Goal: Task Accomplishment & Management: Use online tool/utility

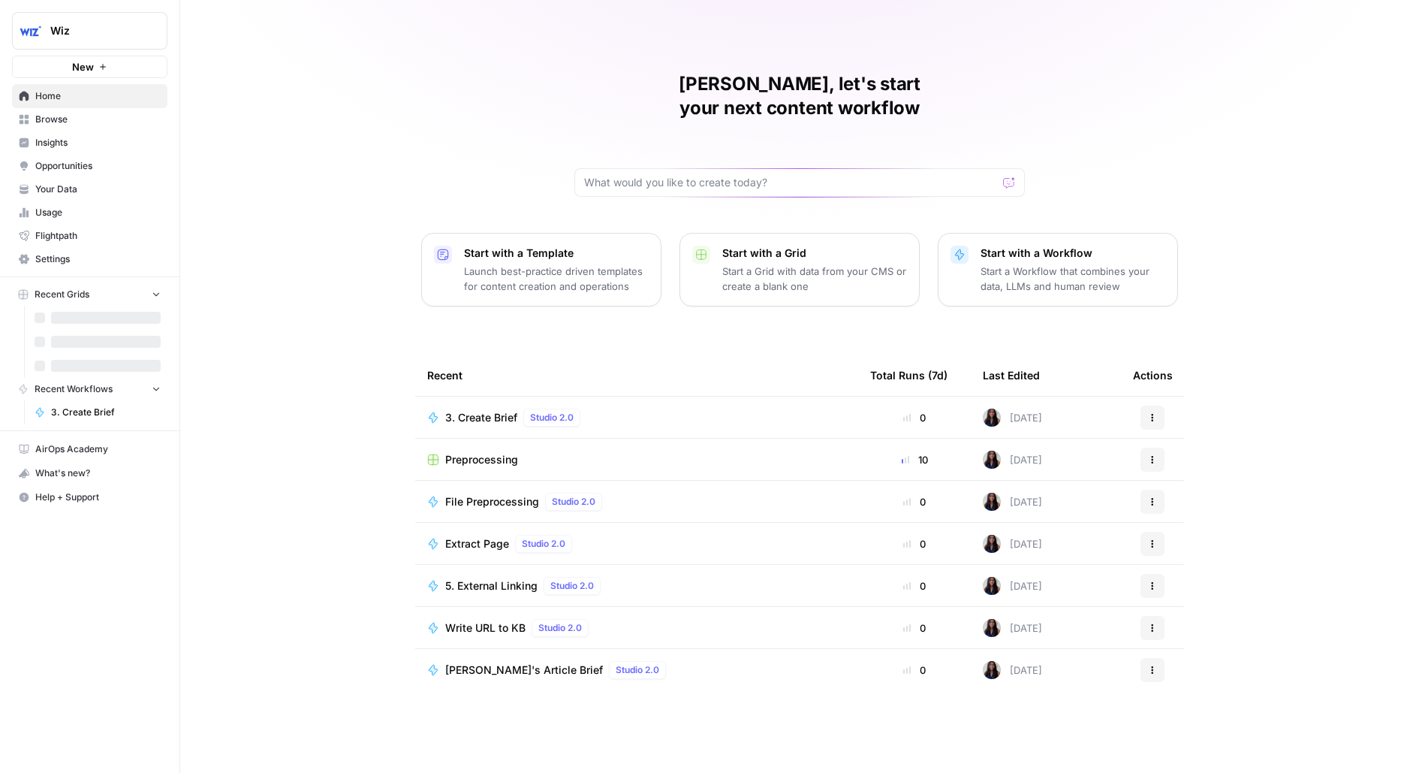
click at [78, 23] on span "Wiz" at bounding box center [95, 30] width 91 height 15
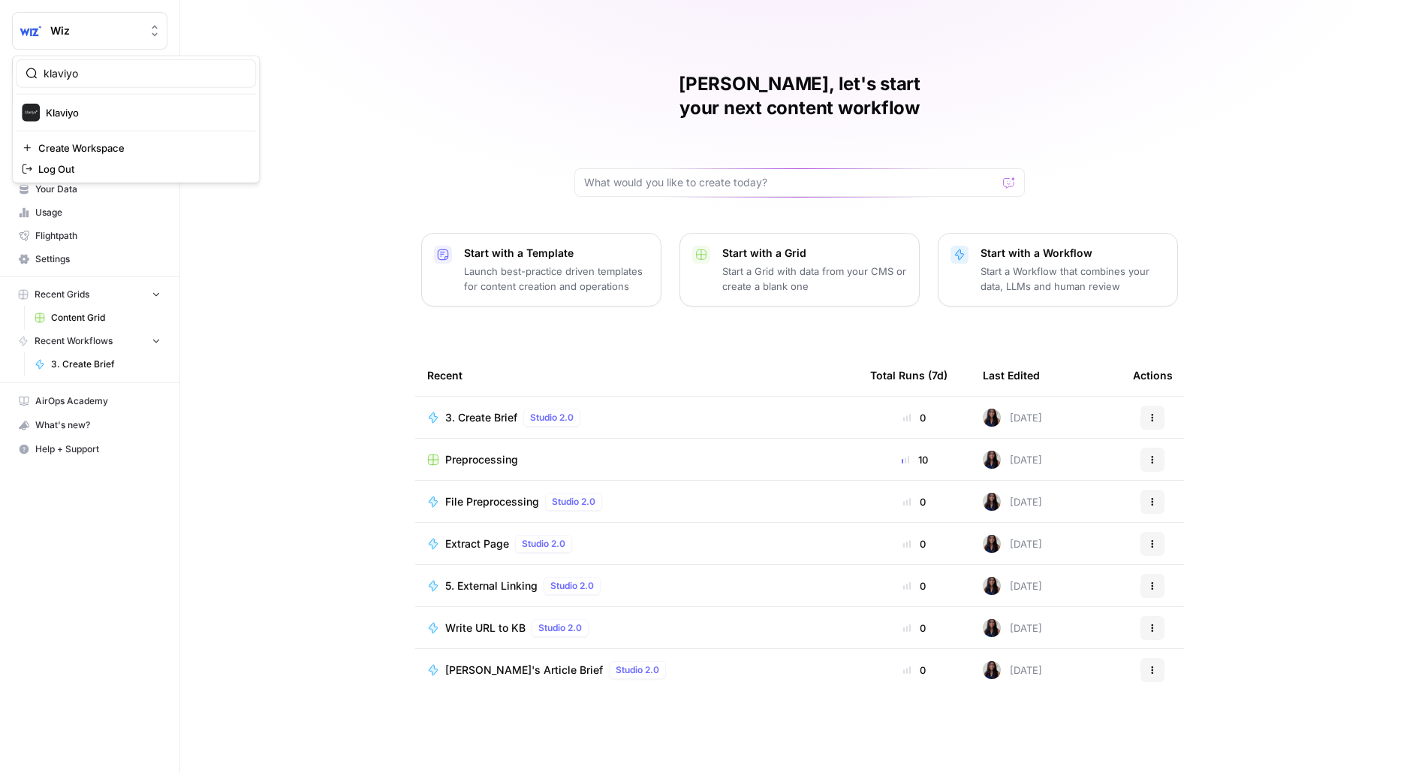
type input "klaviyo"
click button "Klaviyo" at bounding box center [136, 113] width 240 height 24
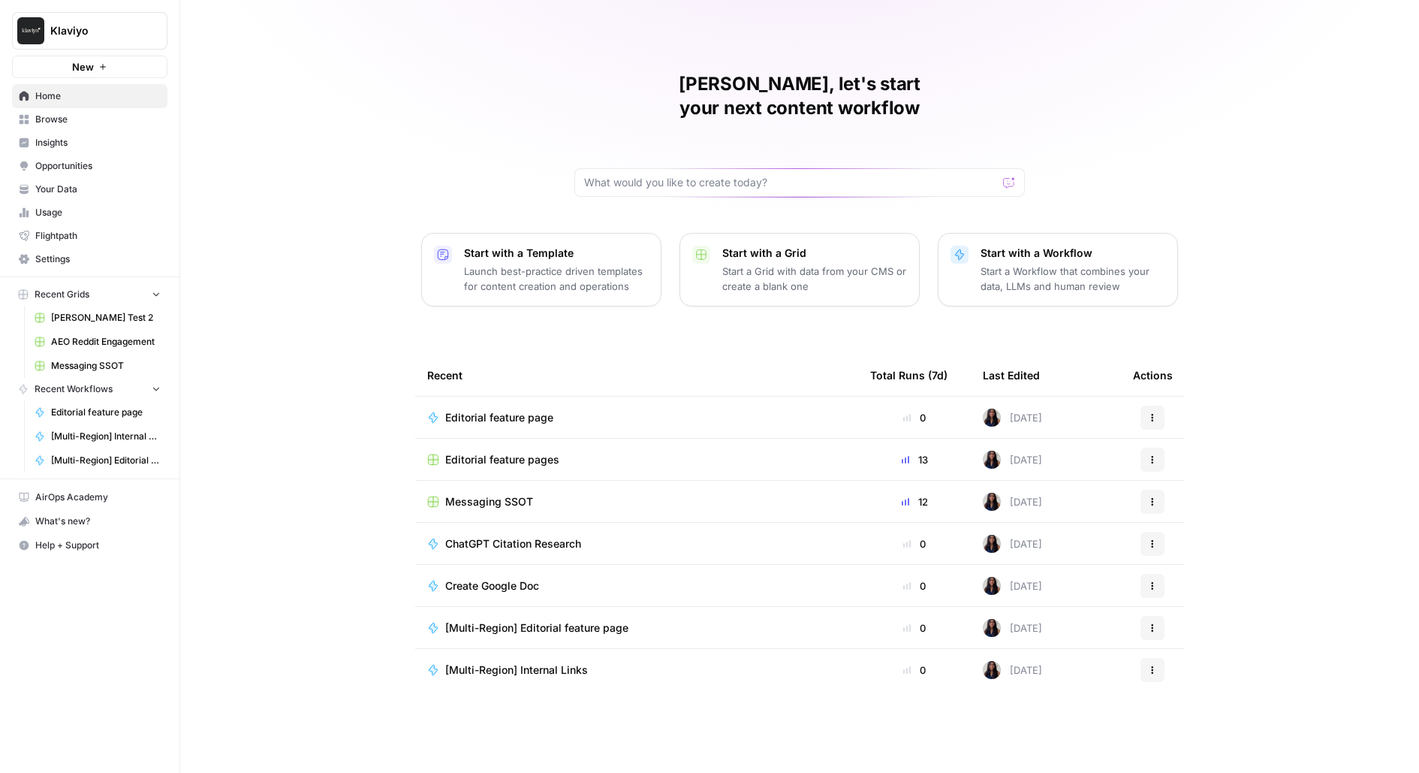
click at [121, 162] on span "Opportunities" at bounding box center [97, 166] width 125 height 14
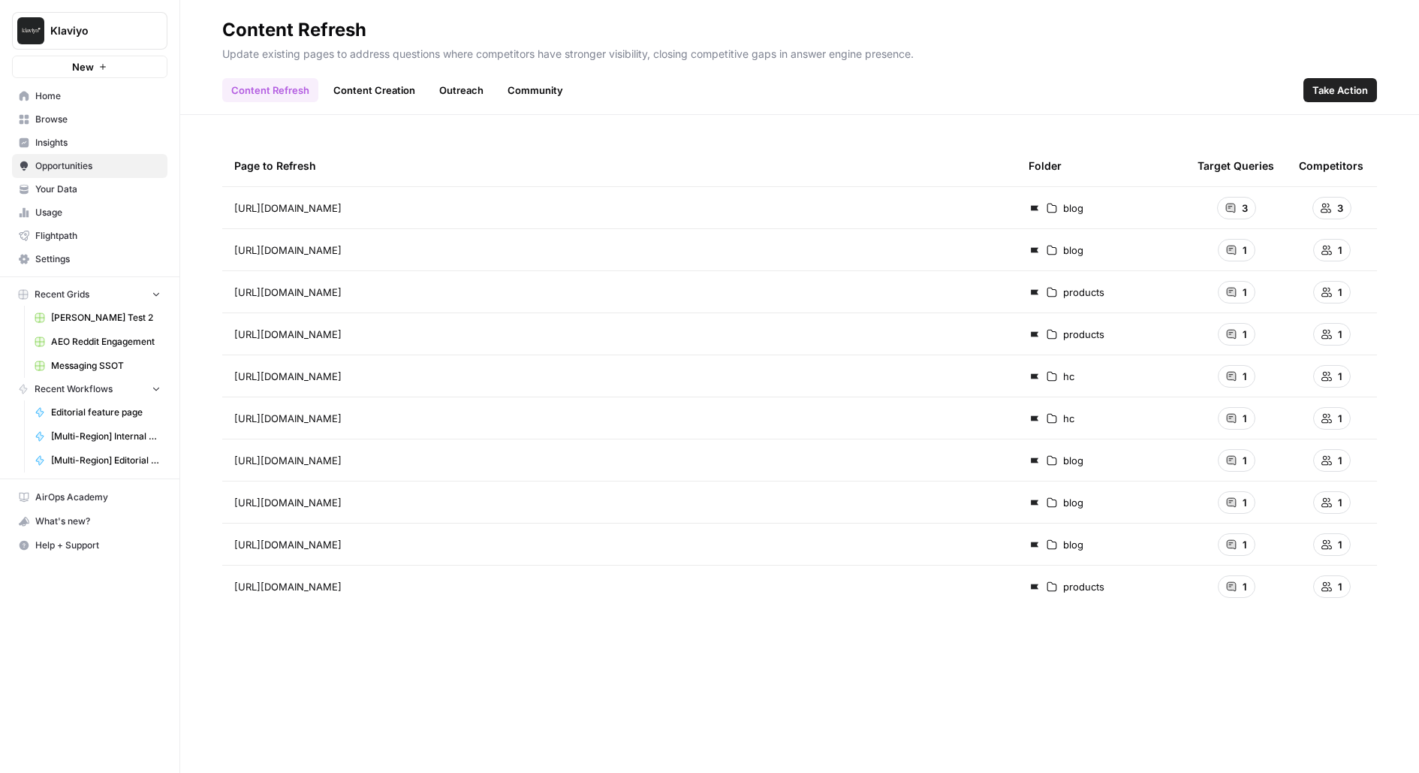
click at [108, 140] on span "Insights" at bounding box center [97, 143] width 125 height 14
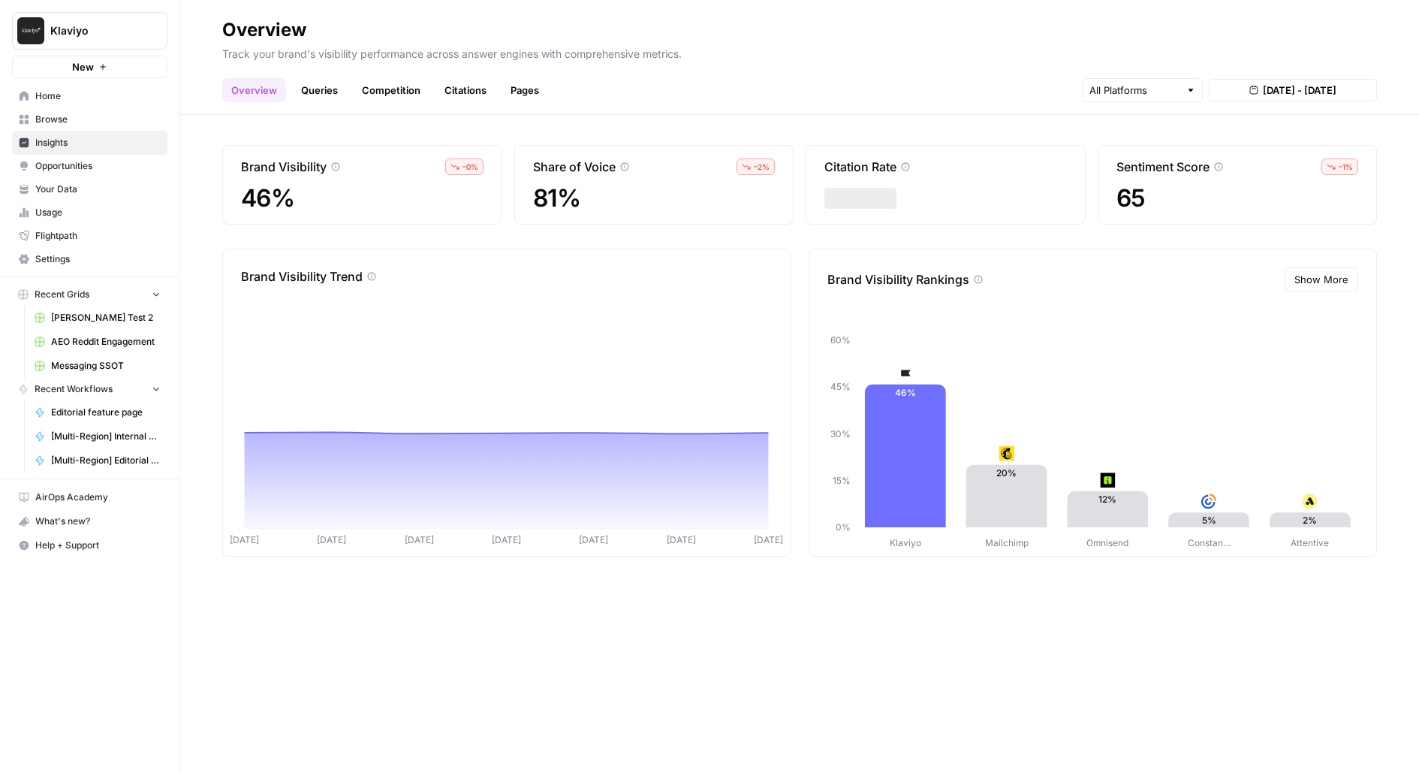
click at [99, 114] on span "Browse" at bounding box center [97, 120] width 125 height 14
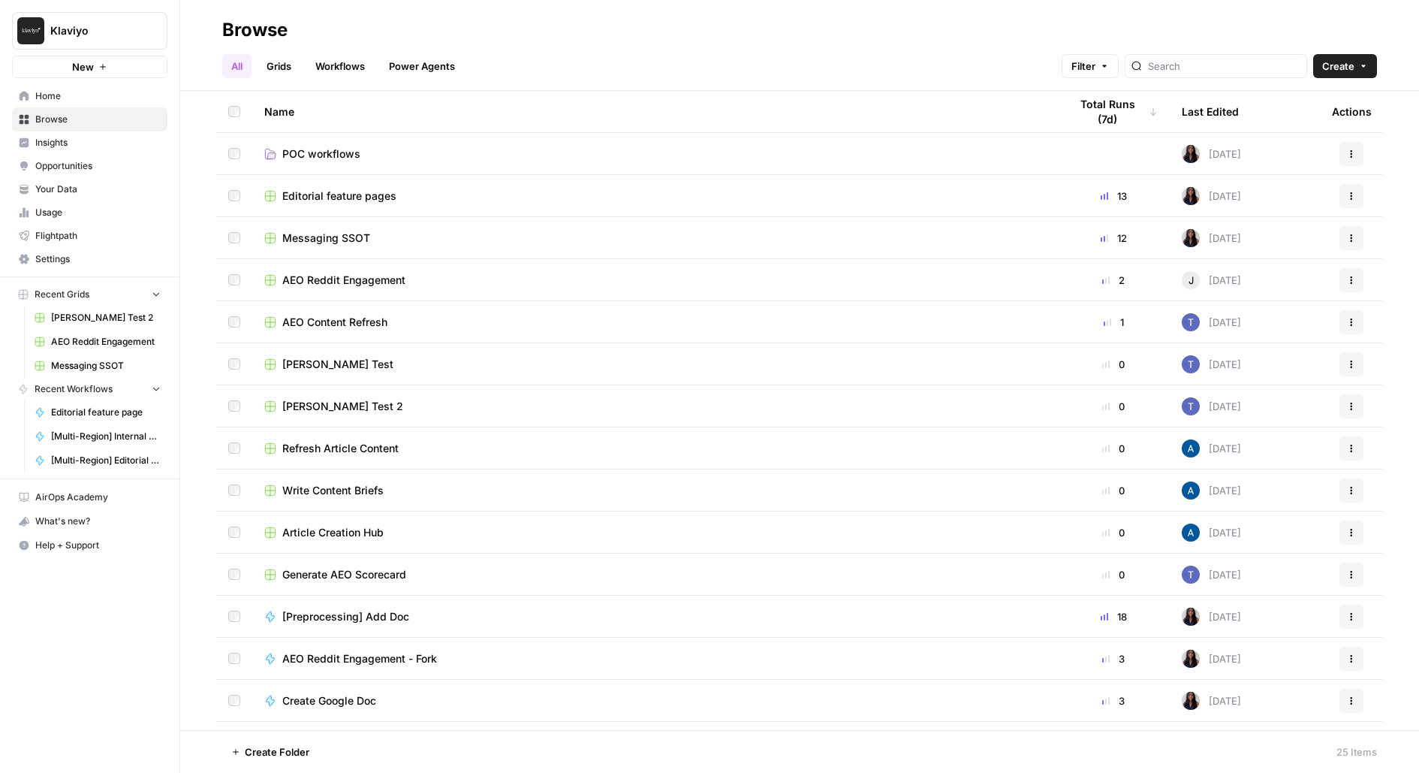
click at [330, 195] on span "Editorial feature pages" at bounding box center [339, 195] width 114 height 15
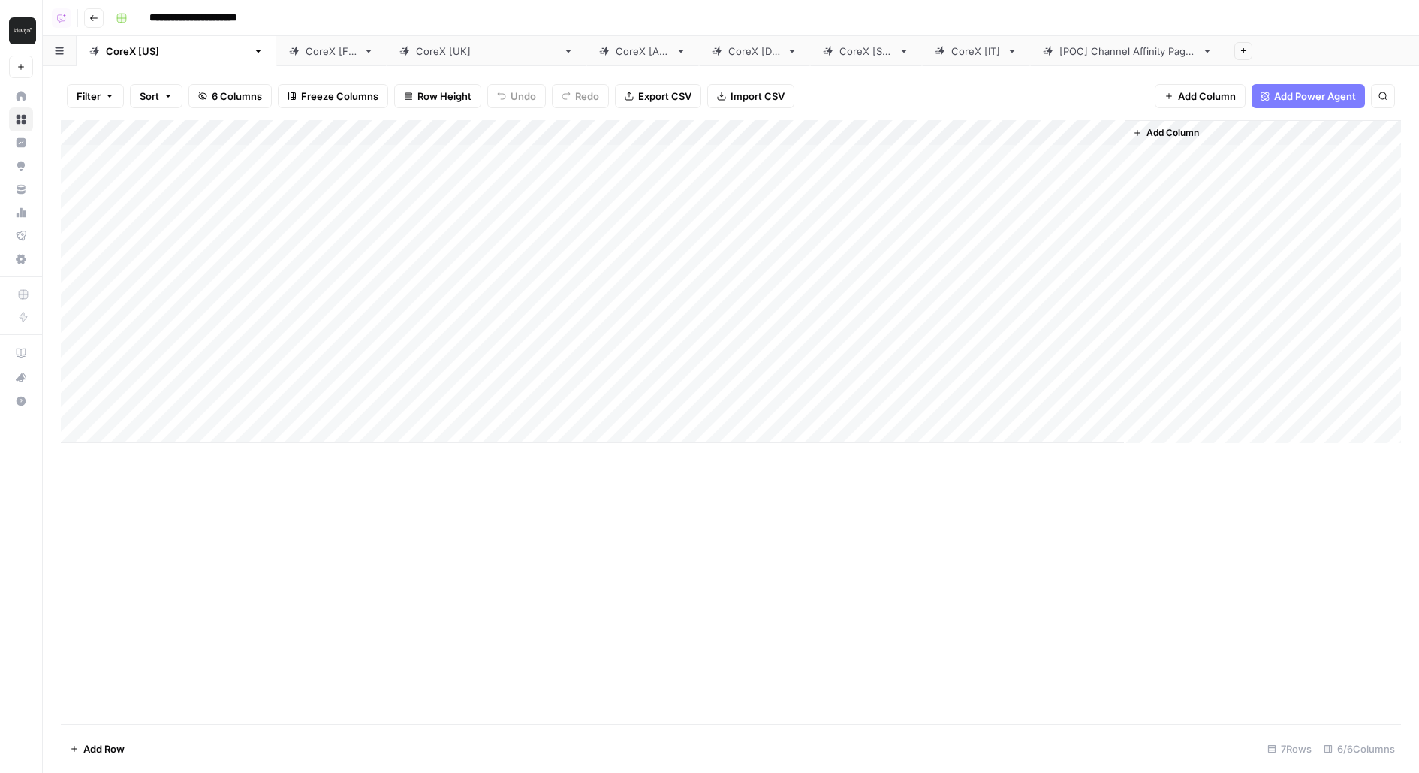
click at [978, 312] on div "Add Column" at bounding box center [731, 281] width 1340 height 323
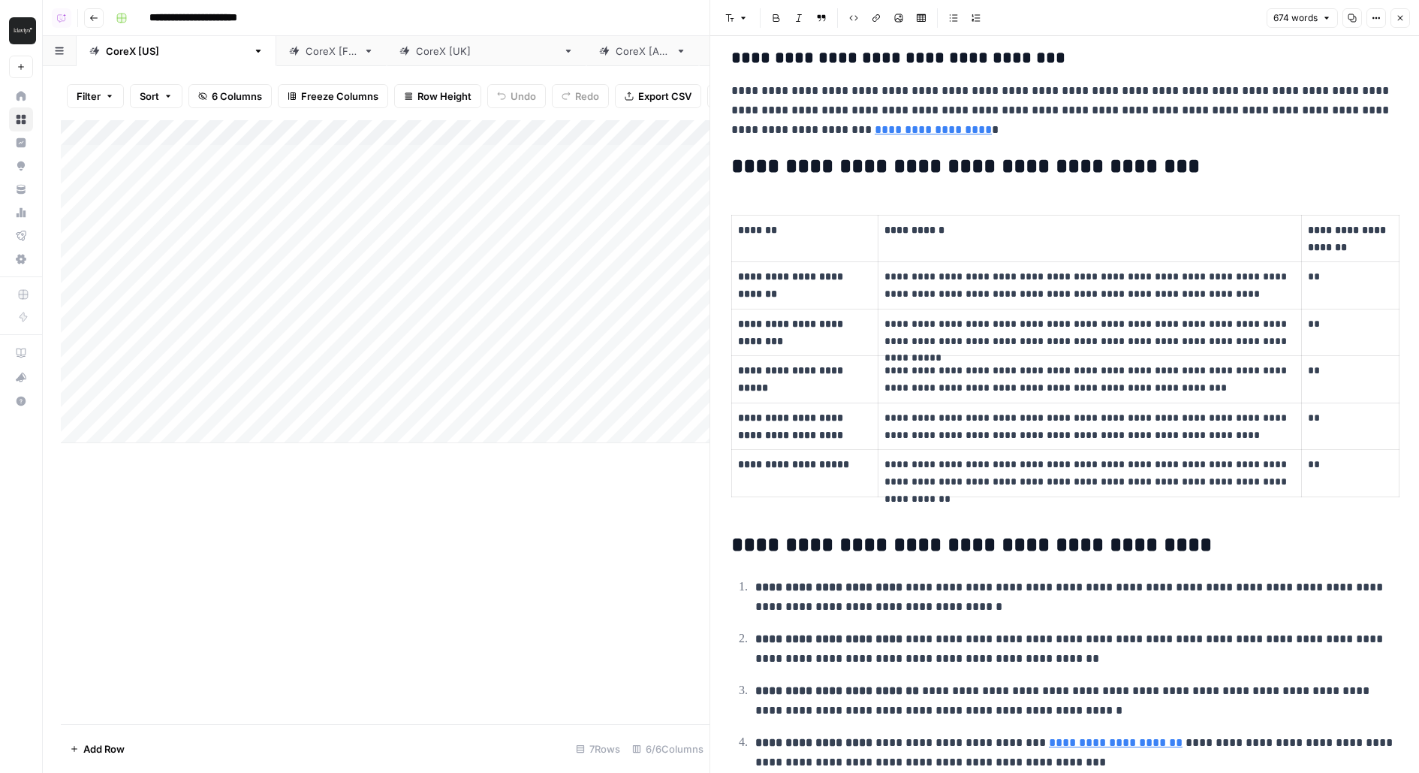
scroll to position [1140, 0]
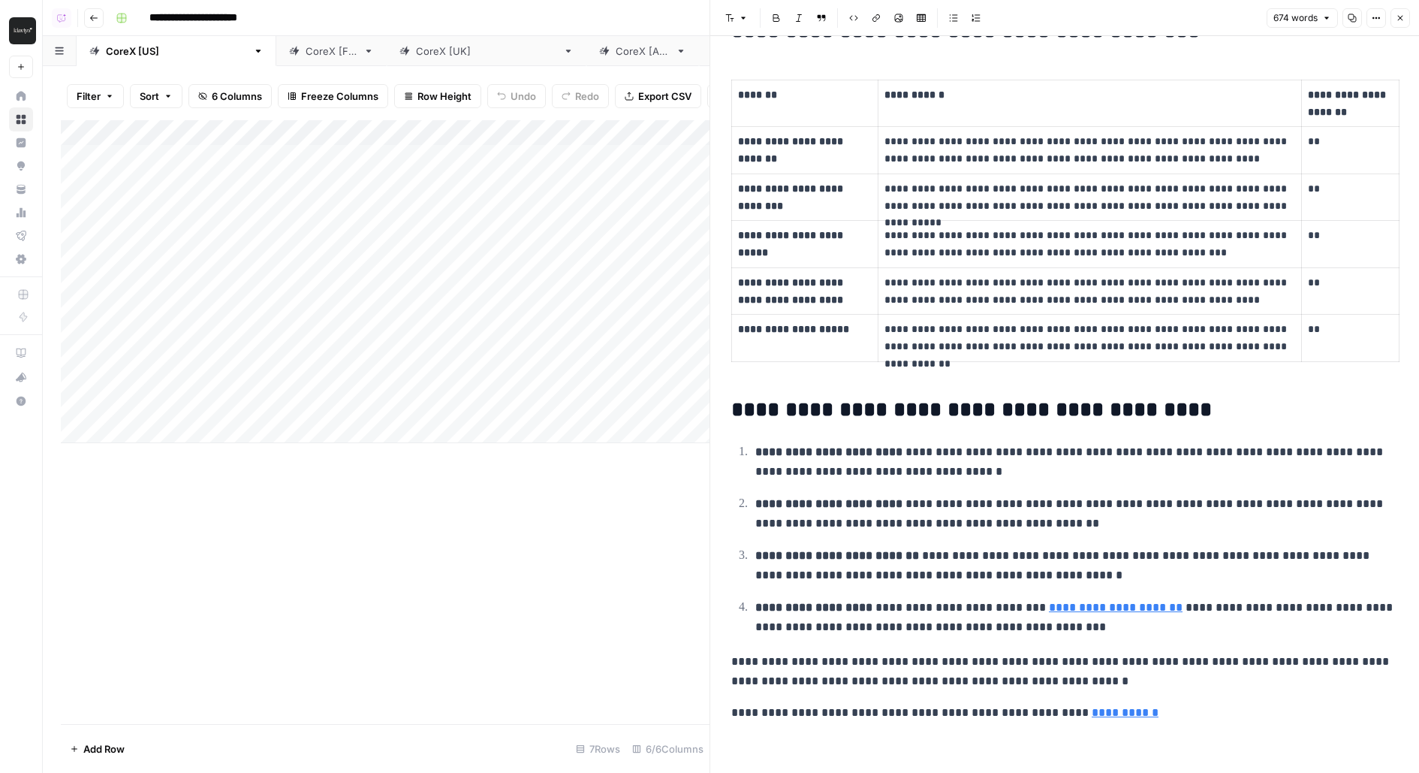
click at [1401, 23] on button "Close" at bounding box center [1400, 18] width 20 height 20
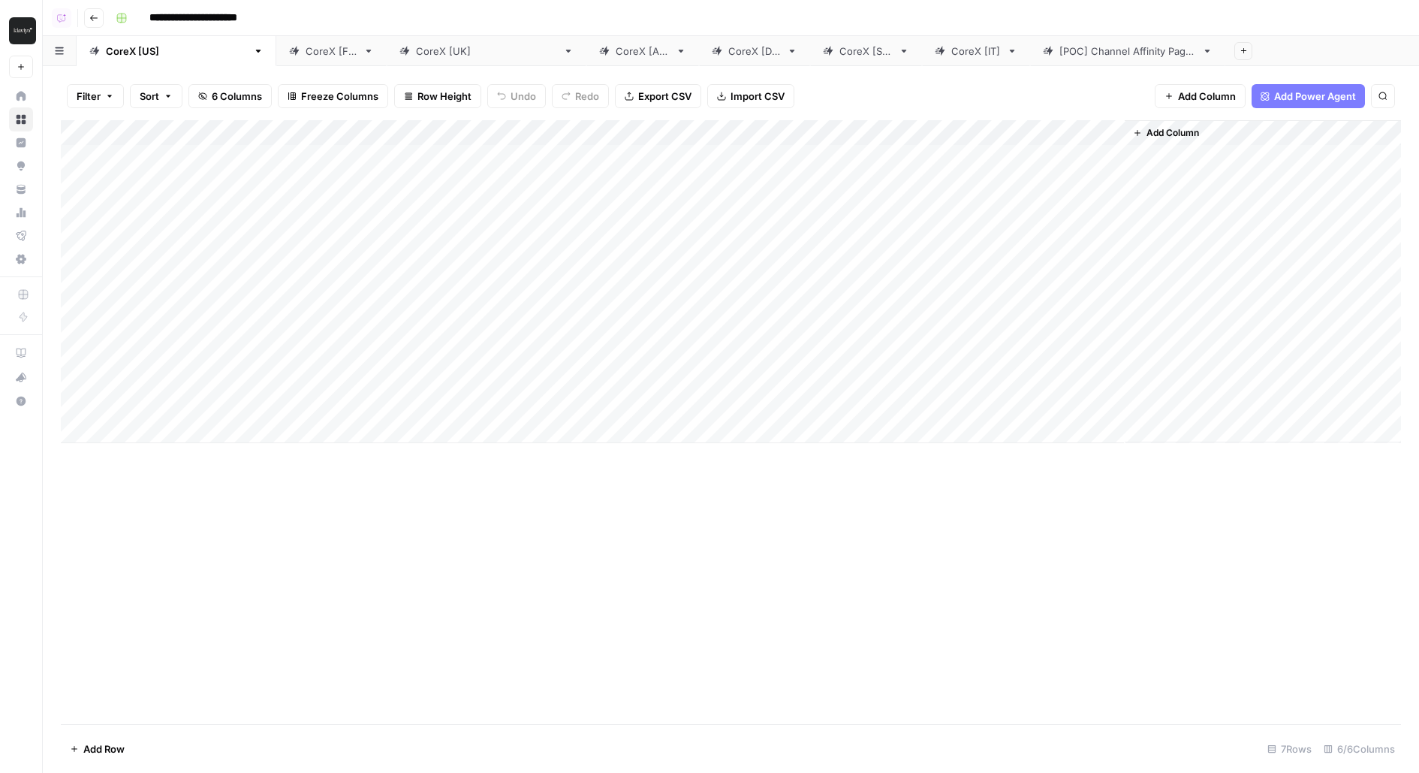
click at [306, 53] on div "CoreX [FR]" at bounding box center [332, 51] width 52 height 15
click at [136, 66] on div "Filter Sort 7 Columns Freeze Columns Row Height Undo Redo Export CSV Import CSV…" at bounding box center [731, 419] width 1376 height 706
click at [128, 45] on div "CoreX [US]" at bounding box center [176, 51] width 141 height 15
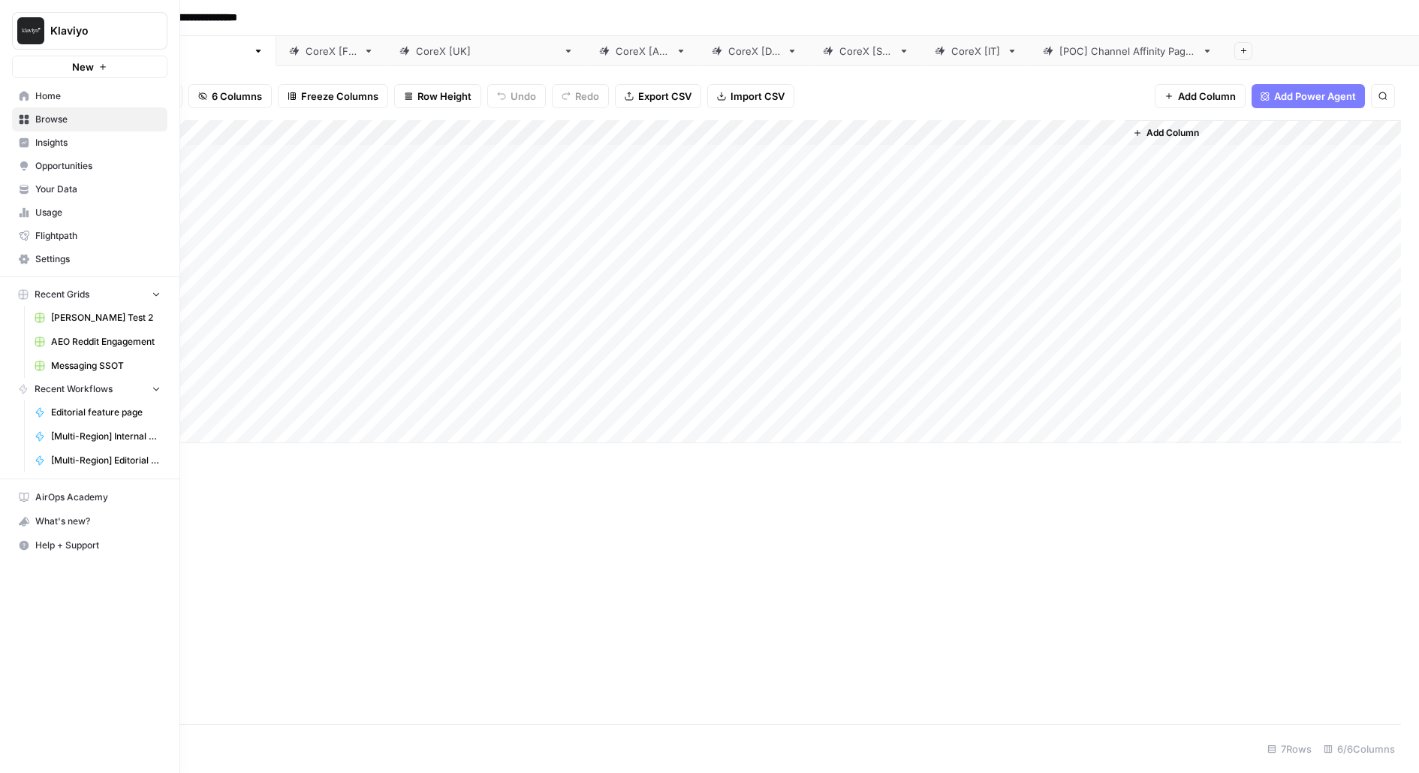
click at [42, 146] on span "Insights" at bounding box center [97, 143] width 125 height 14
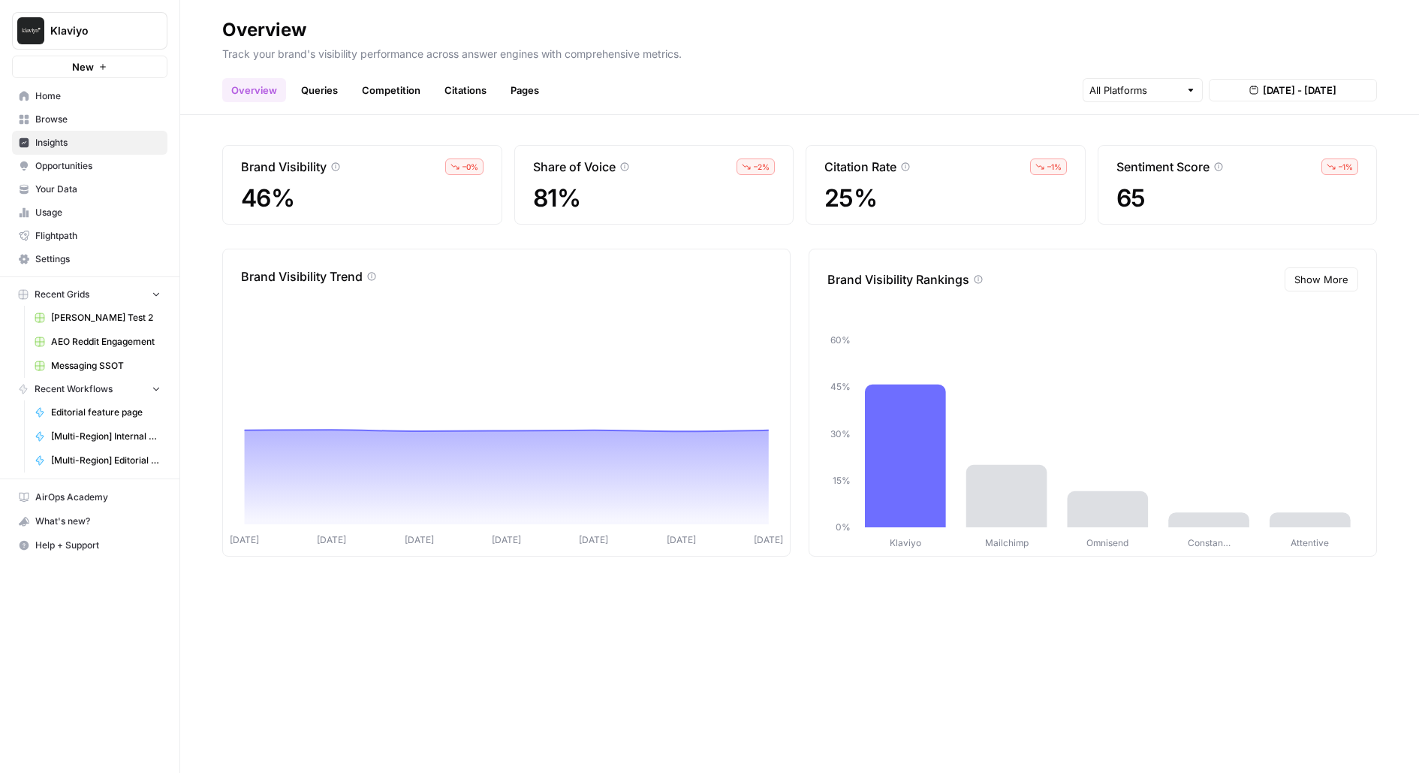
click at [78, 164] on span "Opportunities" at bounding box center [97, 166] width 125 height 14
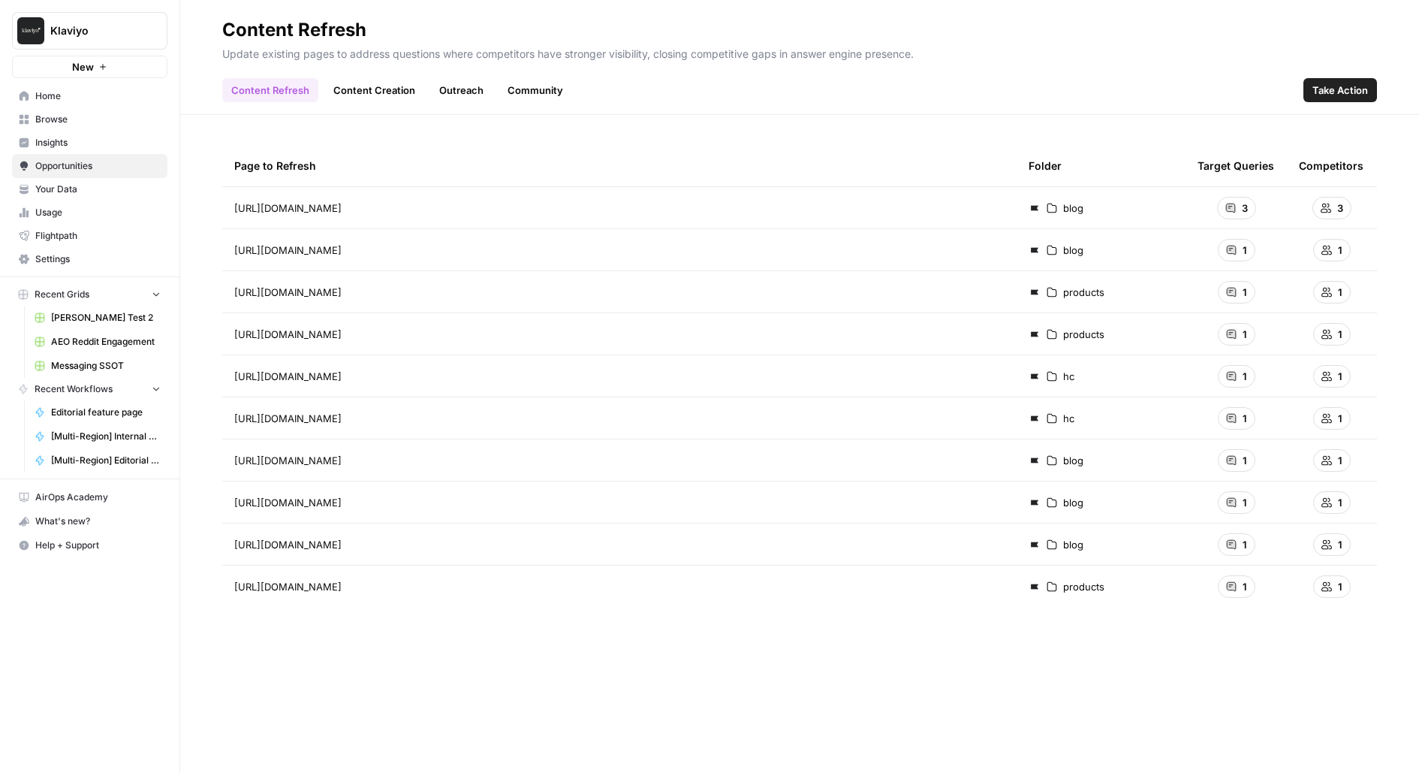
click at [86, 121] on span "Browse" at bounding box center [97, 120] width 125 height 14
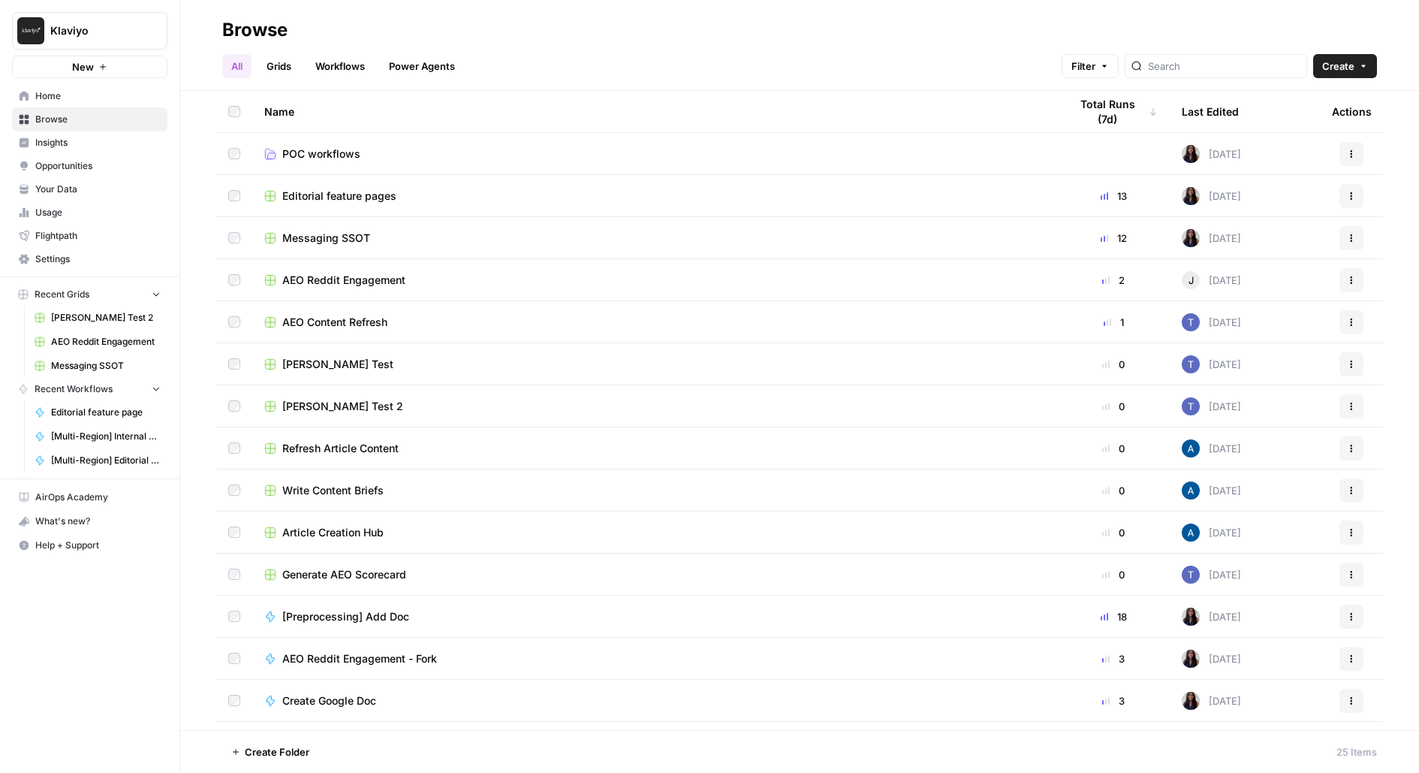
click at [98, 185] on span "Your Data" at bounding box center [97, 189] width 125 height 14
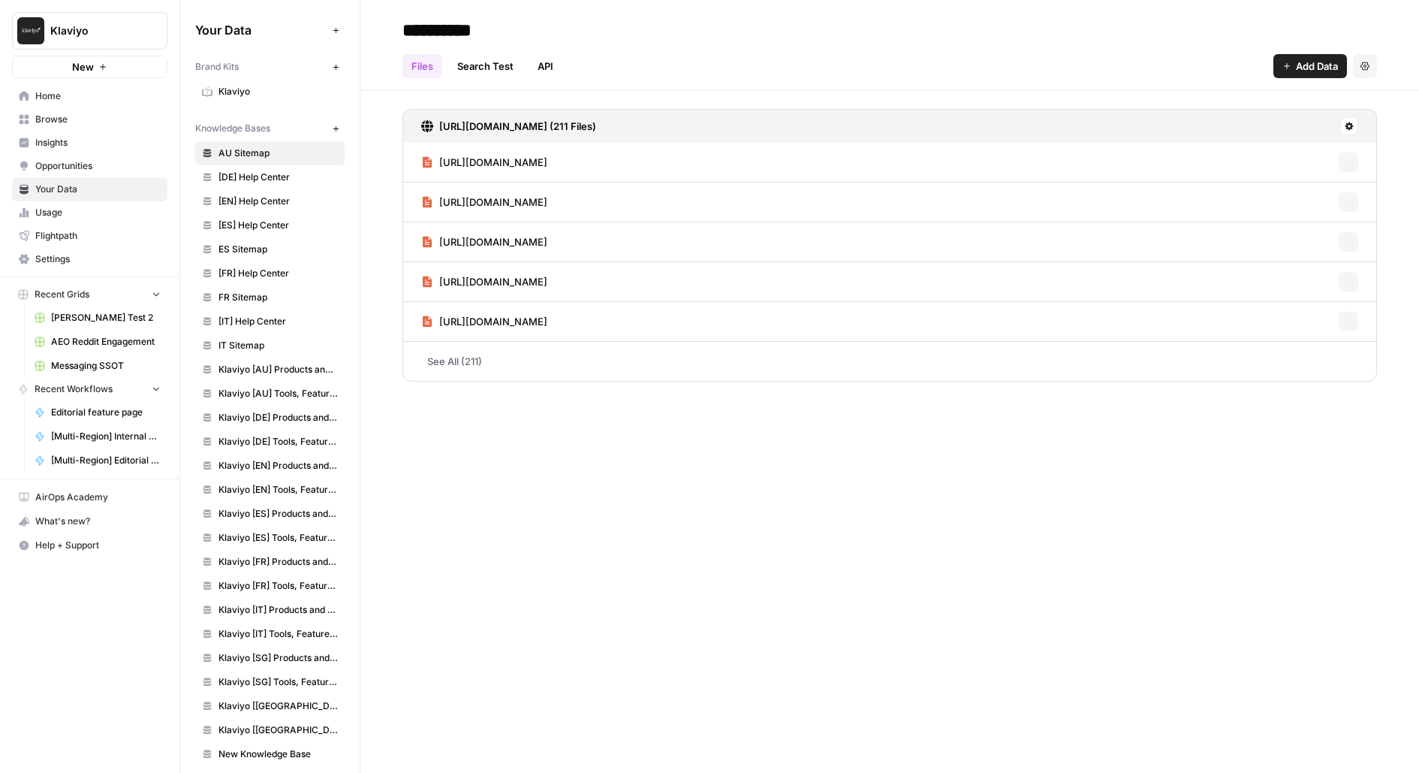
click at [267, 96] on span "Klaviyo" at bounding box center [277, 92] width 119 height 14
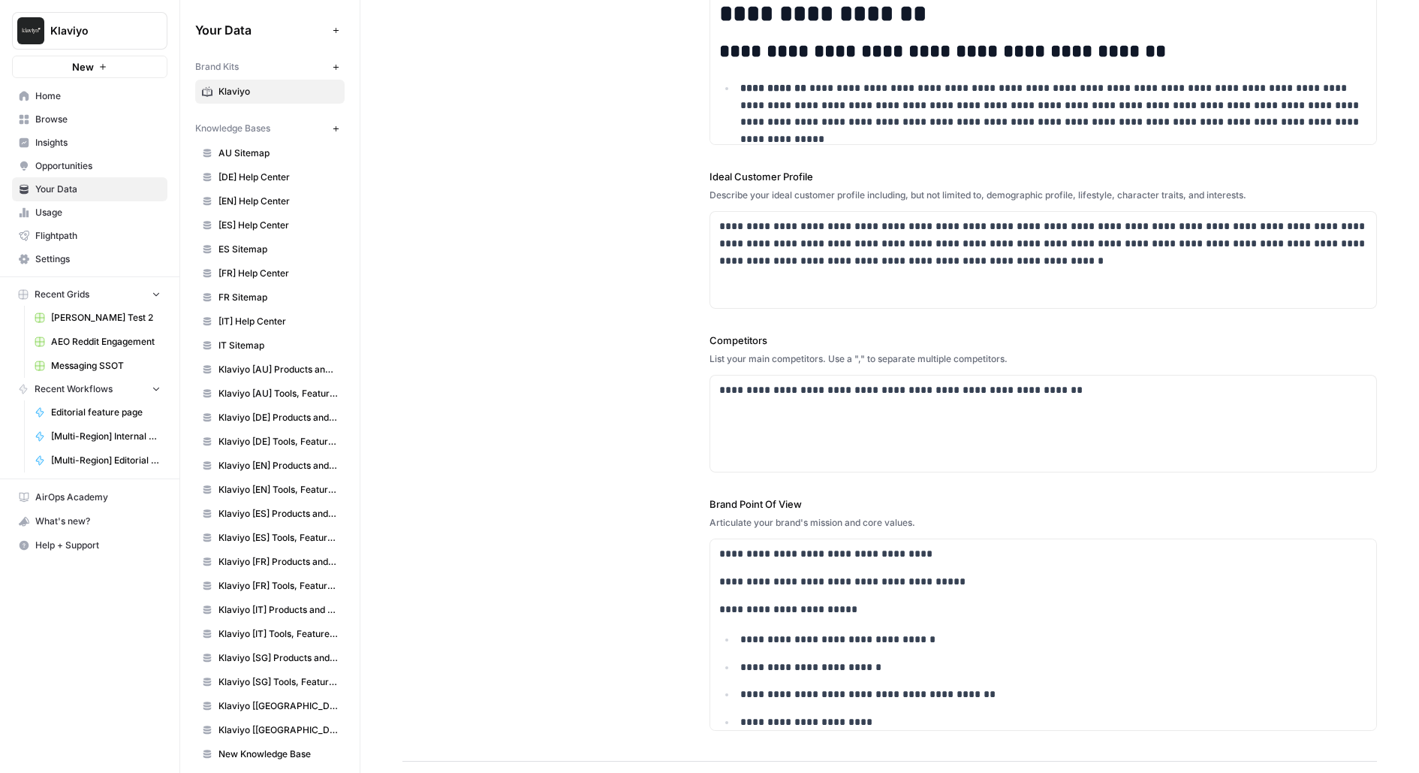
scroll to position [276, 0]
click at [53, 164] on span "Opportunities" at bounding box center [97, 166] width 125 height 14
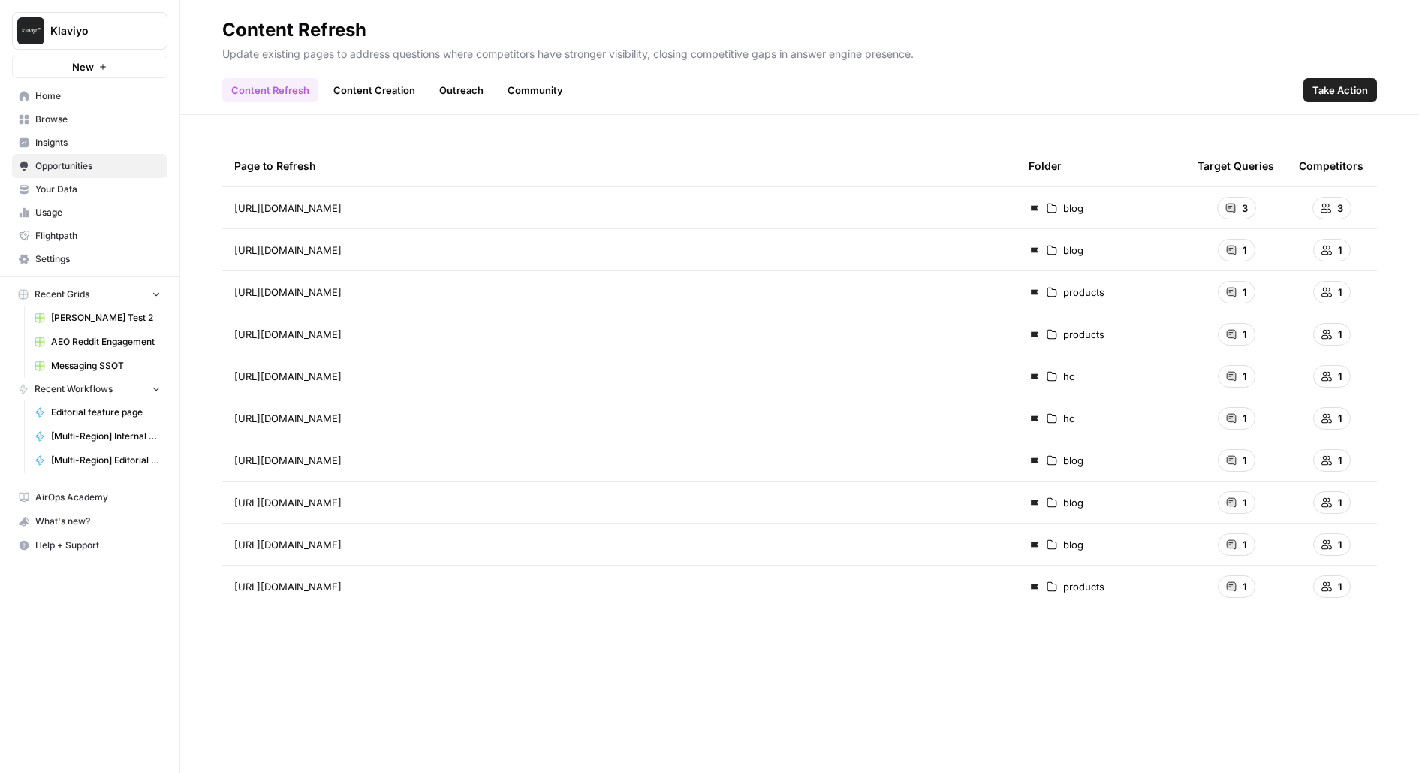
click at [66, 186] on span "Your Data" at bounding box center [97, 189] width 125 height 14
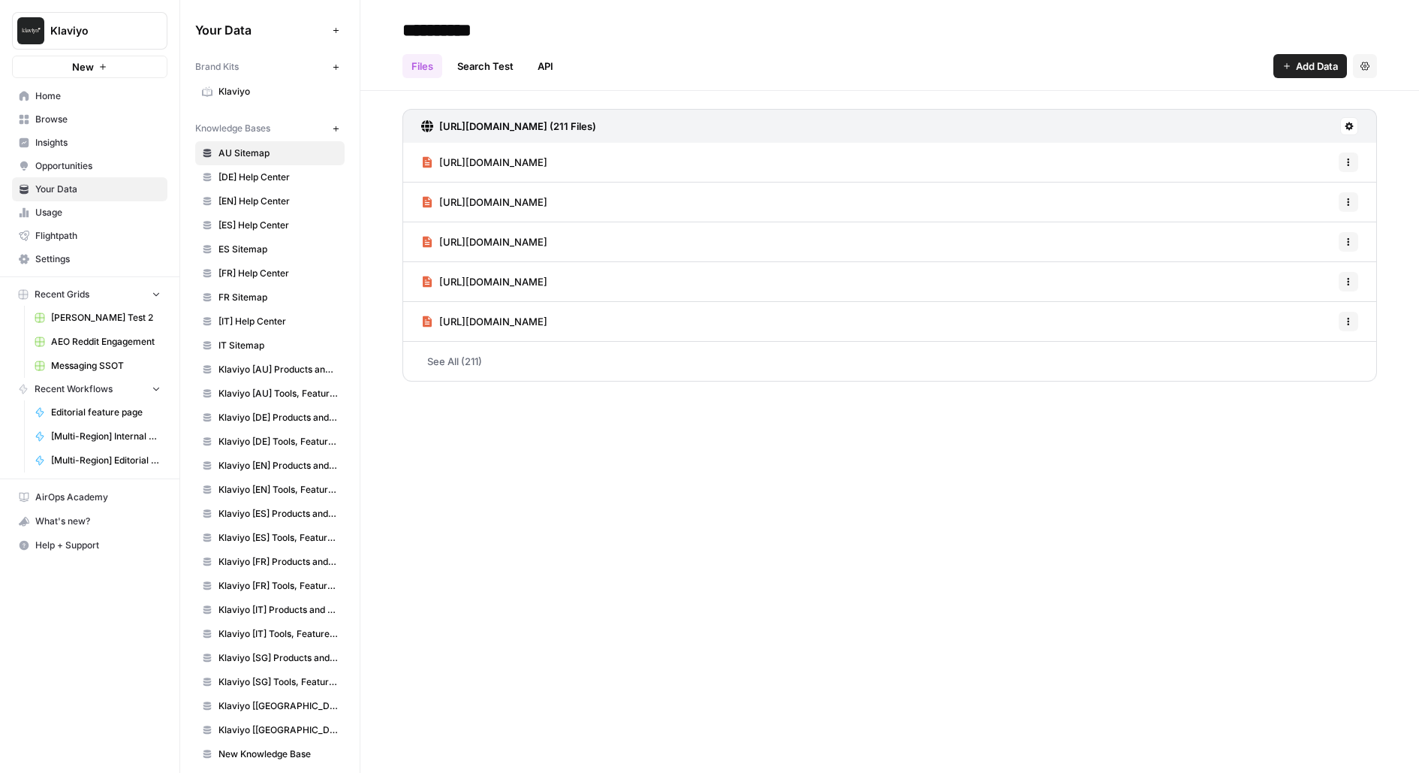
click at [267, 92] on span "Klaviyo" at bounding box center [277, 92] width 119 height 14
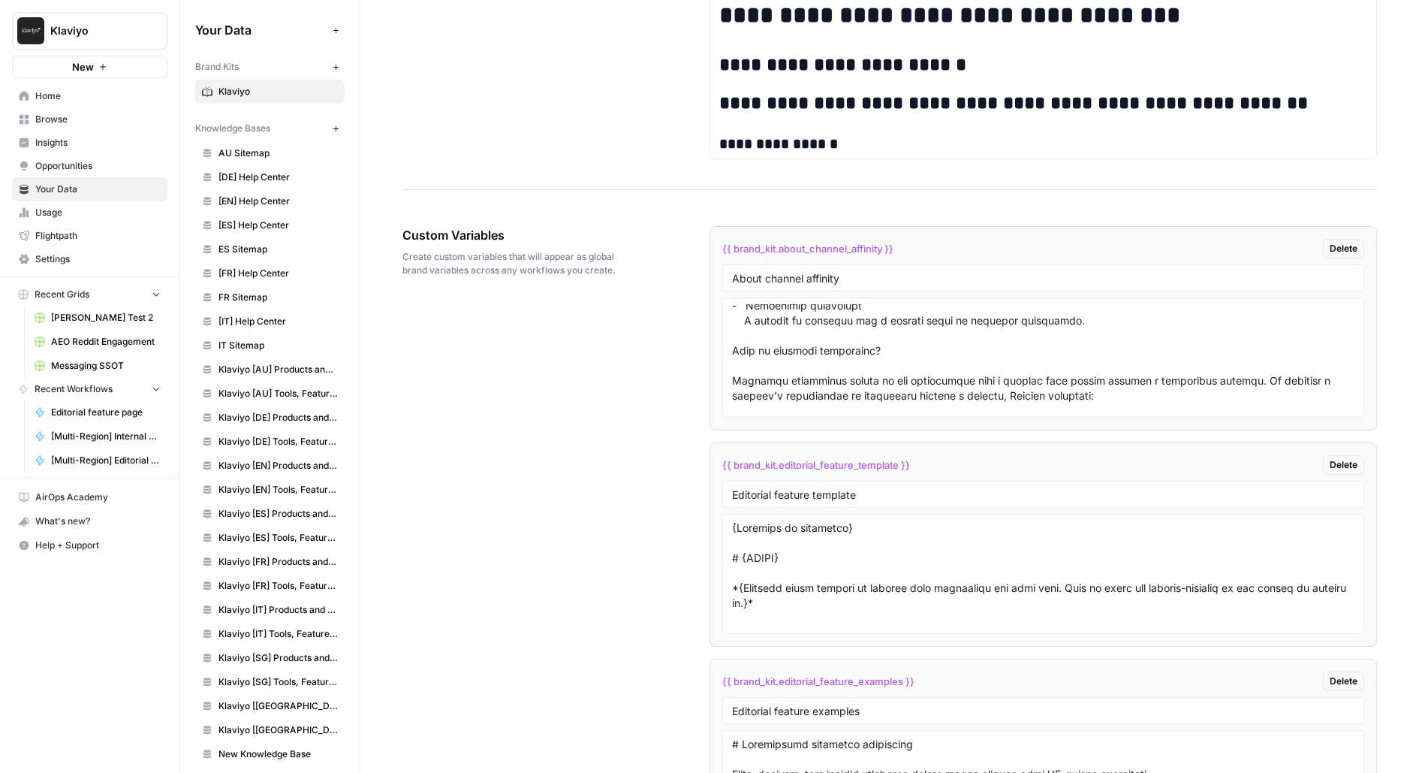
scroll to position [2231, 0]
click at [776, 241] on span "{{ brand_kit.about_channel_affinity }}" at bounding box center [807, 248] width 171 height 15
click at [766, 242] on span "{{ brand_kit.about_channel_affinity }}" at bounding box center [807, 248] width 171 height 15
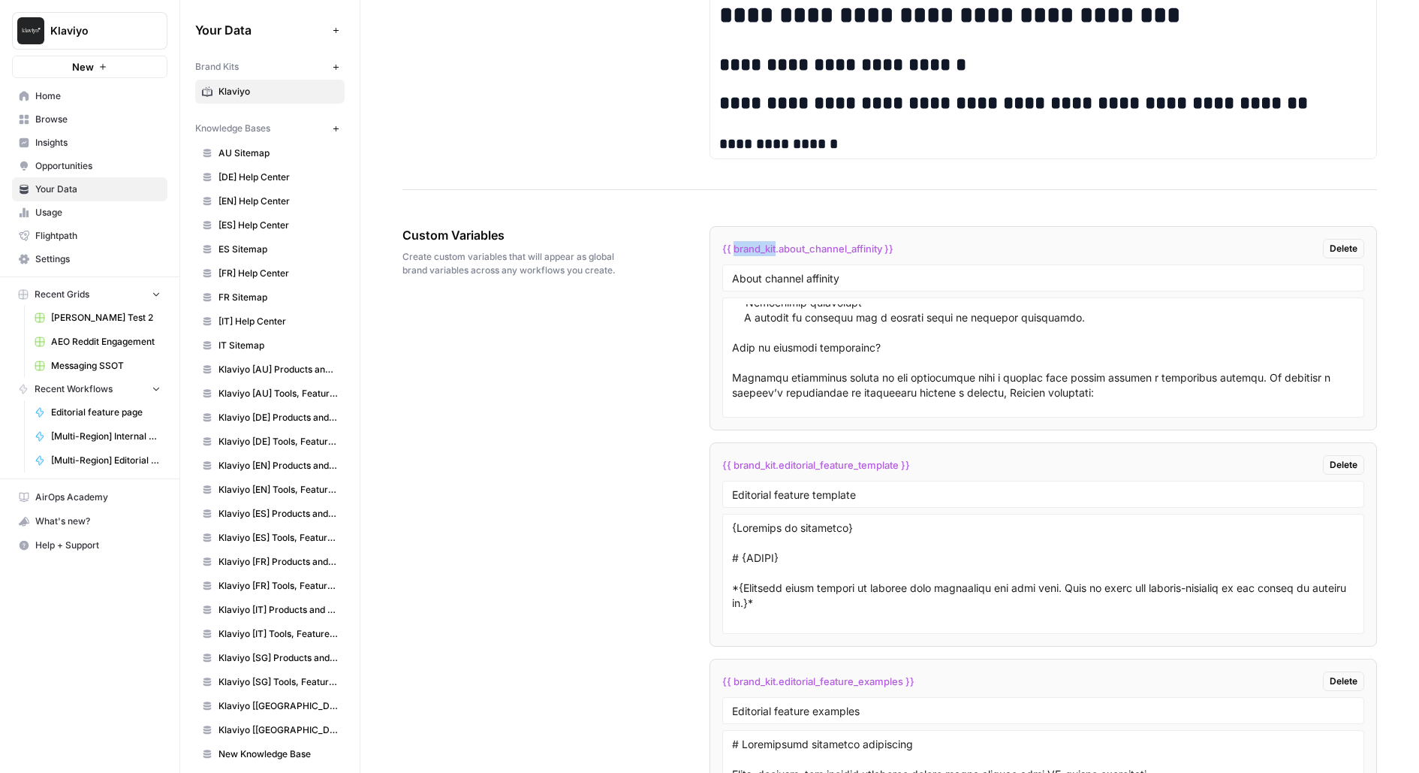
click at [766, 242] on span "{{ brand_kit.about_channel_affinity }}" at bounding box center [807, 248] width 171 height 15
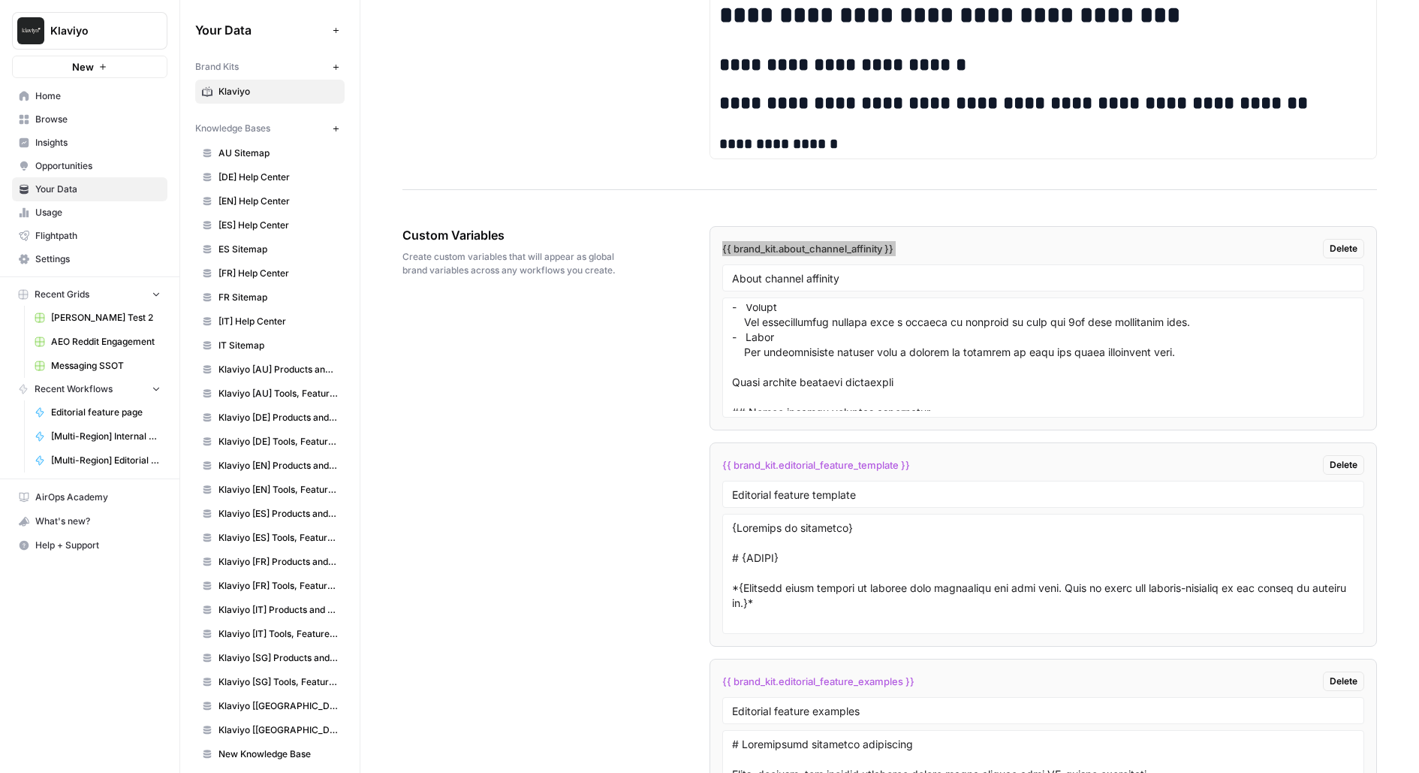
scroll to position [2577, 0]
click at [920, 374] on textarea at bounding box center [1043, 357] width 623 height 107
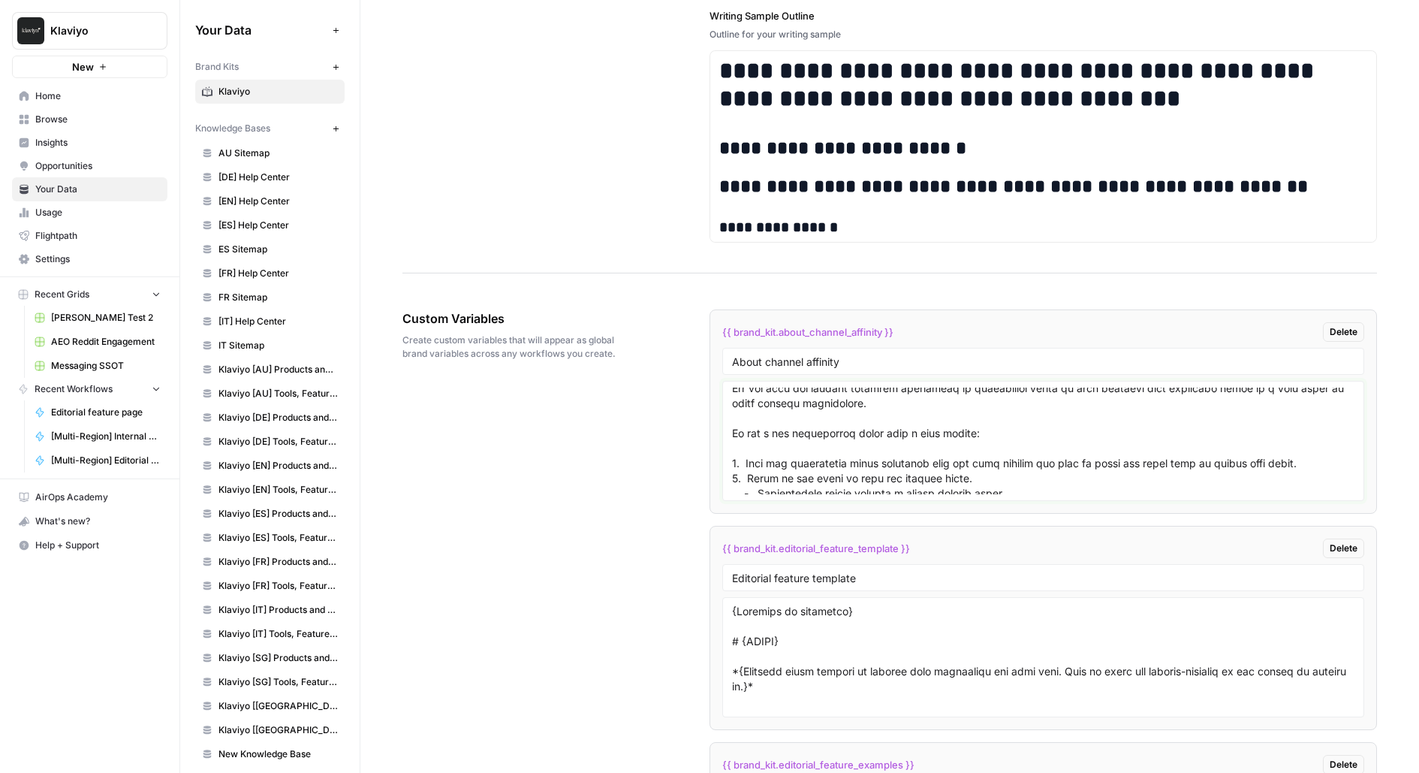
scroll to position [3105, 0]
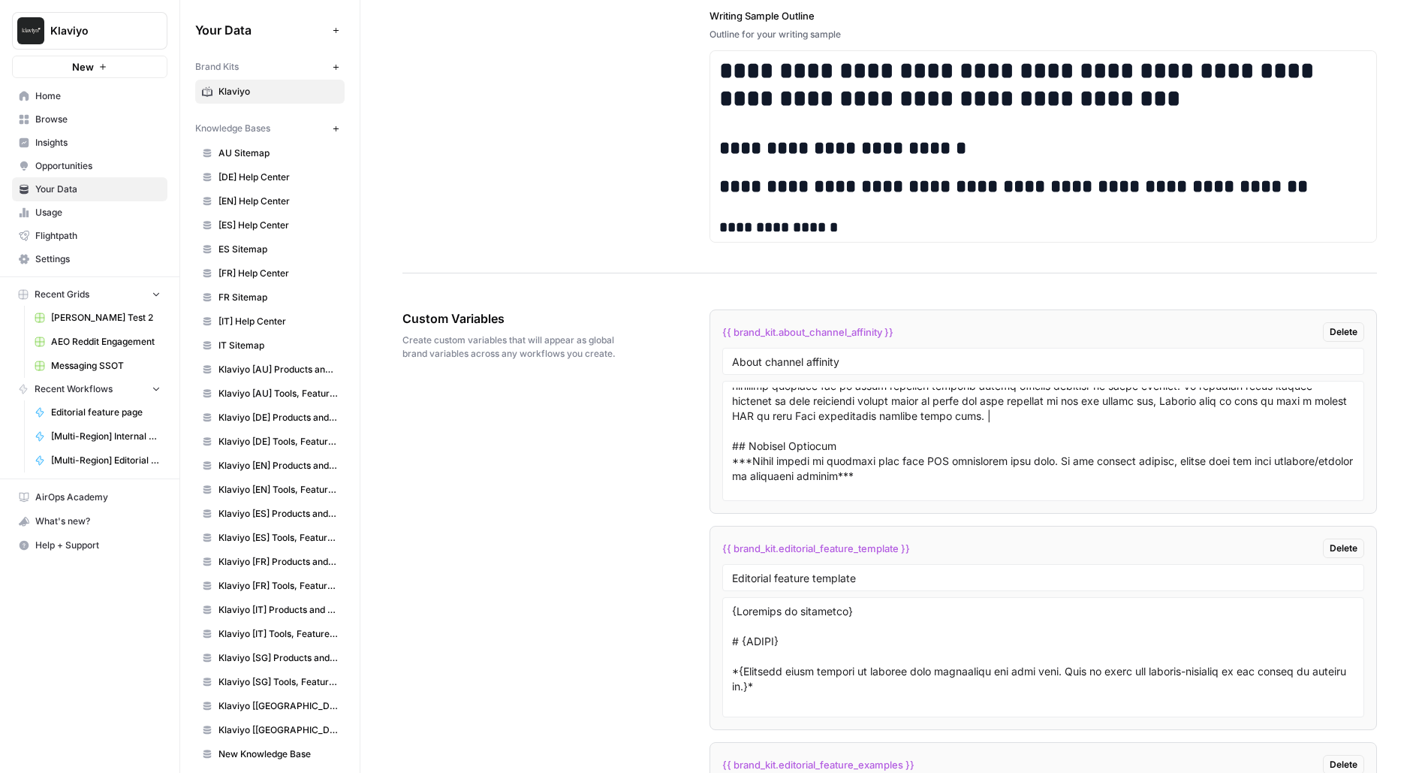
scroll to position [1374, 0]
click at [740, 423] on textarea at bounding box center [1043, 440] width 623 height 107
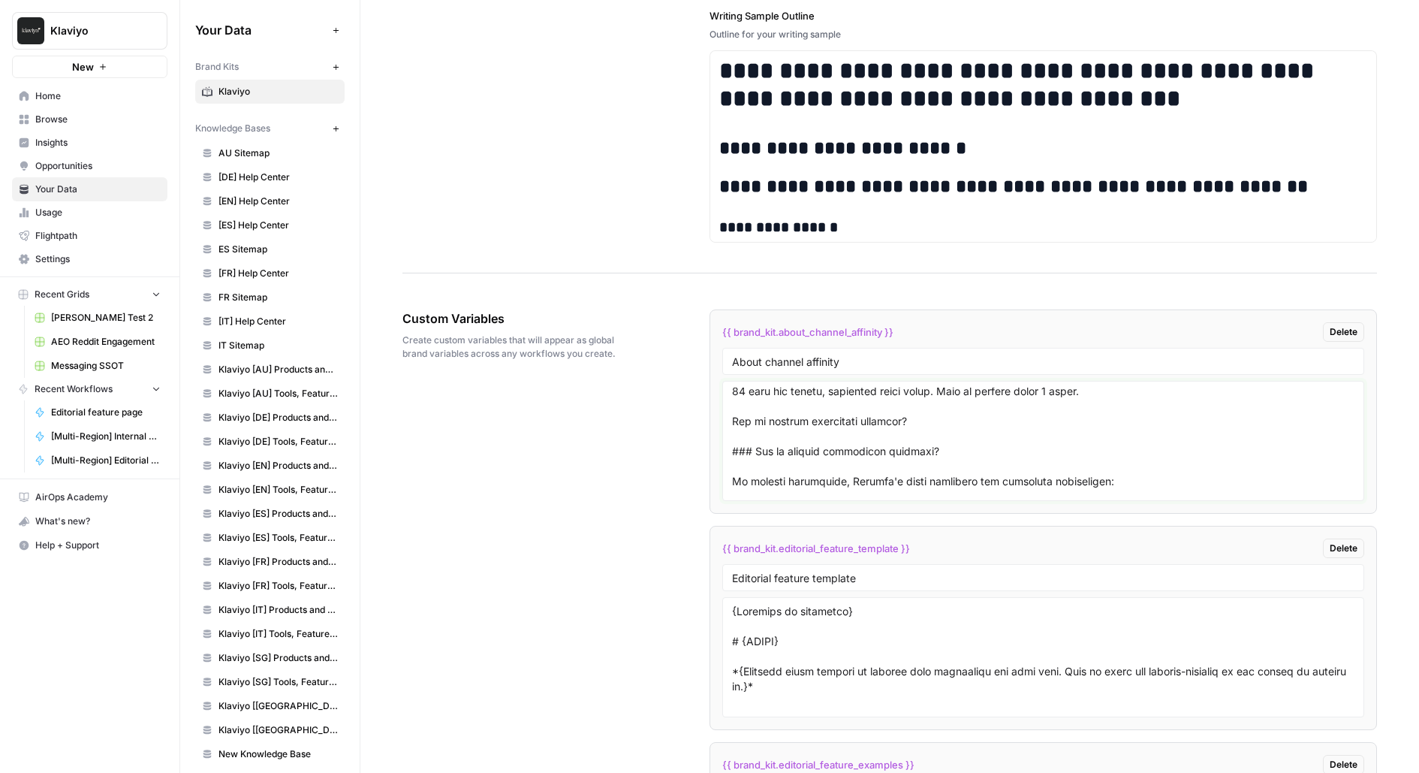
scroll to position [3981, 0]
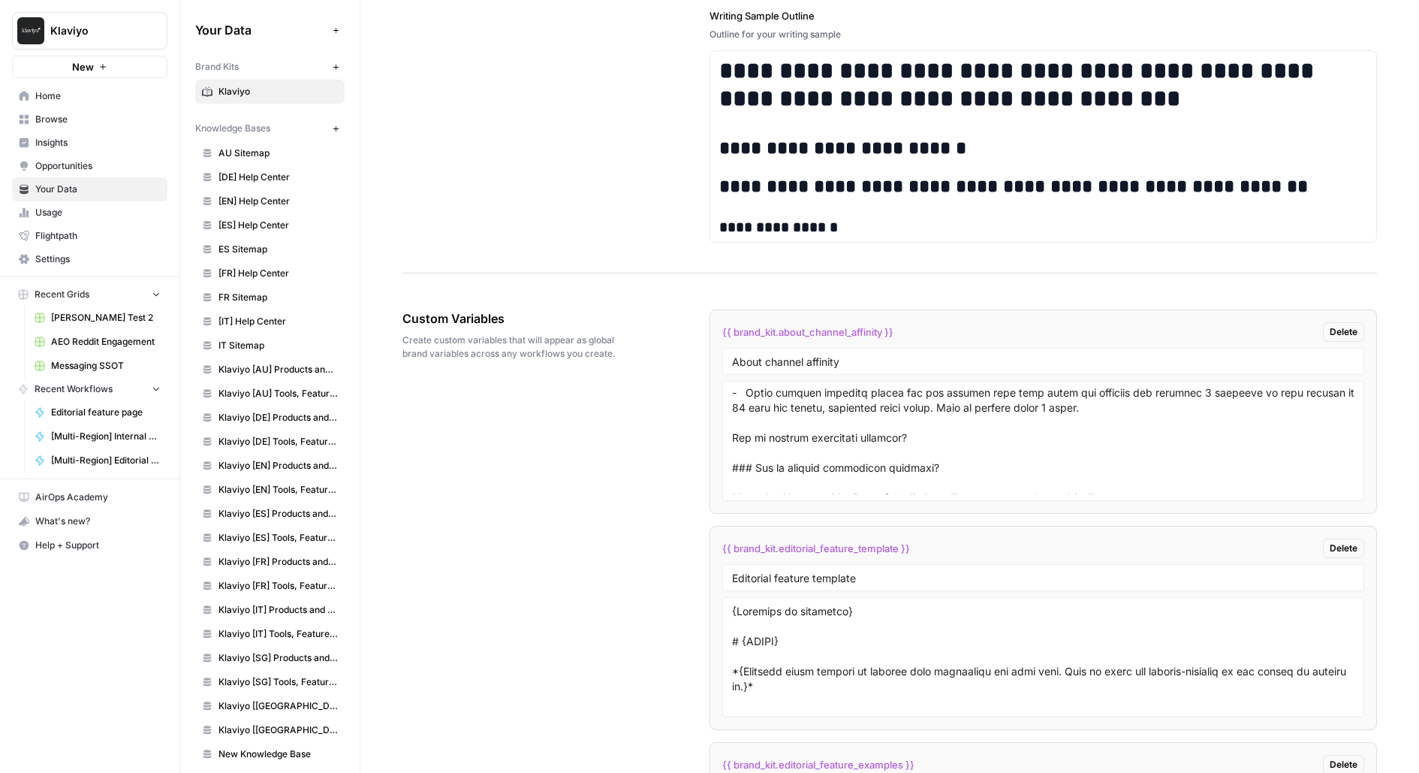
click at [46, 115] on span "Browse" at bounding box center [97, 120] width 125 height 14
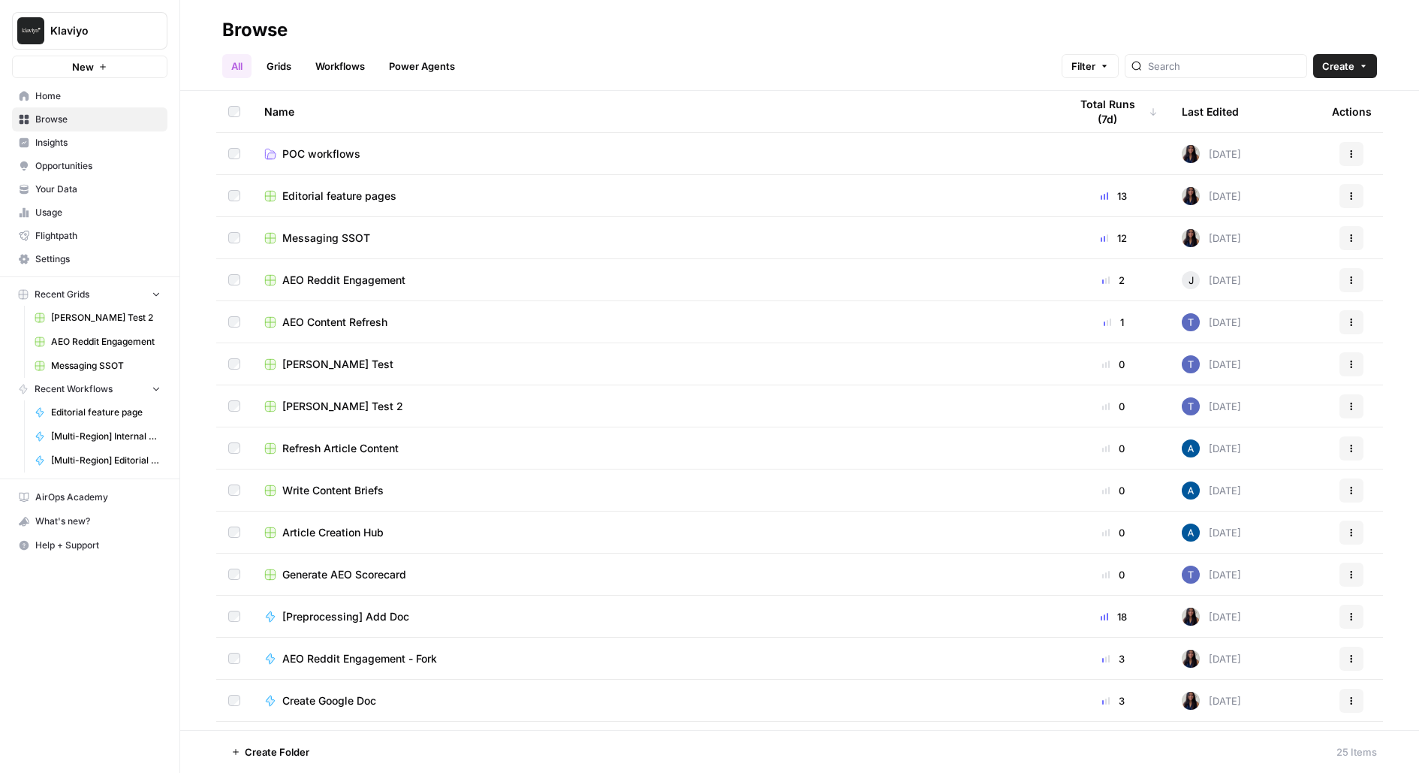
click at [290, 200] on span "Editorial feature pages" at bounding box center [339, 195] width 114 height 15
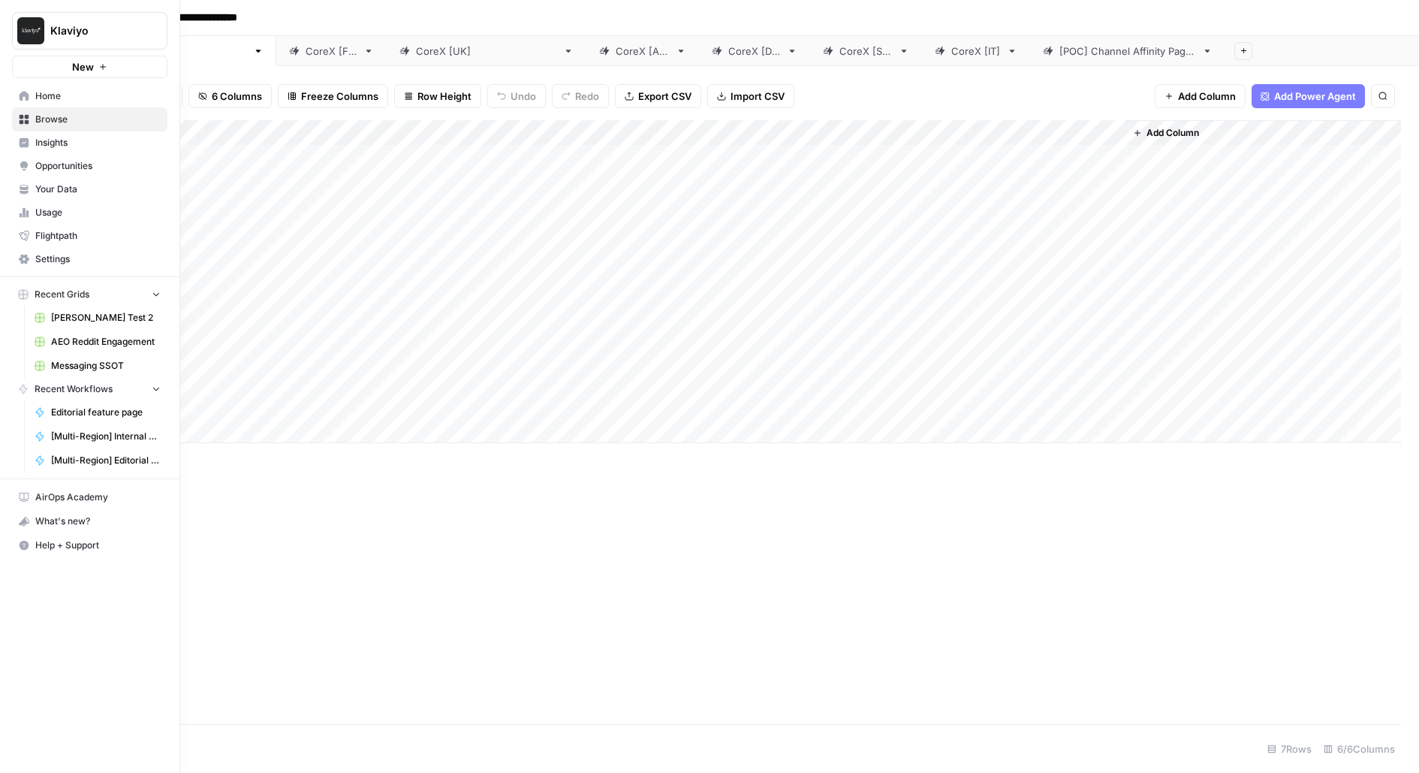
click at [68, 359] on span "Messaging SSOT" at bounding box center [106, 366] width 110 height 14
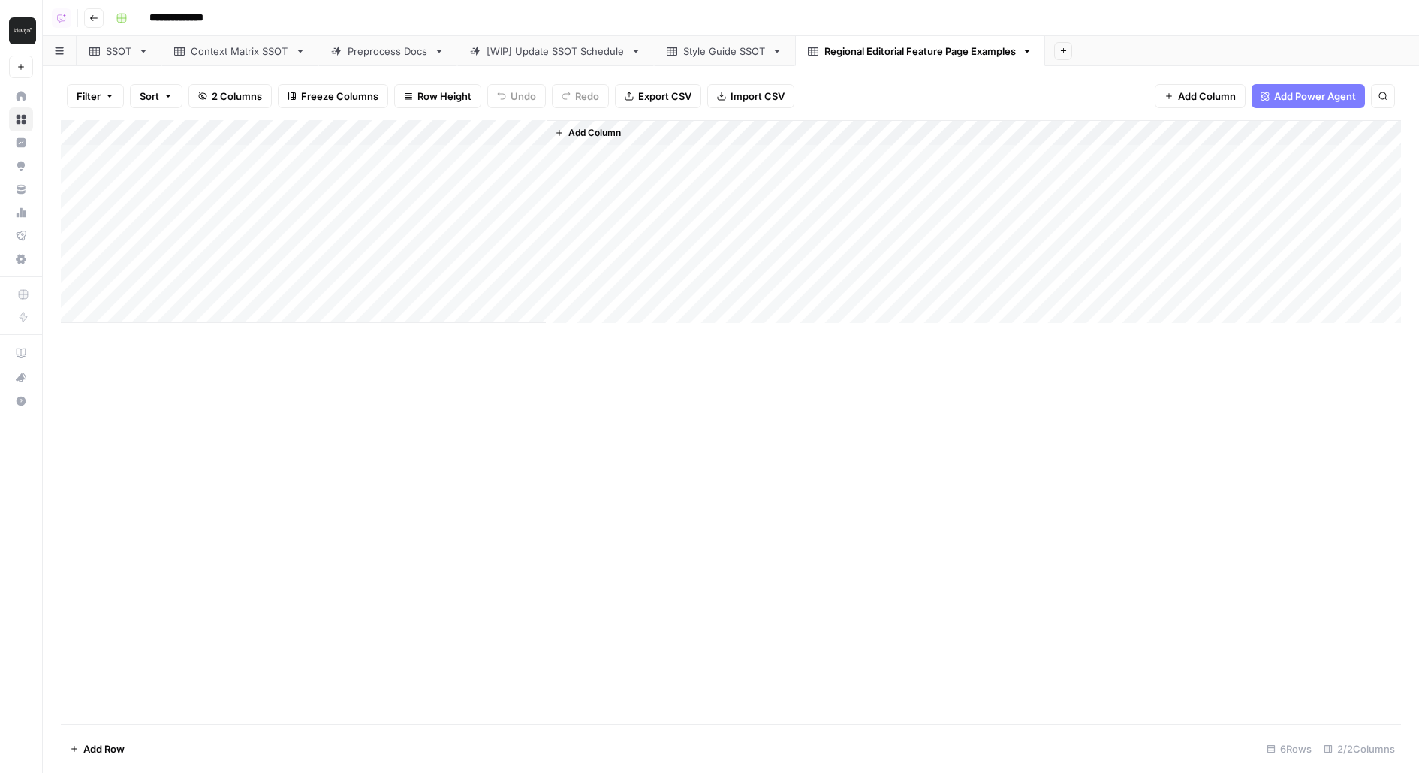
click at [174, 57] on div "Context Matrix SSOT" at bounding box center [231, 51] width 115 height 15
click at [81, 60] on link "SSOT" at bounding box center [119, 51] width 85 height 30
click at [1023, 465] on div "Add Column" at bounding box center [731, 349] width 1340 height 458
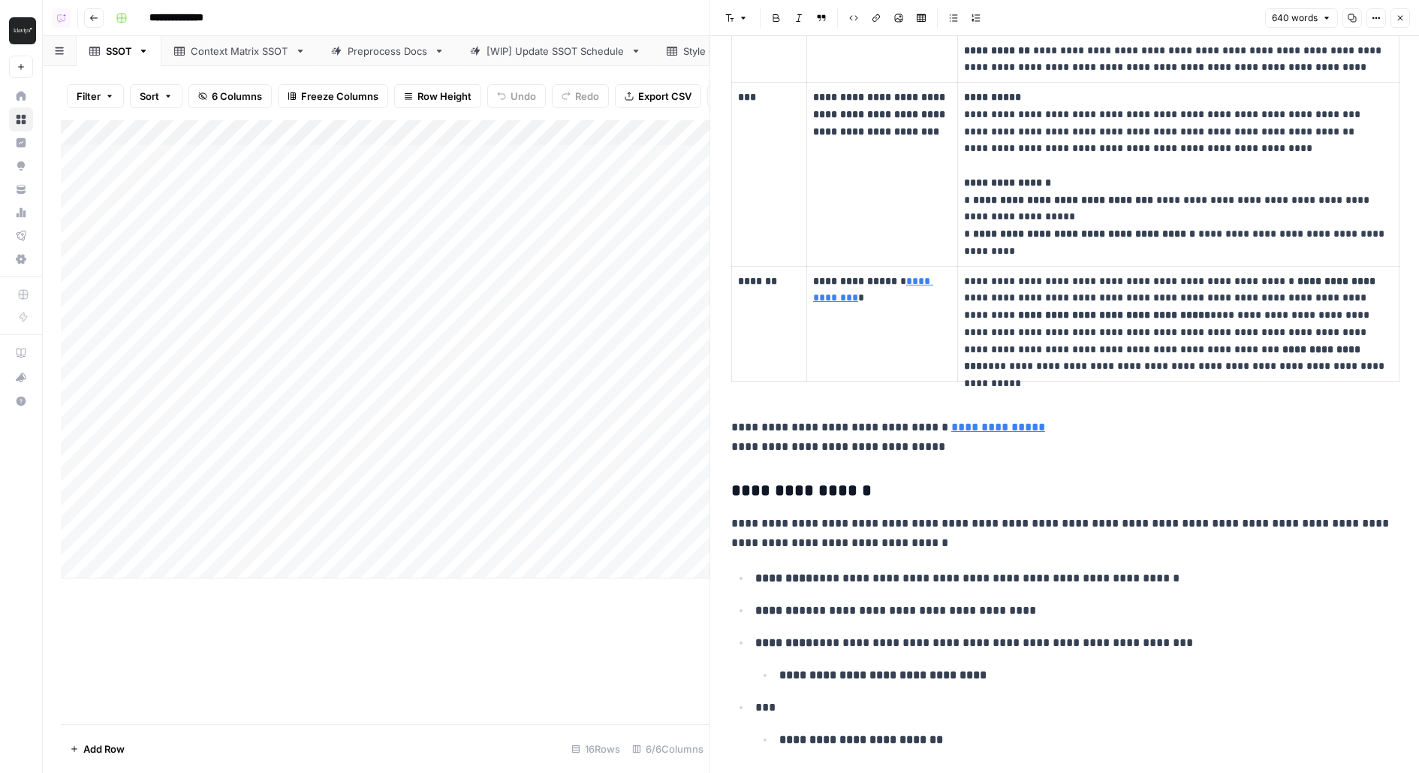
scroll to position [1228, 0]
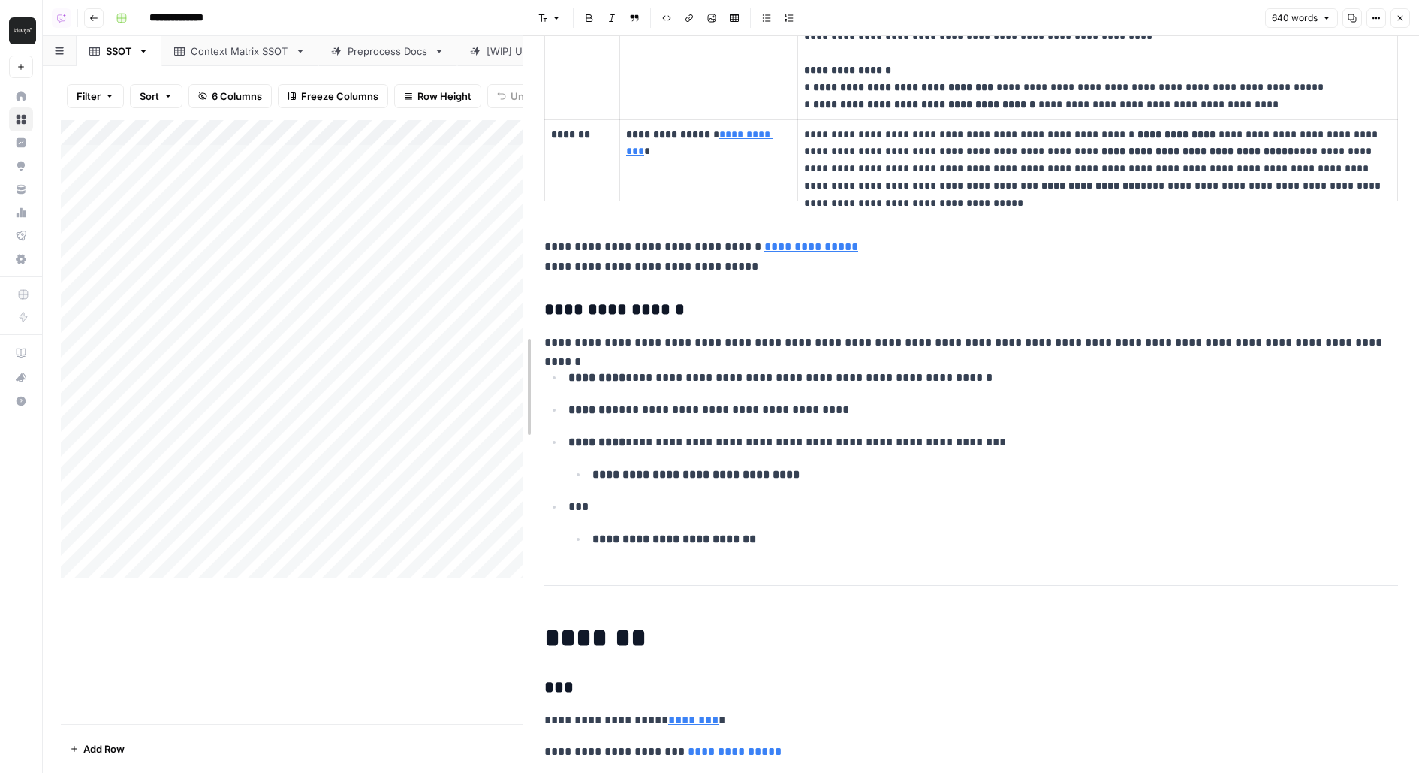
drag, startPoint x: 712, startPoint y: 367, endPoint x: 507, endPoint y: 372, distance: 205.8
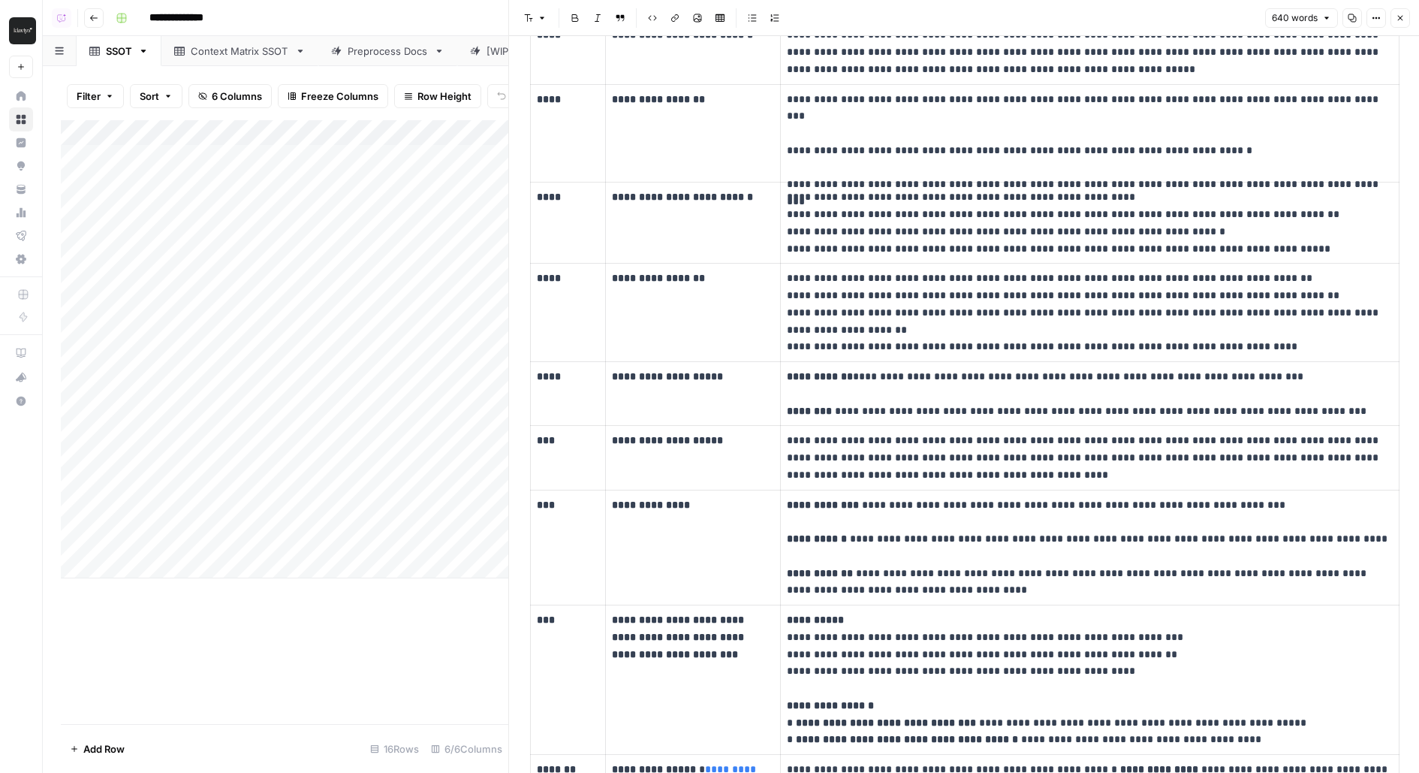
scroll to position [590, 0]
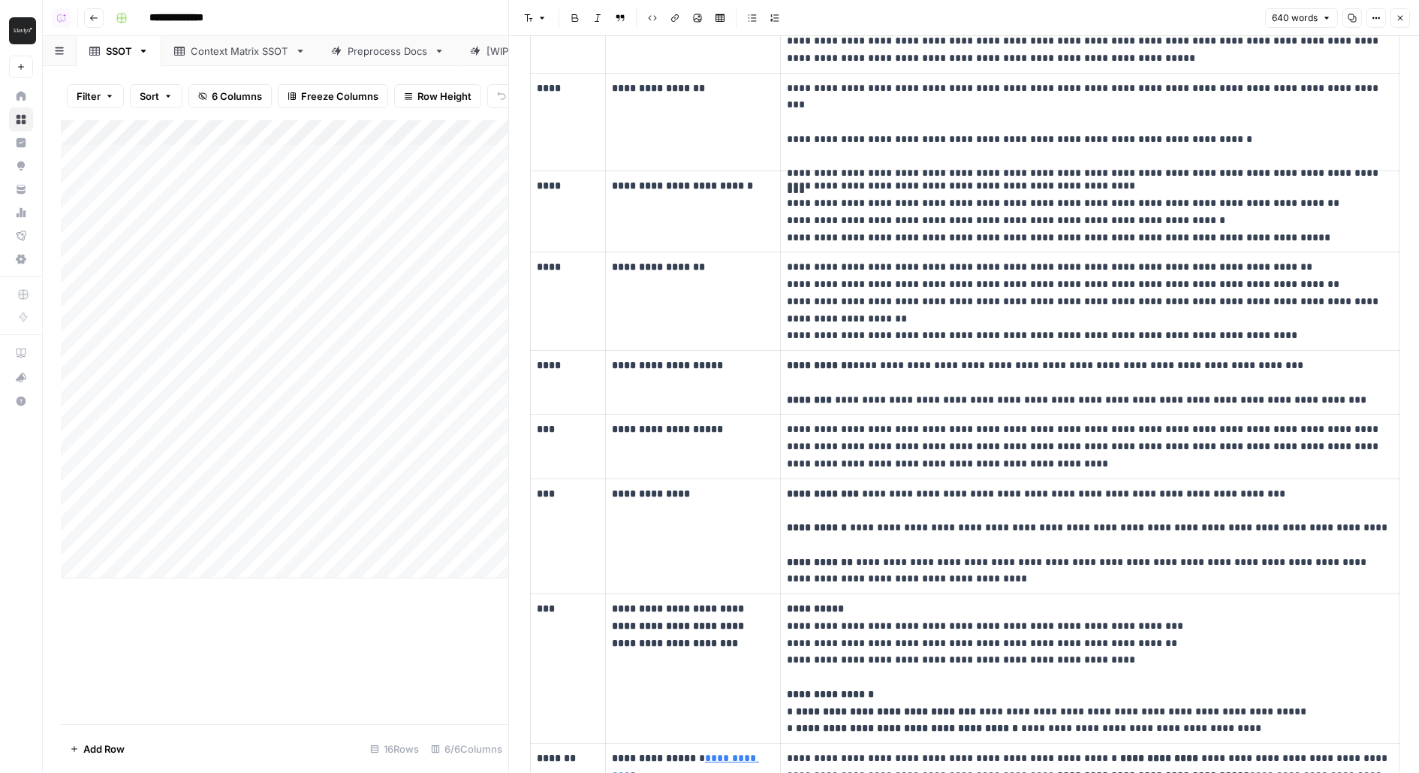
click at [808, 420] on p "**********" at bounding box center [1090, 445] width 606 height 51
click at [809, 420] on p "**********" at bounding box center [1090, 445] width 606 height 51
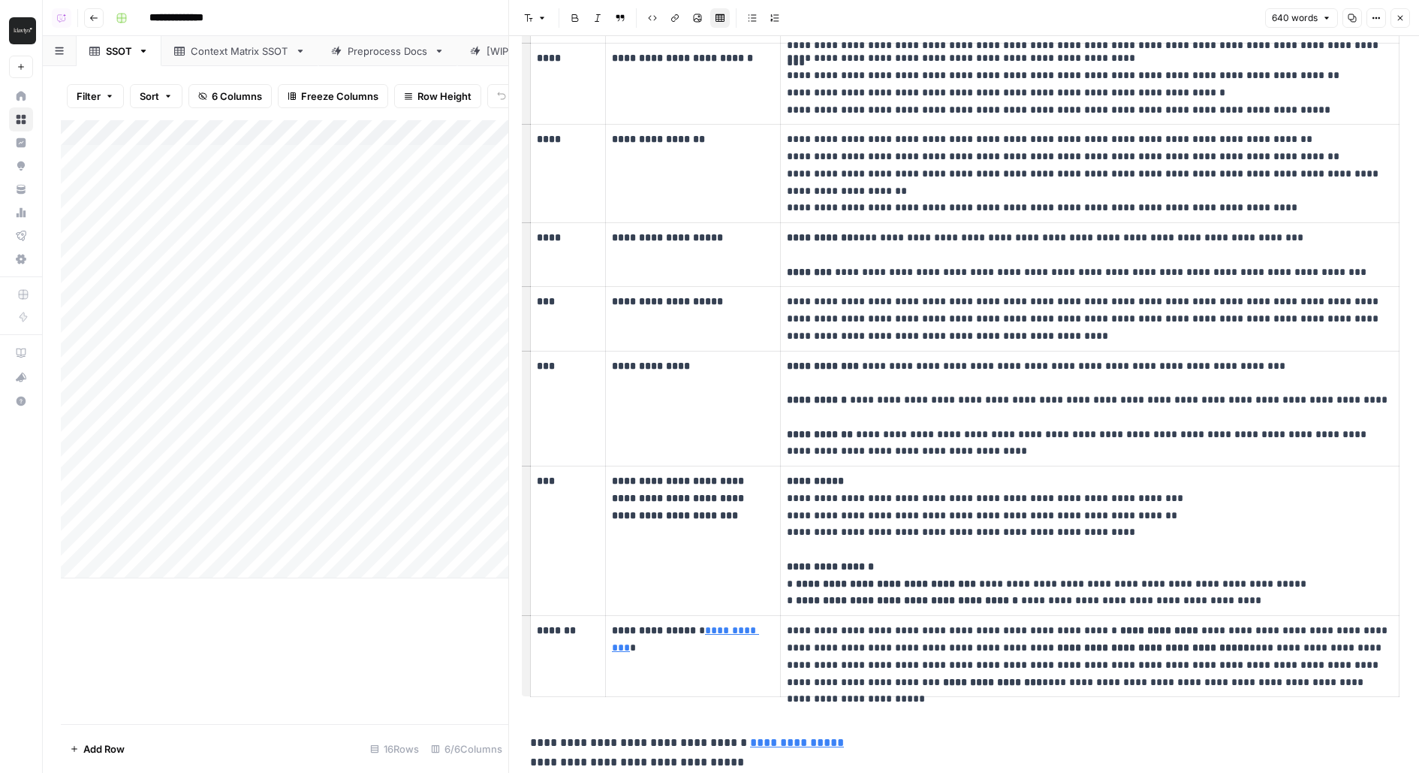
scroll to position [715, 0]
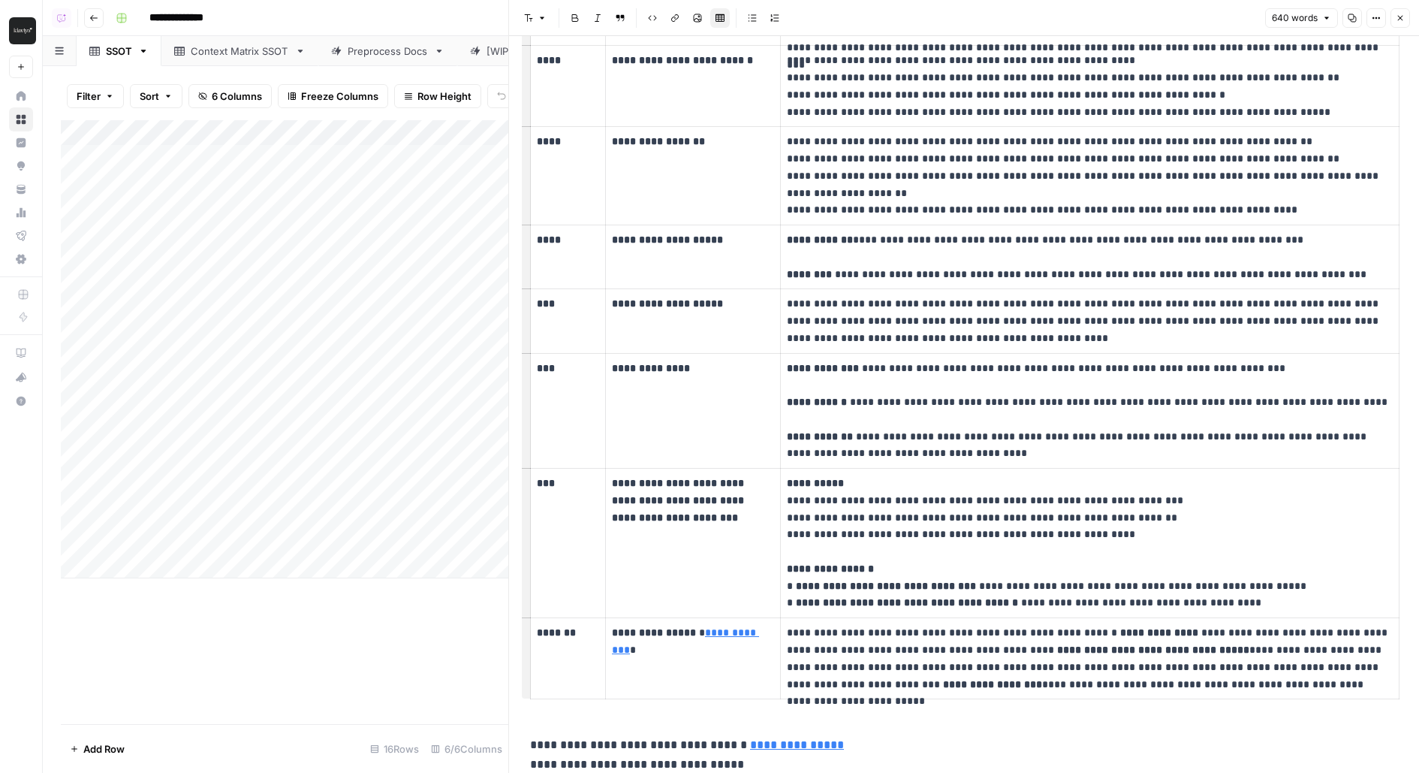
click at [1068, 251] on p "**********" at bounding box center [1090, 256] width 606 height 51
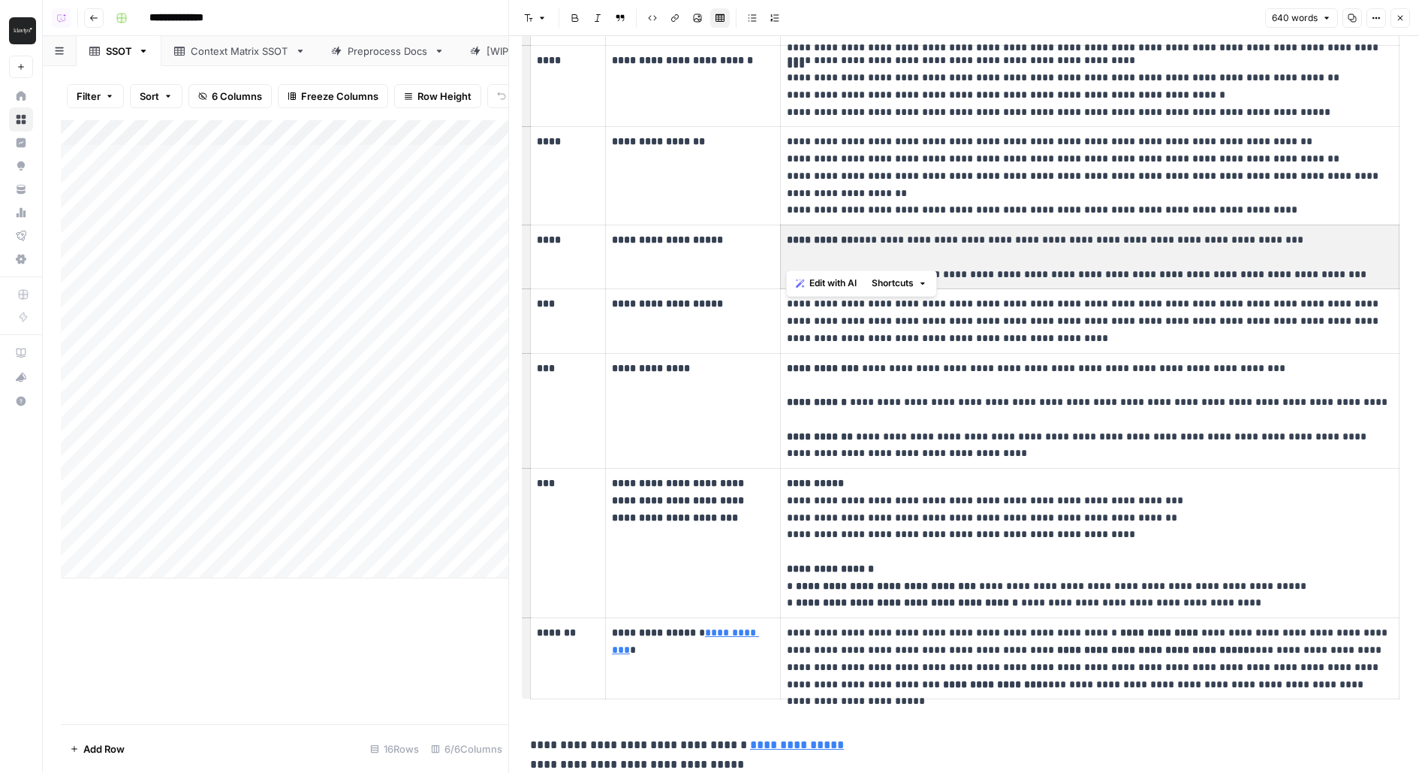
click at [1068, 251] on p "**********" at bounding box center [1090, 256] width 606 height 51
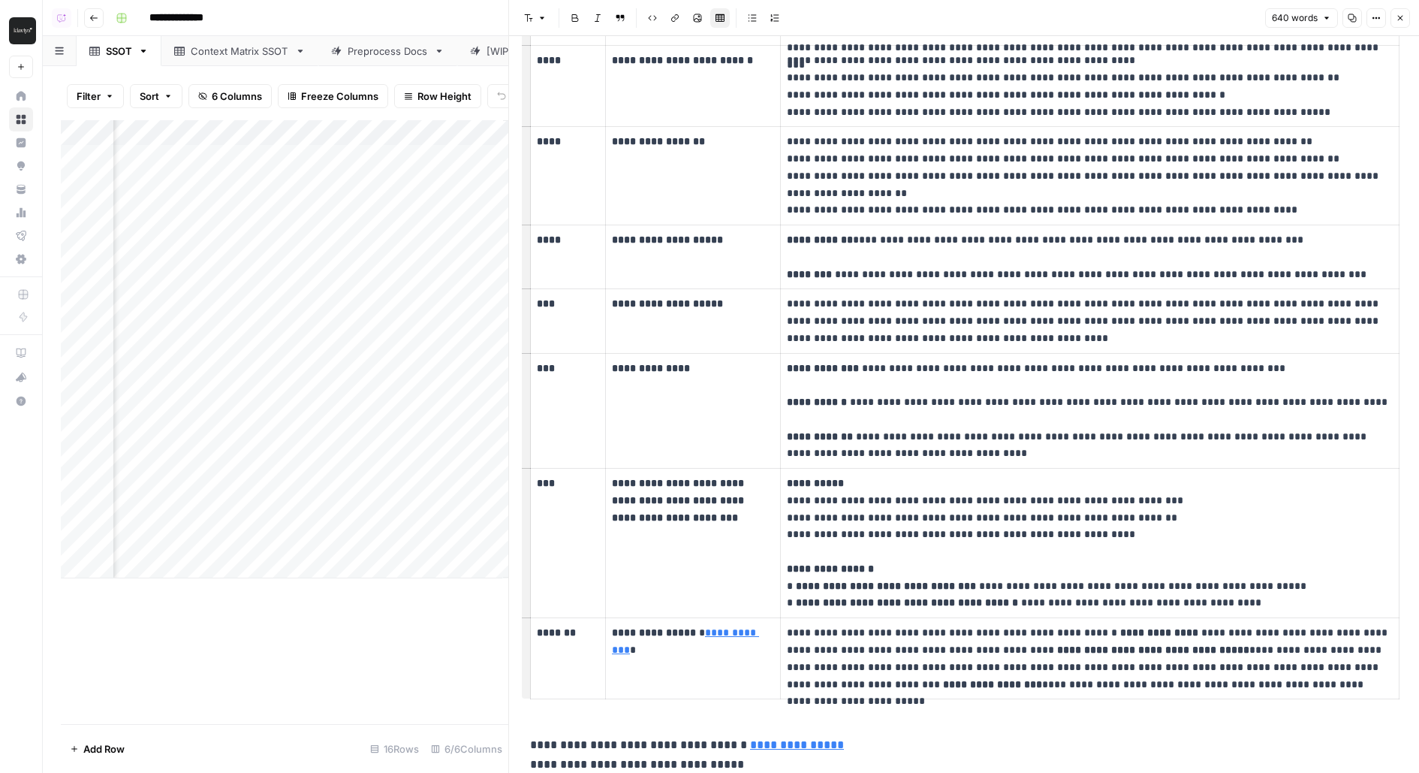
scroll to position [0, 613]
click at [410, 486] on div "Add Column" at bounding box center [284, 349] width 447 height 458
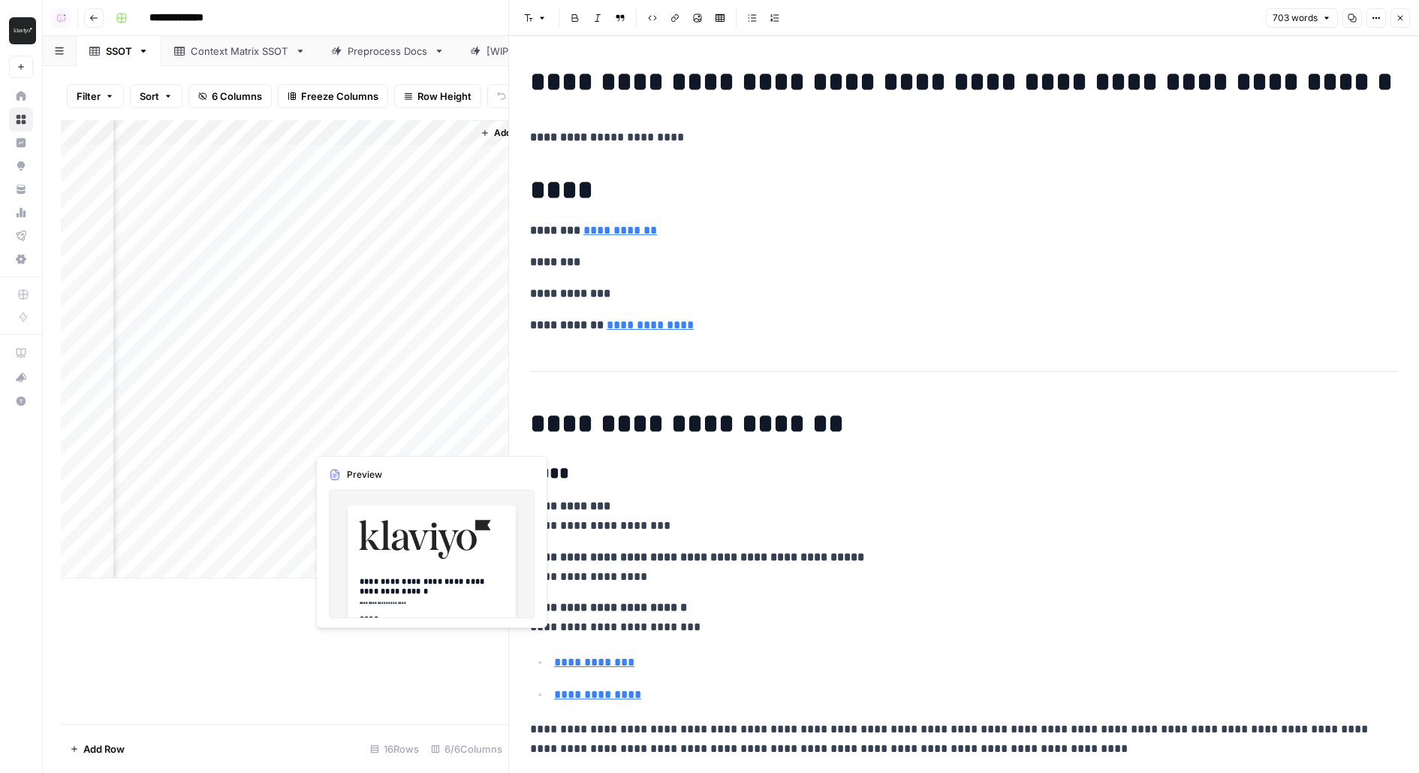
scroll to position [0, 613]
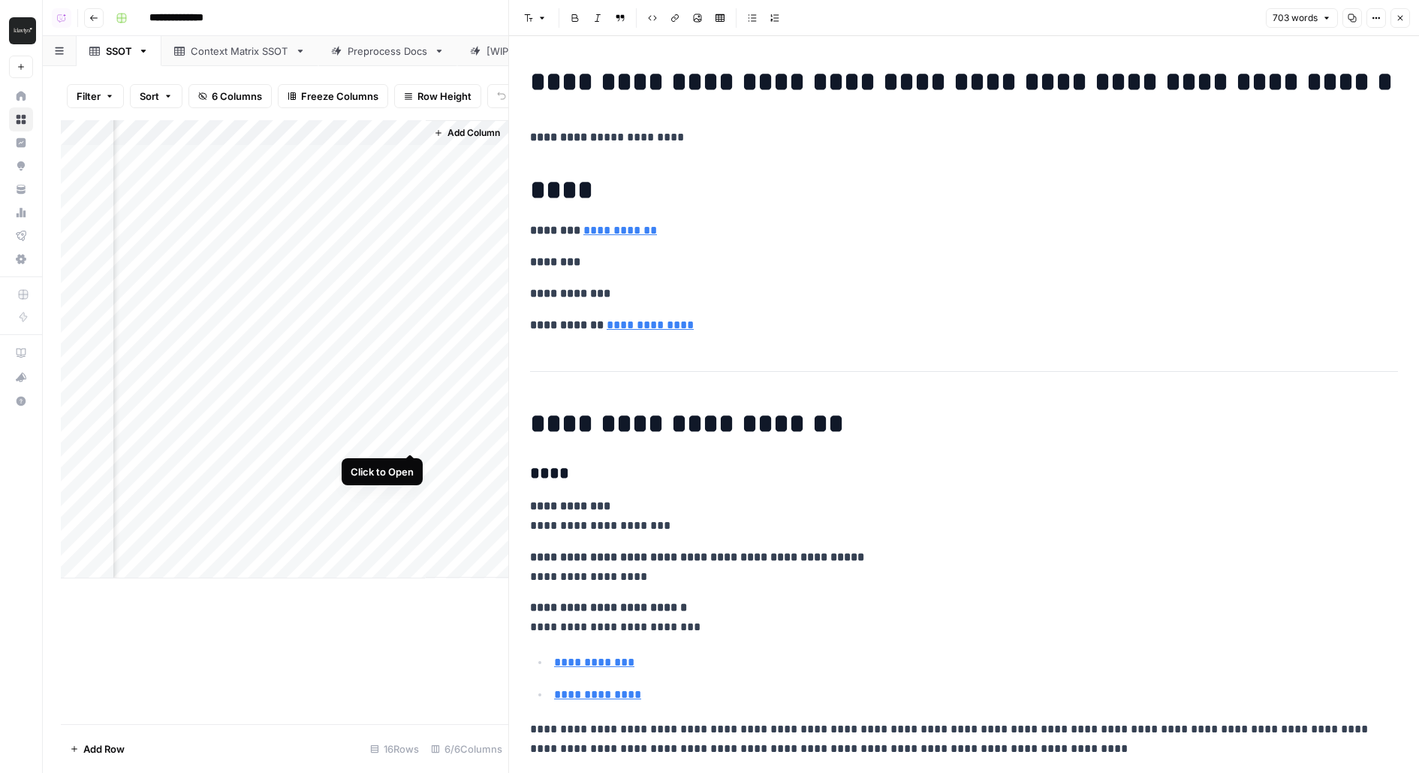
click at [411, 438] on div "Add Column" at bounding box center [284, 349] width 447 height 458
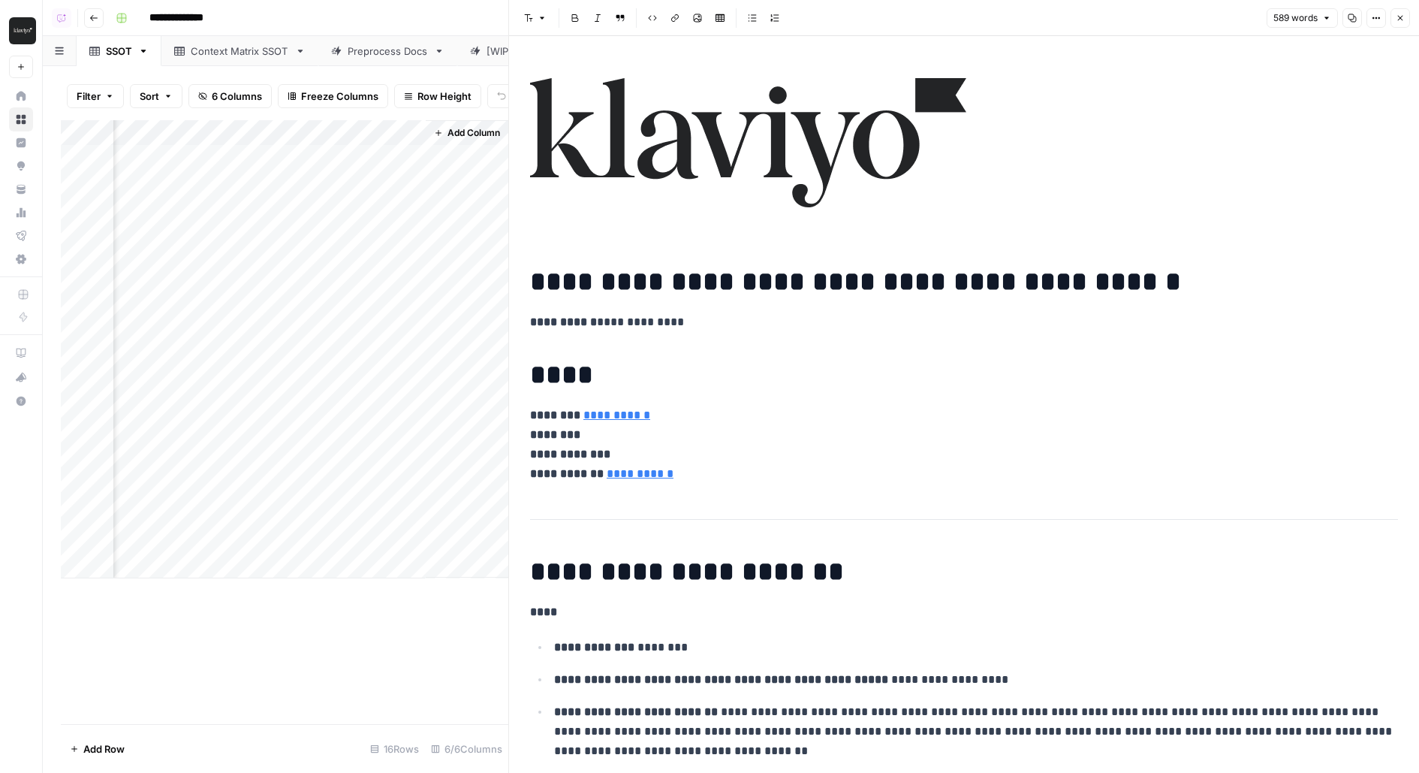
click at [693, 193] on img at bounding box center [748, 142] width 436 height 129
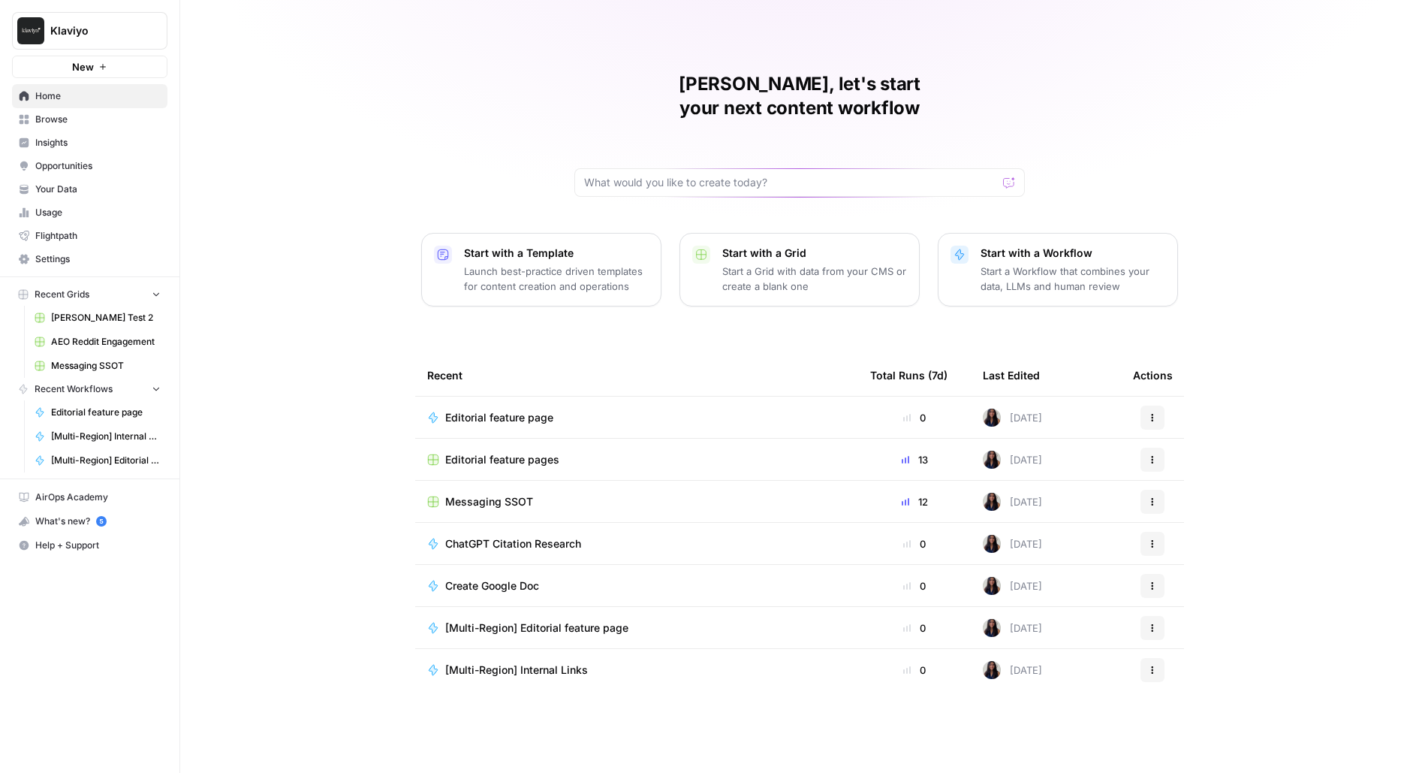
click at [81, 28] on span "Klaviyo" at bounding box center [95, 30] width 91 height 15
type input "upwork"
click button "Upwork" at bounding box center [136, 113] width 240 height 24
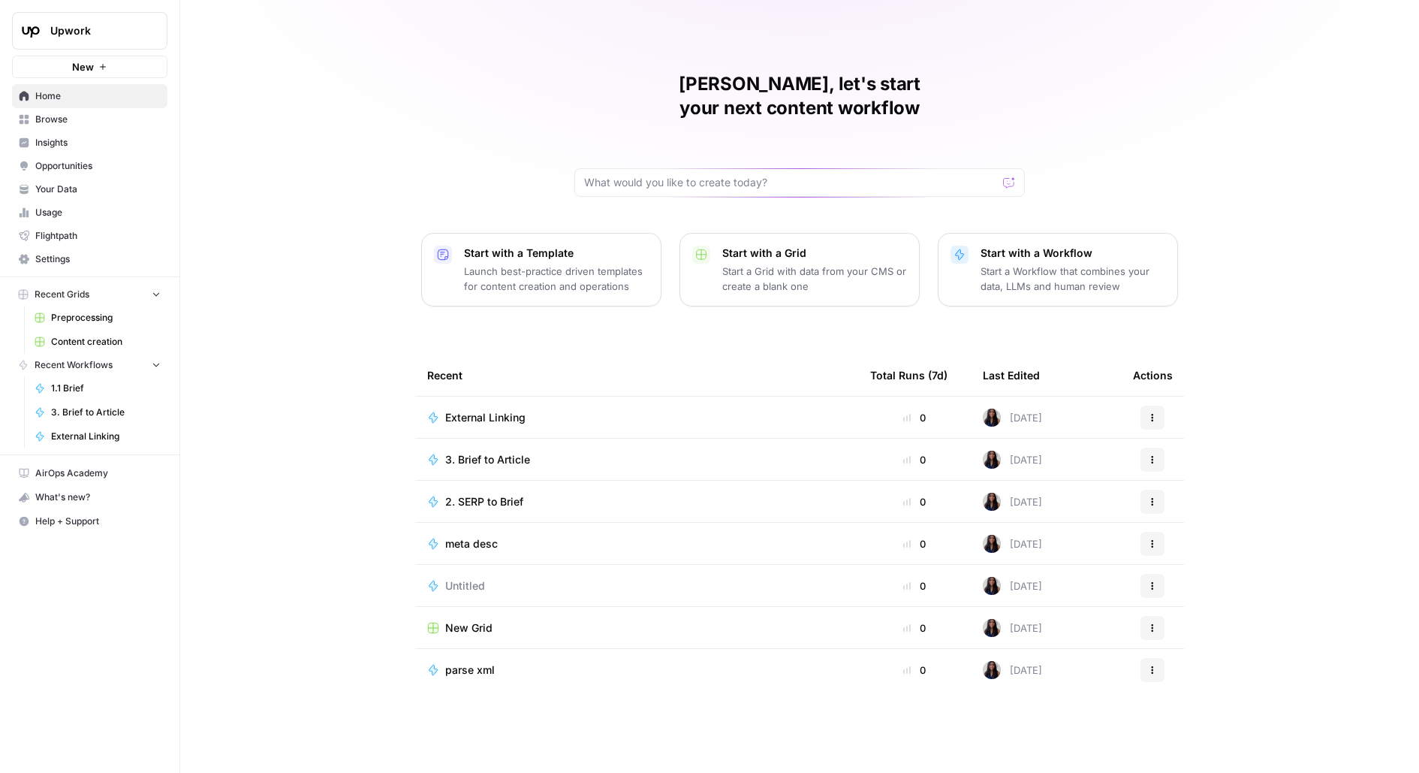
click at [96, 338] on span "Content creation" at bounding box center [106, 342] width 110 height 14
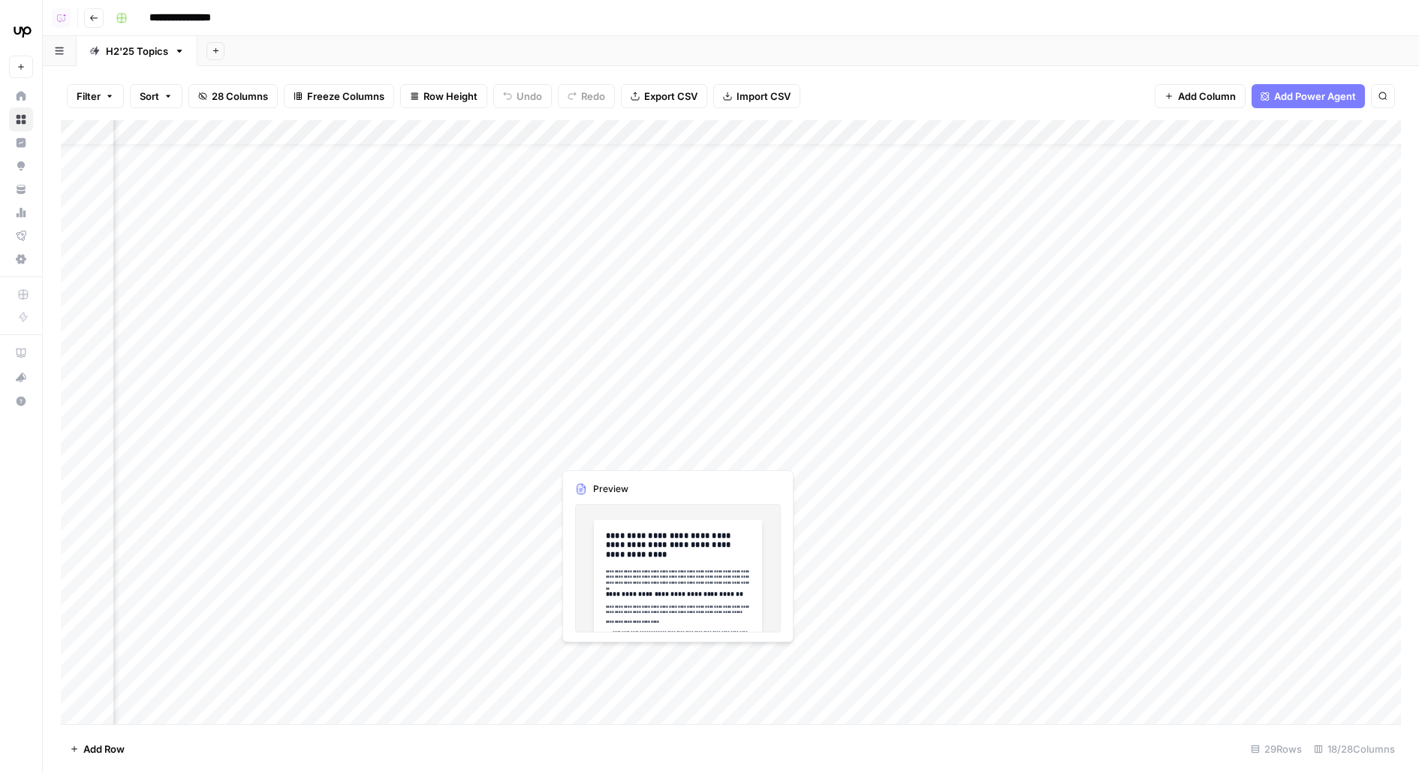
scroll to position [31, 351]
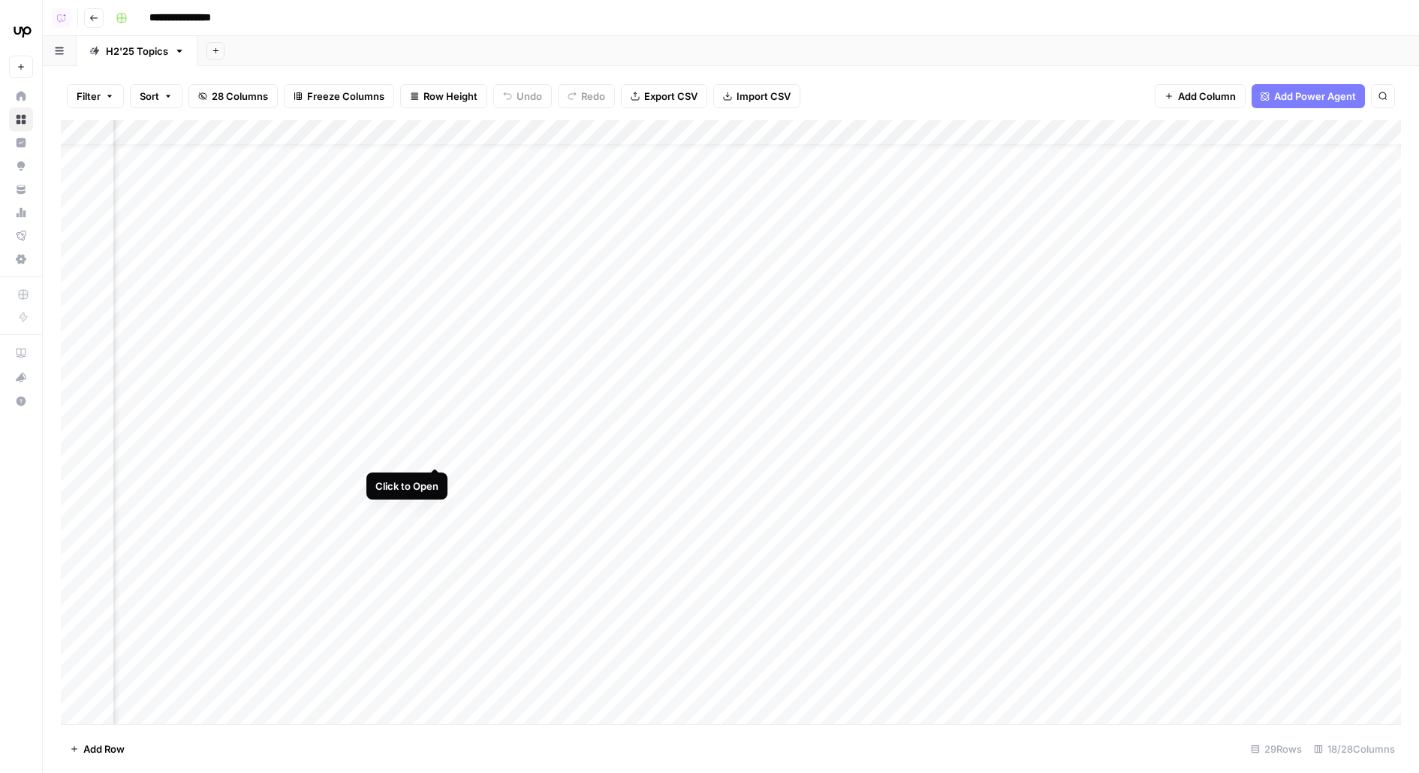
click at [431, 438] on div "Add Column" at bounding box center [731, 422] width 1340 height 604
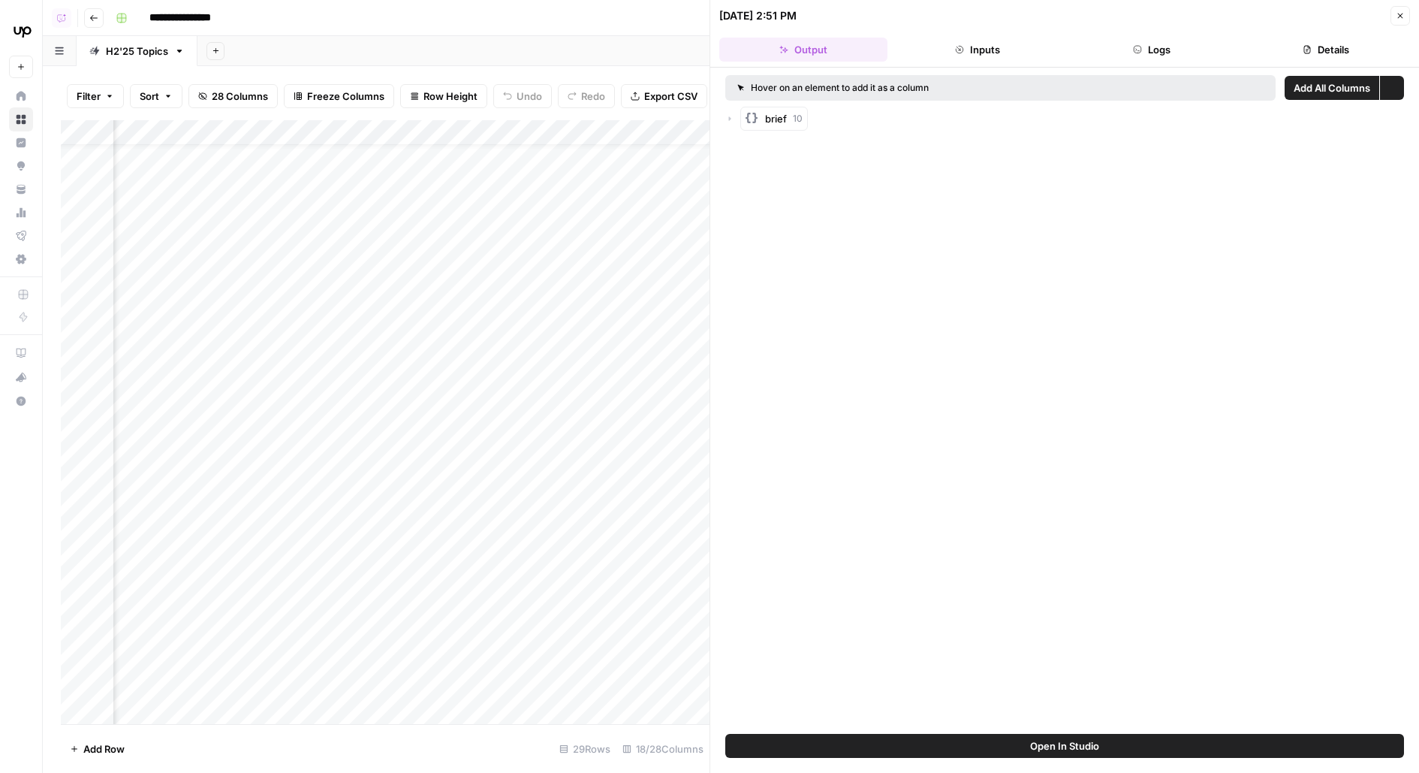
click at [1161, 29] on header "08/21/25 at 2:51 PM Close Output Inputs Logs Details" at bounding box center [1064, 34] width 709 height 68
click at [1175, 45] on button "Logs" at bounding box center [1152, 50] width 168 height 24
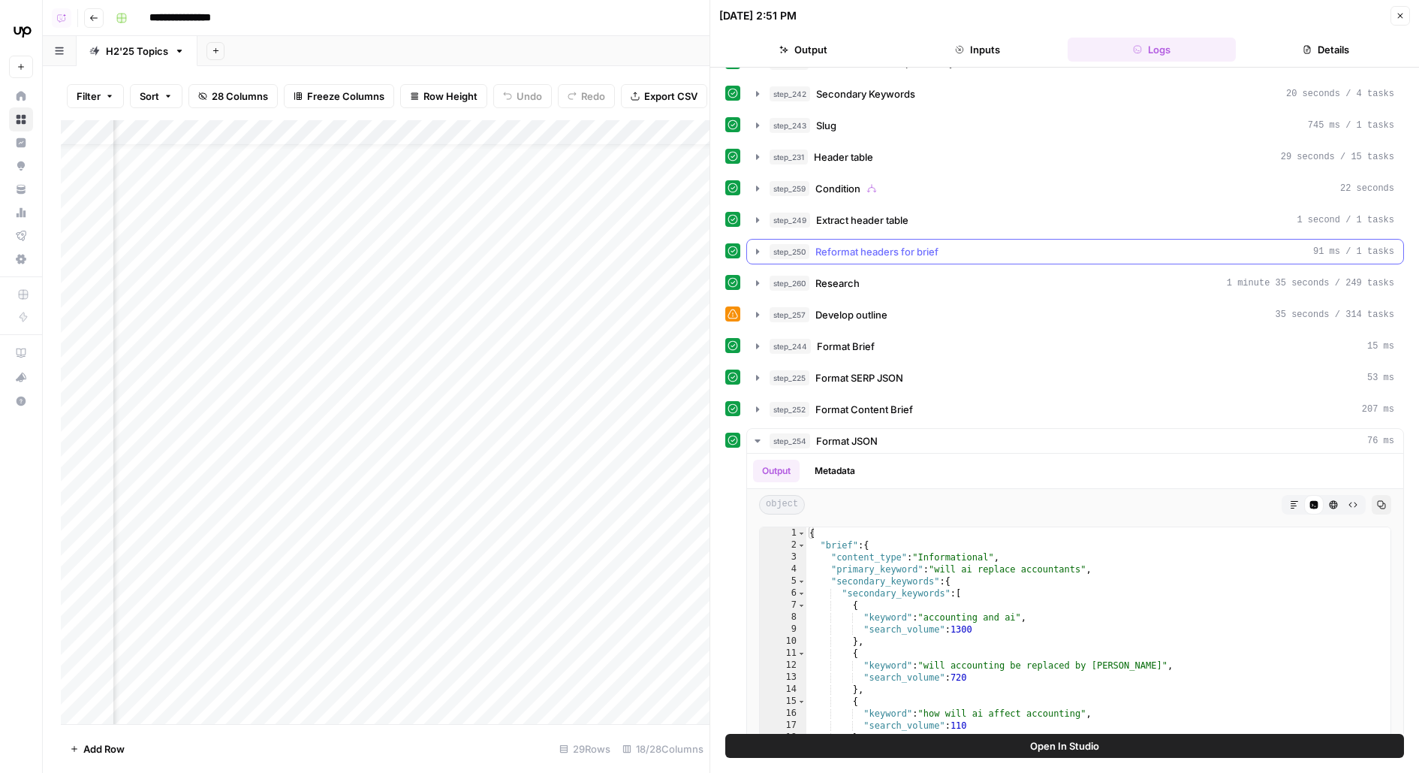
scroll to position [244, 0]
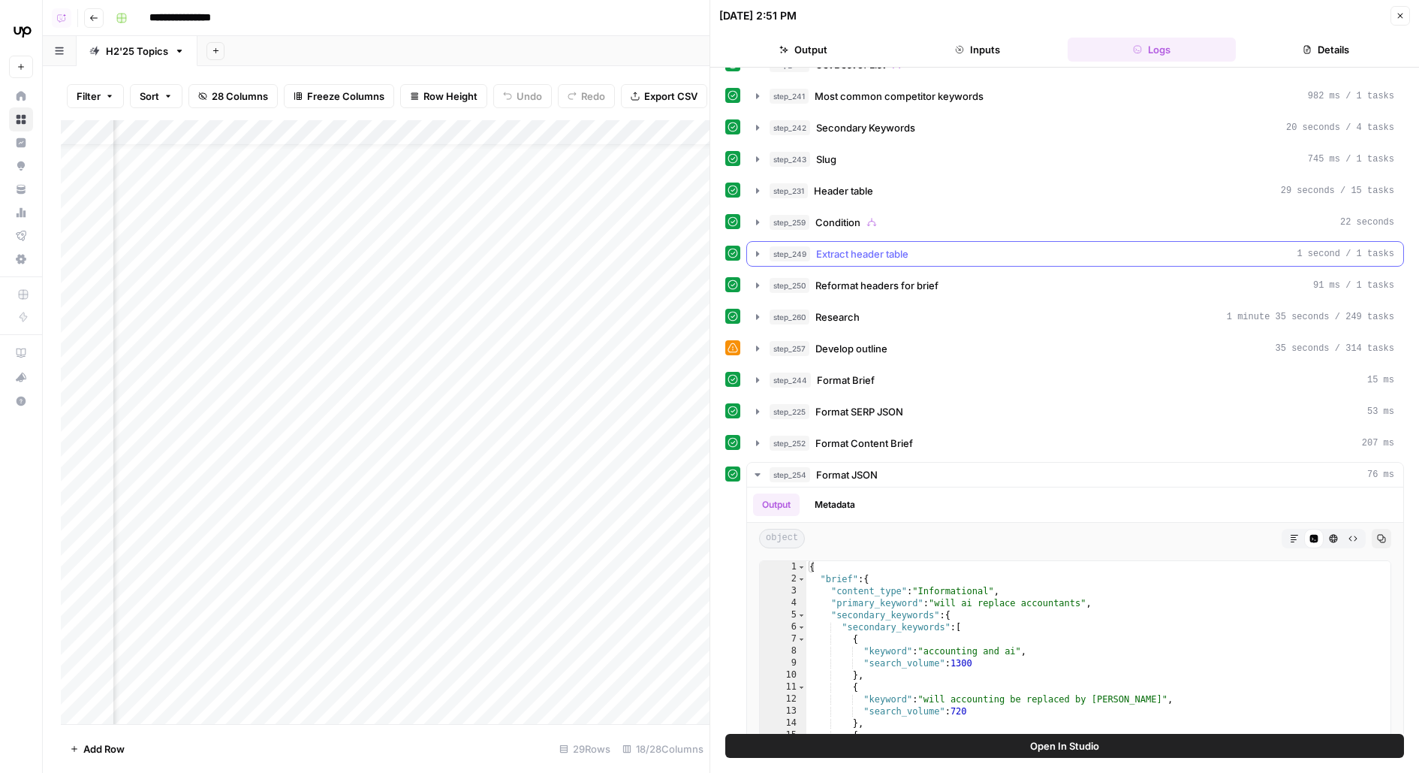
click at [887, 246] on span "Extract header table" at bounding box center [862, 253] width 92 height 15
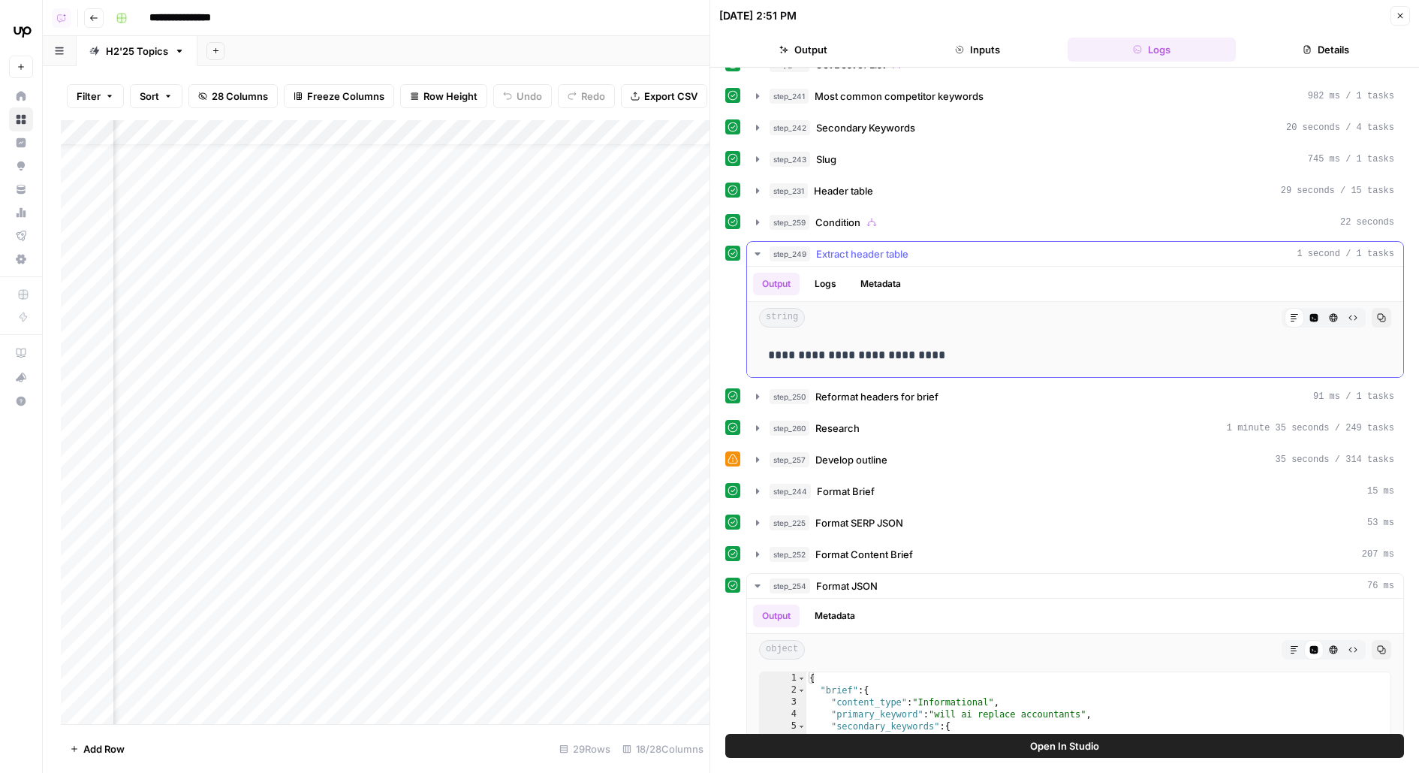
click at [887, 246] on span "Extract header table" at bounding box center [862, 253] width 92 height 15
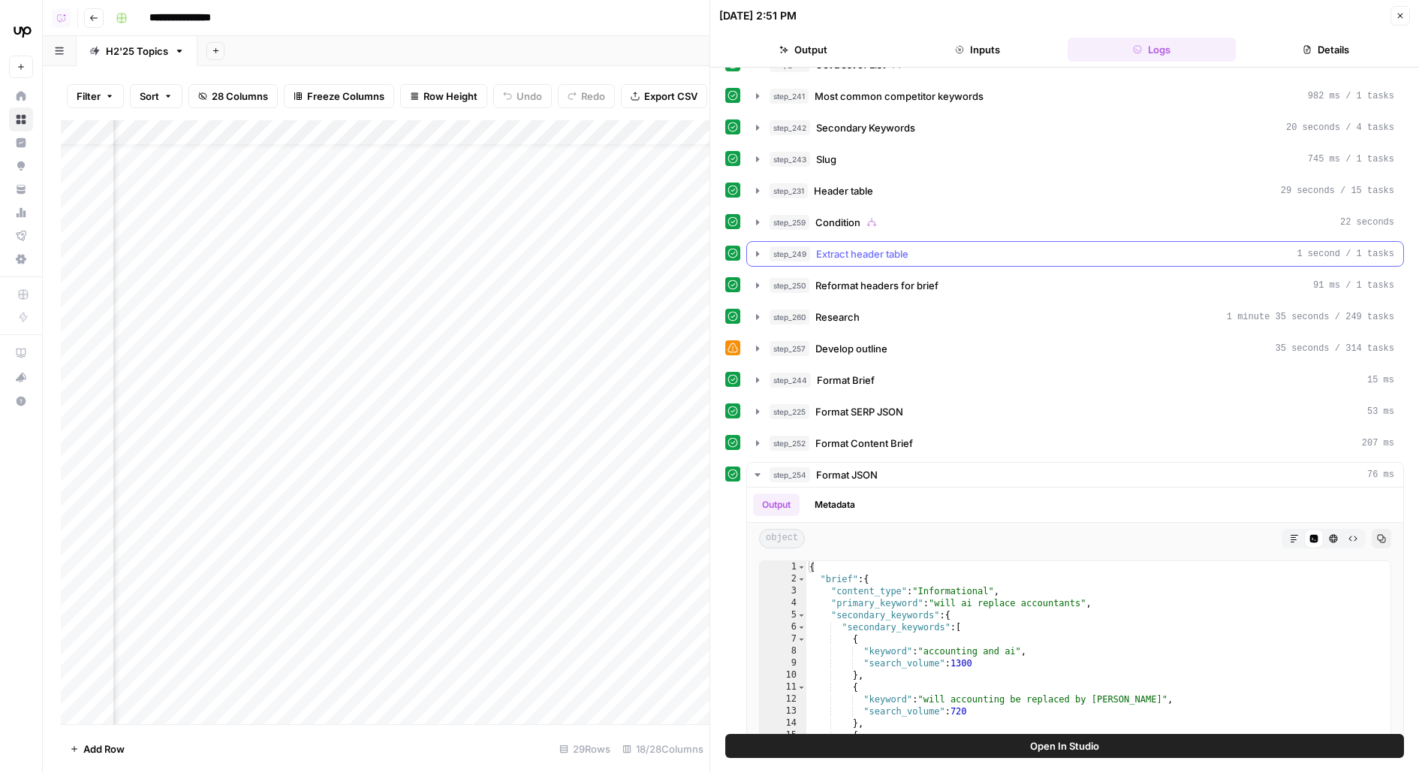
scroll to position [174, 0]
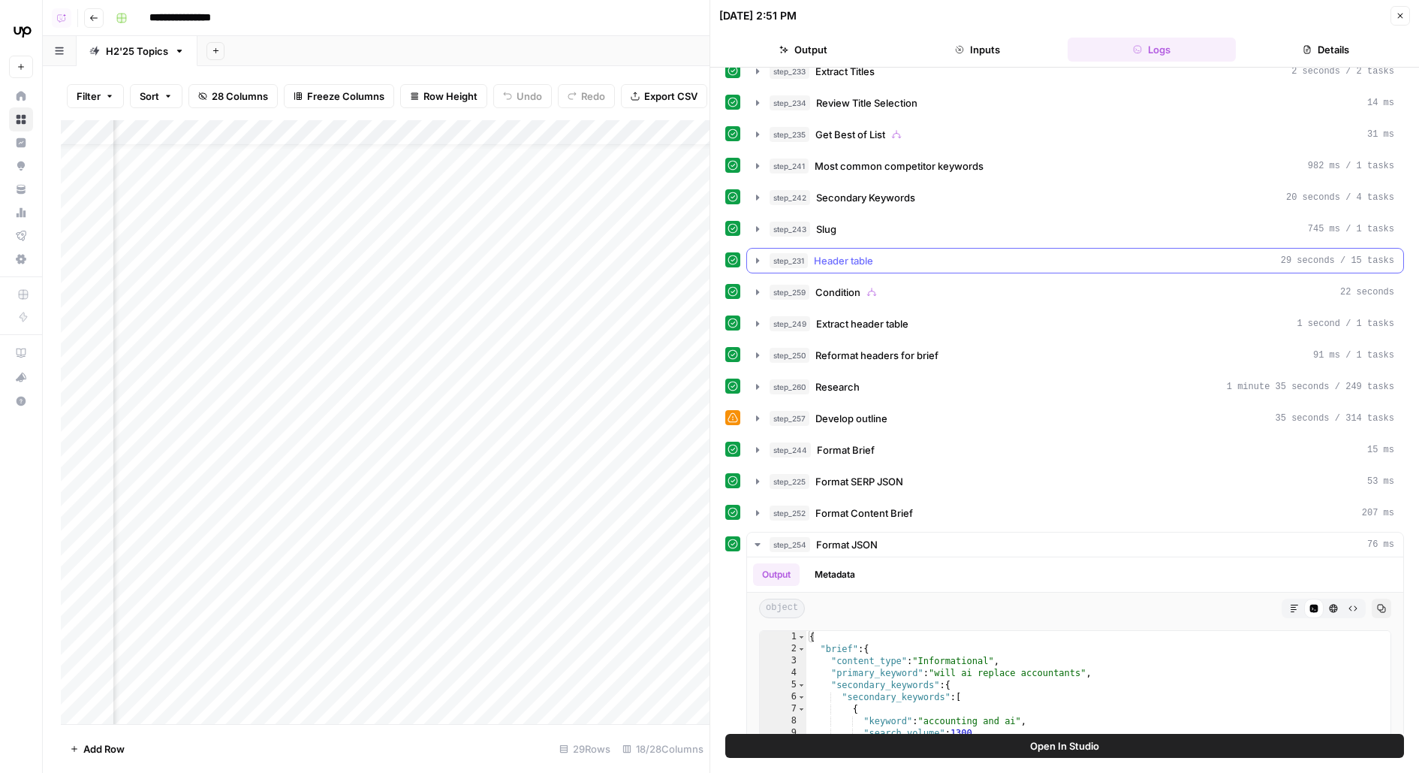
click at [884, 253] on div "step_231 Header table 29 seconds / 15 tasks" at bounding box center [1082, 260] width 625 height 15
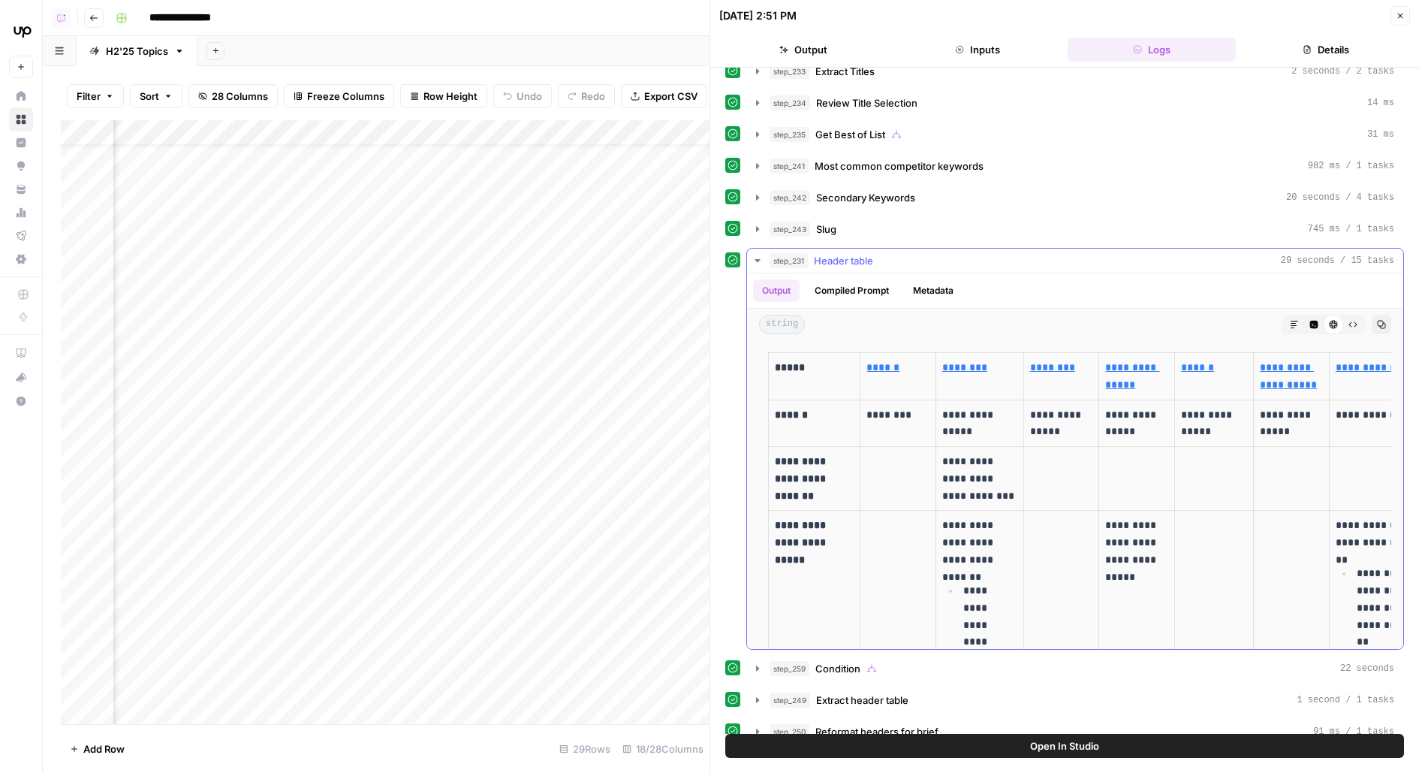
click at [1309, 320] on icon "button" at bounding box center [1313, 324] width 9 height 9
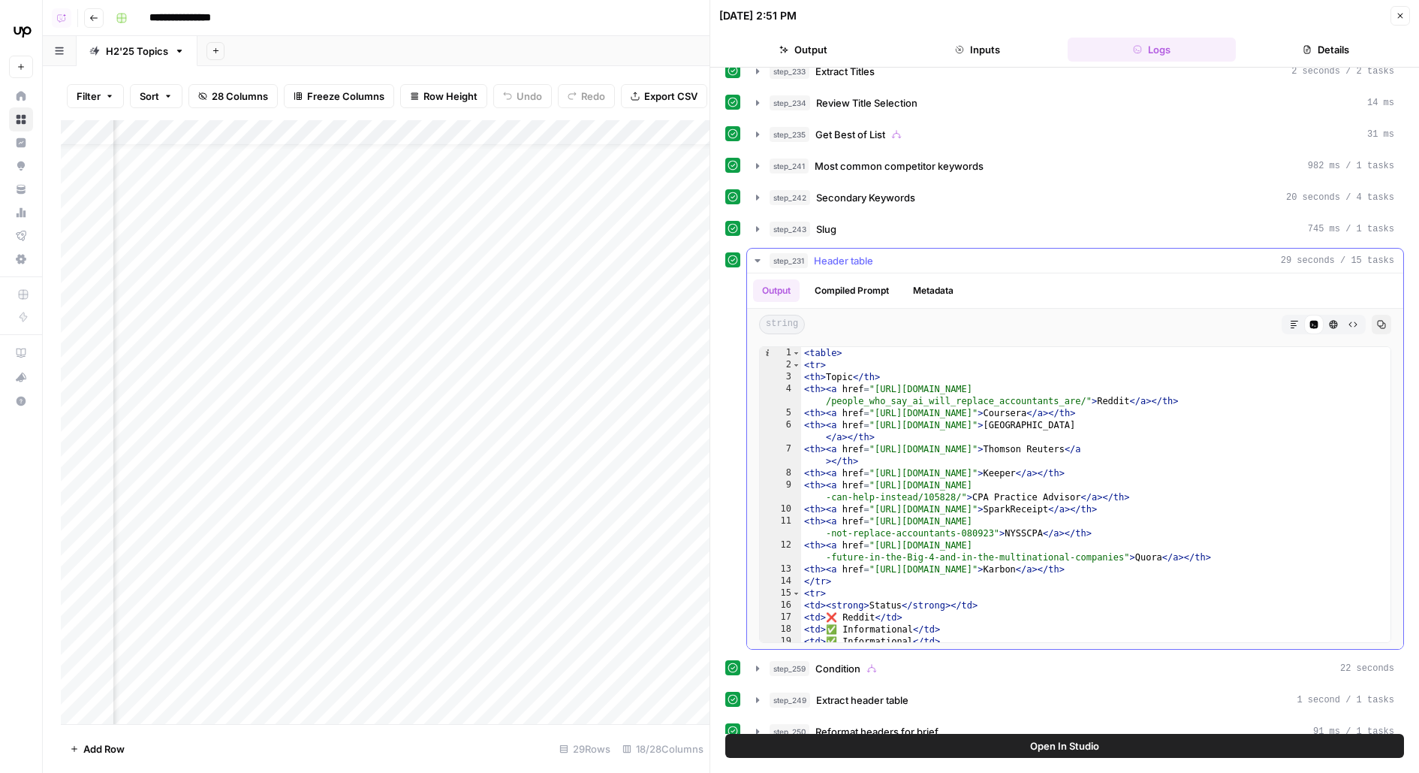
click at [998, 253] on div "step_231 Header table 29 seconds / 15 tasks" at bounding box center [1082, 260] width 625 height 15
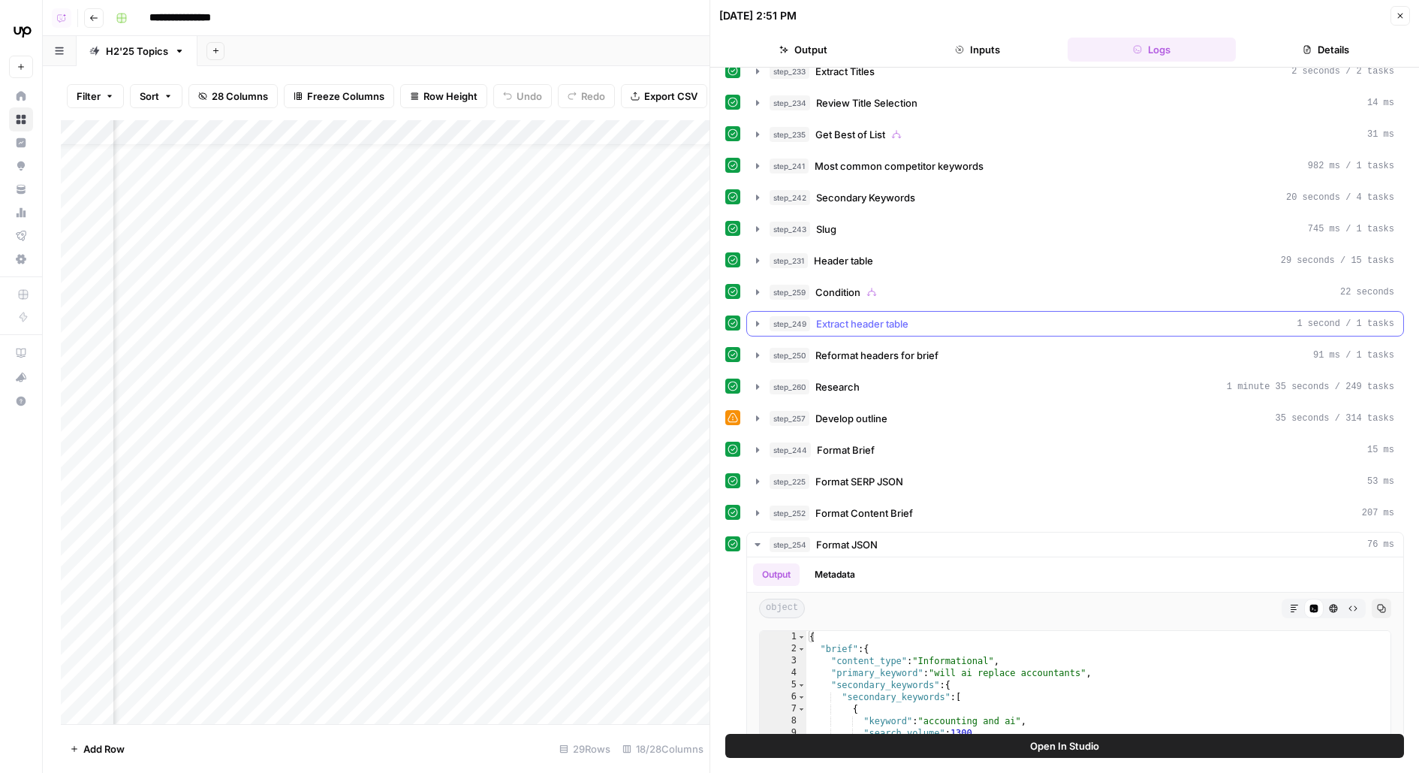
click at [990, 316] on div "step_249 Extract header table 1 second / 1 tasks" at bounding box center [1082, 323] width 625 height 15
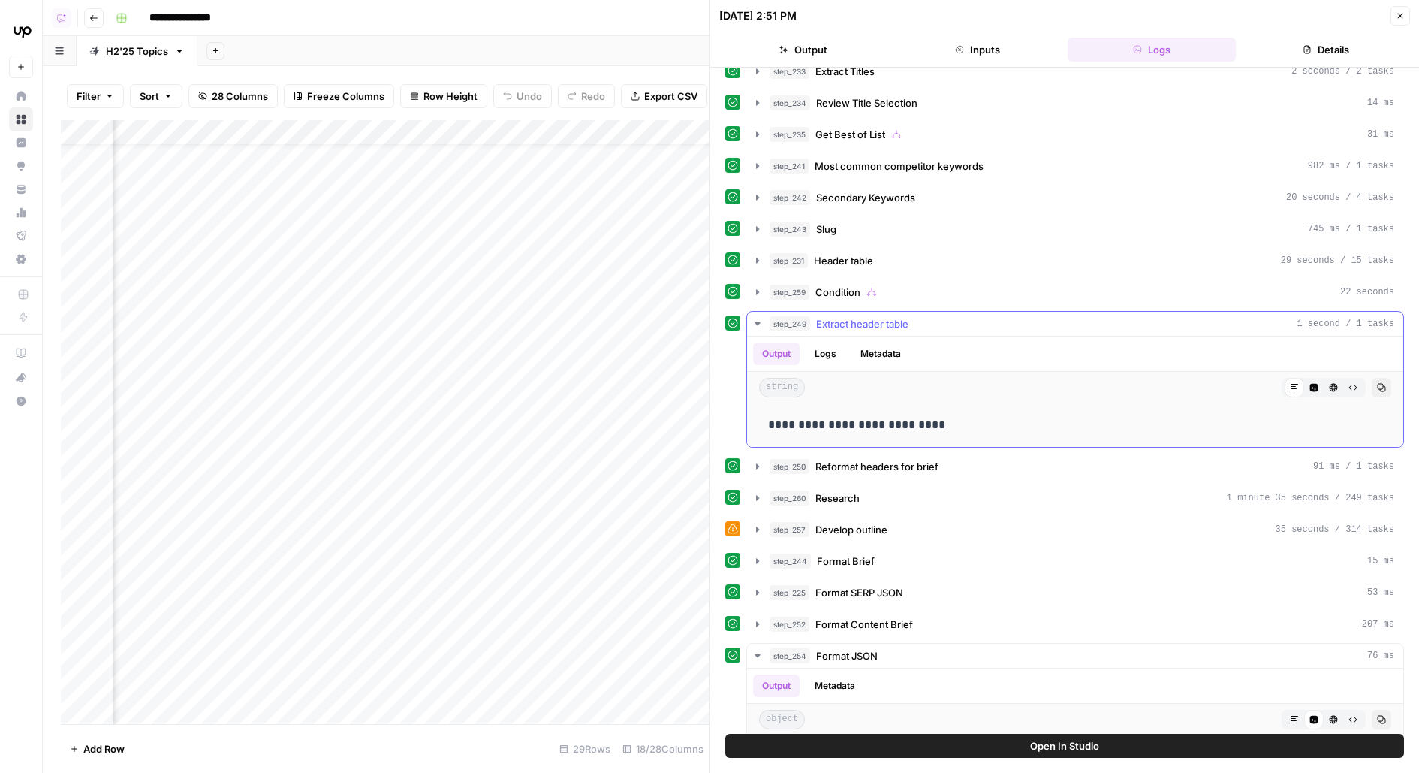
click at [990, 316] on div "step_249 Extract header table 1 second / 1 tasks" at bounding box center [1082, 323] width 625 height 15
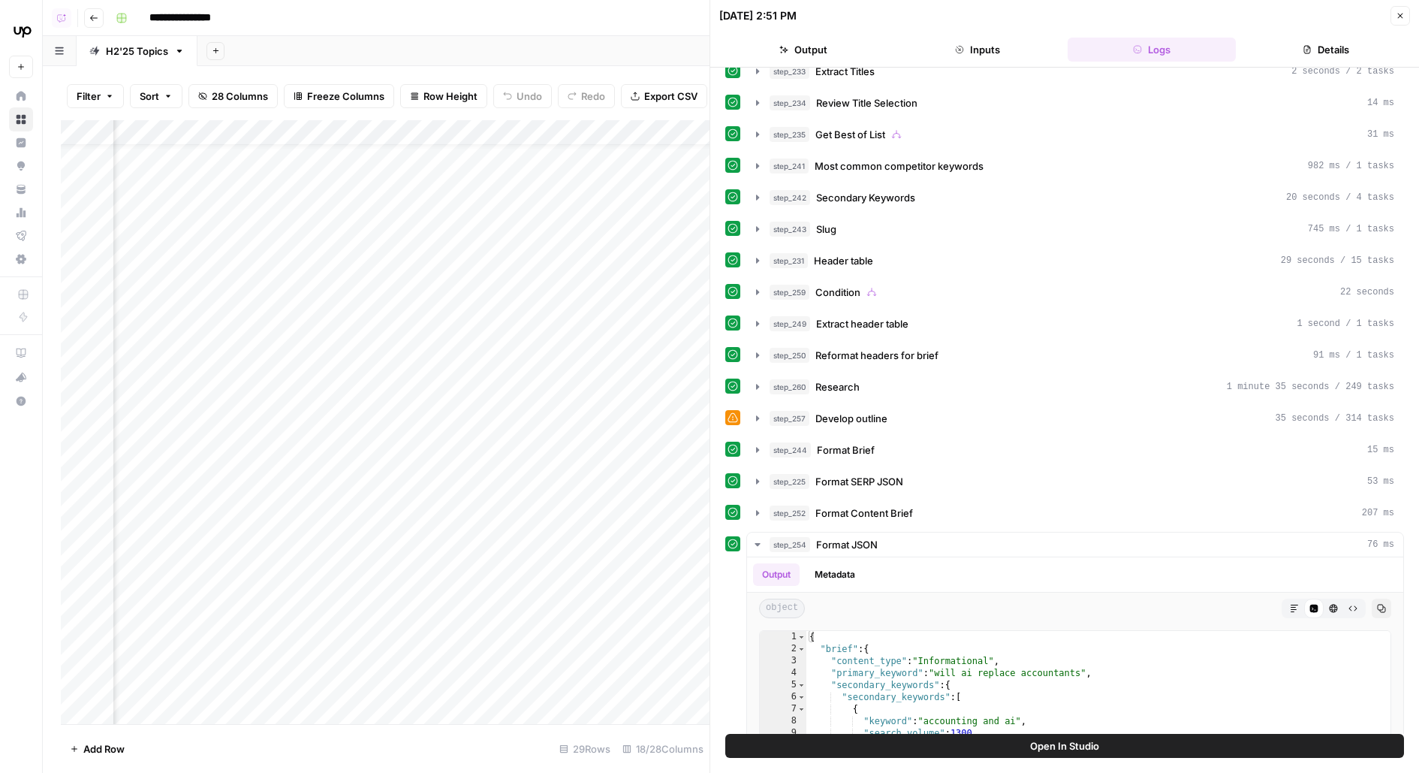
click at [779, 749] on button "Open In Studio" at bounding box center [1064, 745] width 679 height 24
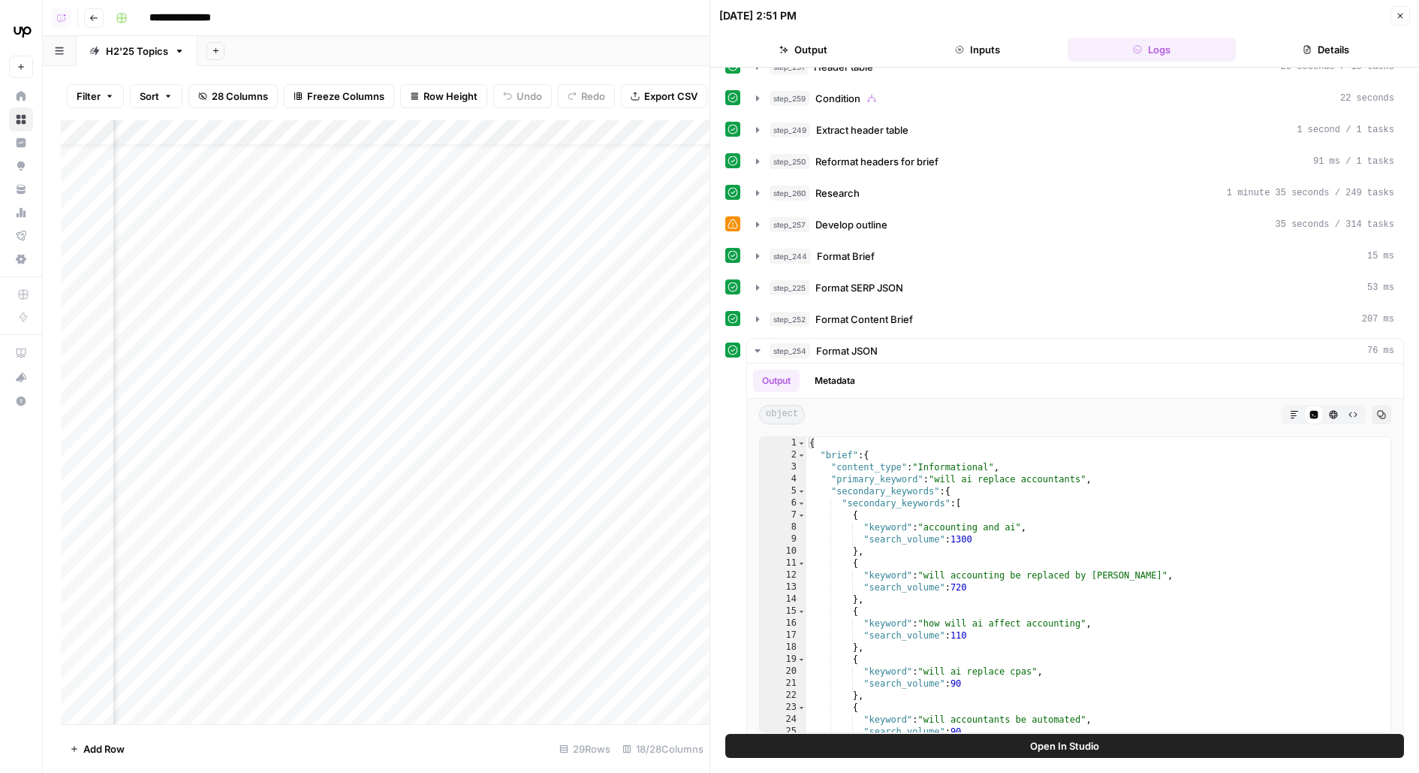
scroll to position [31, 1450]
click at [1401, 18] on icon "button" at bounding box center [1400, 15] width 9 height 9
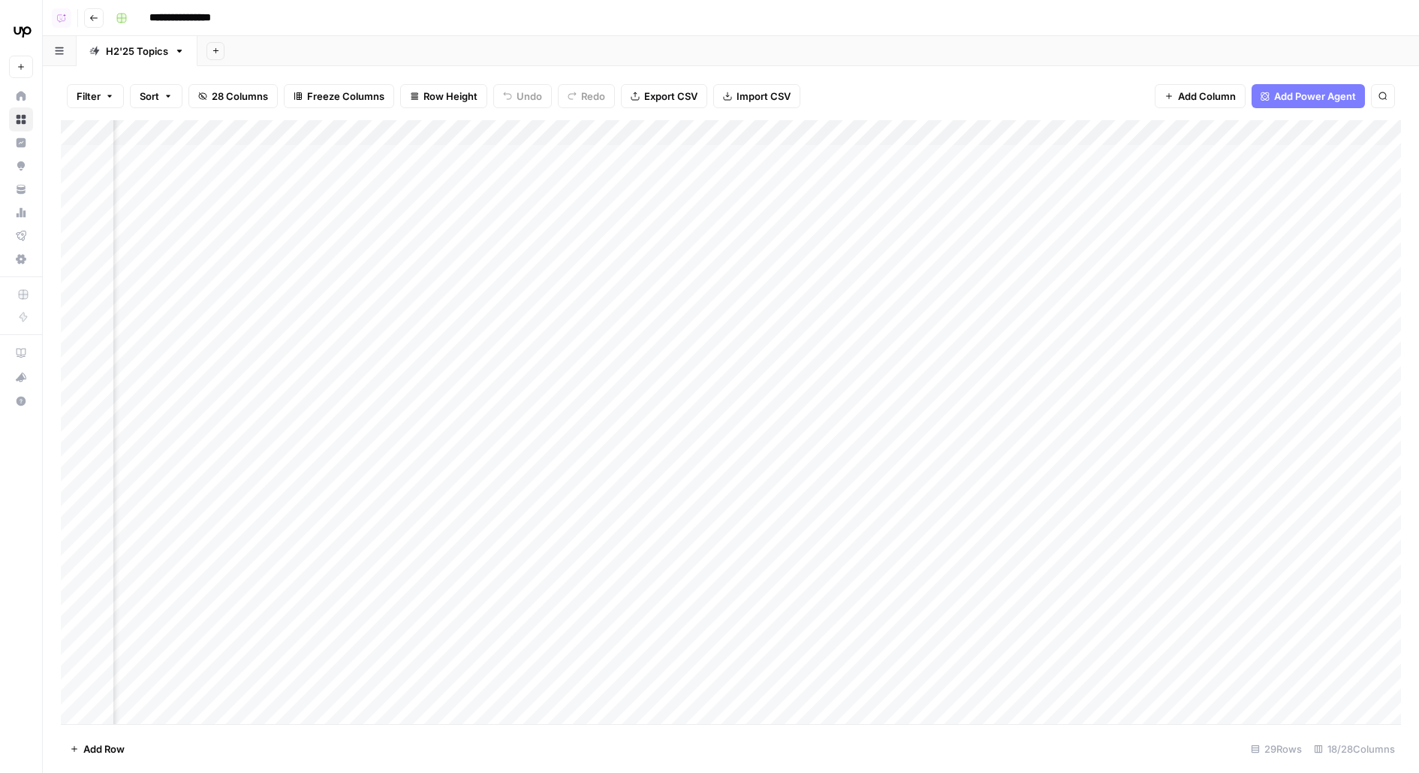
scroll to position [0, 755]
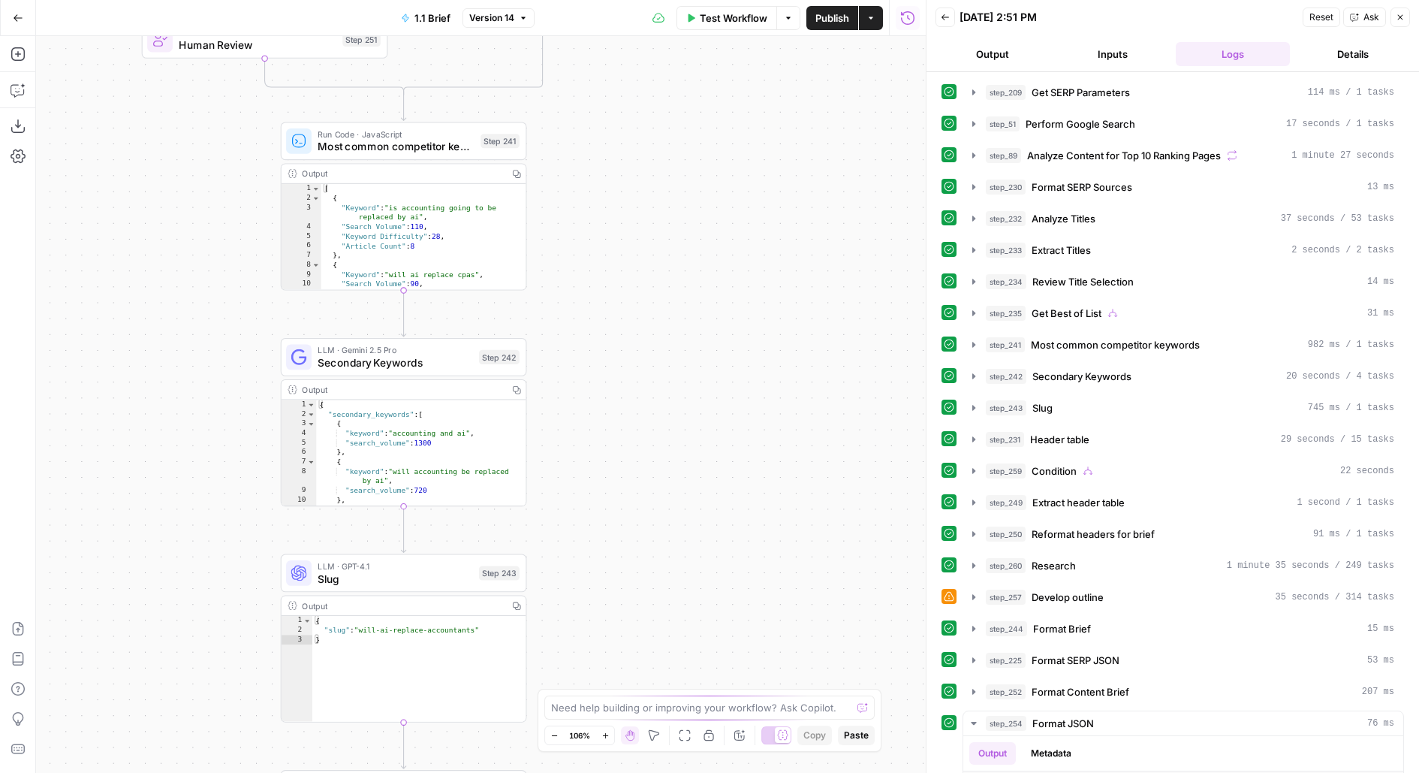
drag, startPoint x: 619, startPoint y: 579, endPoint x: 771, endPoint y: 146, distance: 458.3
click at [771, 143] on div "true false true false true false Workflow Set Inputs Inputs Run Code · Python G…" at bounding box center [481, 404] width 890 height 736
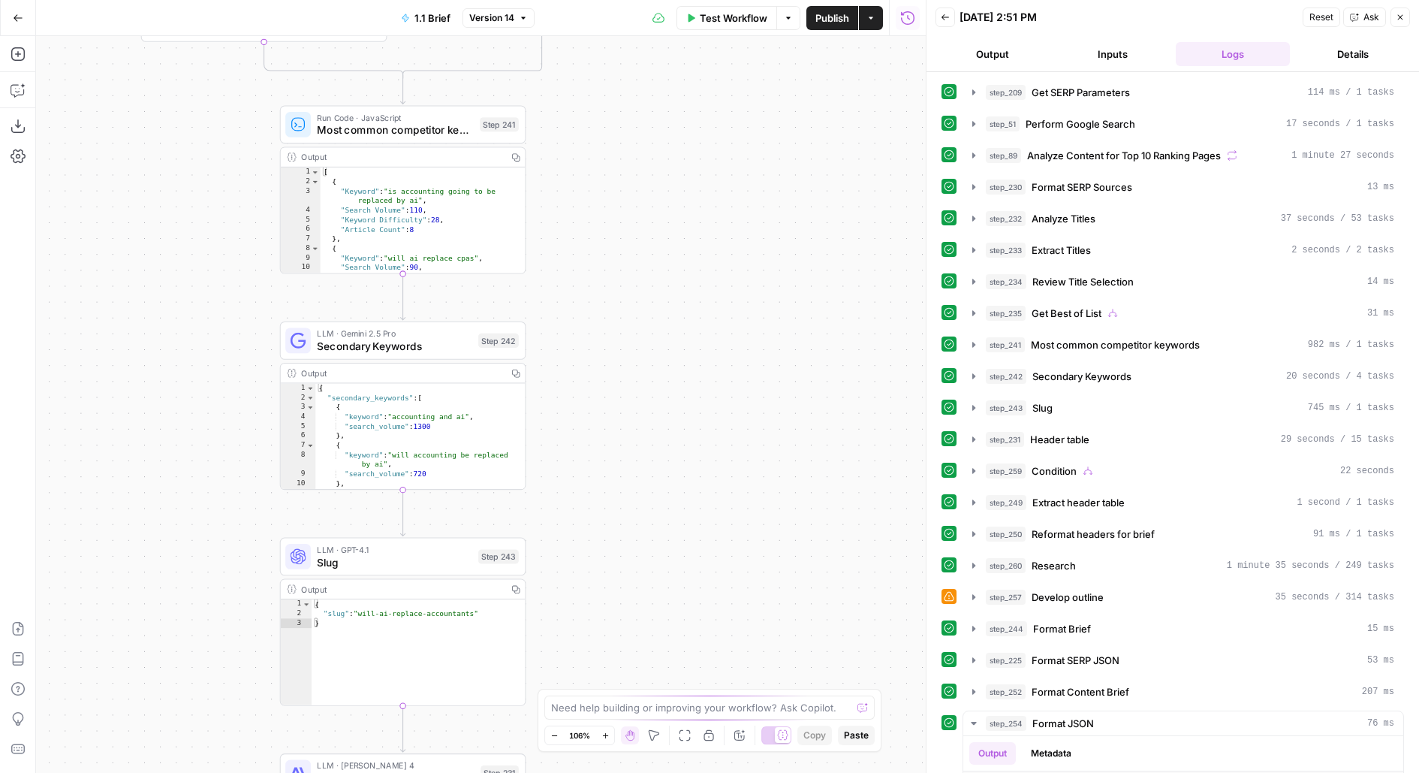
drag, startPoint x: 749, startPoint y: 589, endPoint x: 802, endPoint y: 261, distance: 332.4
click at [803, 263] on div "true false true false true false Workflow Set Inputs Inputs Run Code · Python G…" at bounding box center [481, 404] width 890 height 736
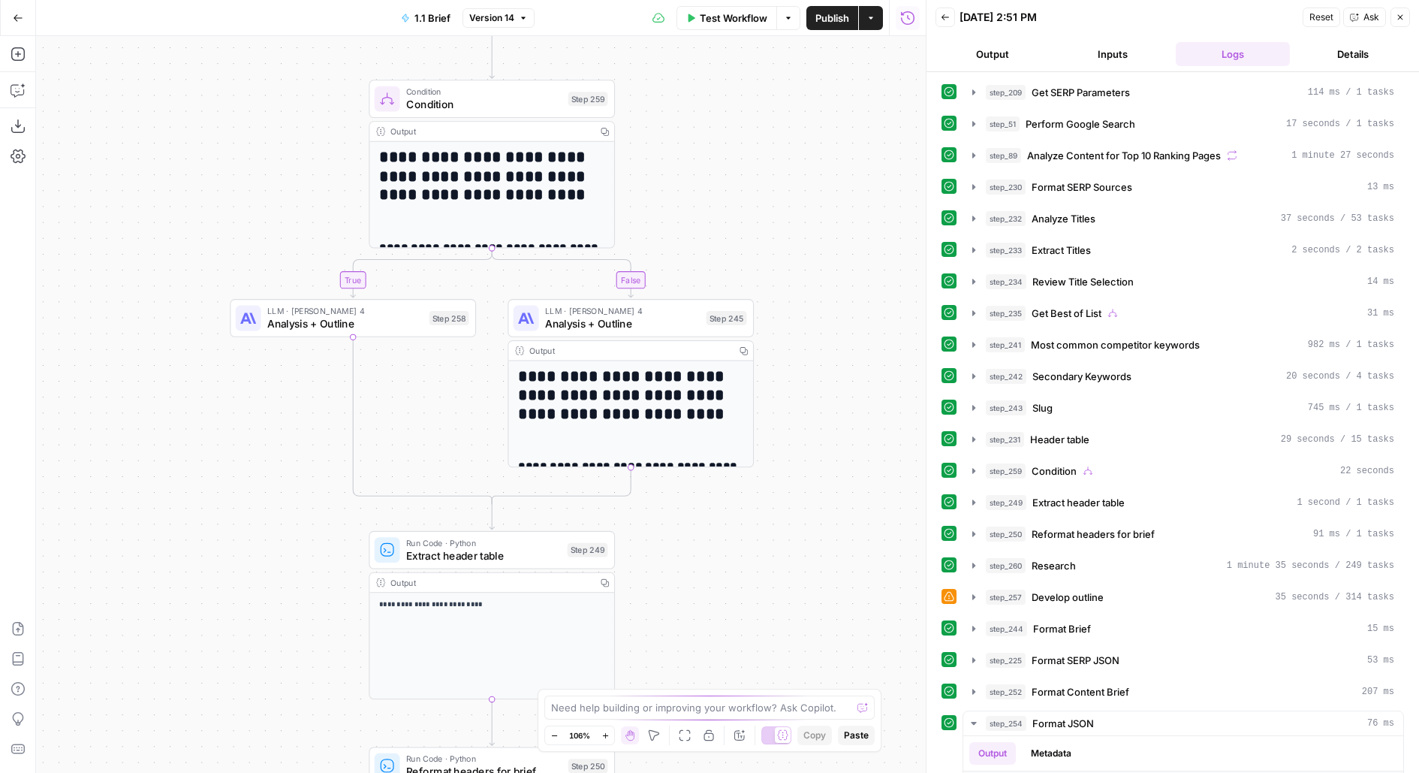
drag, startPoint x: 778, startPoint y: 406, endPoint x: 767, endPoint y: 241, distance: 165.5
click at [767, 241] on div "true false true false true false Workflow Set Inputs Inputs Run Code · Python G…" at bounding box center [481, 404] width 890 height 736
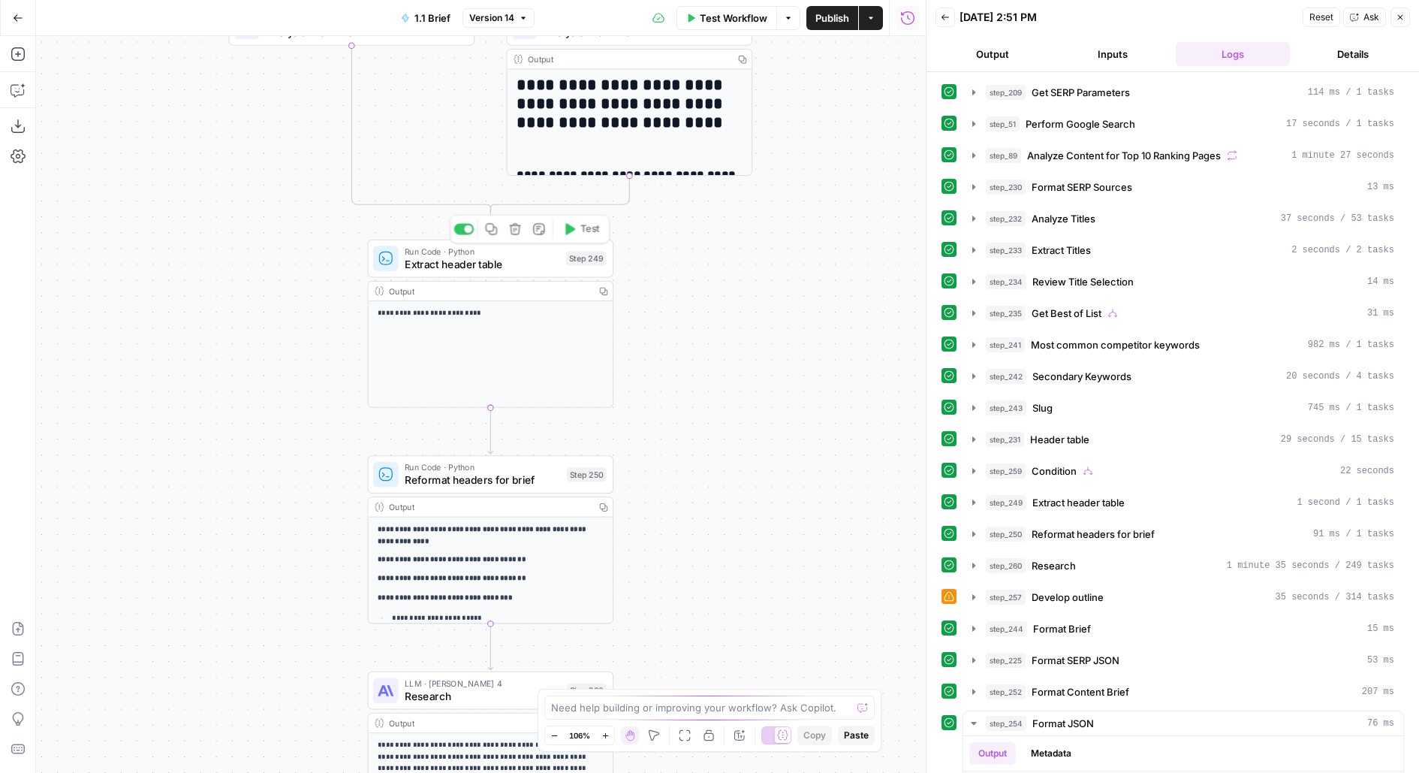
click at [511, 261] on span "Extract header table" at bounding box center [482, 264] width 155 height 16
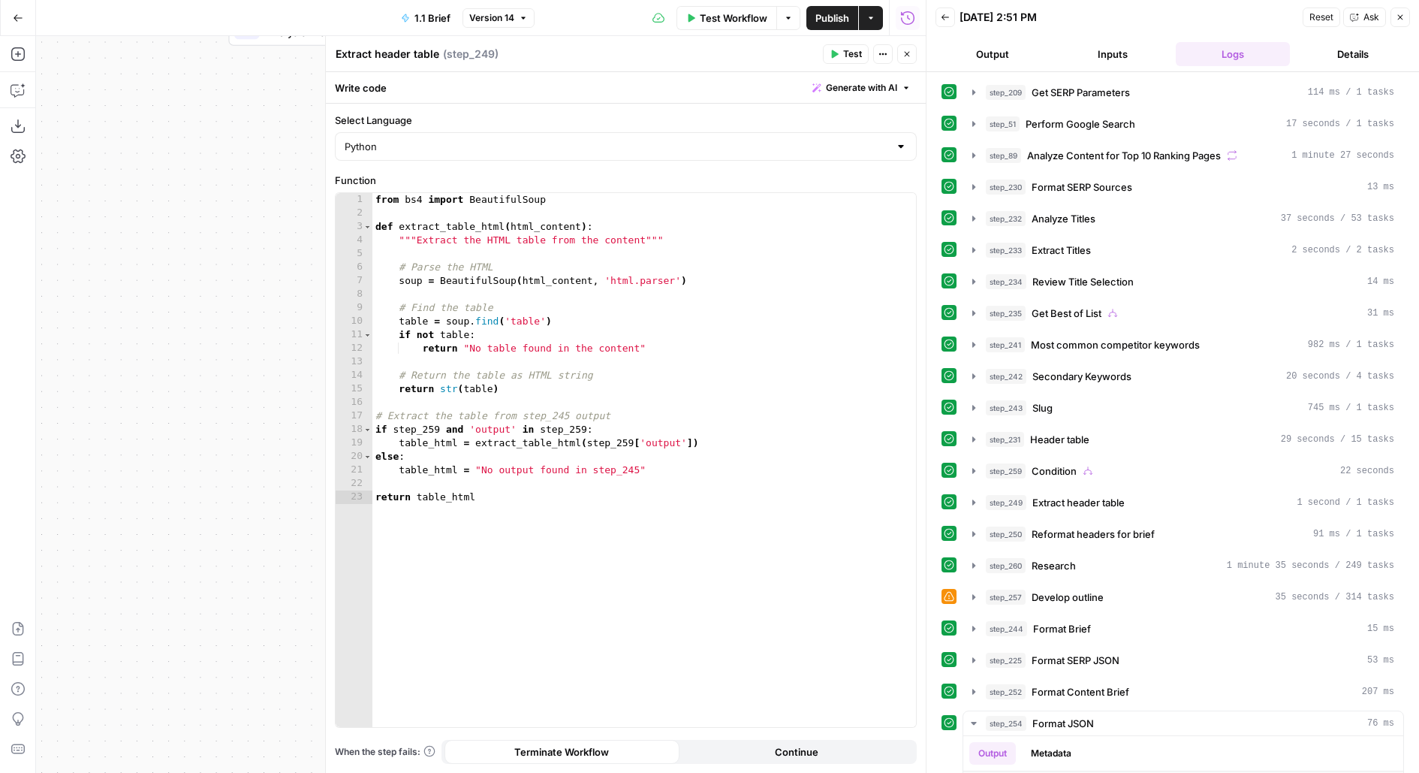
click at [1125, 479] on div "step_209 Get SERP Parameters 114 ms / 1 tasks step_51 Perform Google Search 17 …" at bounding box center [1172, 596] width 462 height 1032
click at [1124, 468] on div "step_259 Condition 22 seconds" at bounding box center [1190, 470] width 408 height 15
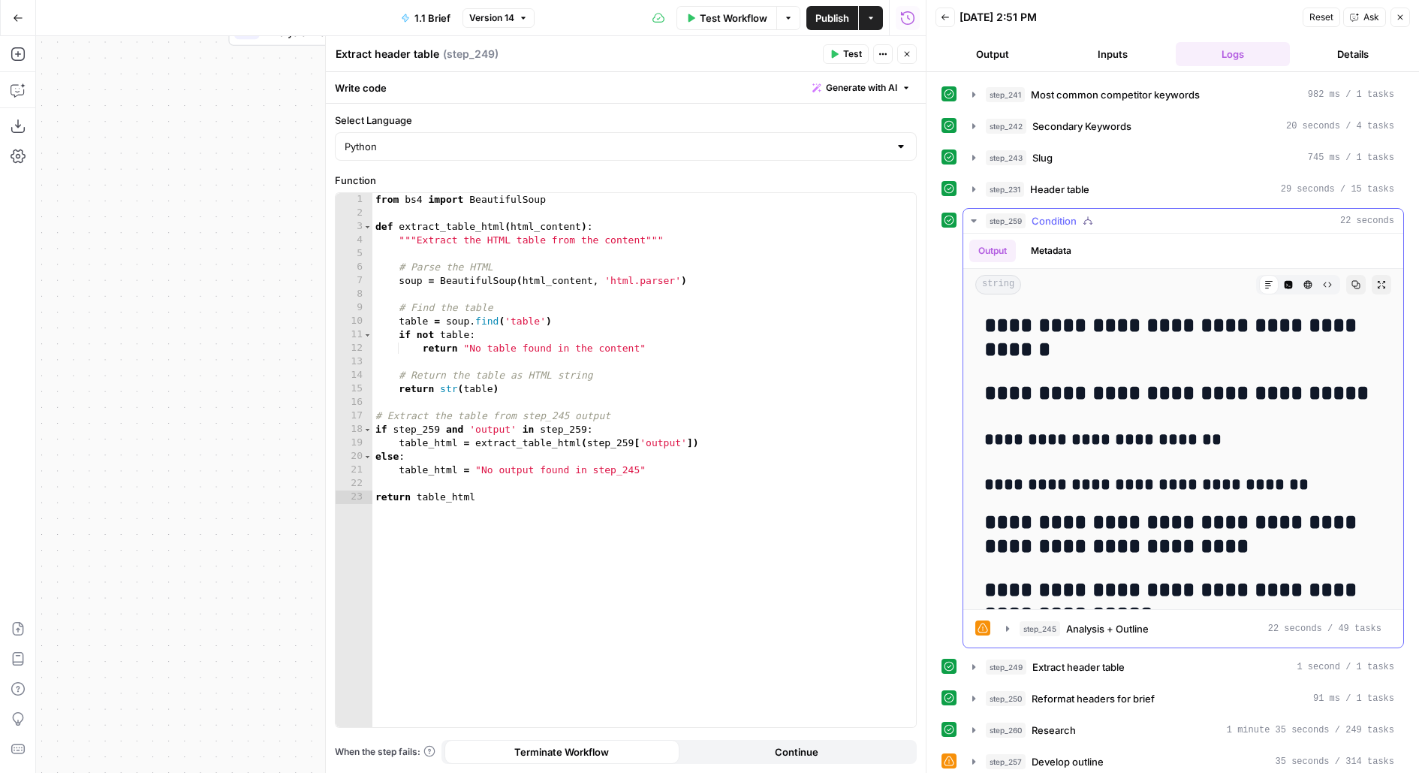
scroll to position [468, 0]
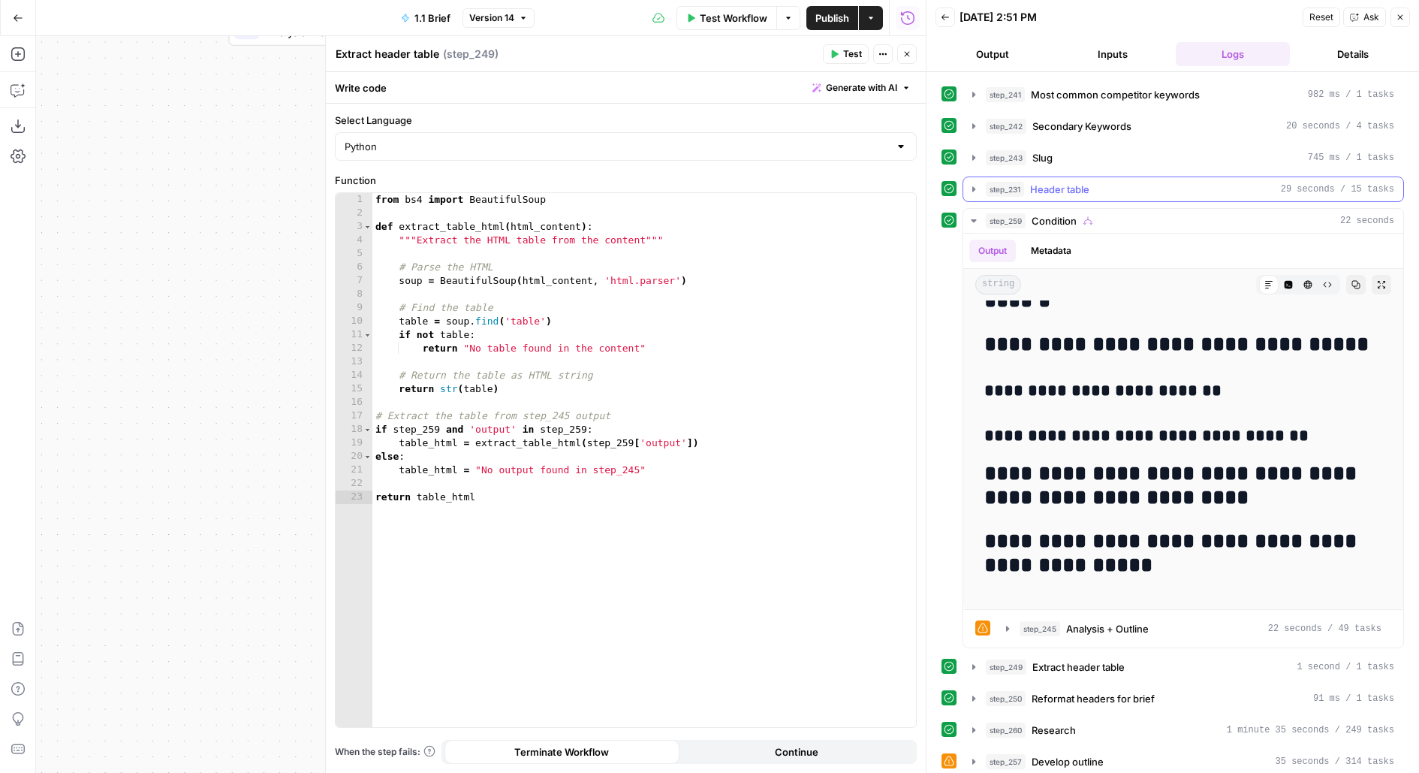
click at [1055, 187] on span "Header table" at bounding box center [1059, 189] width 59 height 15
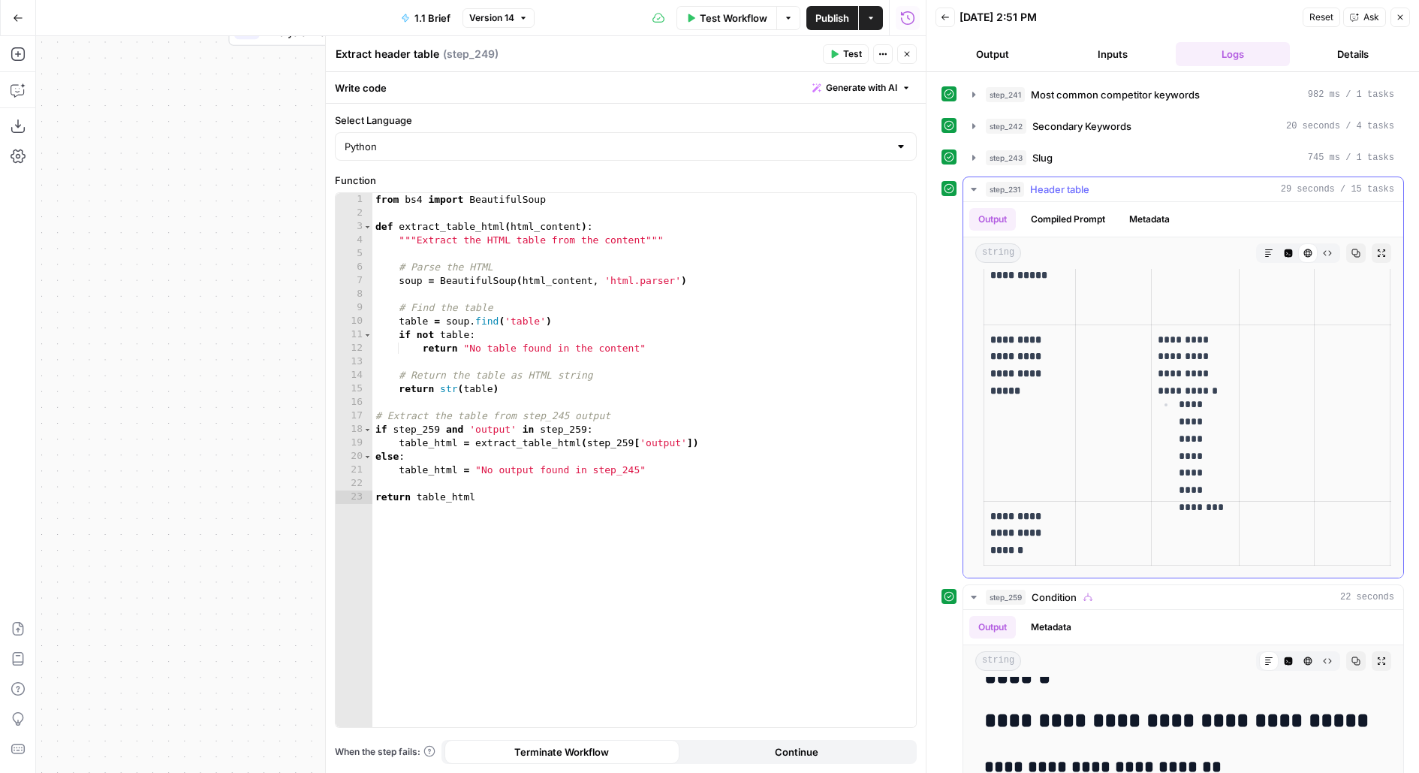
scroll to position [0, 0]
click at [1056, 186] on span "Header table" at bounding box center [1059, 189] width 59 height 15
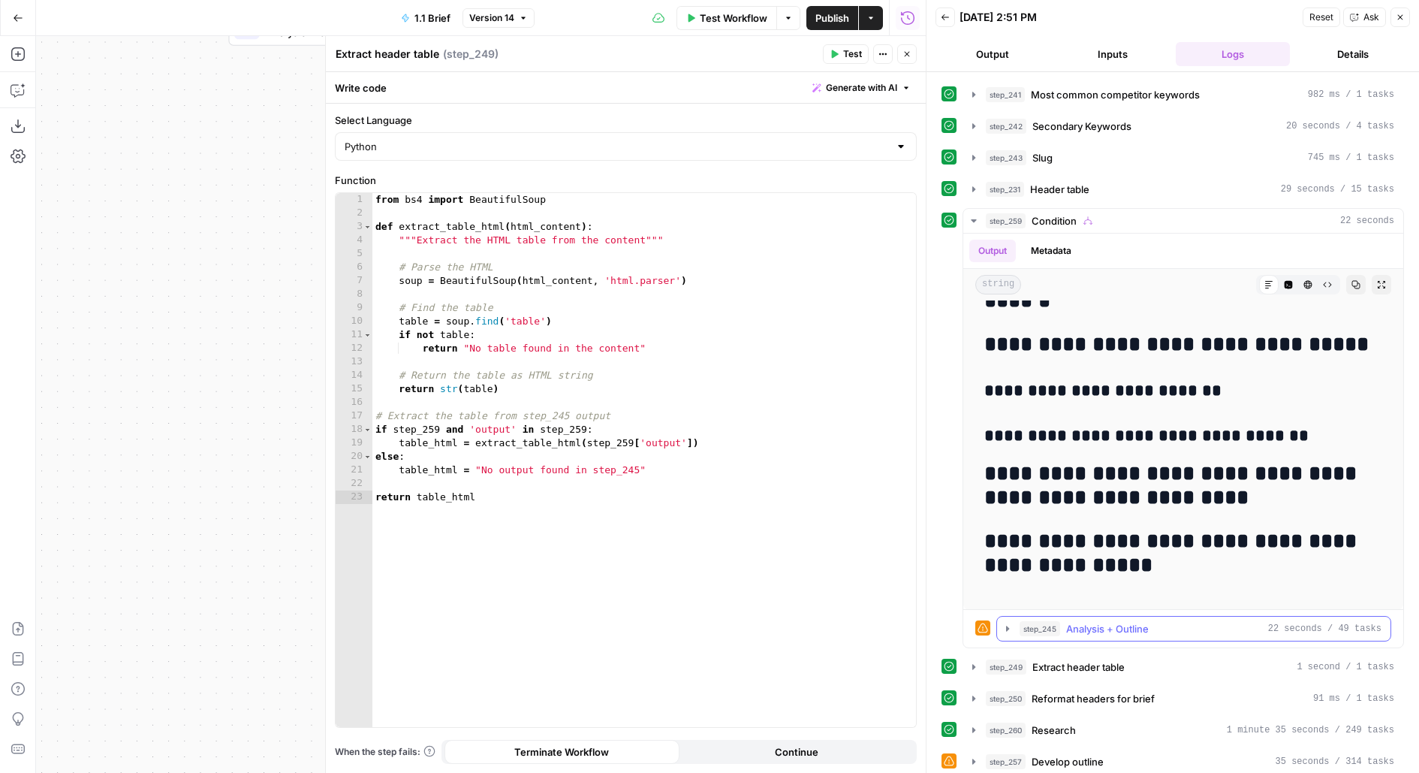
click at [1041, 623] on span "step_245" at bounding box center [1040, 628] width 41 height 15
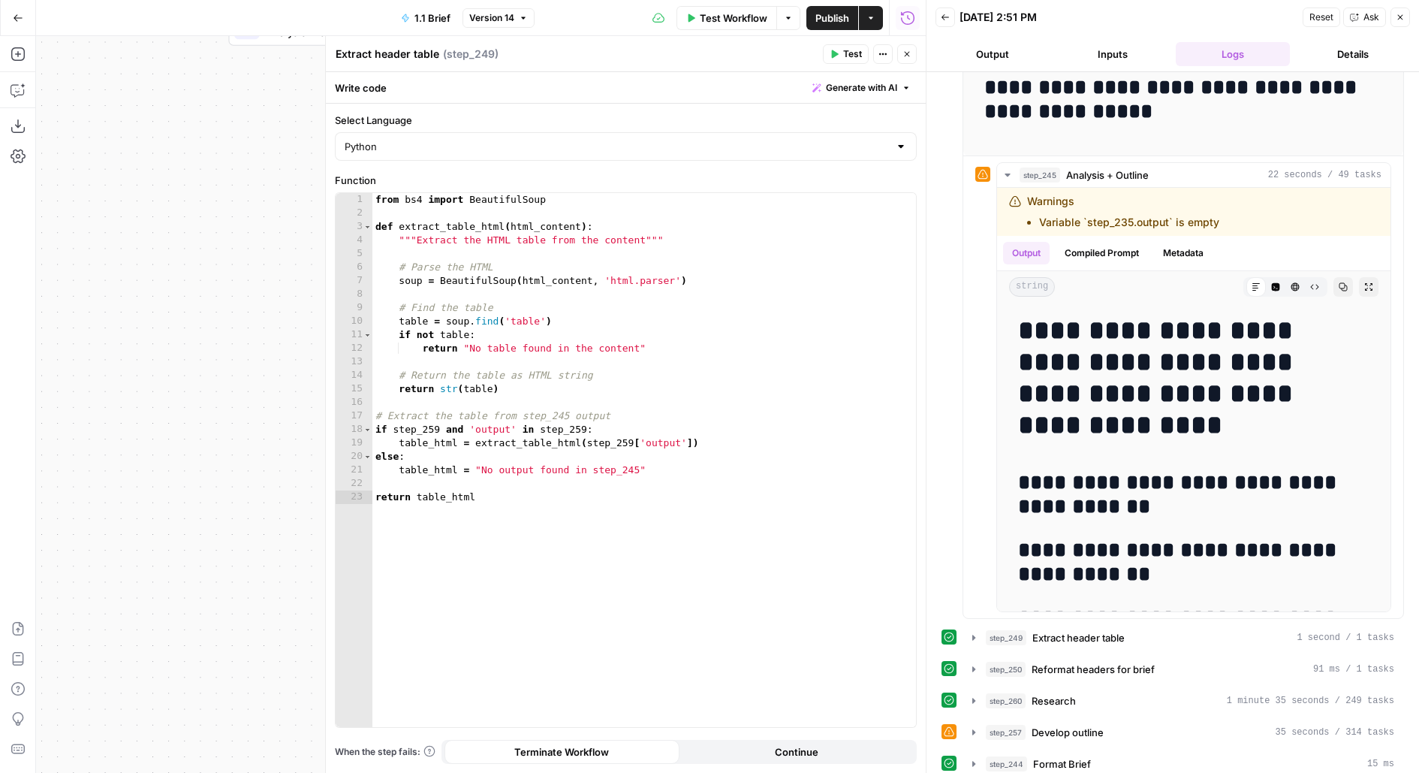
click at [909, 59] on button "Close" at bounding box center [907, 54] width 20 height 20
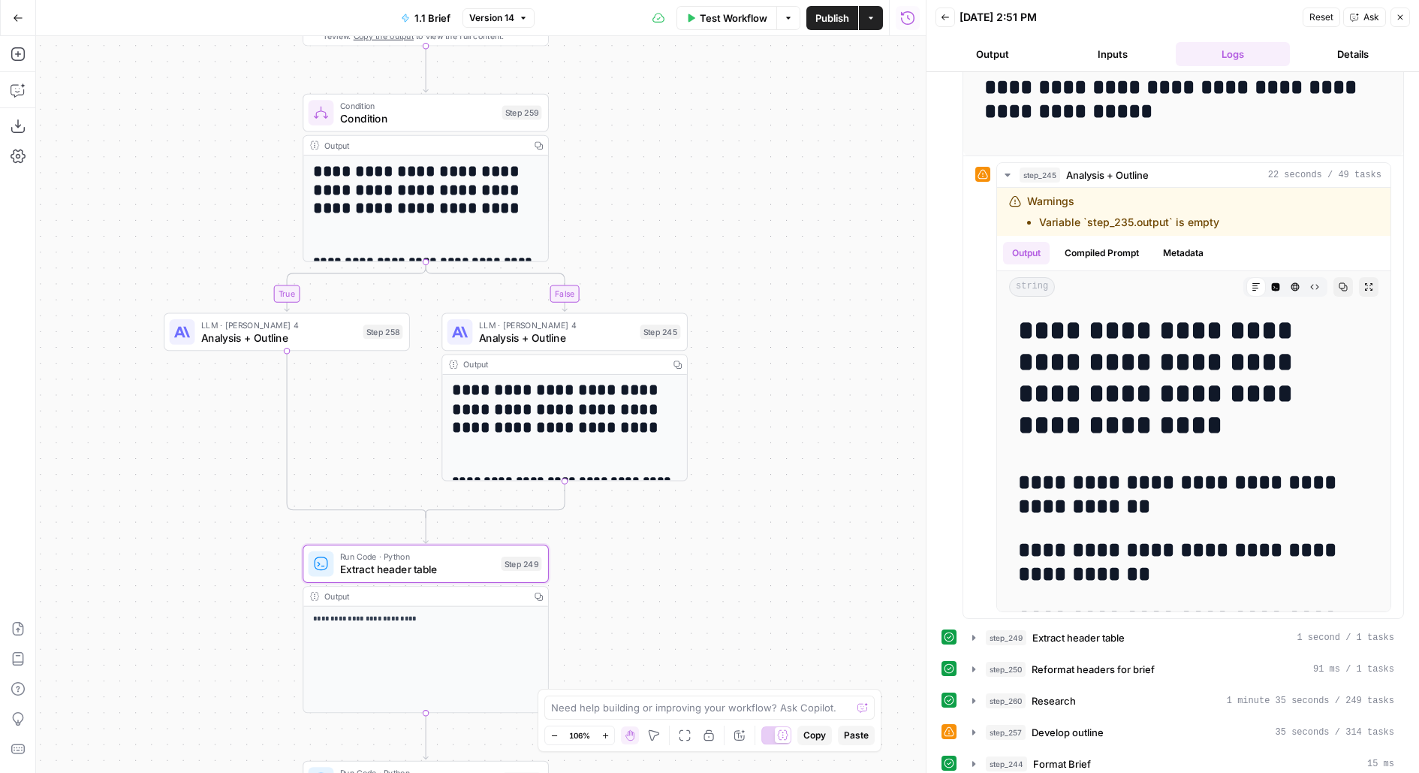
drag, startPoint x: 721, startPoint y: 312, endPoint x: 665, endPoint y: 587, distance: 280.5
click at [665, 588] on div "false true true false true false Workflow Set Inputs Inputs Run Code · Python G…" at bounding box center [481, 404] width 890 height 736
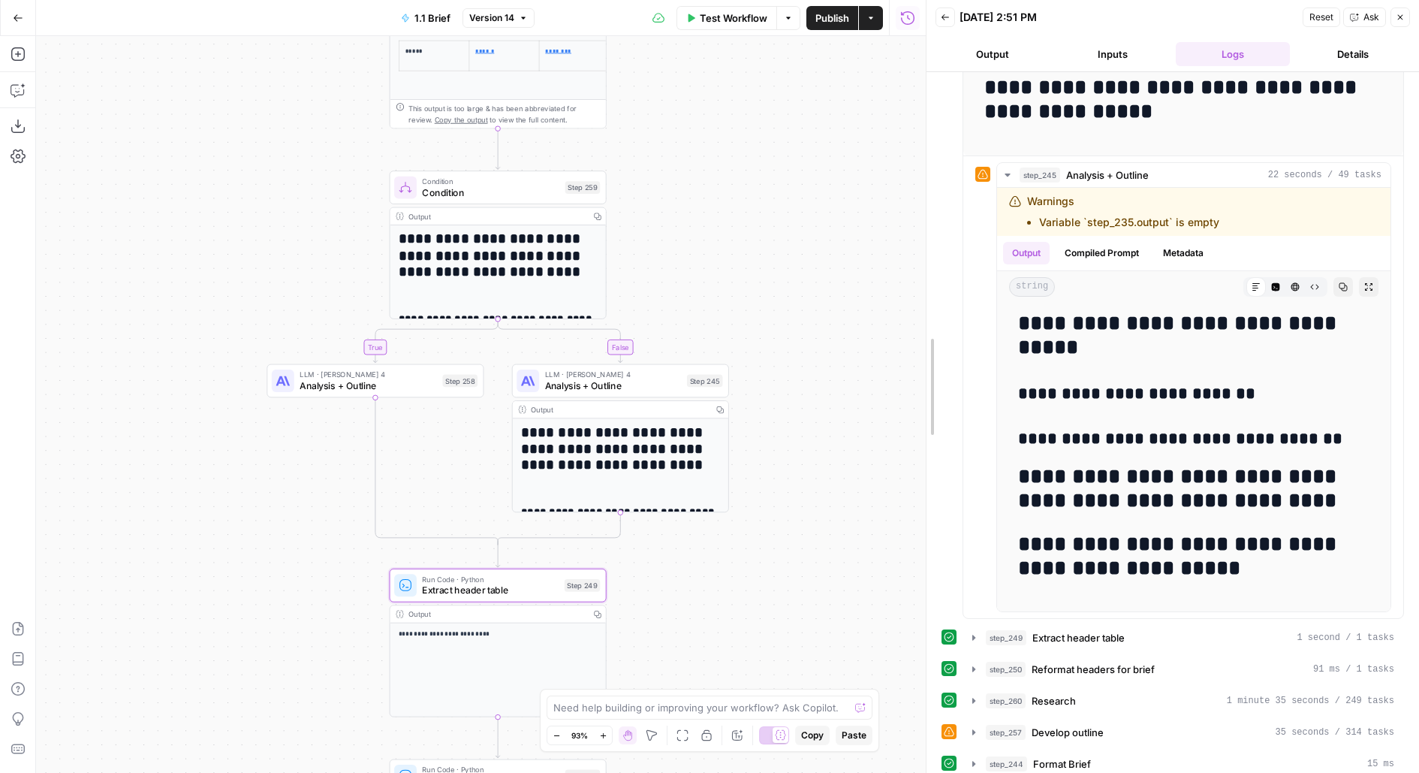
scroll to position [364, 0]
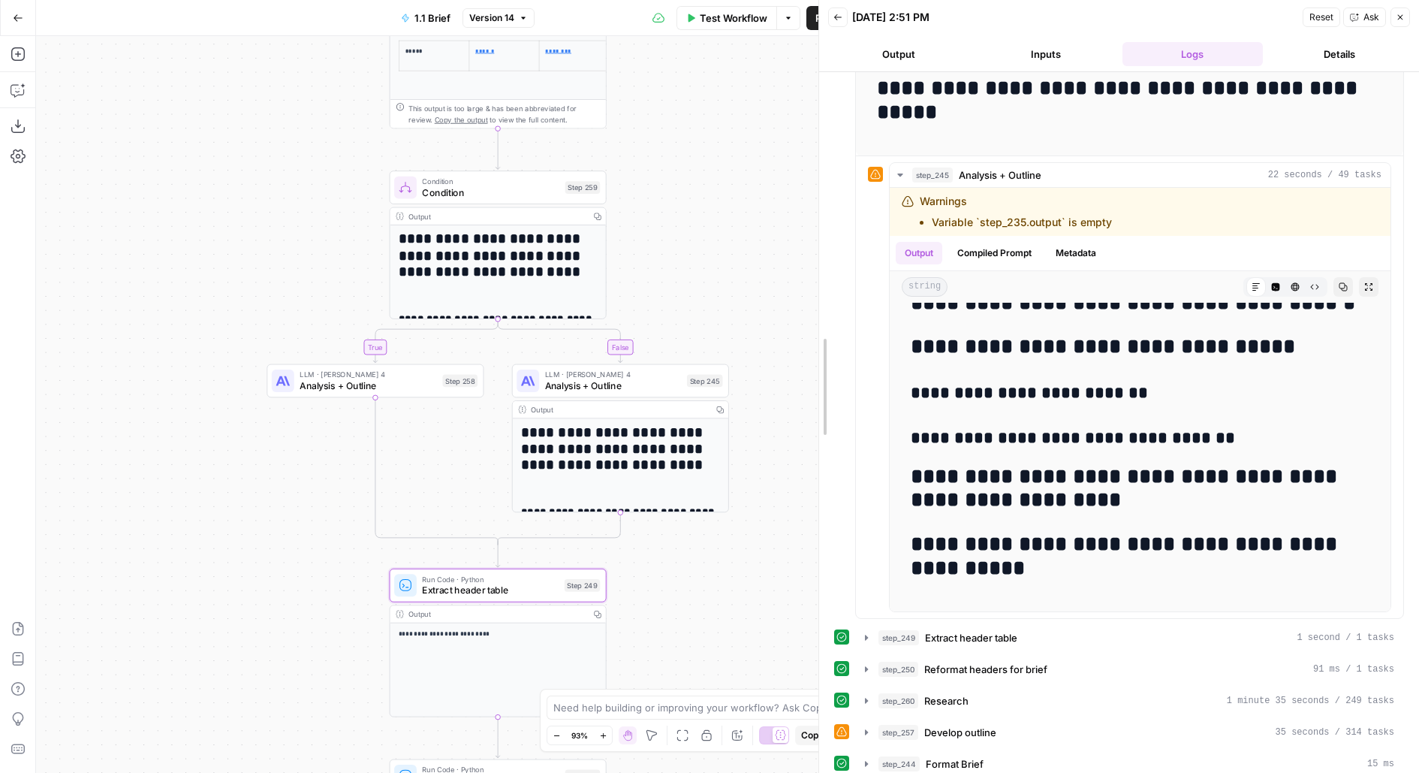
drag, startPoint x: 921, startPoint y: 320, endPoint x: 779, endPoint y: 316, distance: 142.7
click at [779, 317] on body "Upwork New Home Browse Insights Opportunities Your Data Usage Flightpath Settin…" at bounding box center [709, 386] width 1419 height 773
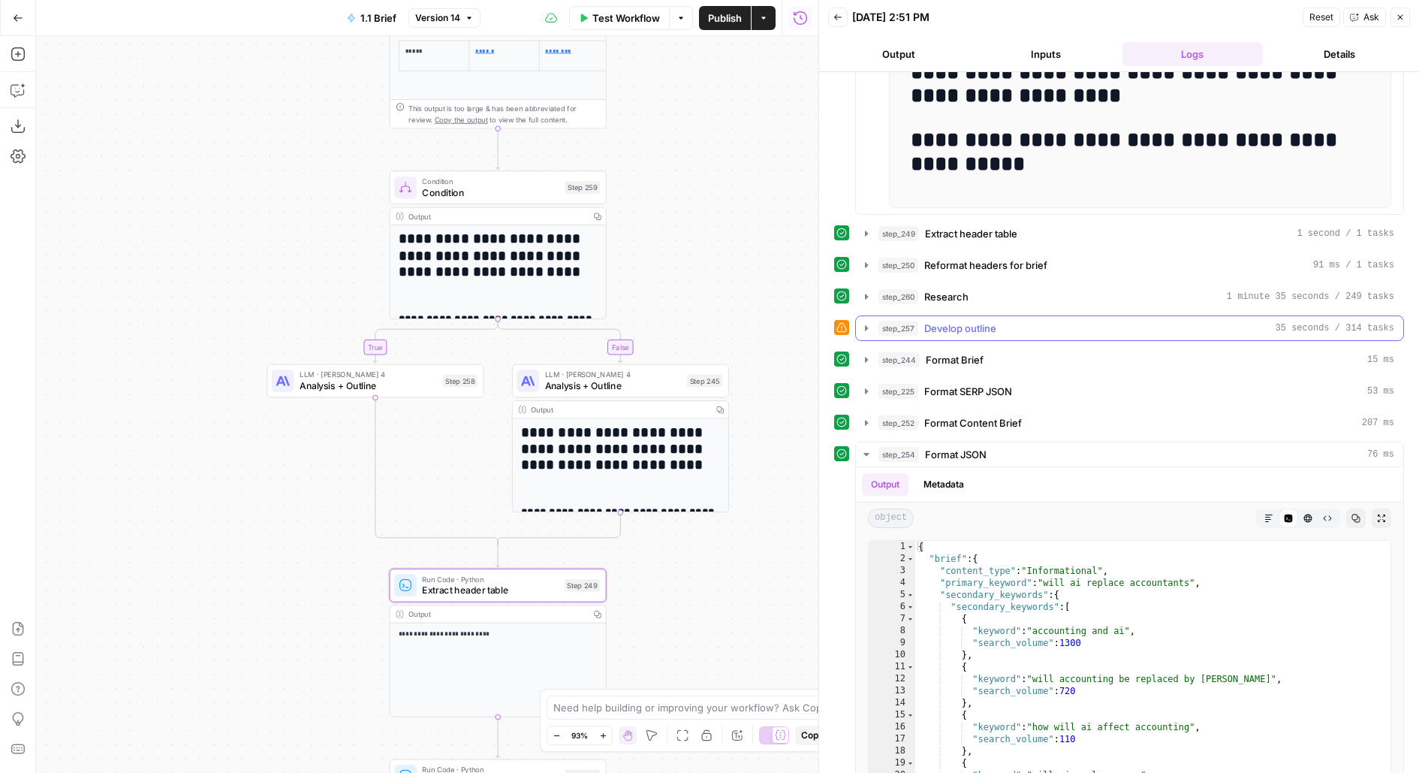
scroll to position [1021, 0]
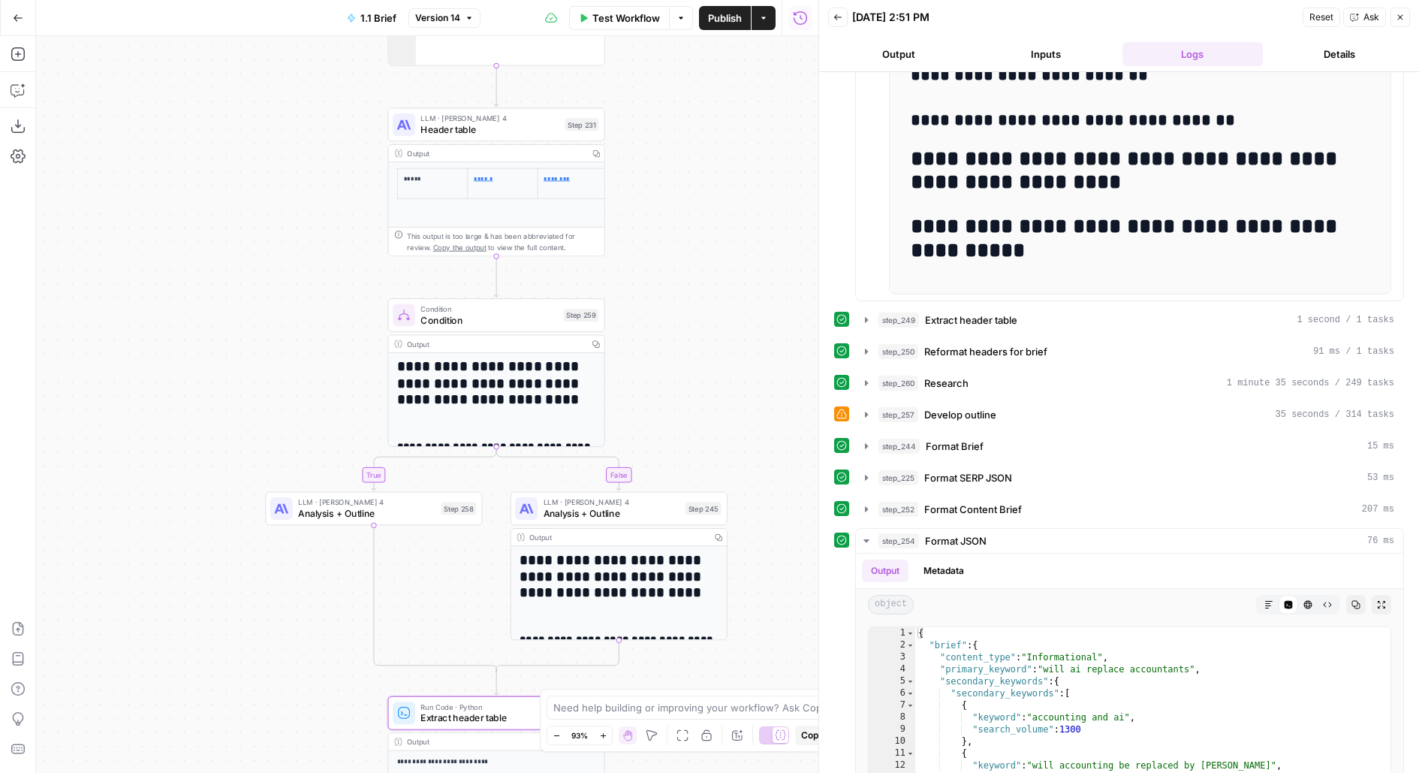
drag, startPoint x: 700, startPoint y: 236, endPoint x: 698, endPoint y: 363, distance: 126.1
click at [698, 363] on div "false true true false true false Workflow Set Inputs Inputs Run Code · Python G…" at bounding box center [427, 404] width 782 height 736
click at [541, 125] on span "Header table" at bounding box center [489, 129] width 139 height 14
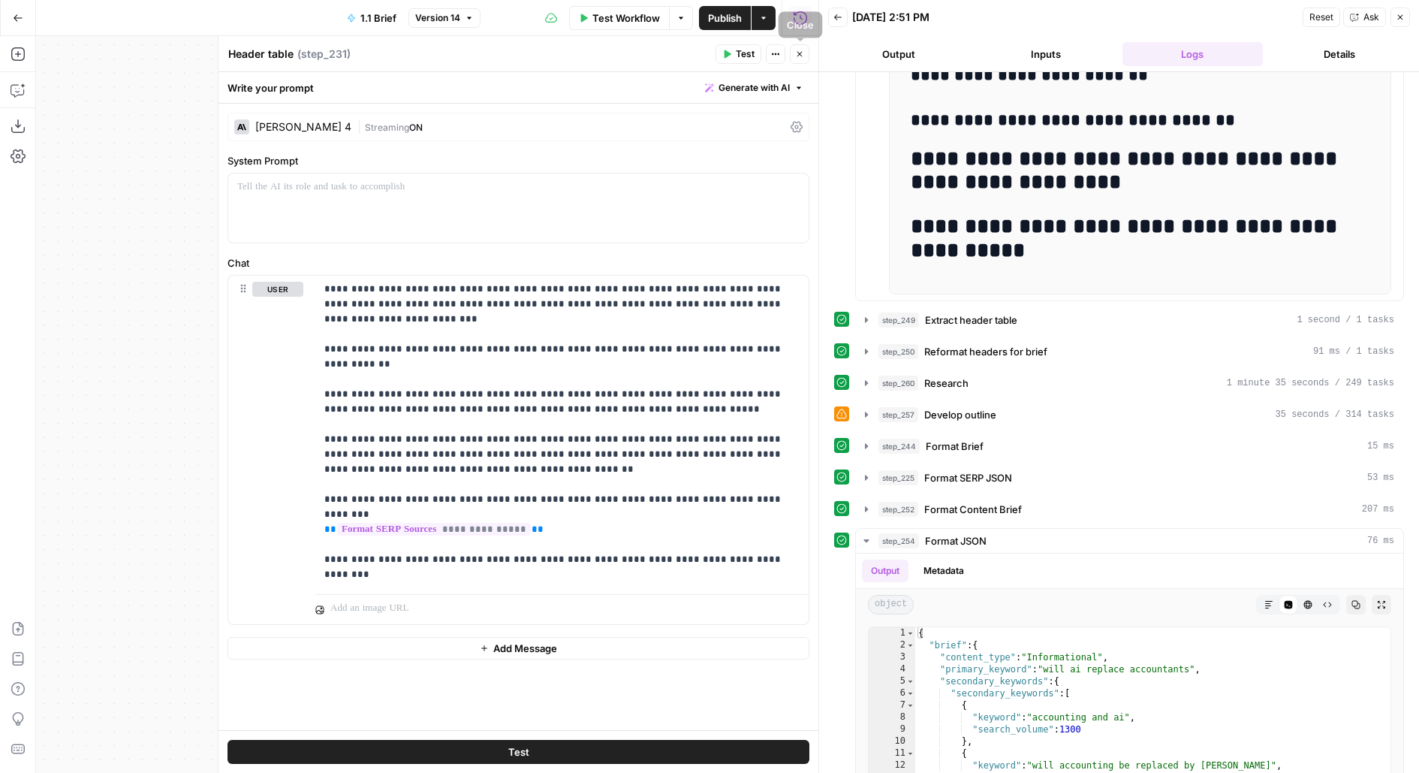
click at [800, 51] on icon "button" at bounding box center [799, 54] width 9 height 9
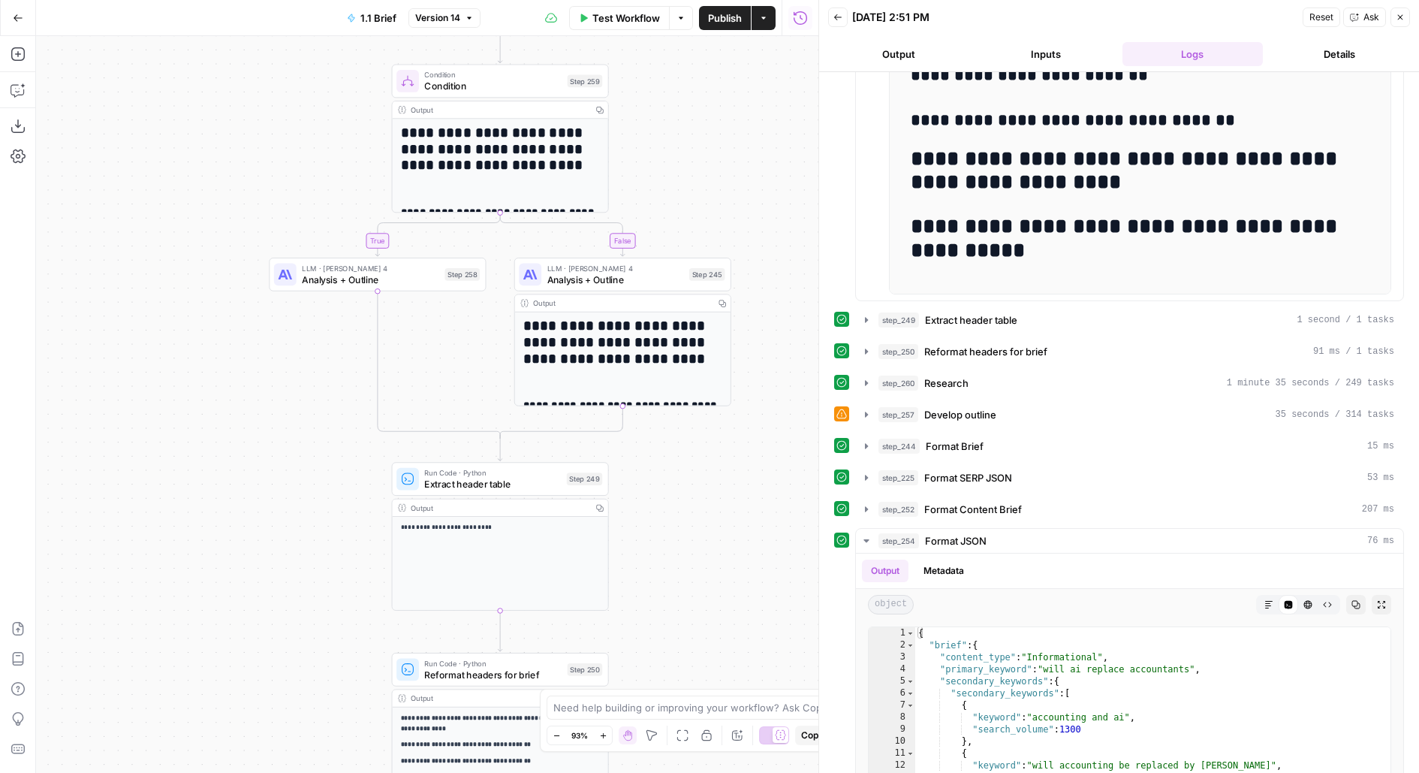
click at [681, 284] on span "Analysis + Outline" at bounding box center [615, 280] width 137 height 14
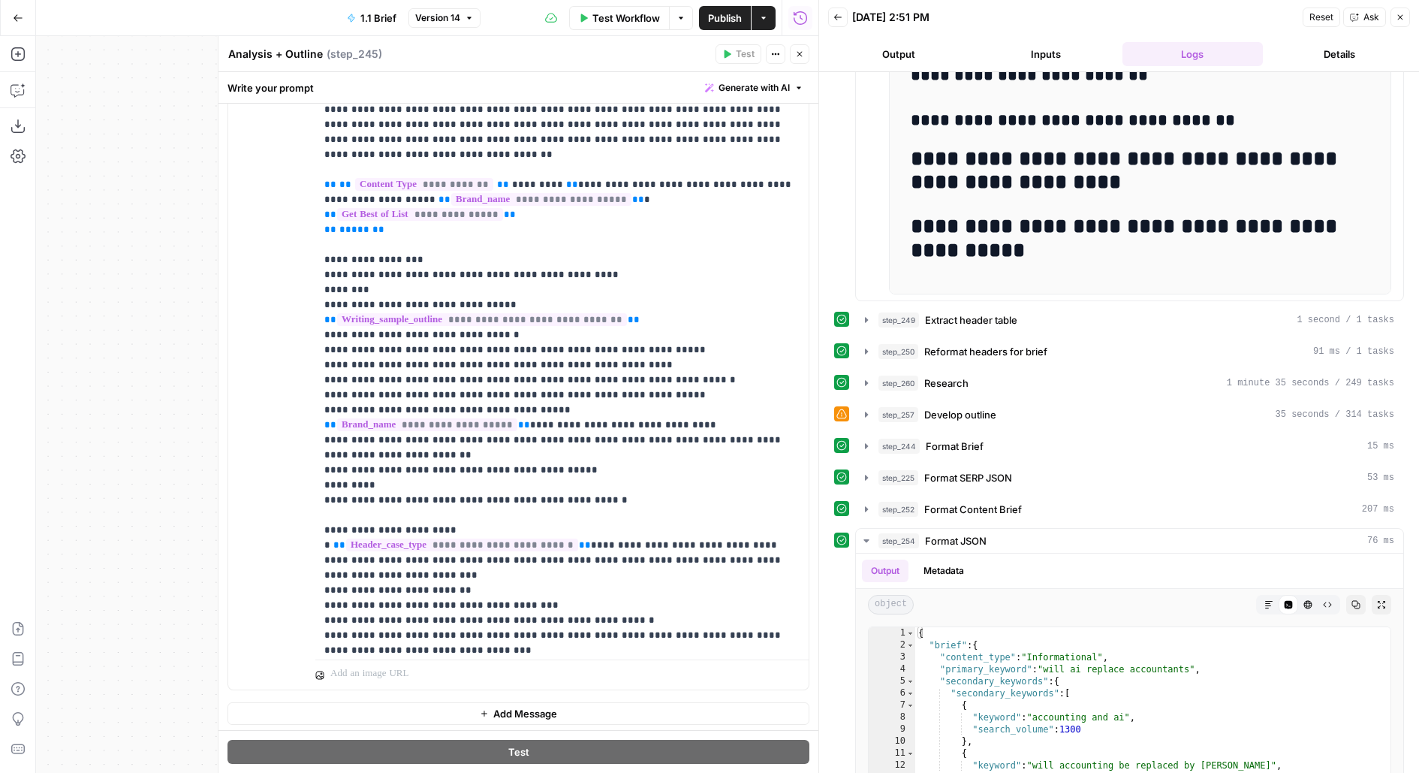
scroll to position [526, 0]
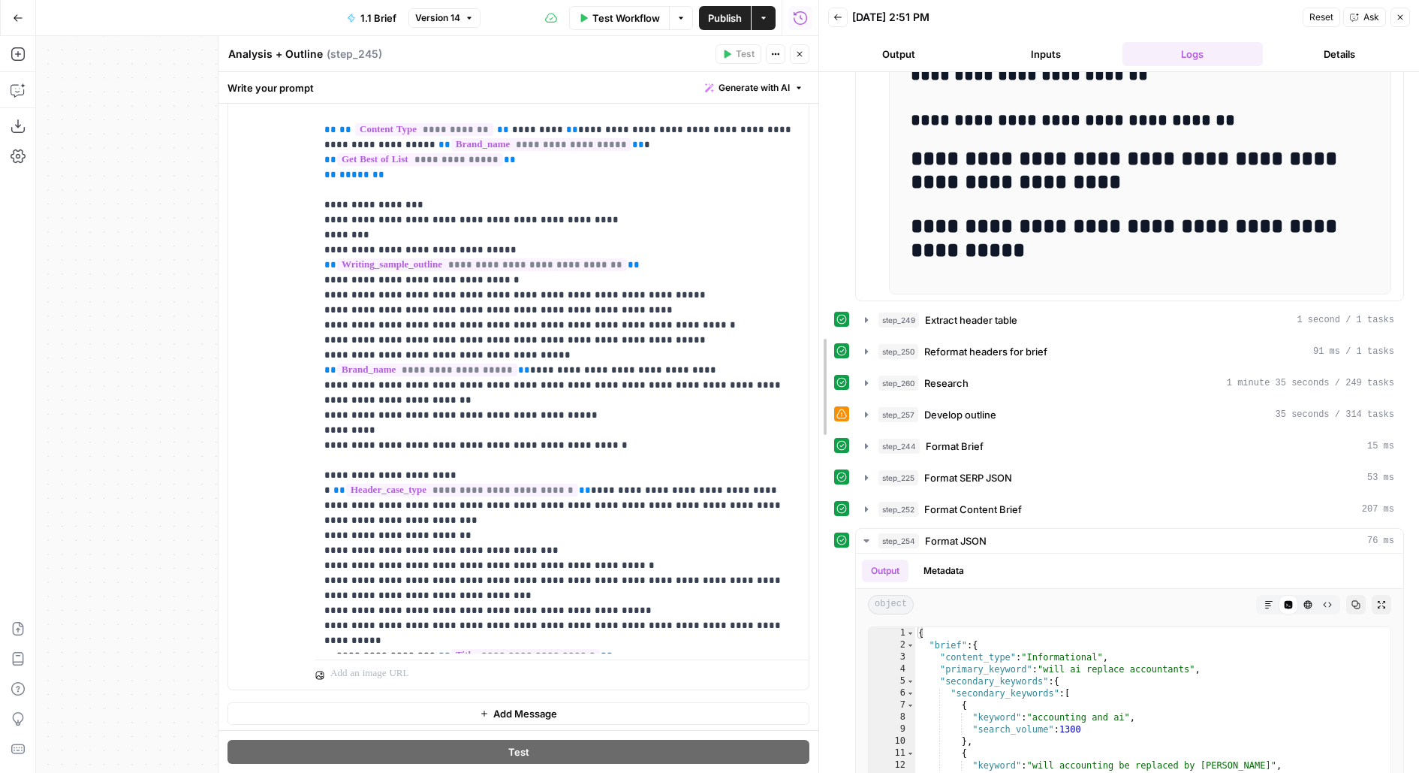
drag, startPoint x: 815, startPoint y: 274, endPoint x: 712, endPoint y: 270, distance: 102.2
click at [712, 271] on body "Upwork New Home Browse Insights Opportunities Your Data Usage Flightpath Settin…" at bounding box center [709, 386] width 1419 height 773
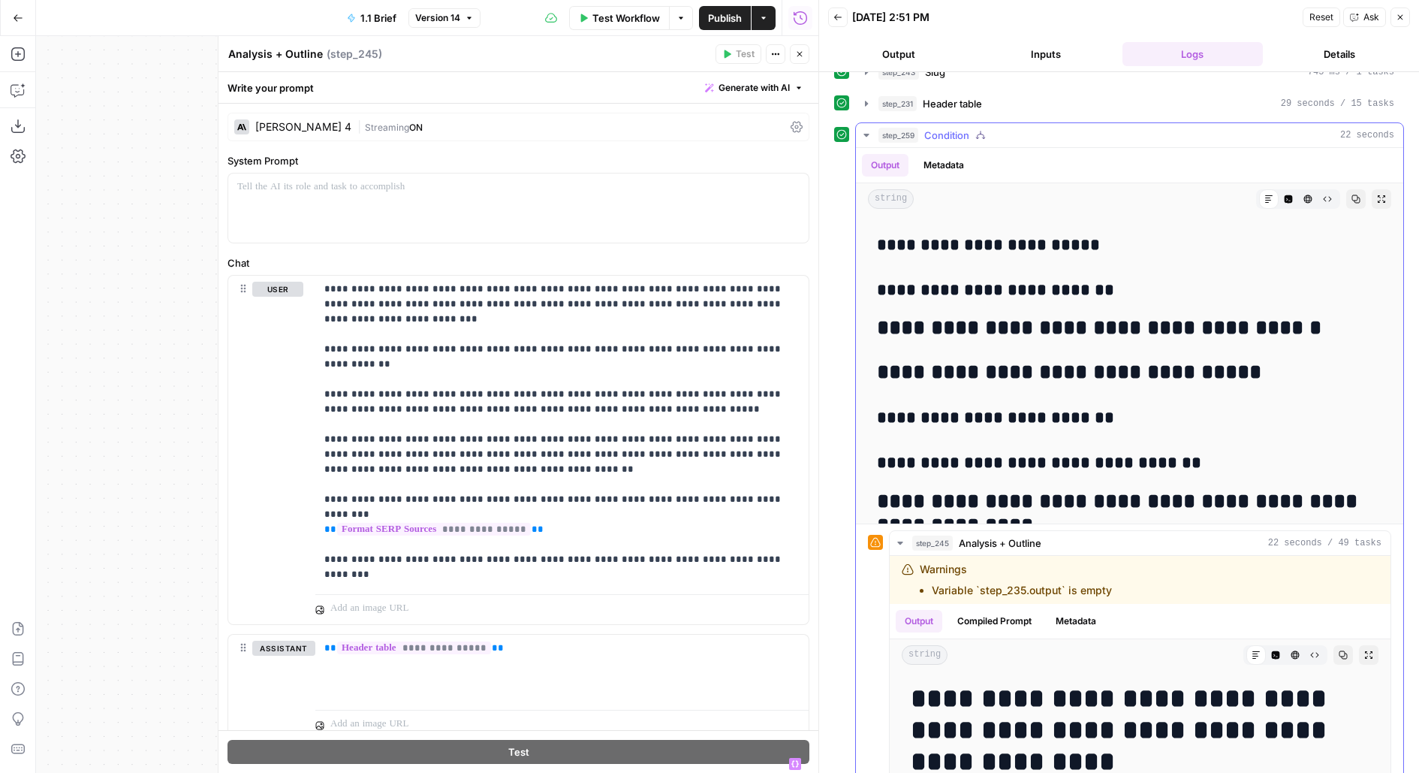
scroll to position [333, 0]
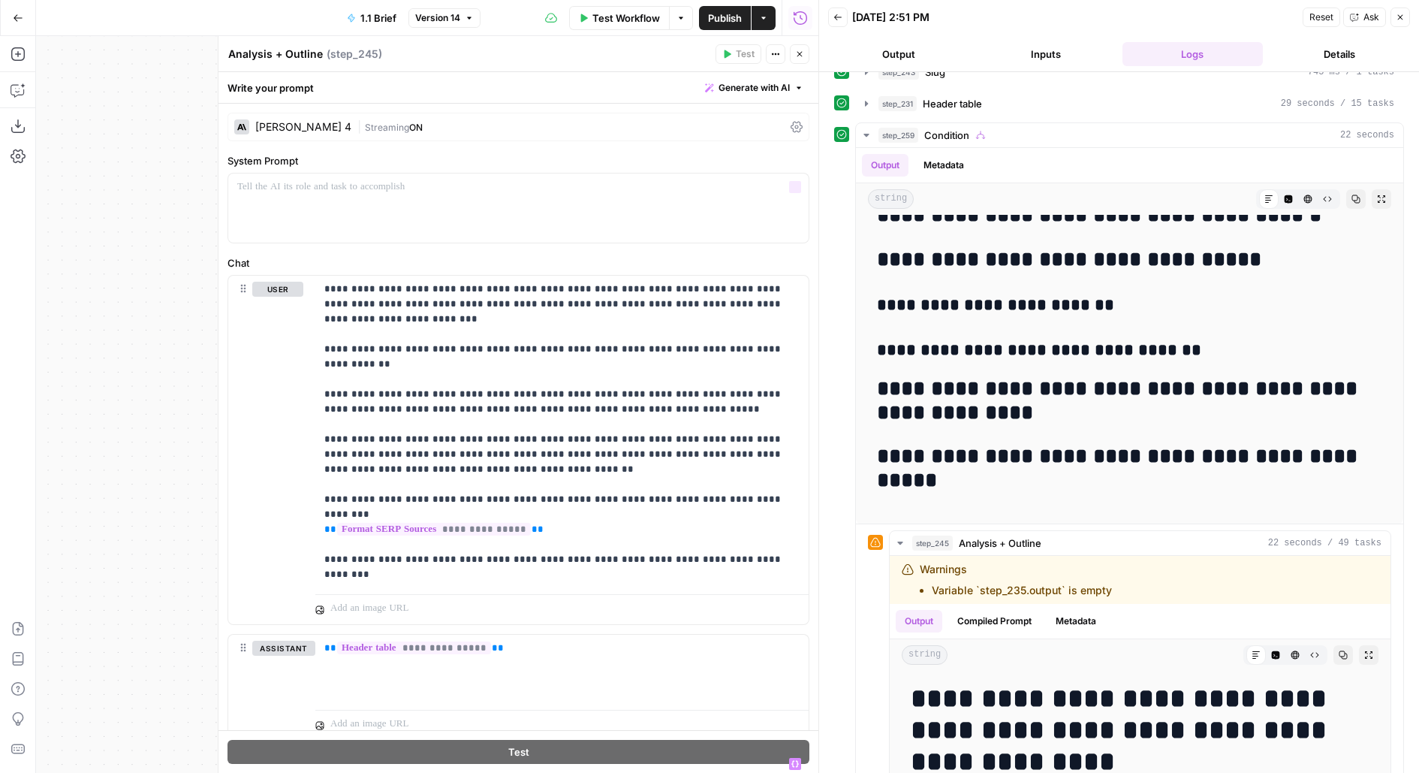
click at [567, 128] on div "| Streaming ON" at bounding box center [570, 127] width 427 height 14
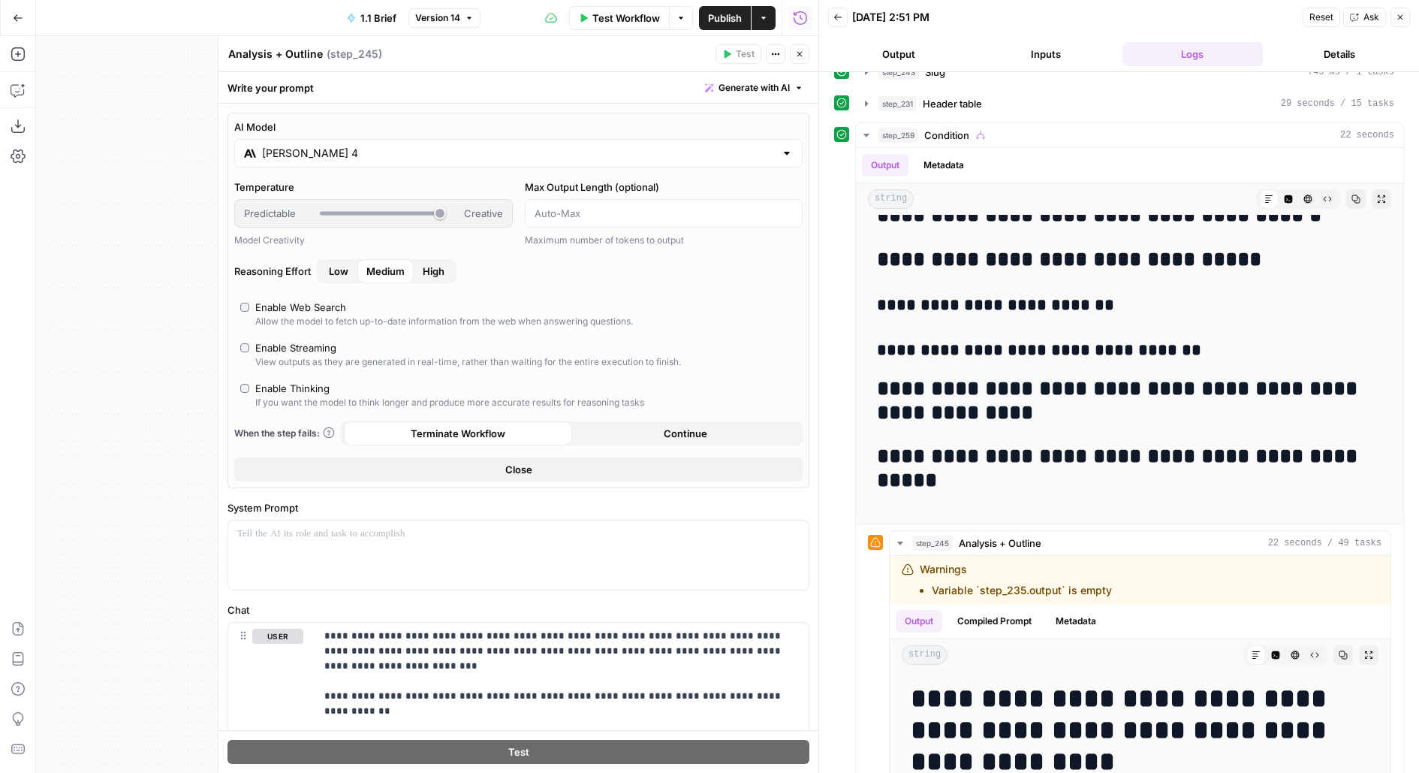
click at [409, 471] on button "Close" at bounding box center [518, 469] width 568 height 24
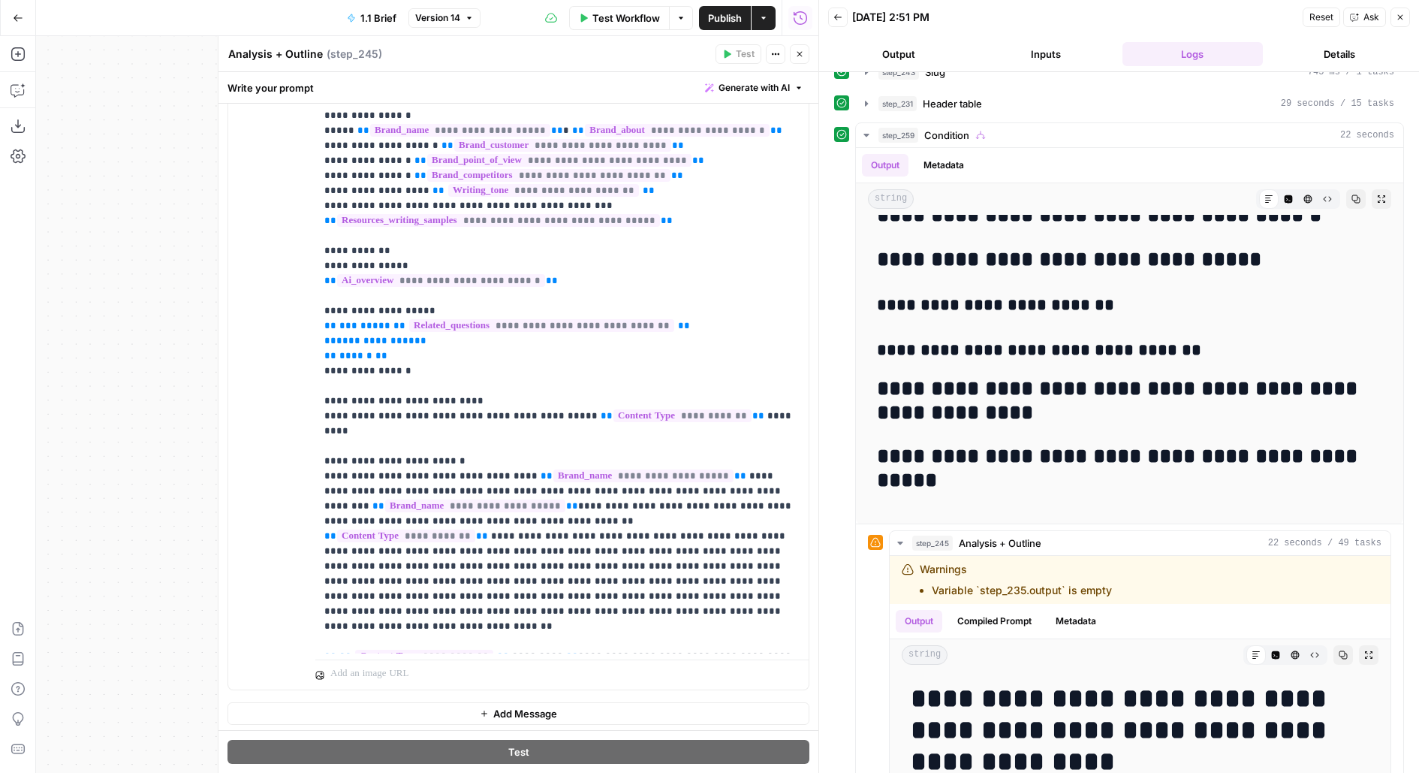
scroll to position [0, 0]
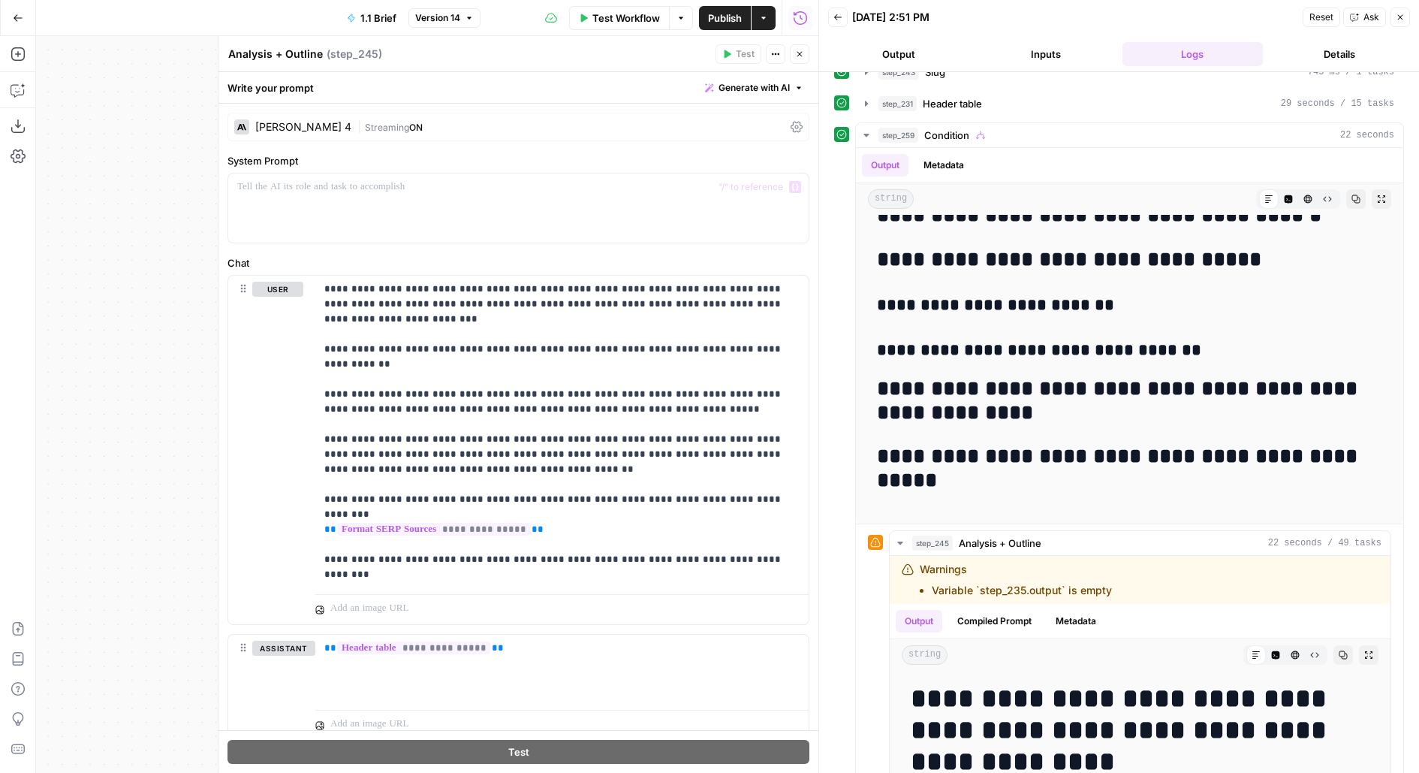
click at [384, 119] on div "[PERSON_NAME] 4 | Streaming ON" at bounding box center [518, 127] width 582 height 29
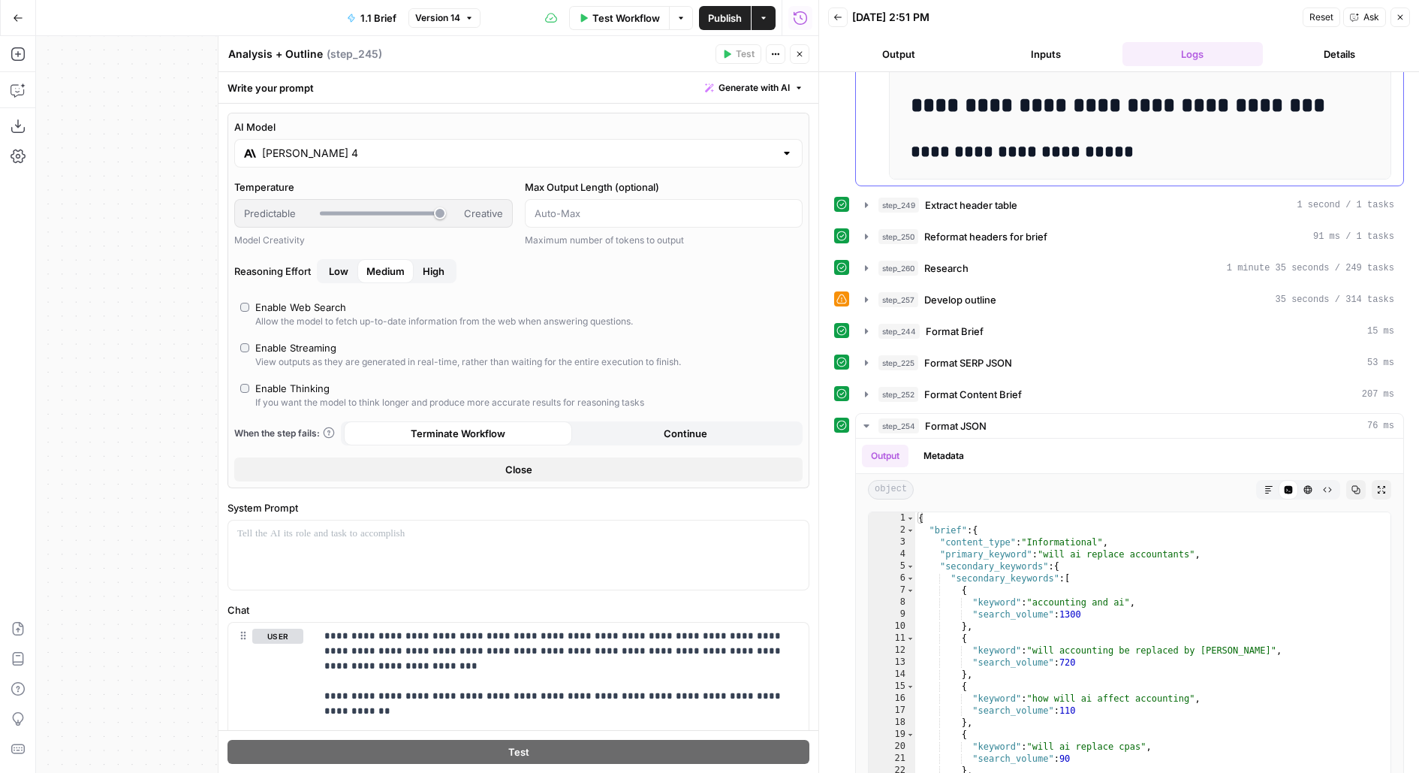
scroll to position [1170, 0]
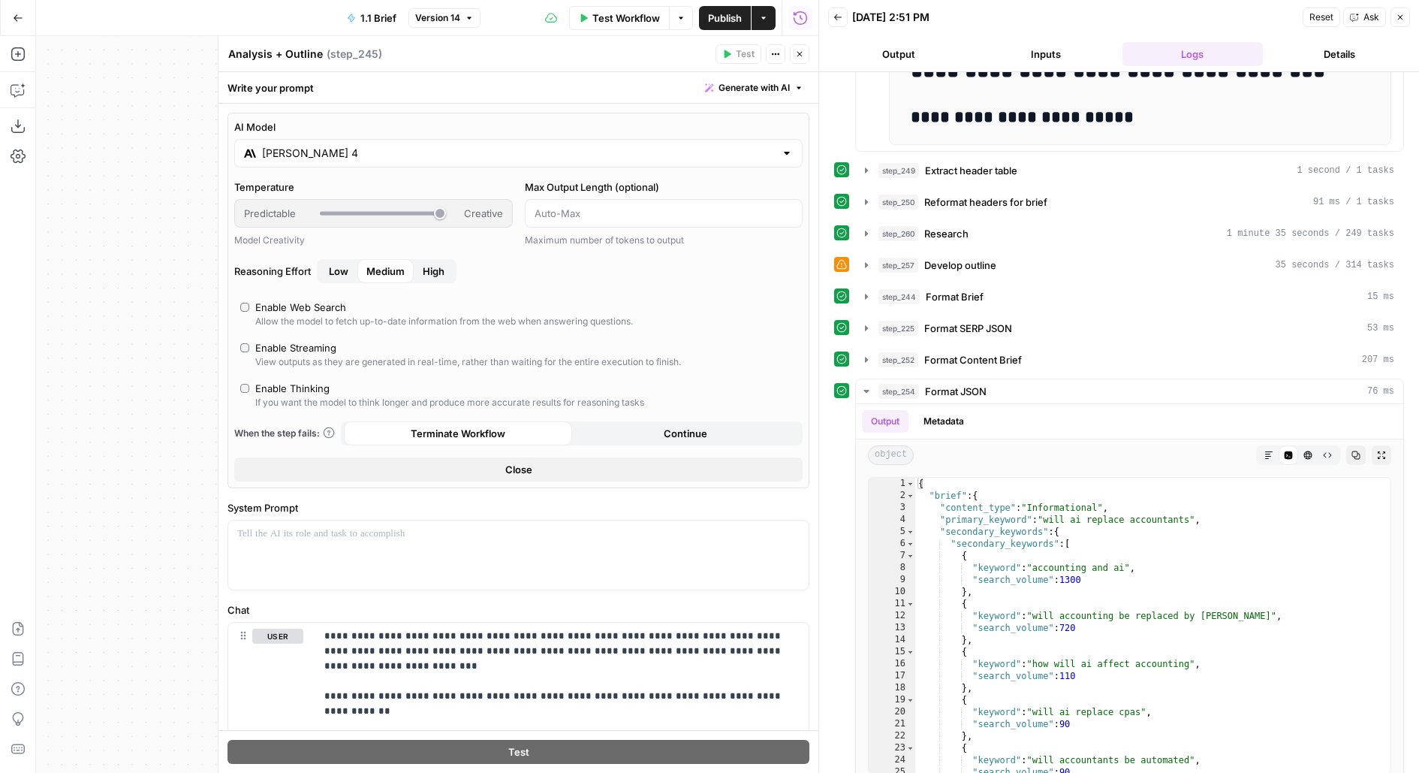
click at [697, 471] on button "Close" at bounding box center [518, 469] width 568 height 24
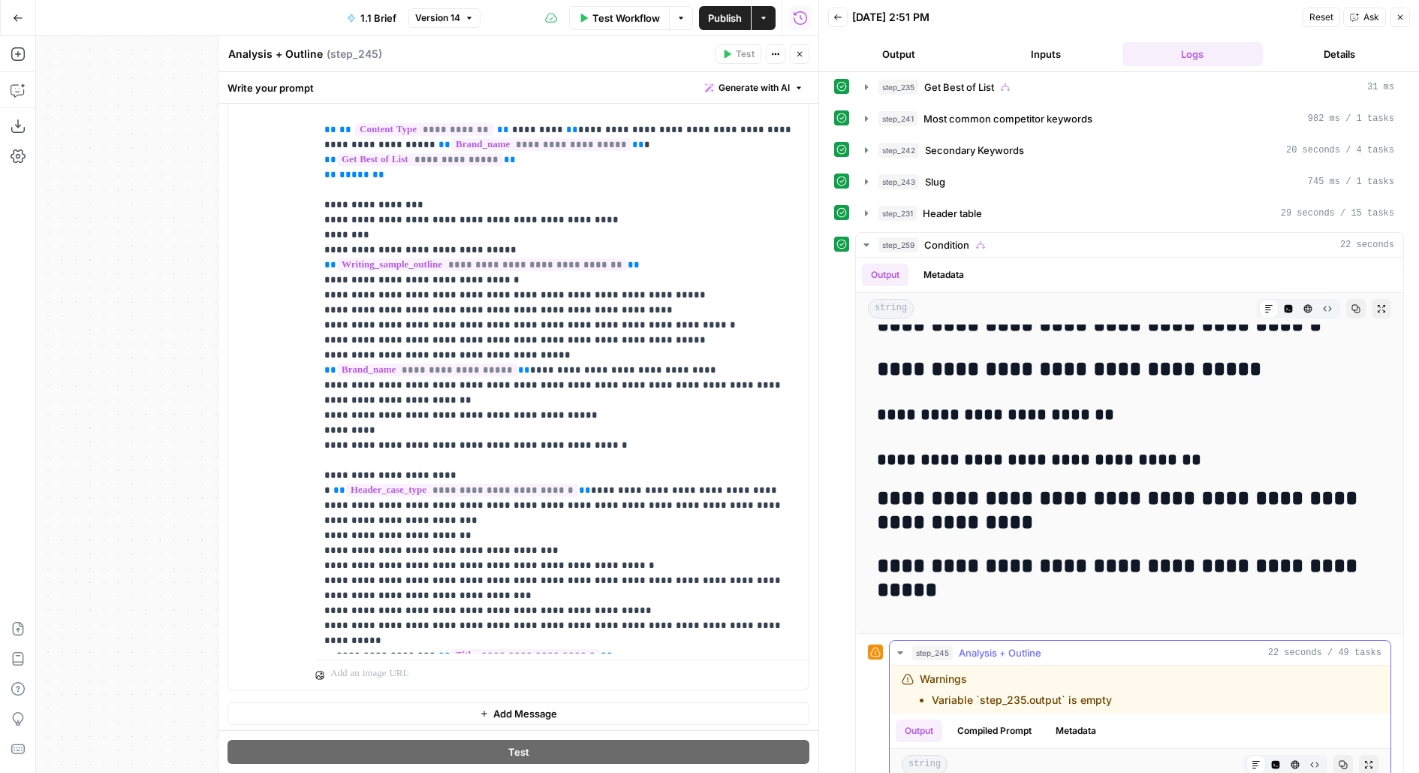
scroll to position [217, 0]
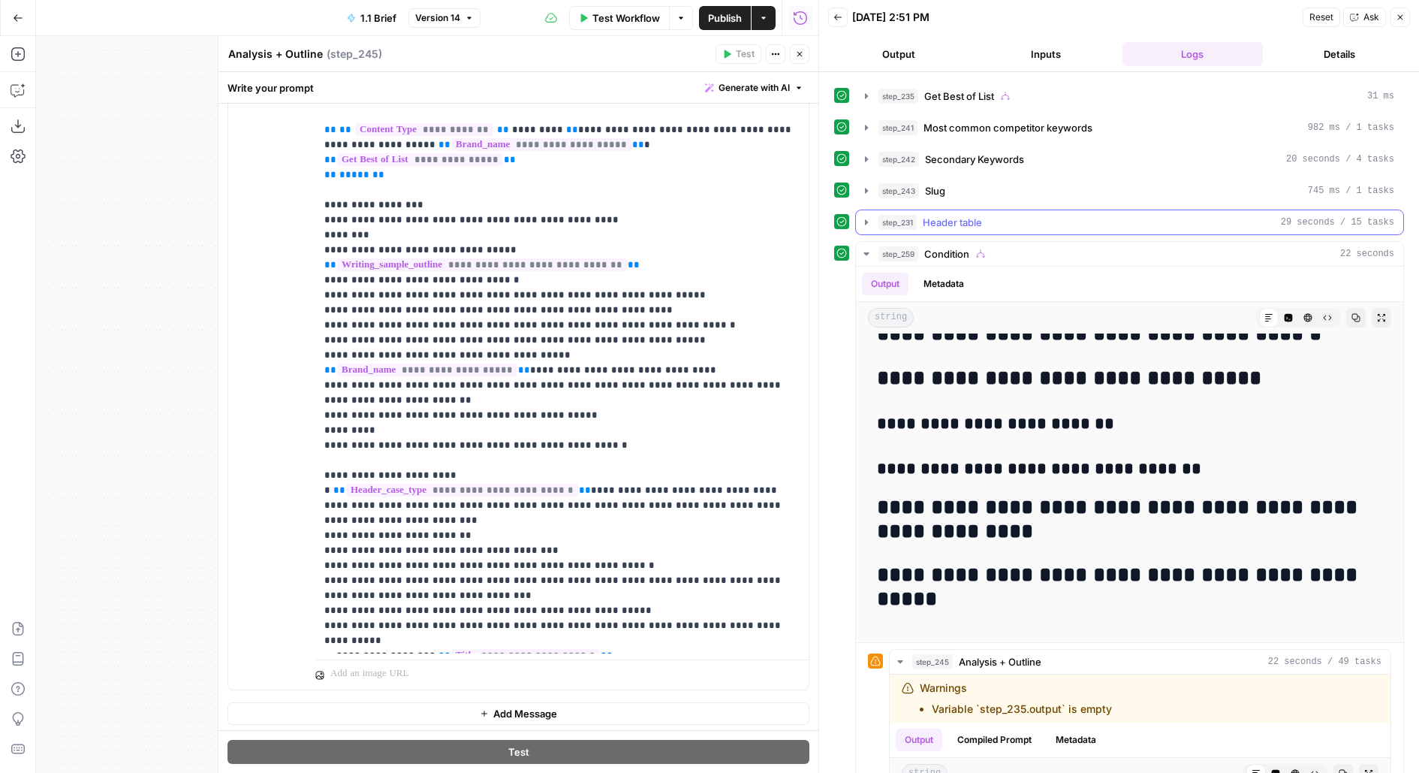
click at [944, 226] on div "step_231 Header table 29 seconds / 15 tasks" at bounding box center [1129, 222] width 549 height 26
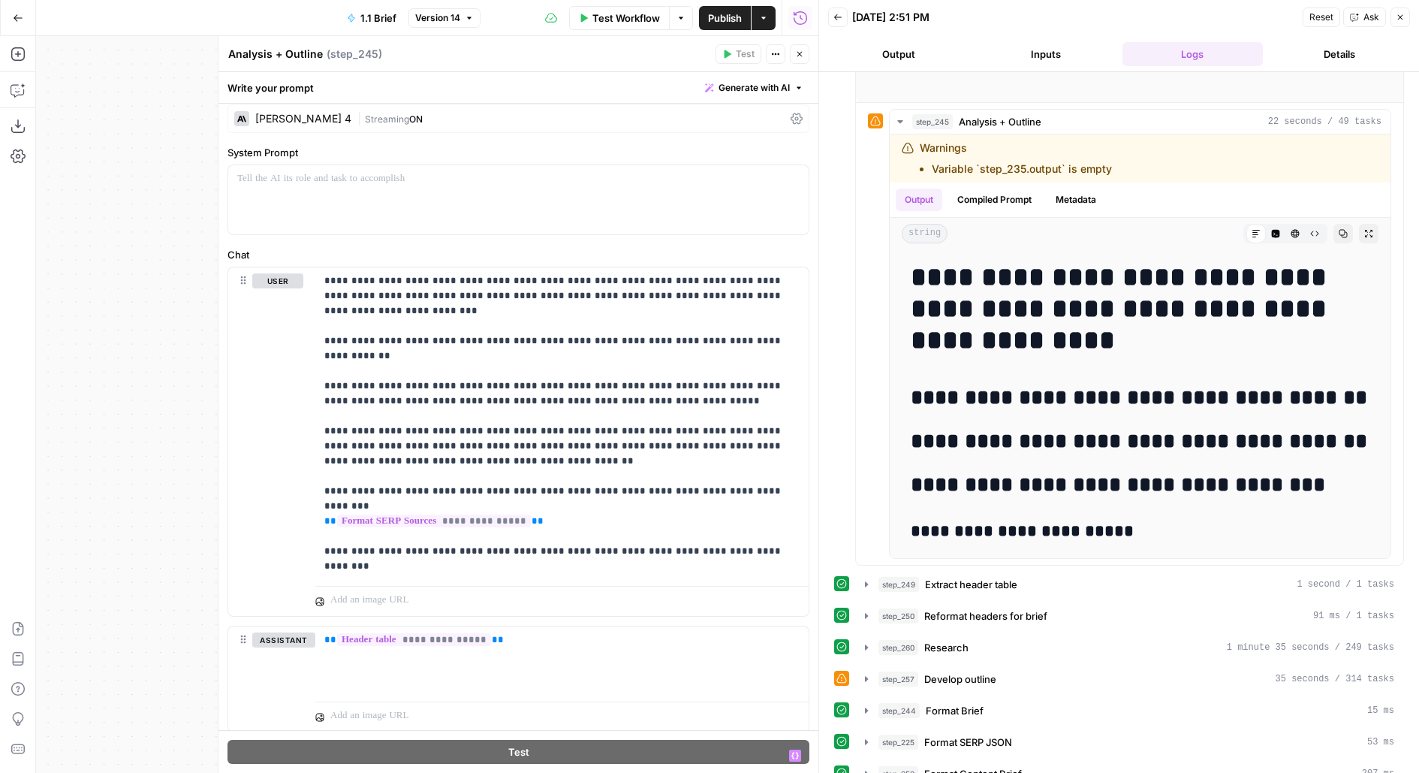
scroll to position [0, 0]
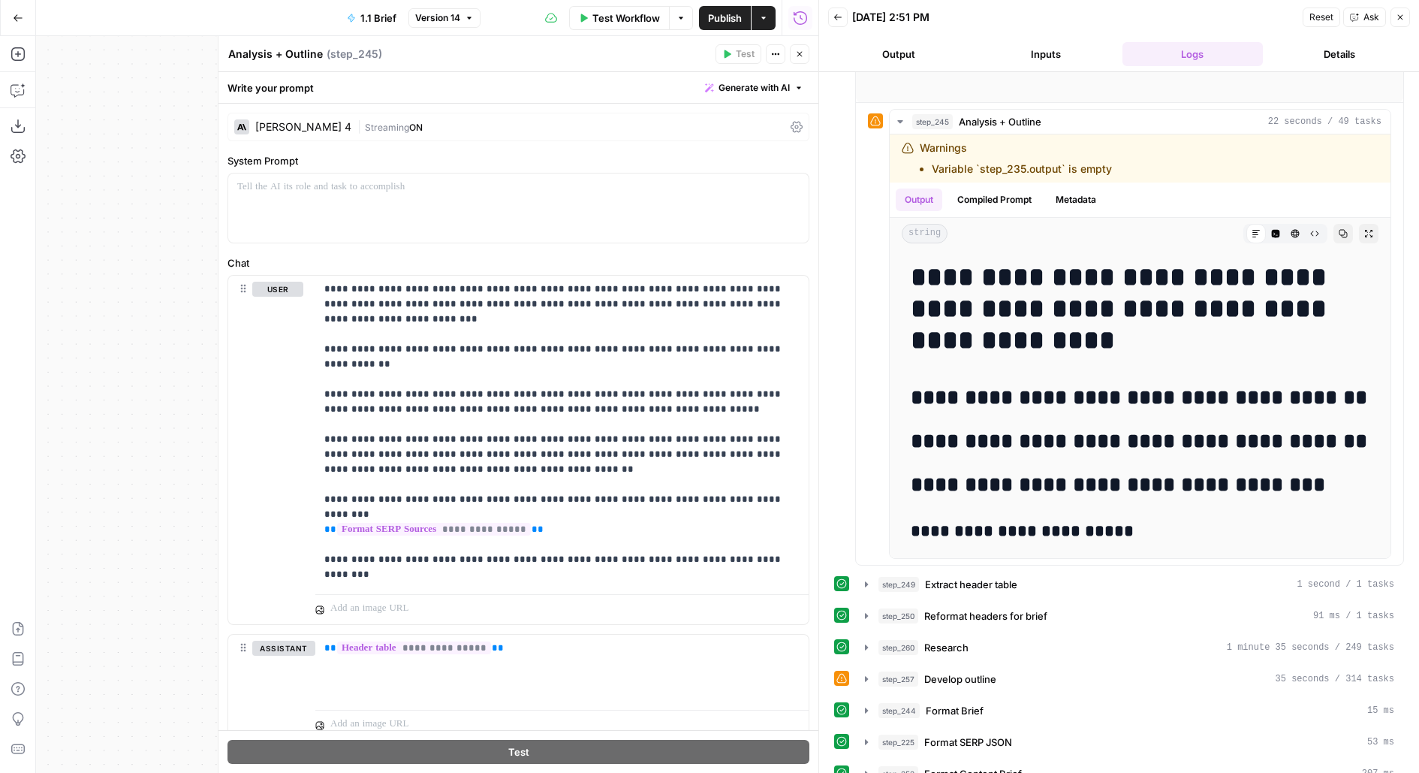
click at [419, 122] on div "| Streaming ON" at bounding box center [570, 127] width 427 height 14
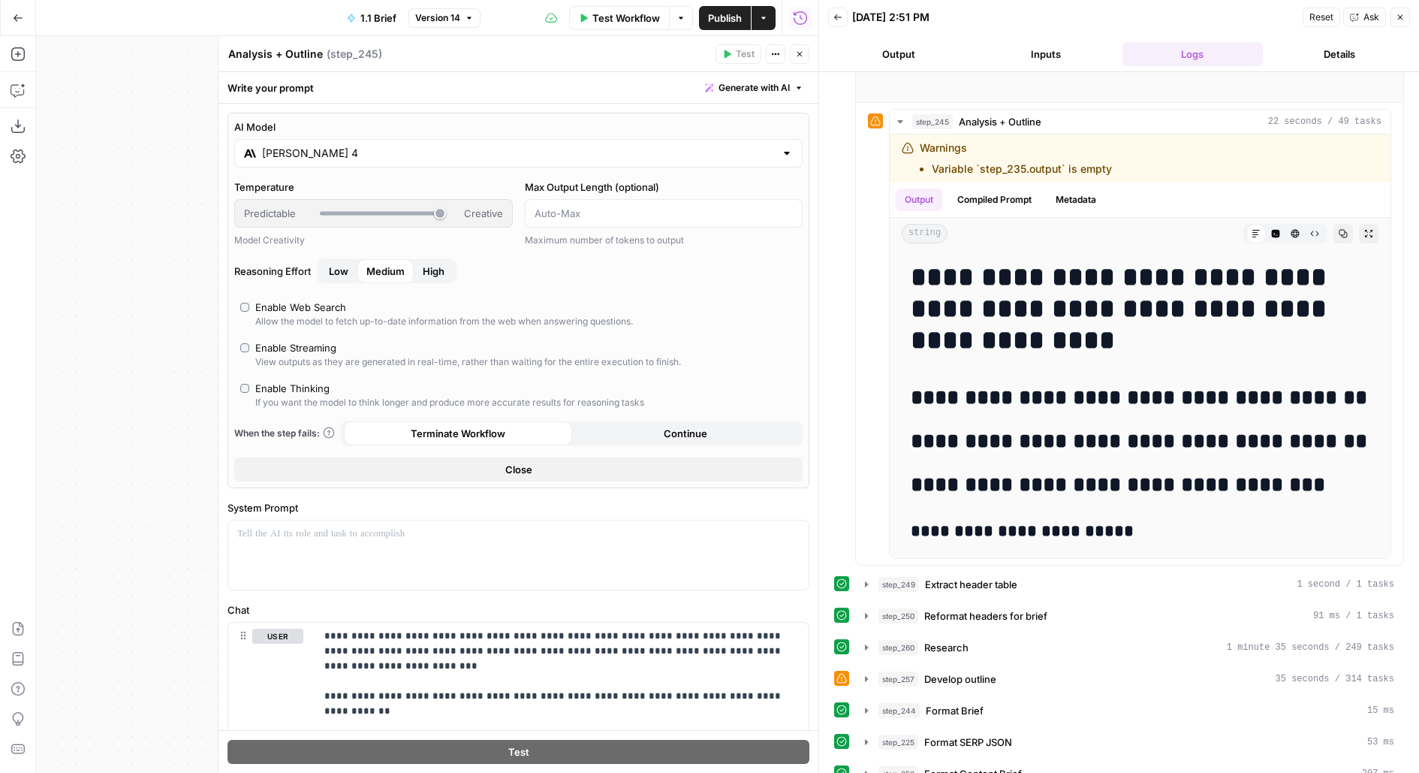
click at [441, 281] on button "High" at bounding box center [434, 271] width 40 height 24
click at [795, 59] on button "Close" at bounding box center [800, 54] width 20 height 20
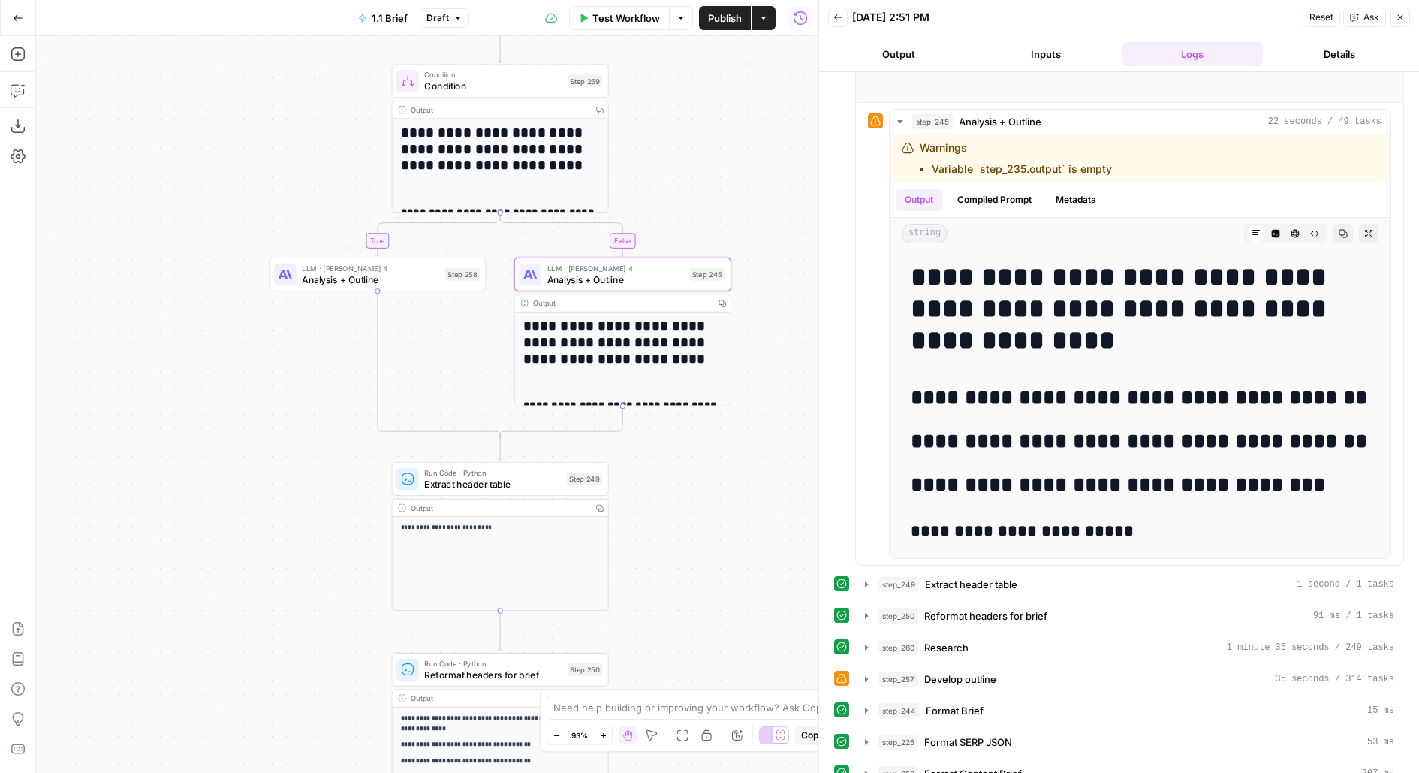
click at [412, 291] on div "false true true false true false Workflow Set Inputs Inputs Run Code · Python G…" at bounding box center [427, 404] width 782 height 736
click at [408, 284] on span "Analysis + Outline" at bounding box center [370, 280] width 137 height 14
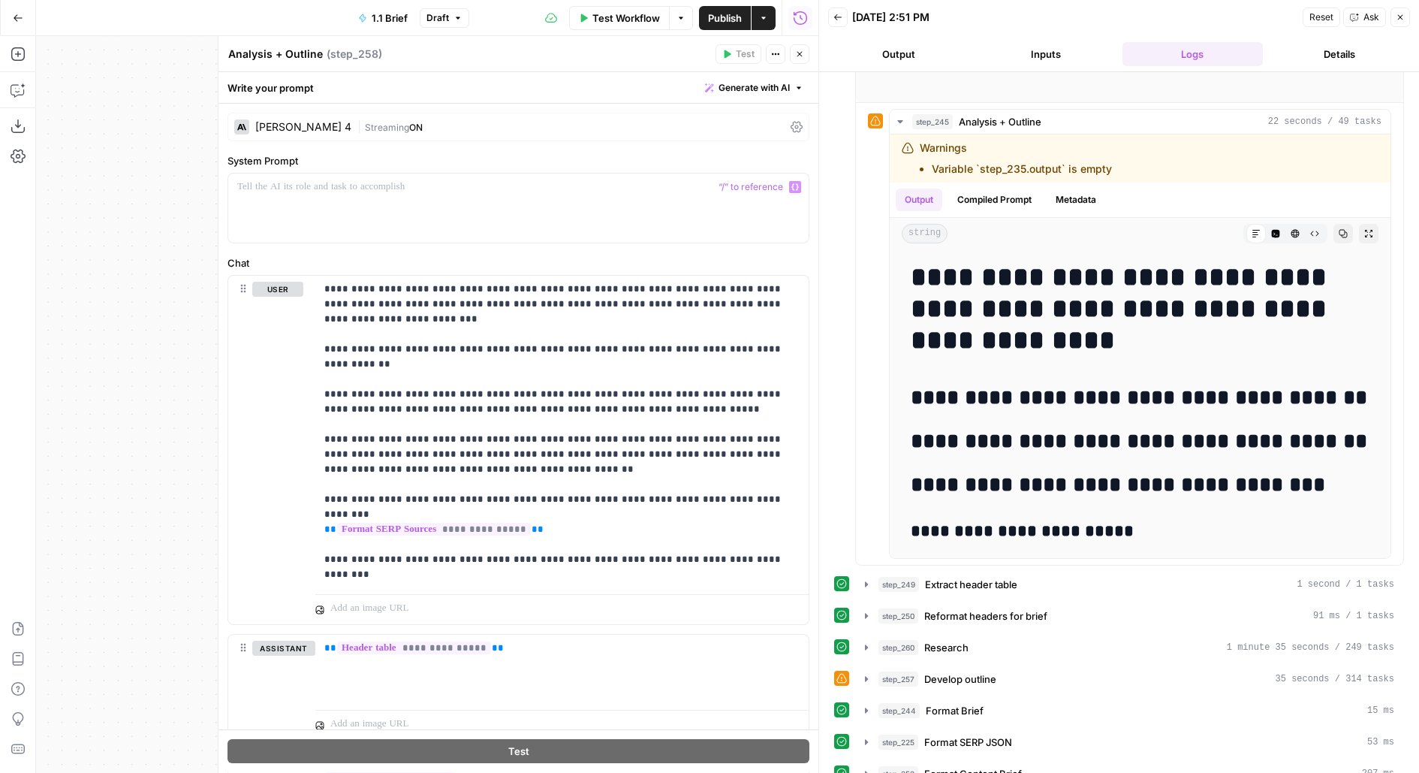
click at [413, 130] on div "| Streaming ON" at bounding box center [570, 127] width 427 height 14
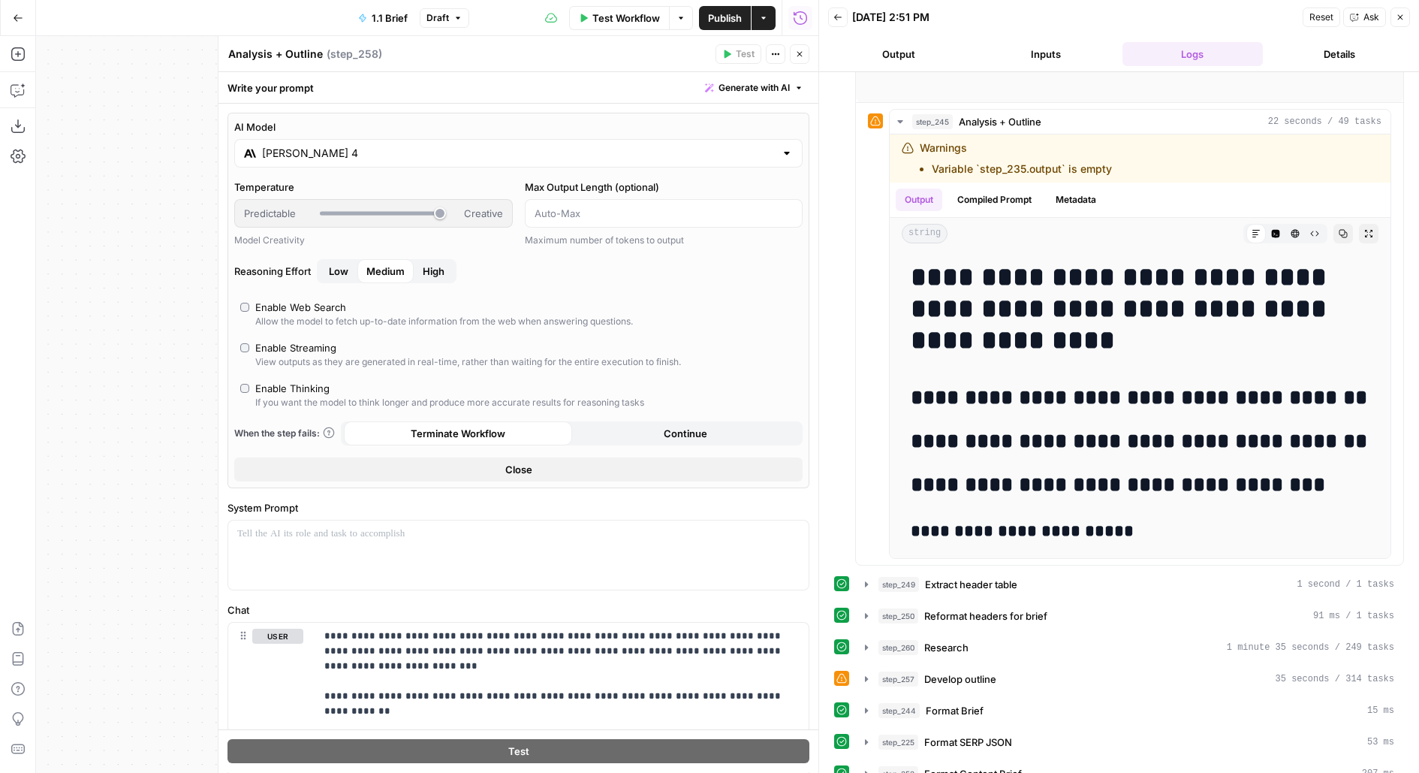
click at [423, 274] on span "High" at bounding box center [434, 271] width 22 height 15
click at [800, 55] on icon "button" at bounding box center [799, 54] width 5 height 5
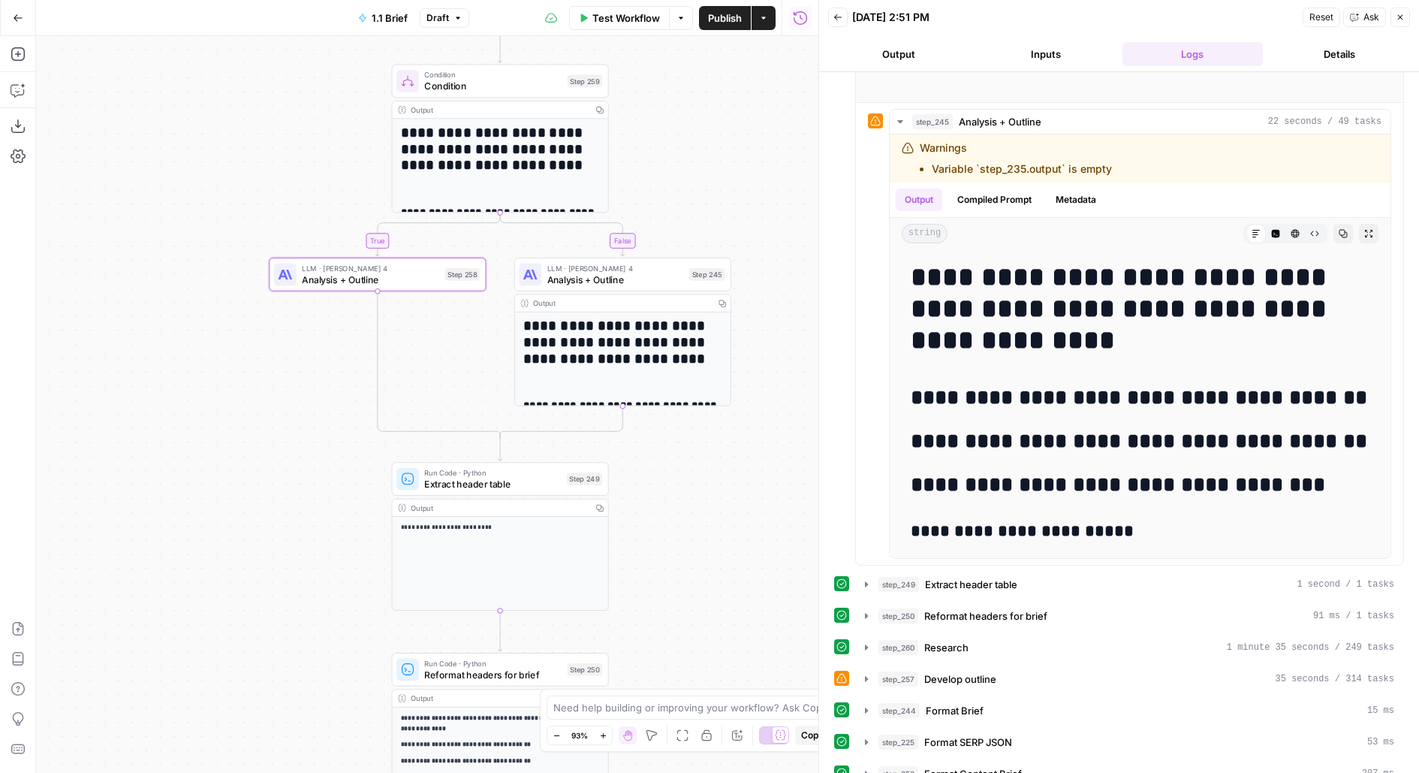
click at [589, 53] on span "Test" at bounding box center [588, 55] width 17 height 13
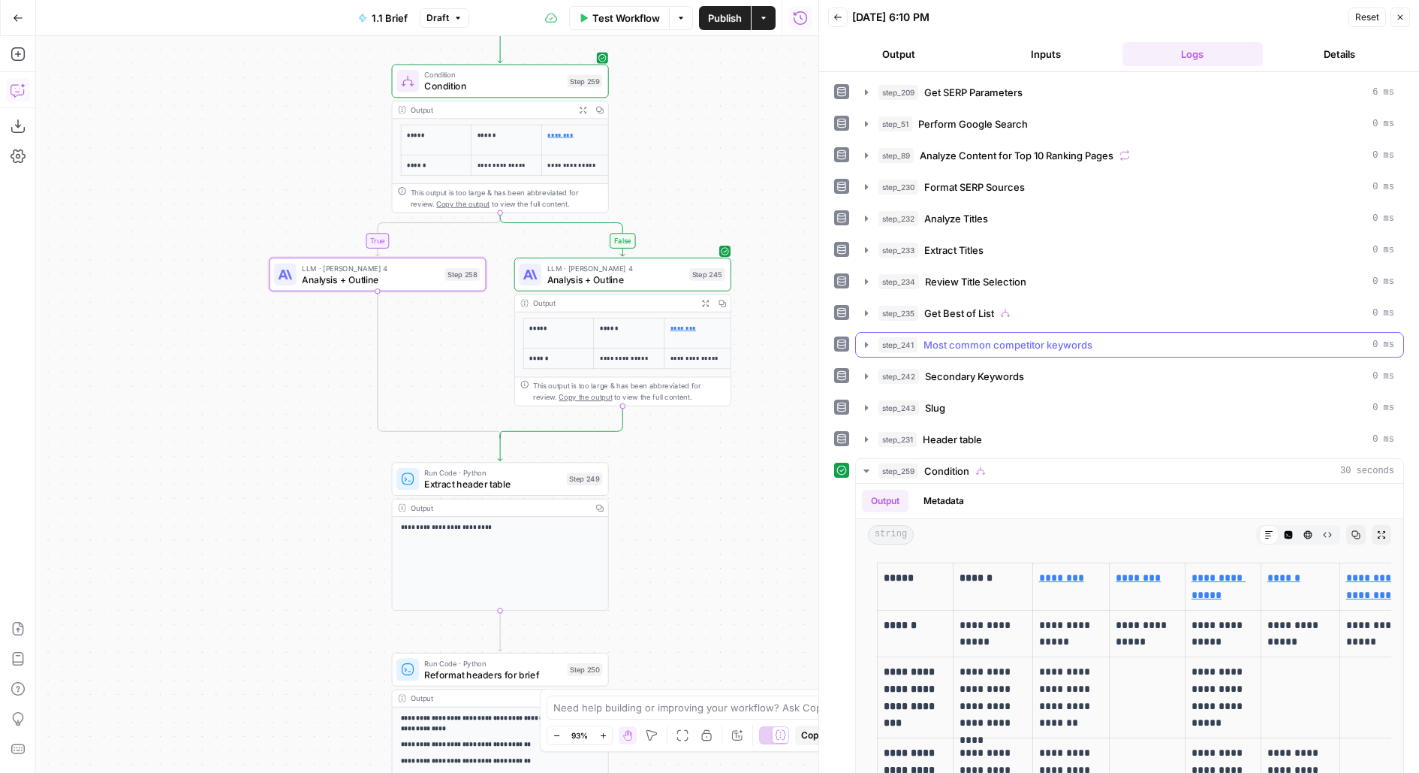
scroll to position [123, 0]
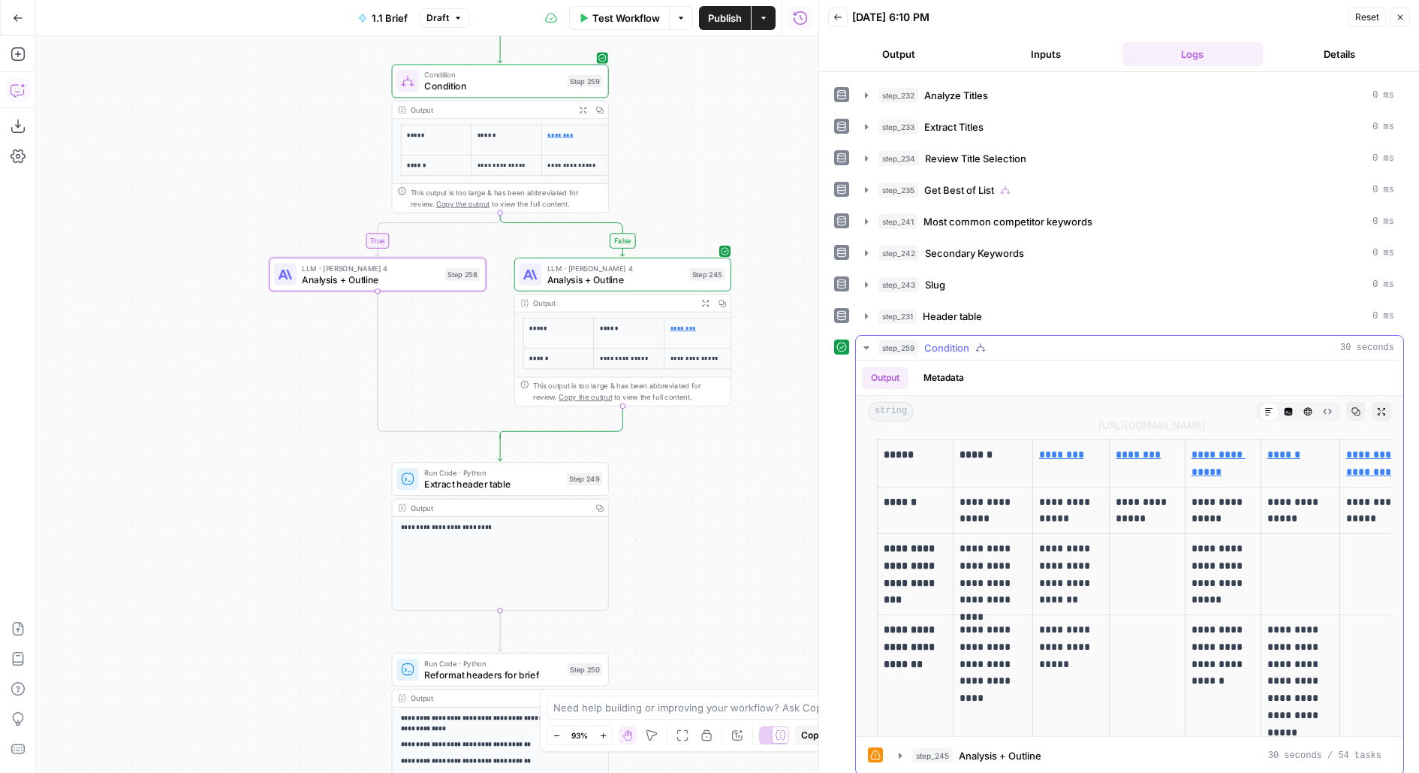
click at [1378, 407] on icon "button" at bounding box center [1381, 411] width 9 height 9
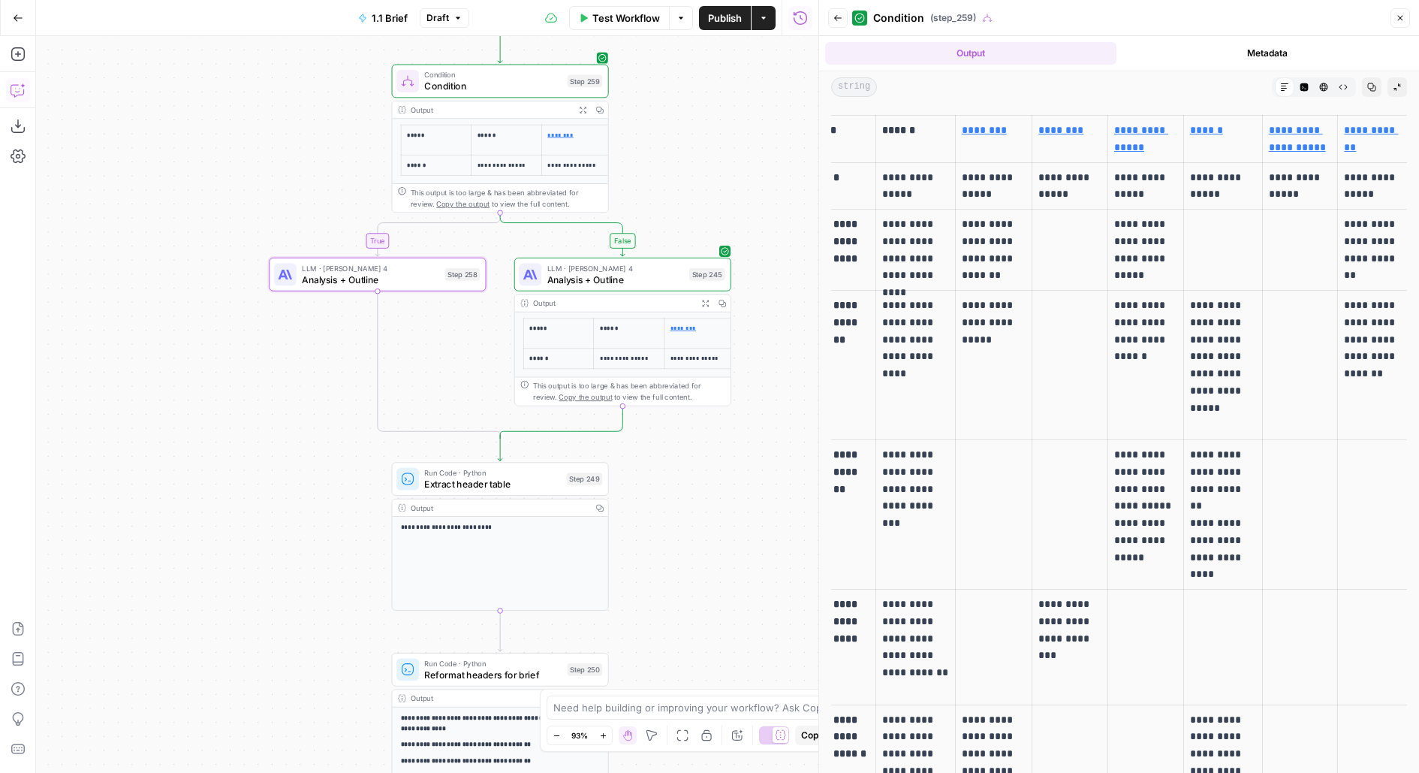
scroll to position [0, 0]
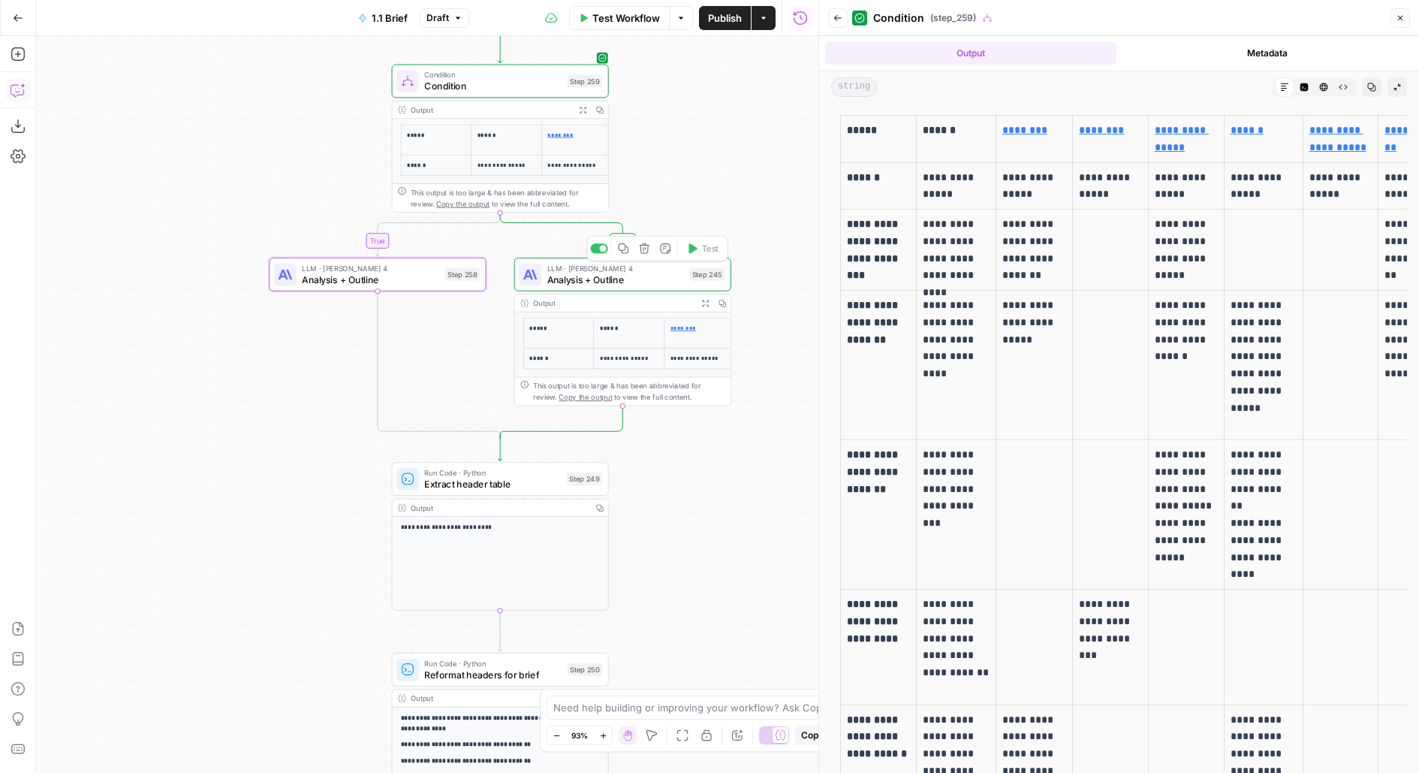
click at [631, 276] on span "Analysis + Outline" at bounding box center [615, 280] width 137 height 14
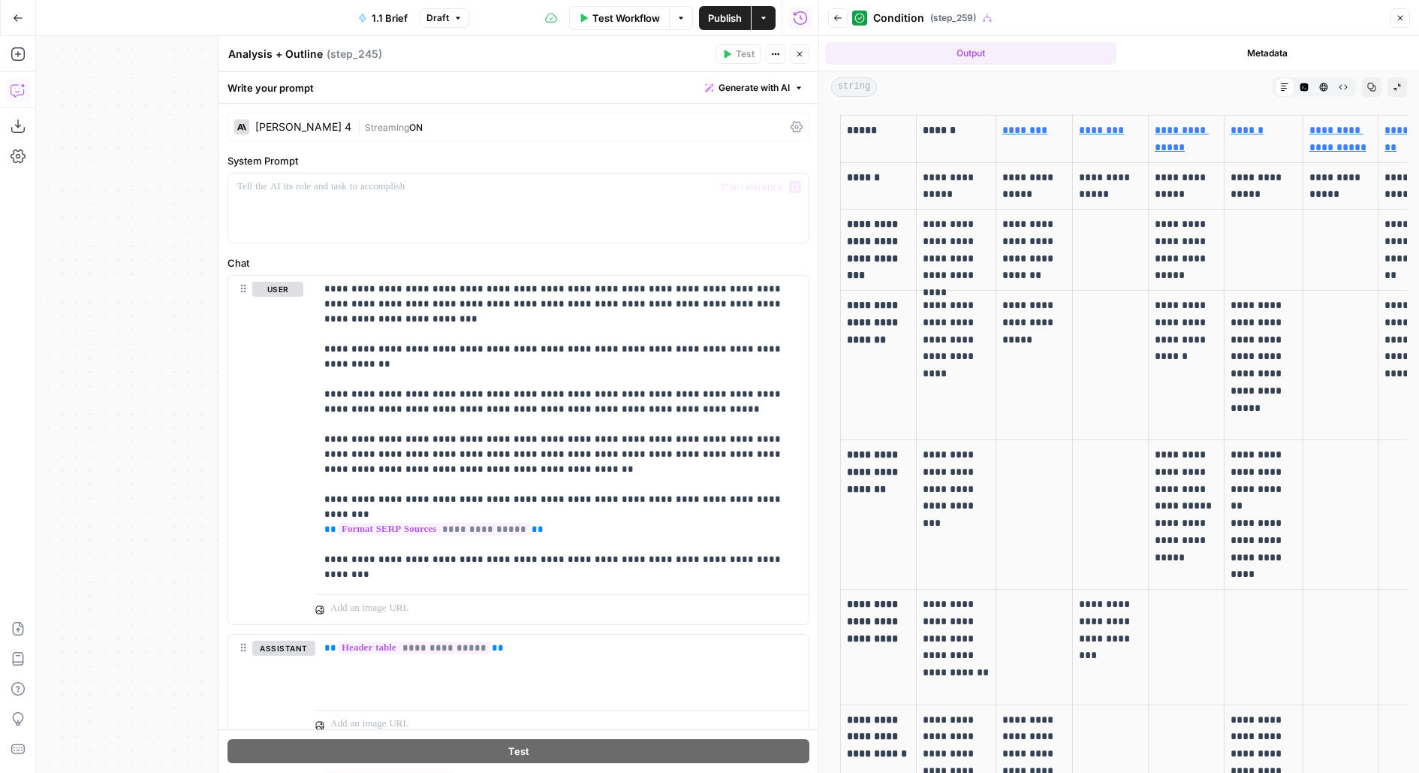
click at [474, 134] on div "[PERSON_NAME] 4 | Streaming ON" at bounding box center [518, 127] width 582 height 29
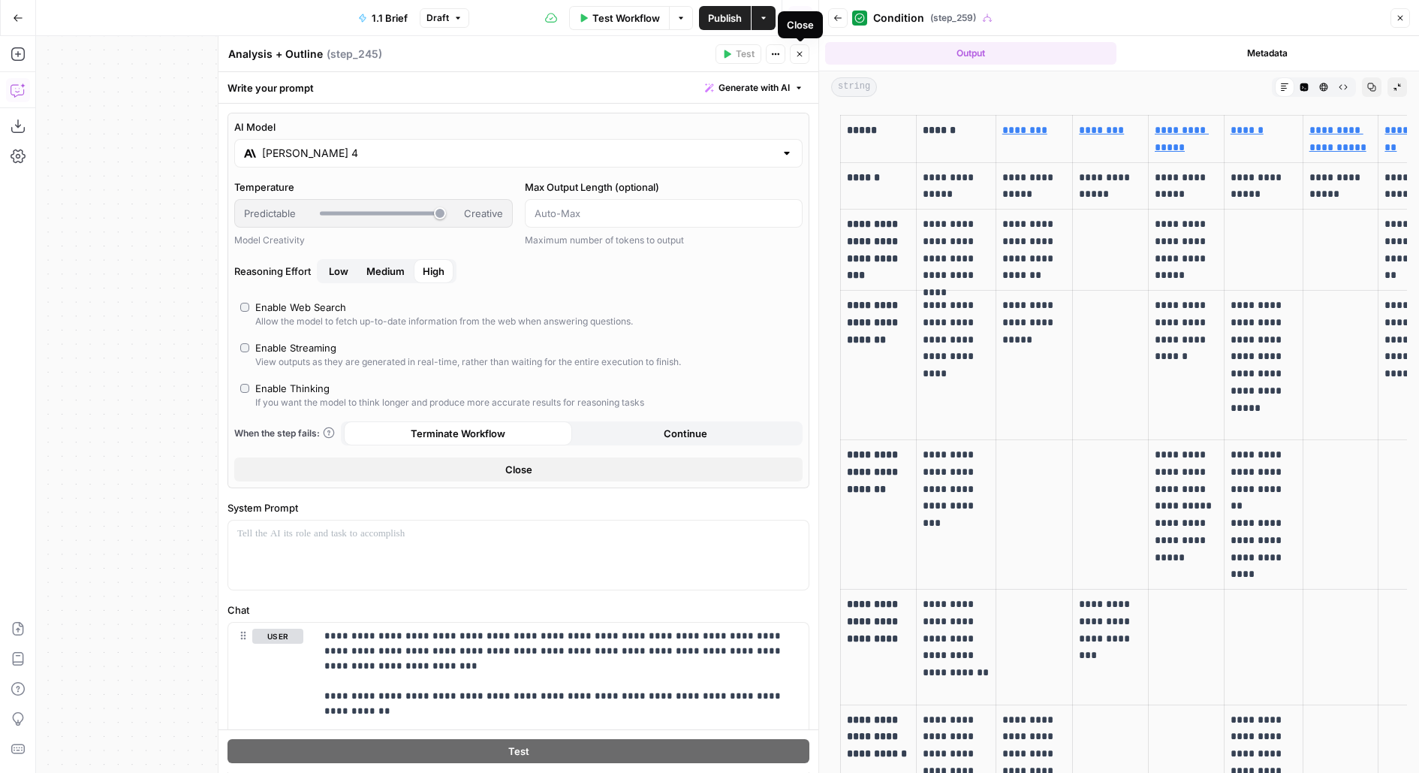
click at [800, 53] on icon "button" at bounding box center [799, 54] width 9 height 9
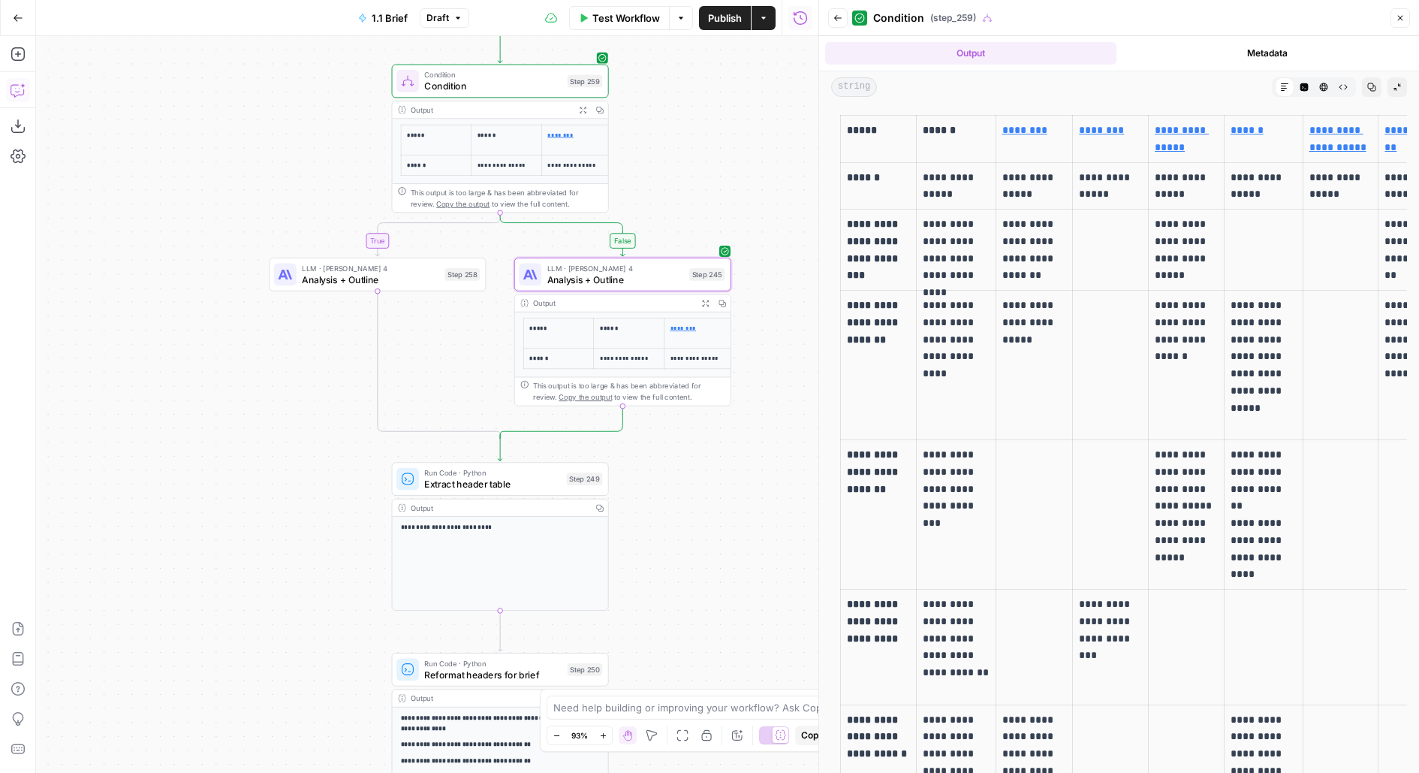
click at [422, 282] on span "Analysis + Outline" at bounding box center [370, 280] width 137 height 14
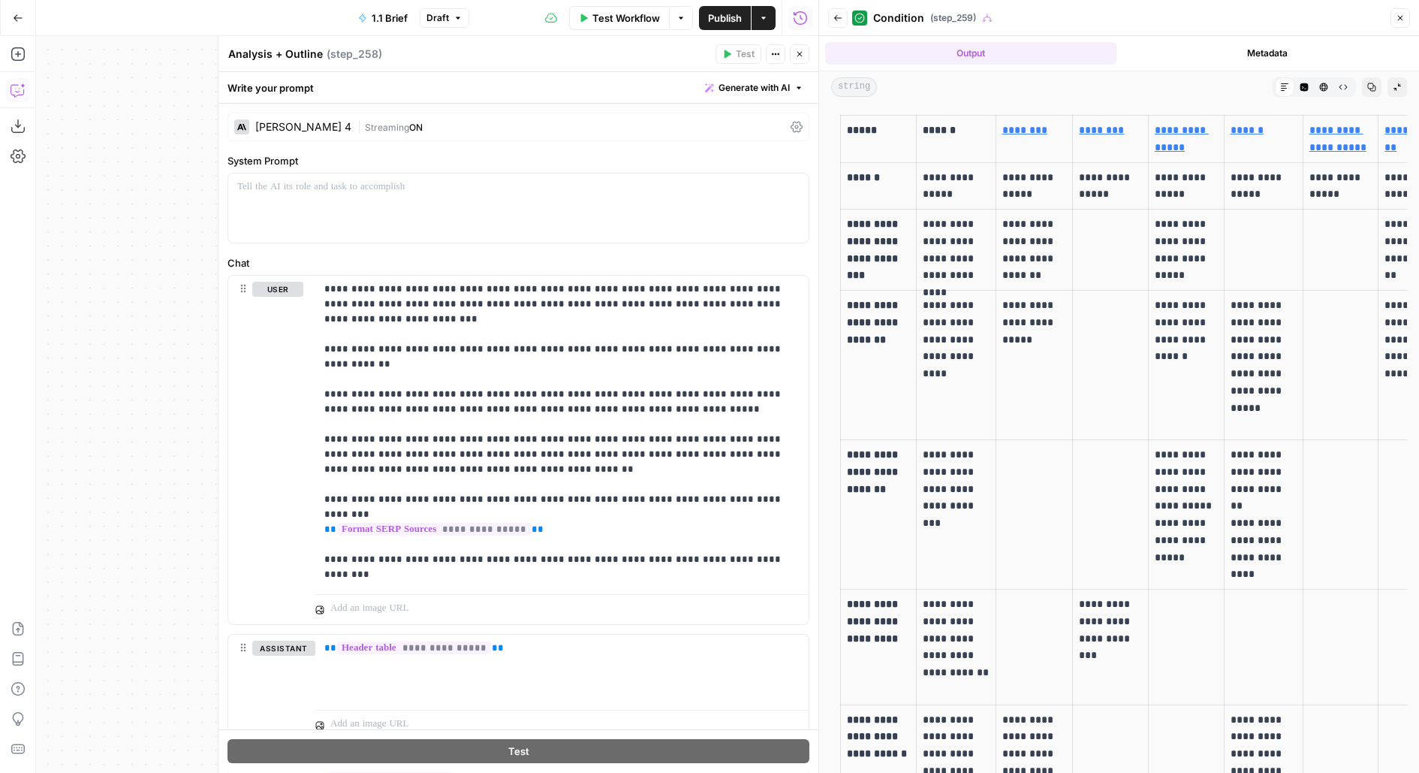
click at [369, 123] on span "Streaming" at bounding box center [387, 127] width 44 height 11
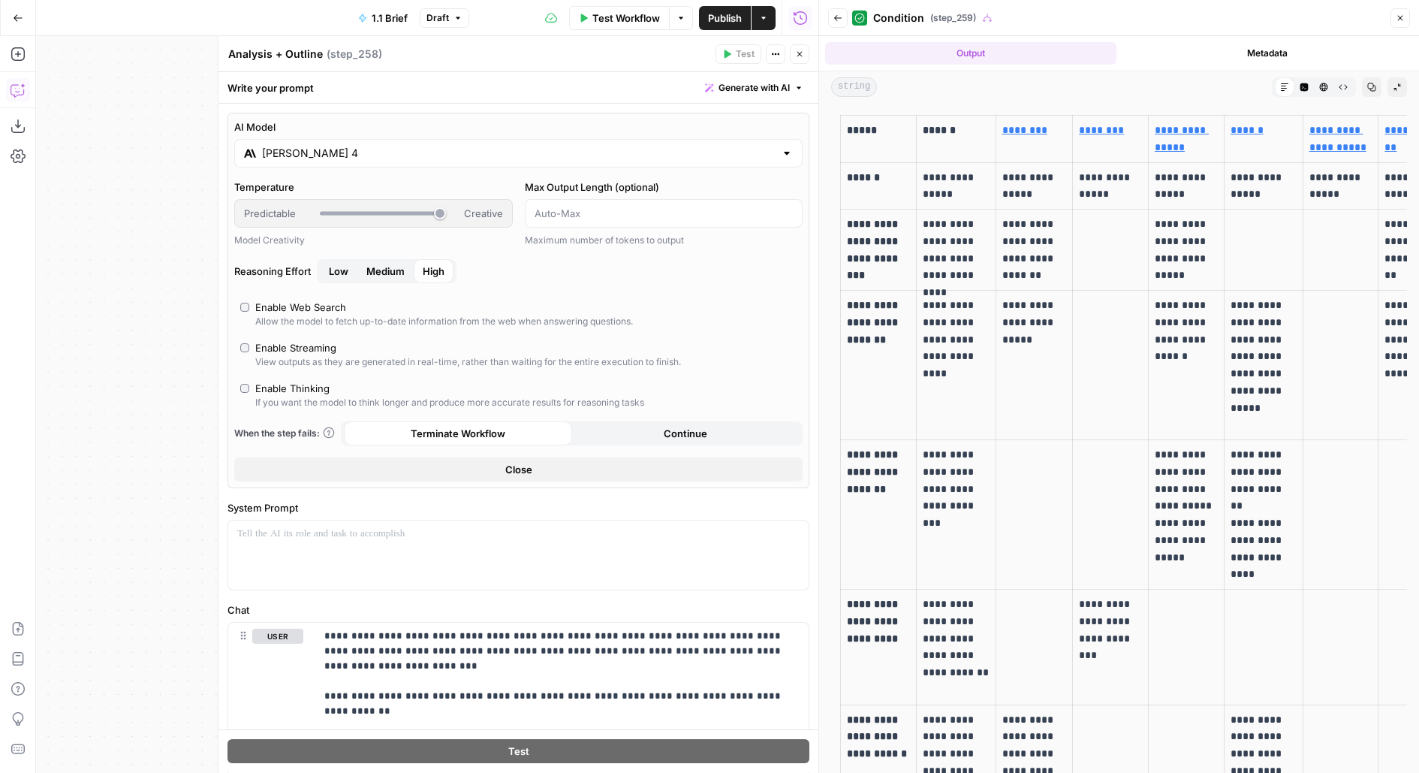
click at [800, 54] on icon "button" at bounding box center [799, 54] width 5 height 5
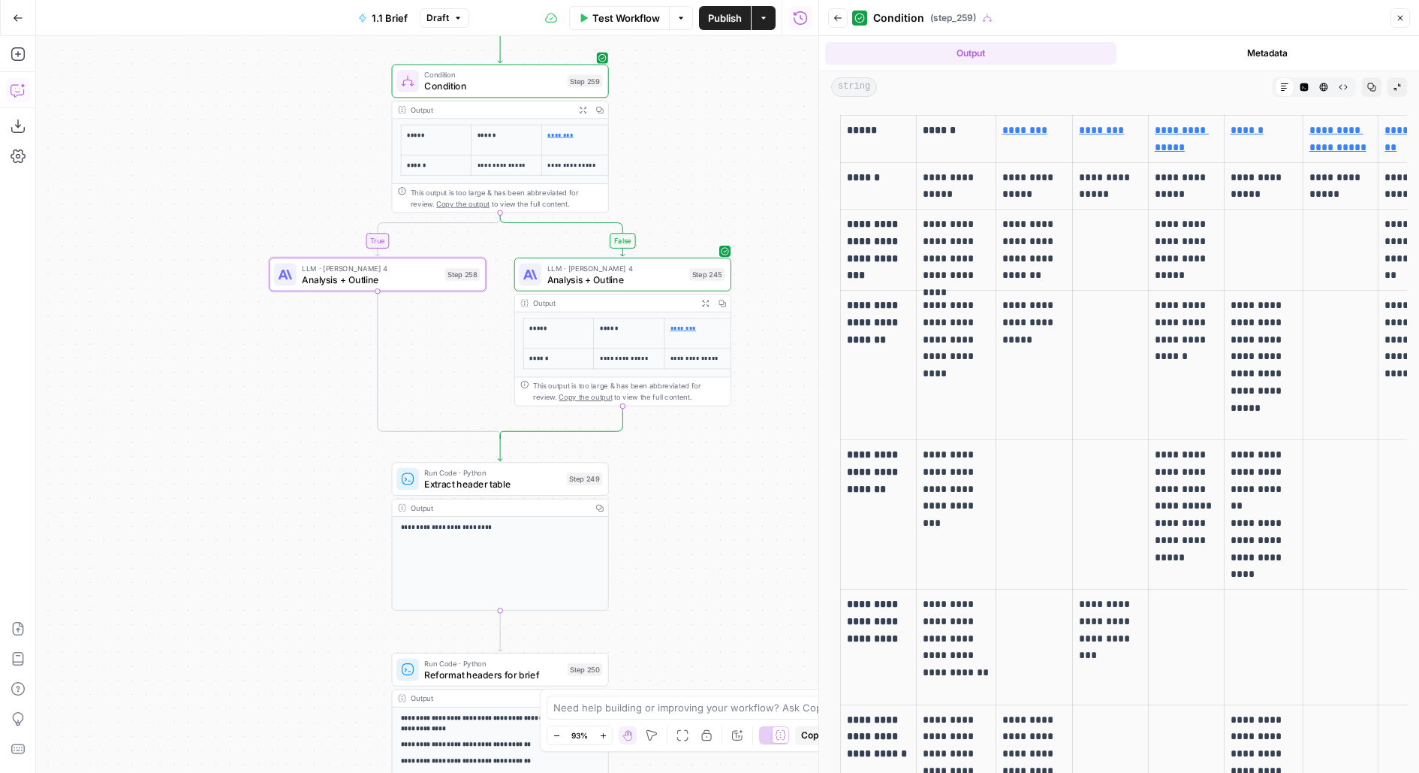
drag, startPoint x: 720, startPoint y: 294, endPoint x: 715, endPoint y: 255, distance: 39.3
click at [718, 272] on div "false true true false true false Workflow Set Inputs Inputs Run Code · Python G…" at bounding box center [427, 404] width 782 height 736
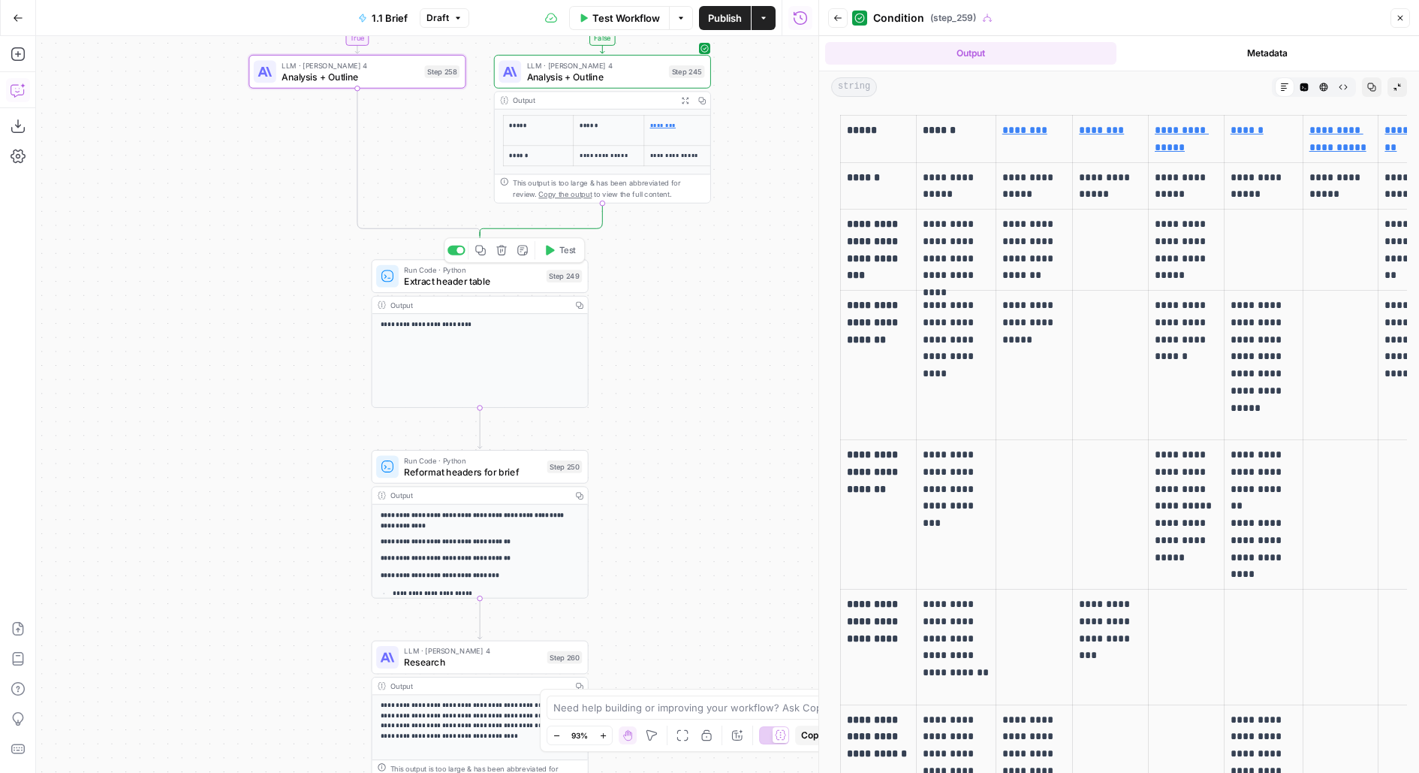
click at [559, 253] on span "Test" at bounding box center [567, 250] width 17 height 13
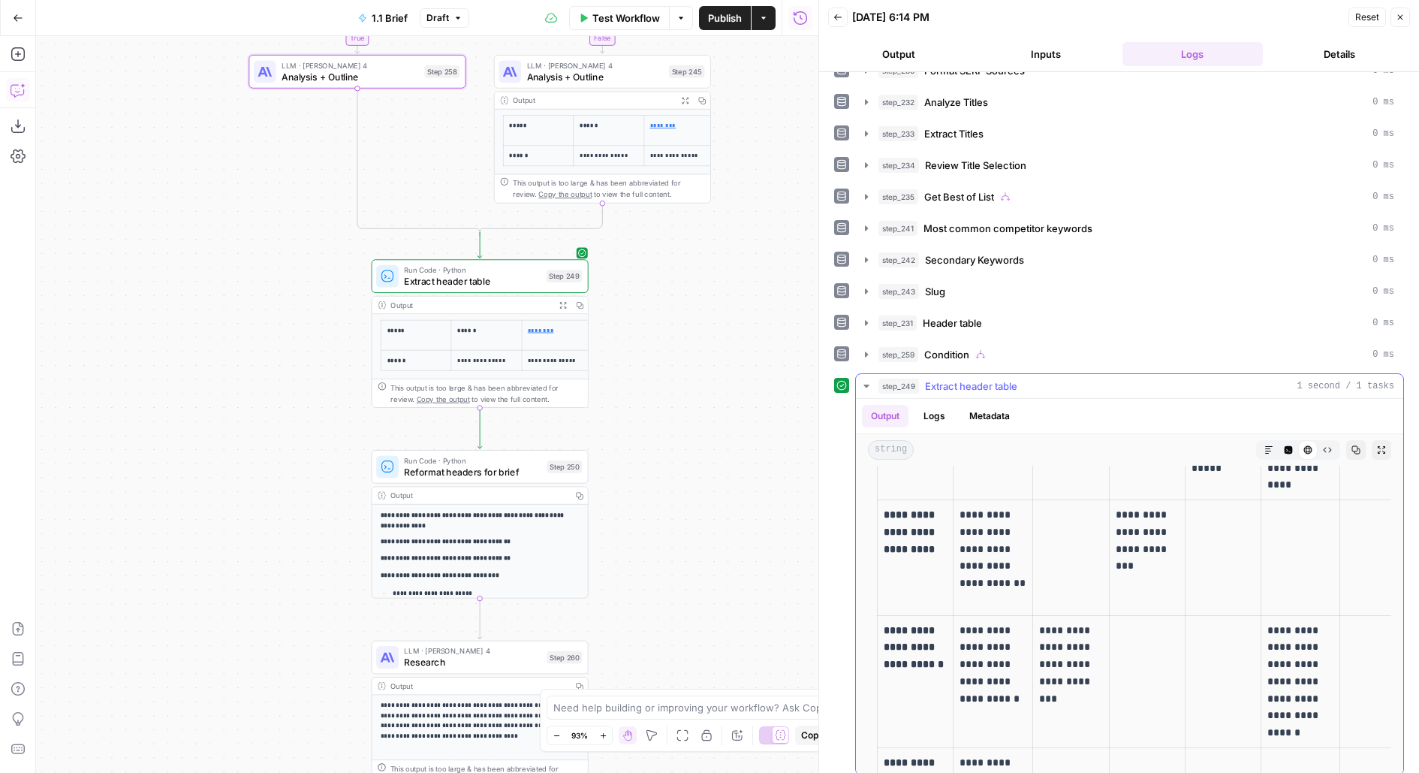
scroll to position [550, 0]
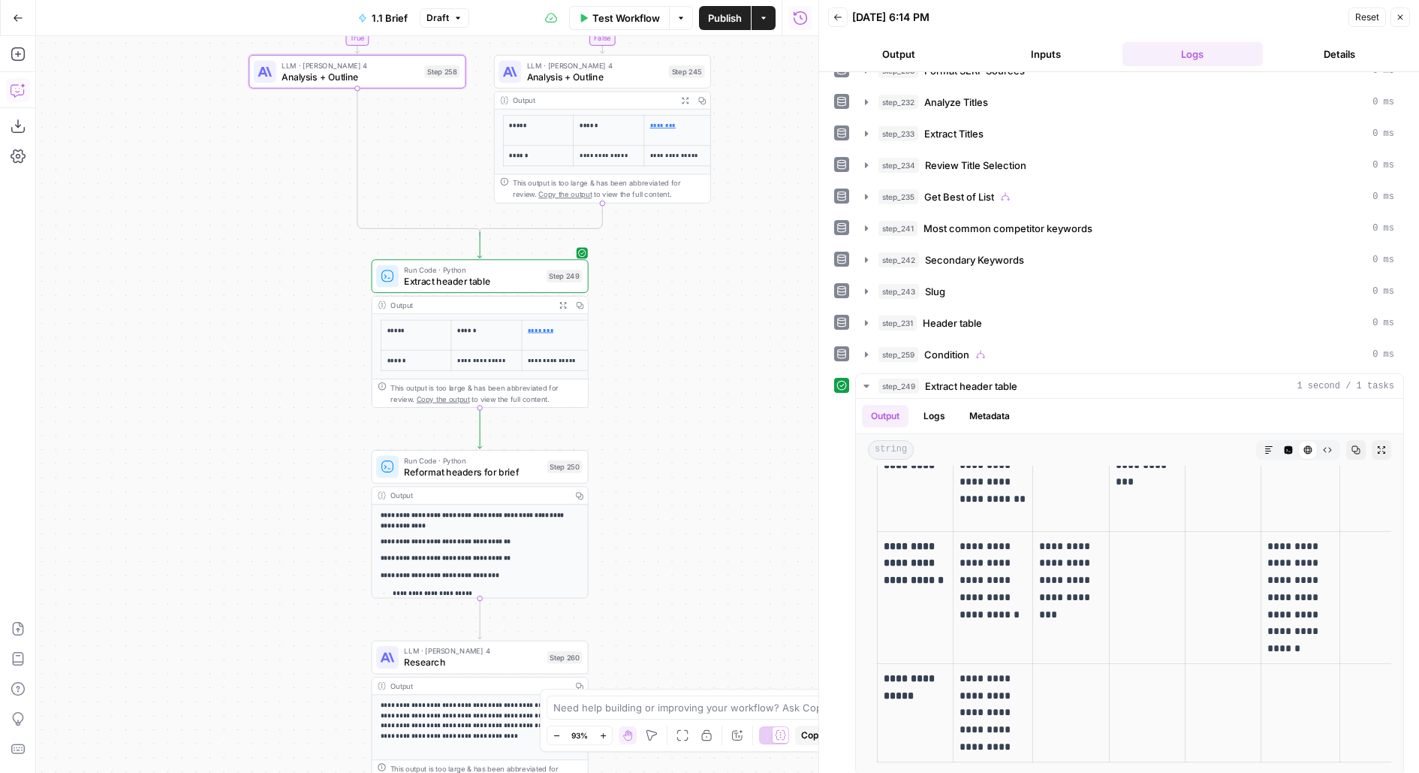
click at [725, 27] on button "Publish" at bounding box center [725, 18] width 52 height 24
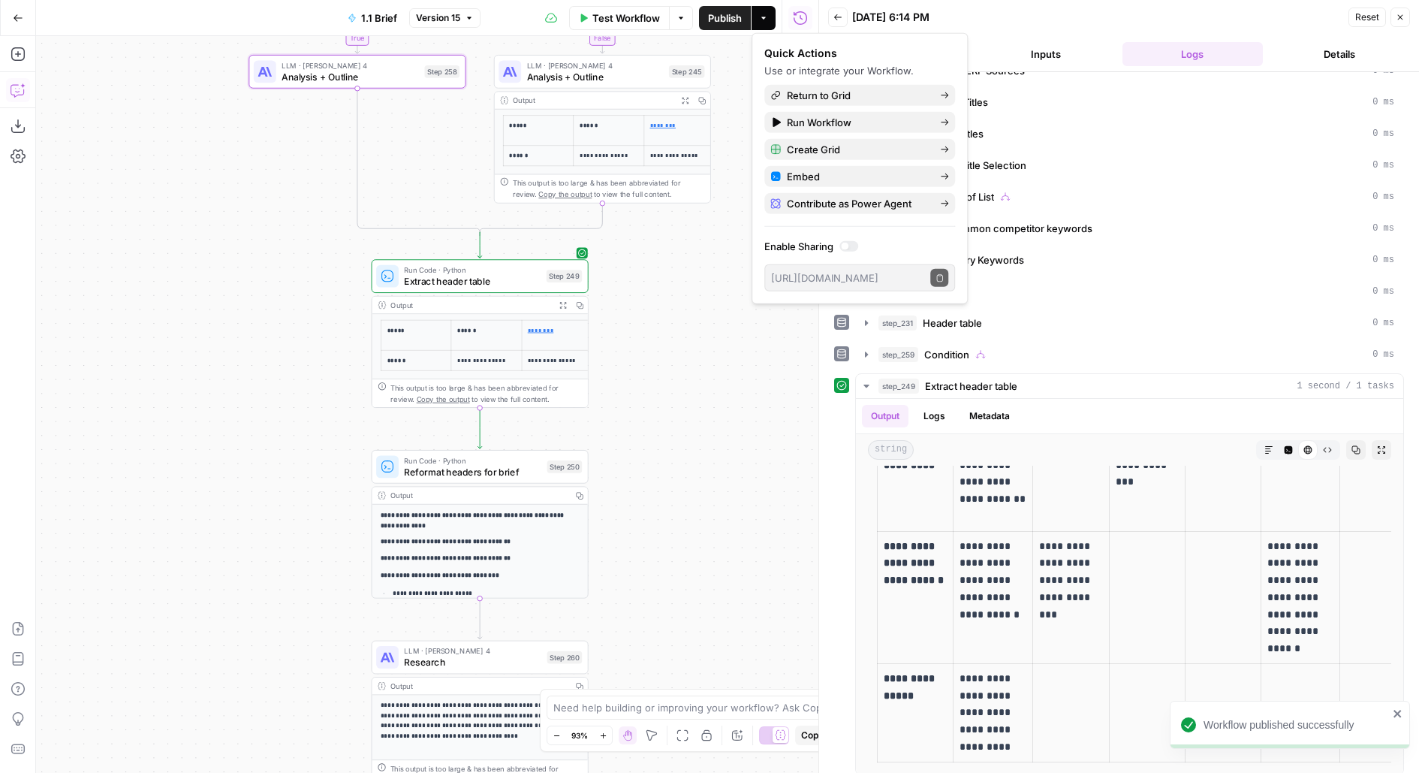
click at [565, 75] on span "Analysis + Outline" at bounding box center [595, 77] width 137 height 14
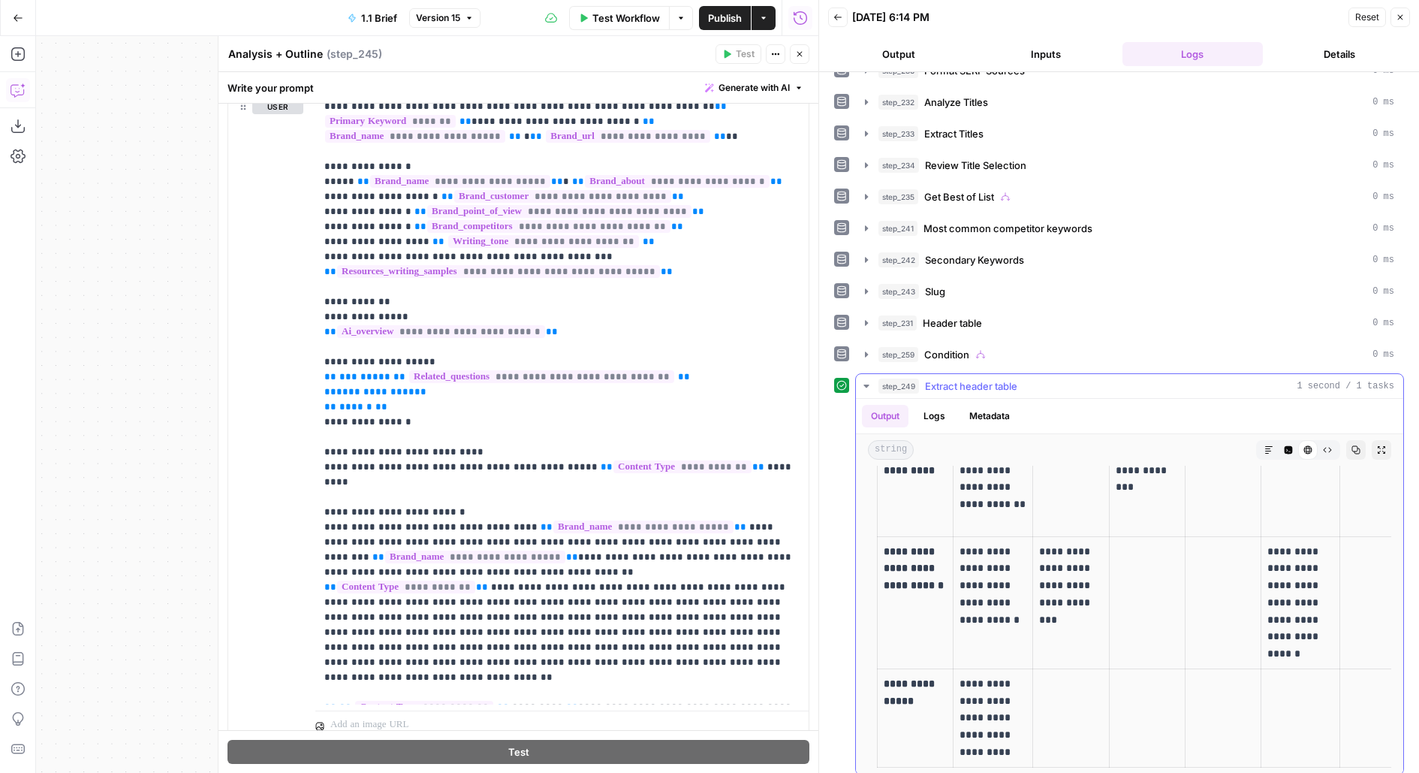
scroll to position [550, 0]
click at [985, 315] on div "step_231 Header table 0 ms" at bounding box center [1136, 322] width 516 height 15
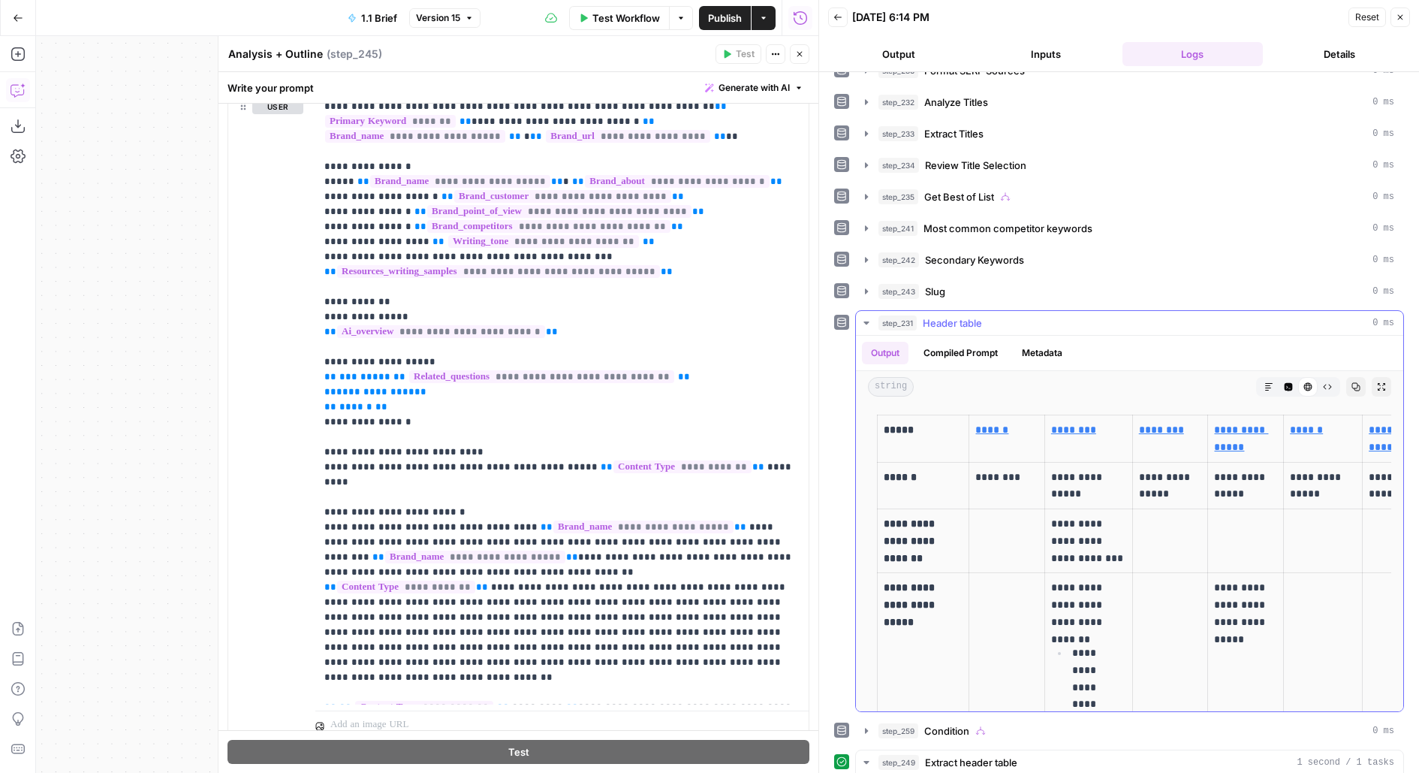
click at [985, 315] on div "step_231 Header table 0 ms" at bounding box center [1136, 322] width 516 height 15
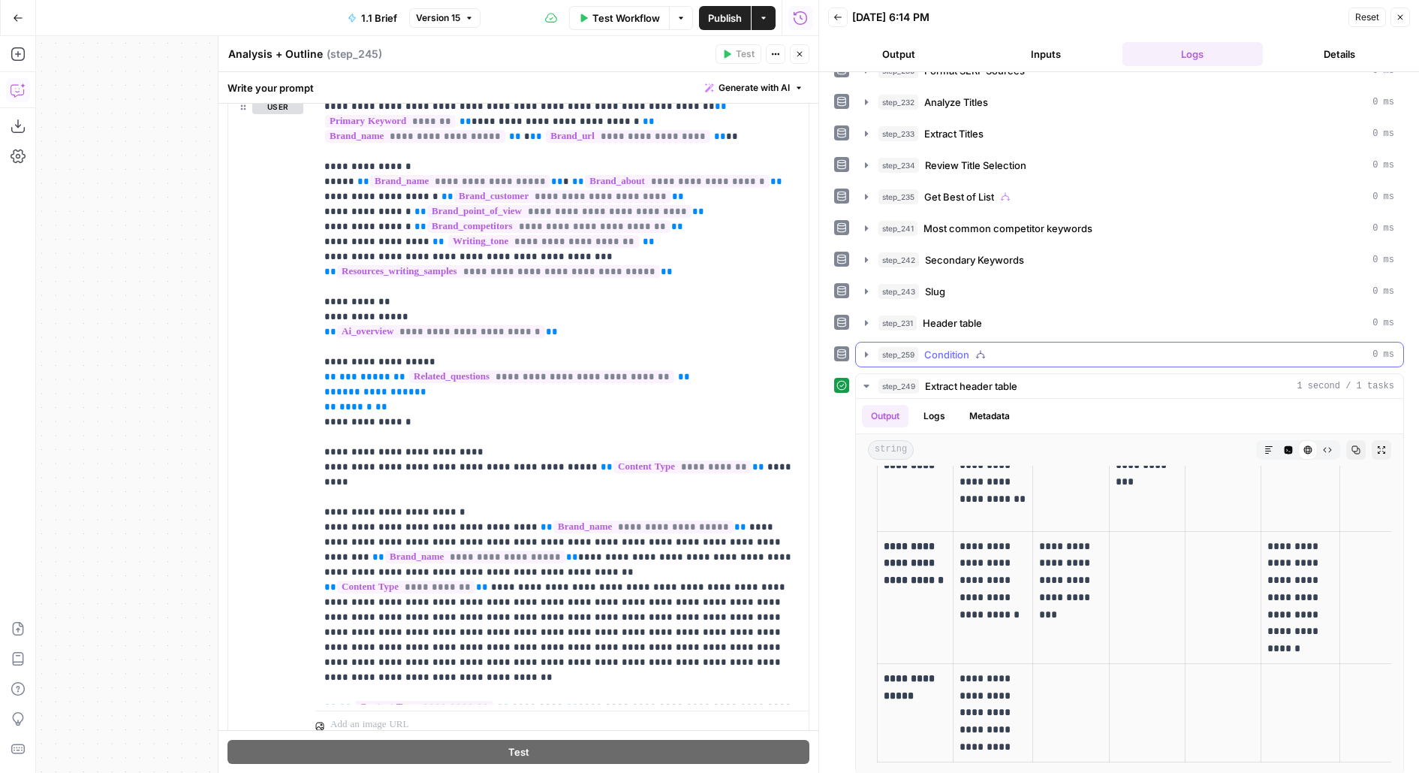
click at [985, 349] on icon "button" at bounding box center [980, 354] width 11 height 11
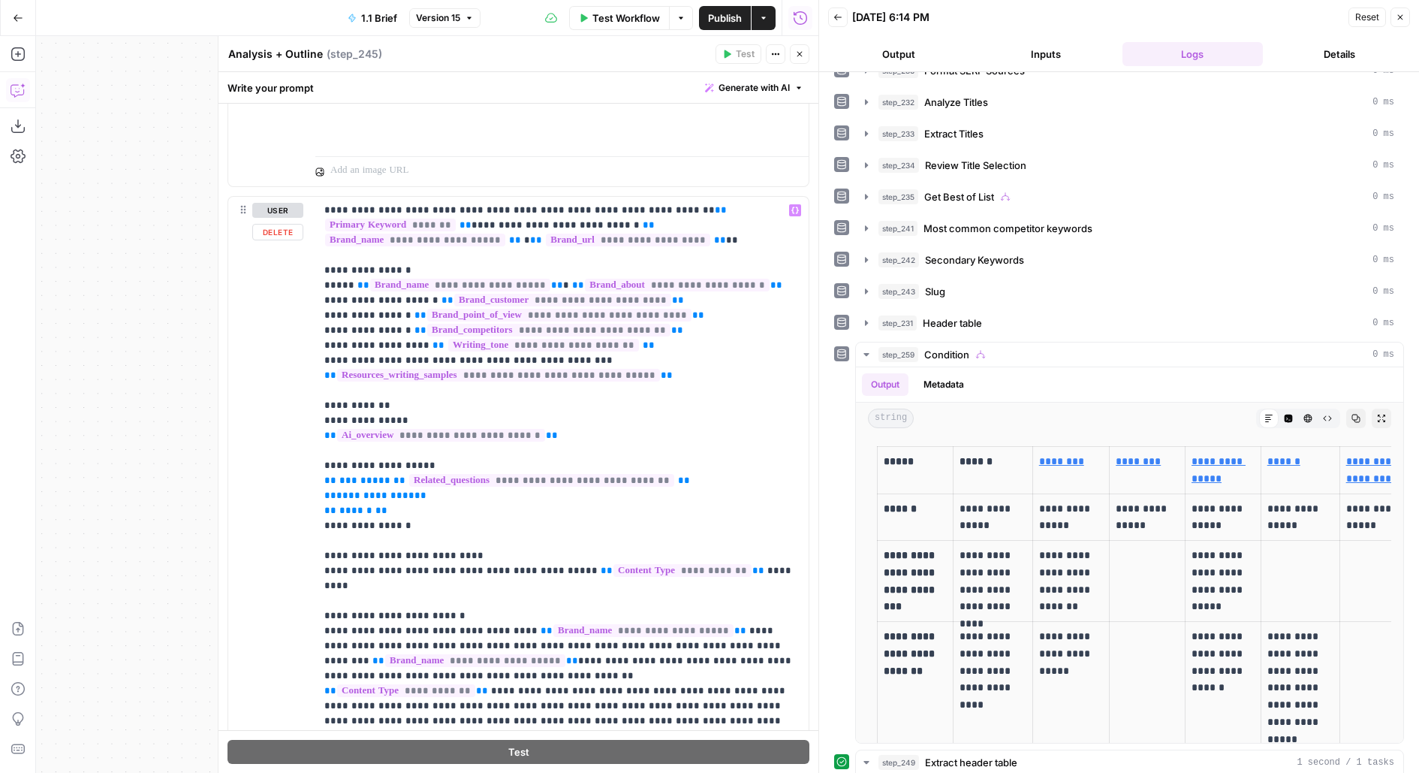
scroll to position [708, 0]
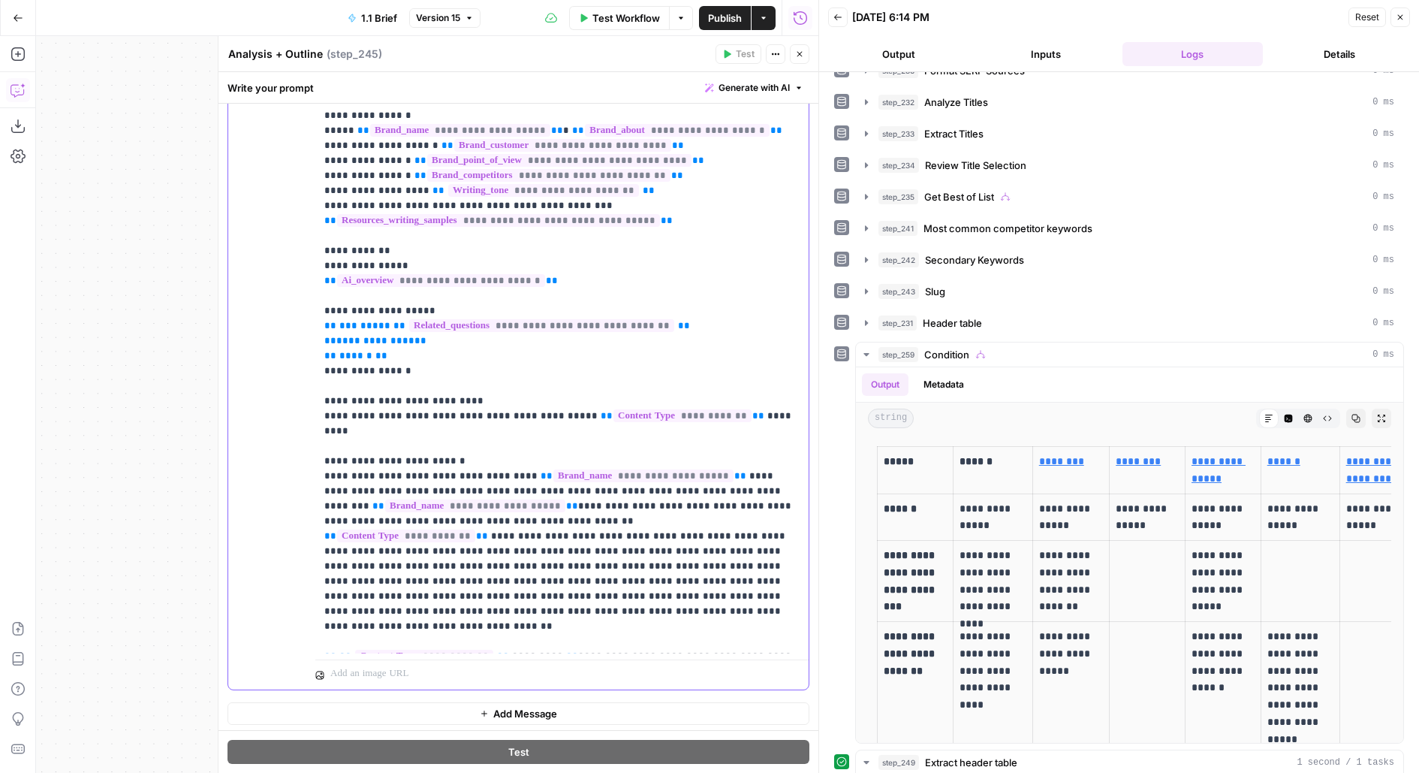
click at [475, 369] on p "**********" at bounding box center [562, 611] width 476 height 1126
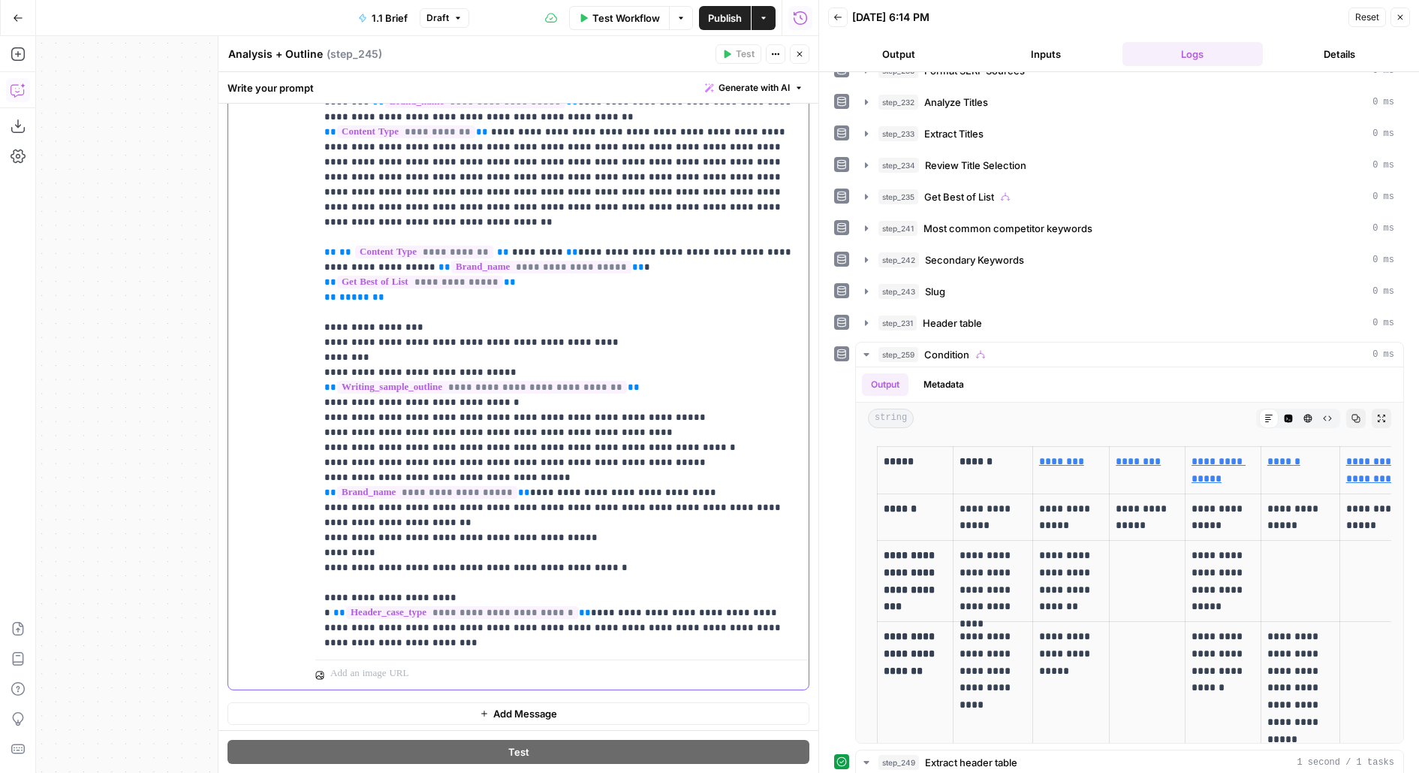
scroll to position [556, 0]
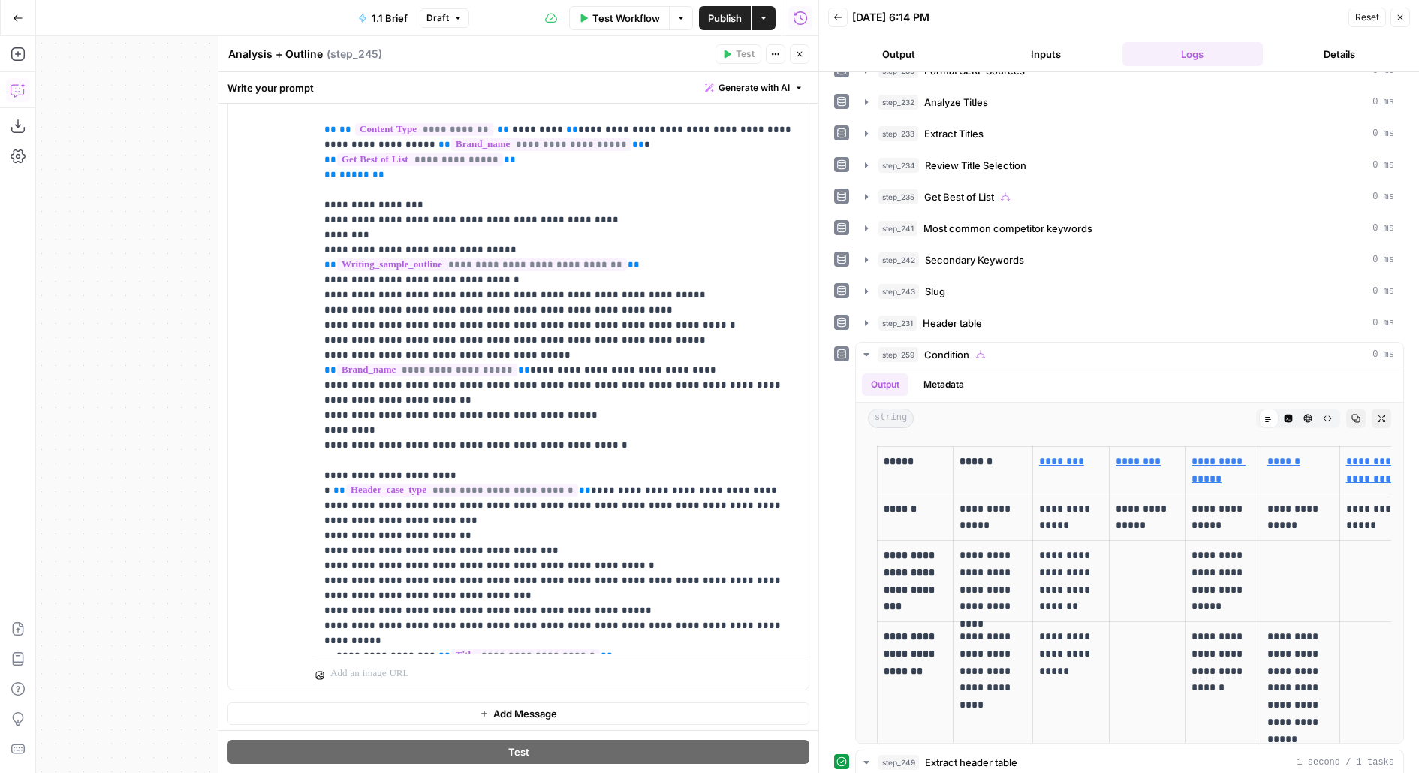
click at [799, 53] on icon "button" at bounding box center [799, 54] width 9 height 9
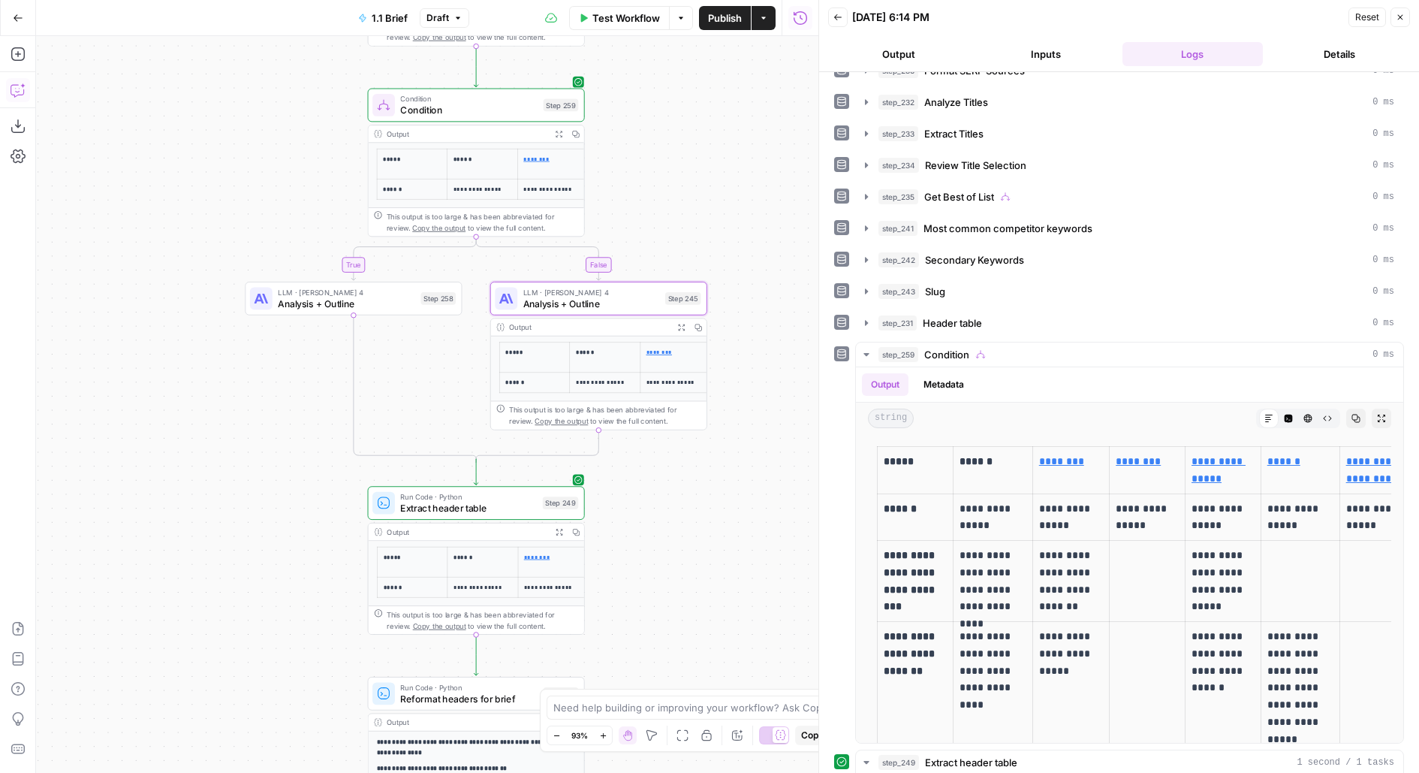
drag, startPoint x: 672, startPoint y: 273, endPoint x: 668, endPoint y: 511, distance: 238.8
click at [668, 511] on div "false true true false true false Workflow Set Inputs Inputs Run Code · Python G…" at bounding box center [427, 404] width 782 height 736
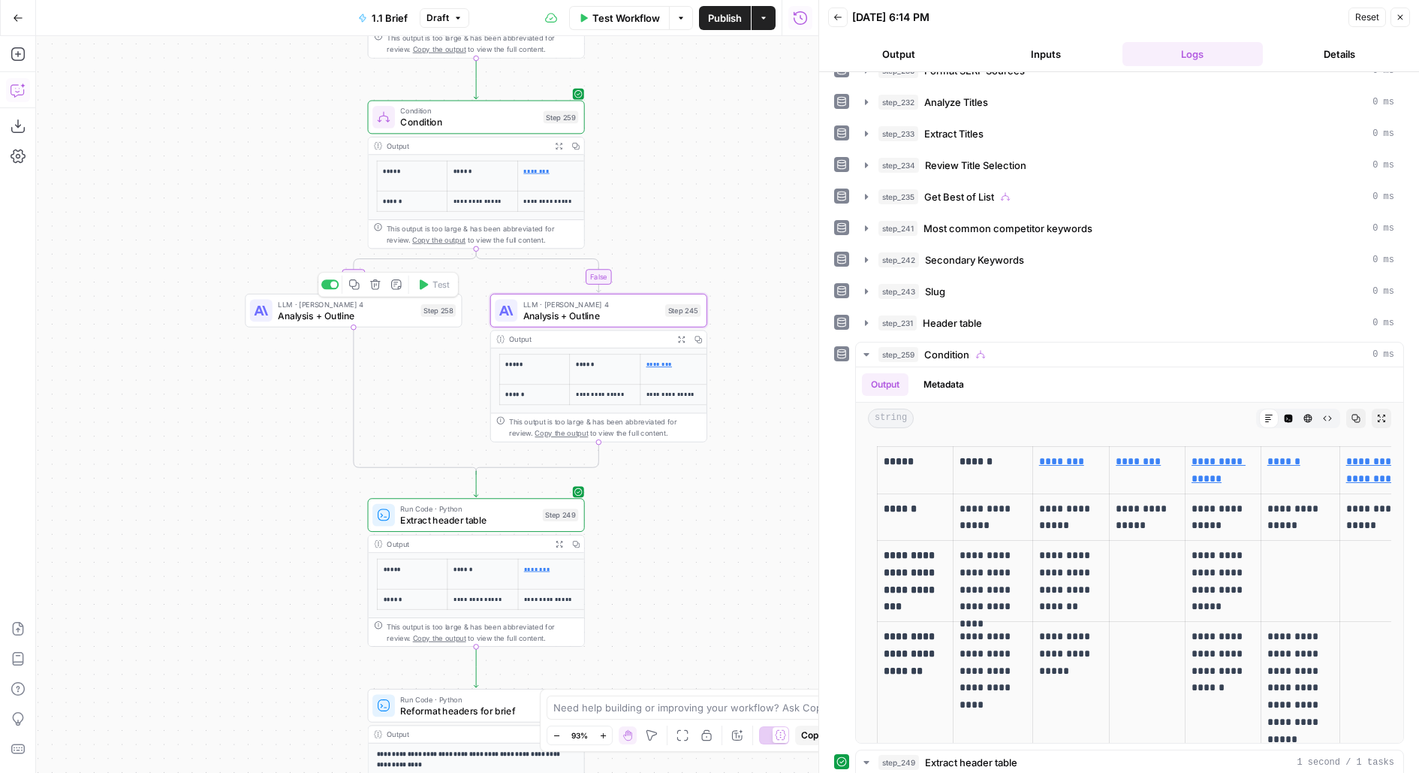
click at [378, 306] on span "LLM · [PERSON_NAME] 4" at bounding box center [346, 303] width 137 height 11
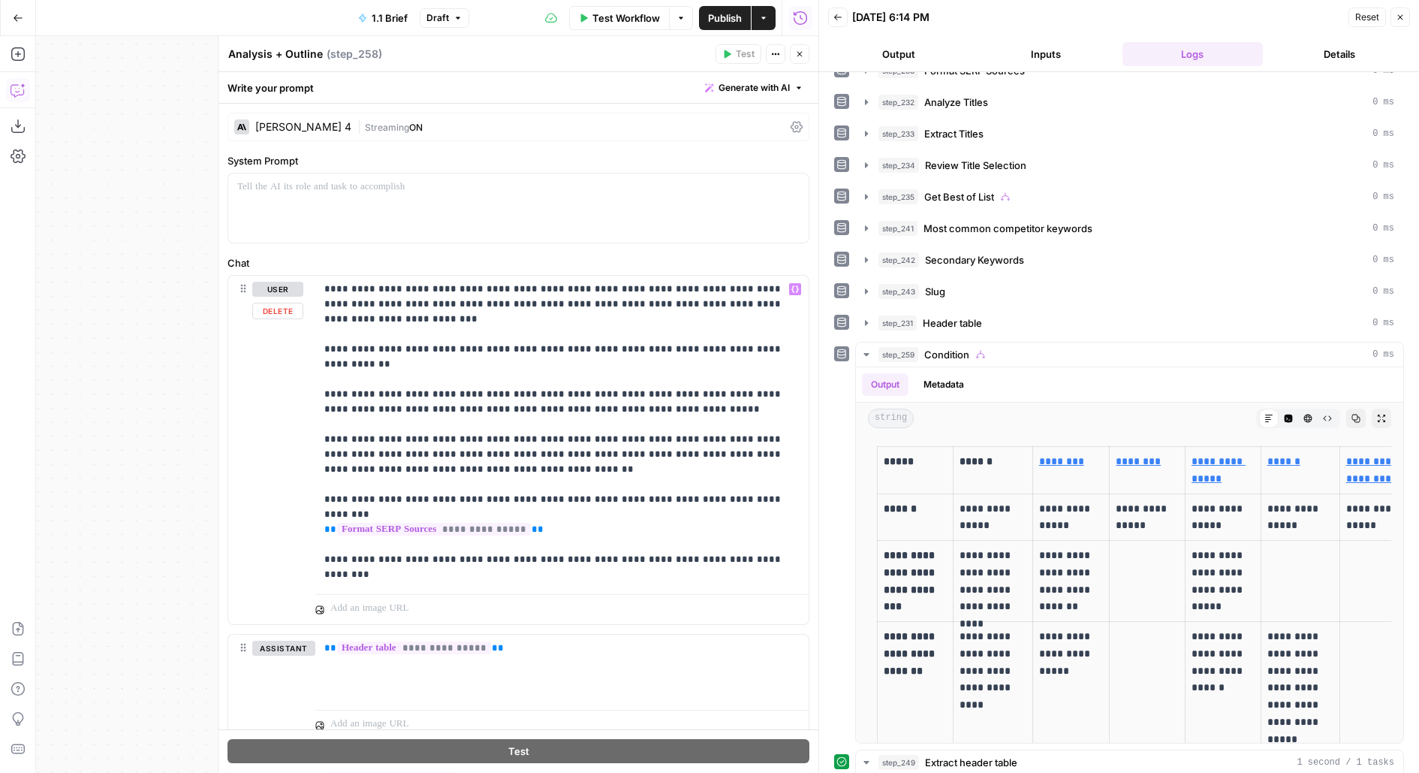
scroll to position [708, 0]
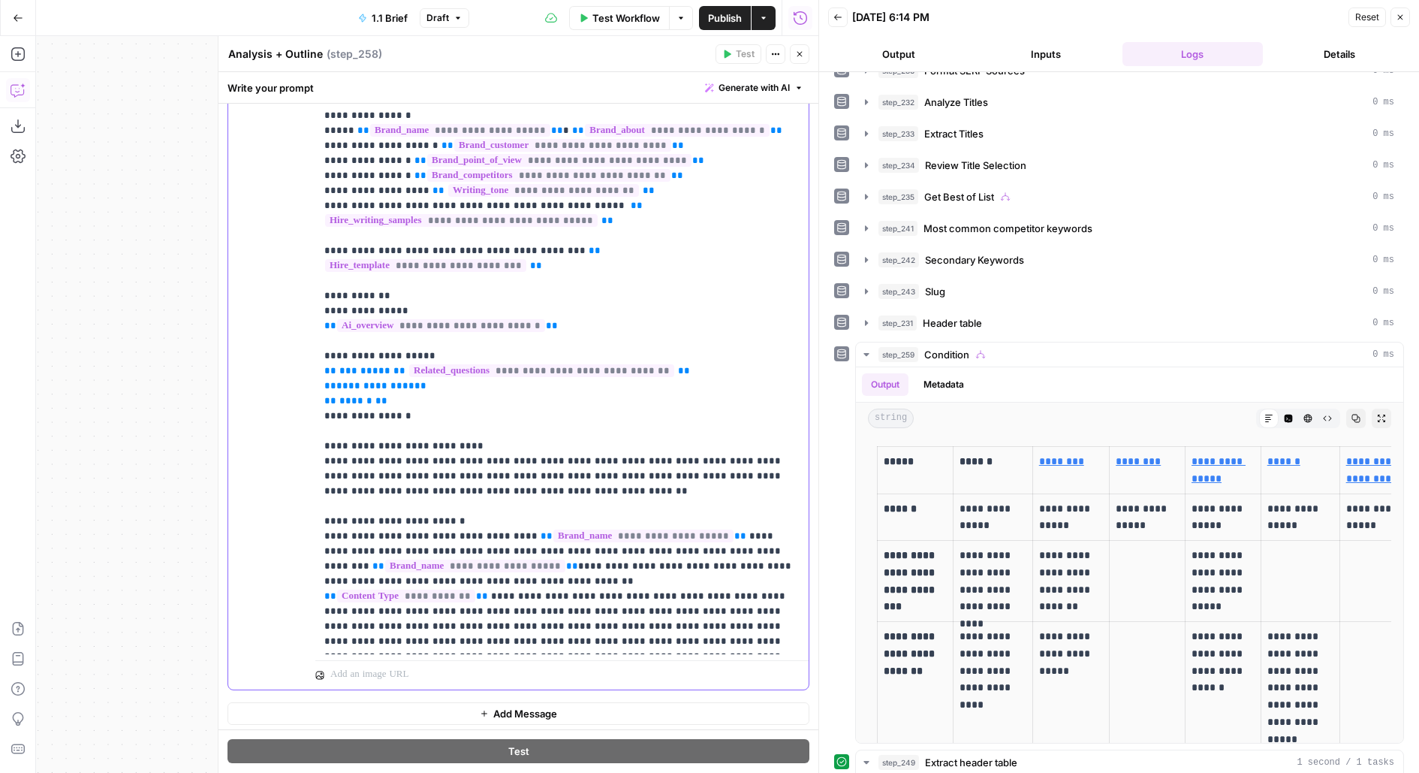
click at [442, 398] on p "**********" at bounding box center [562, 618] width 476 height 1141
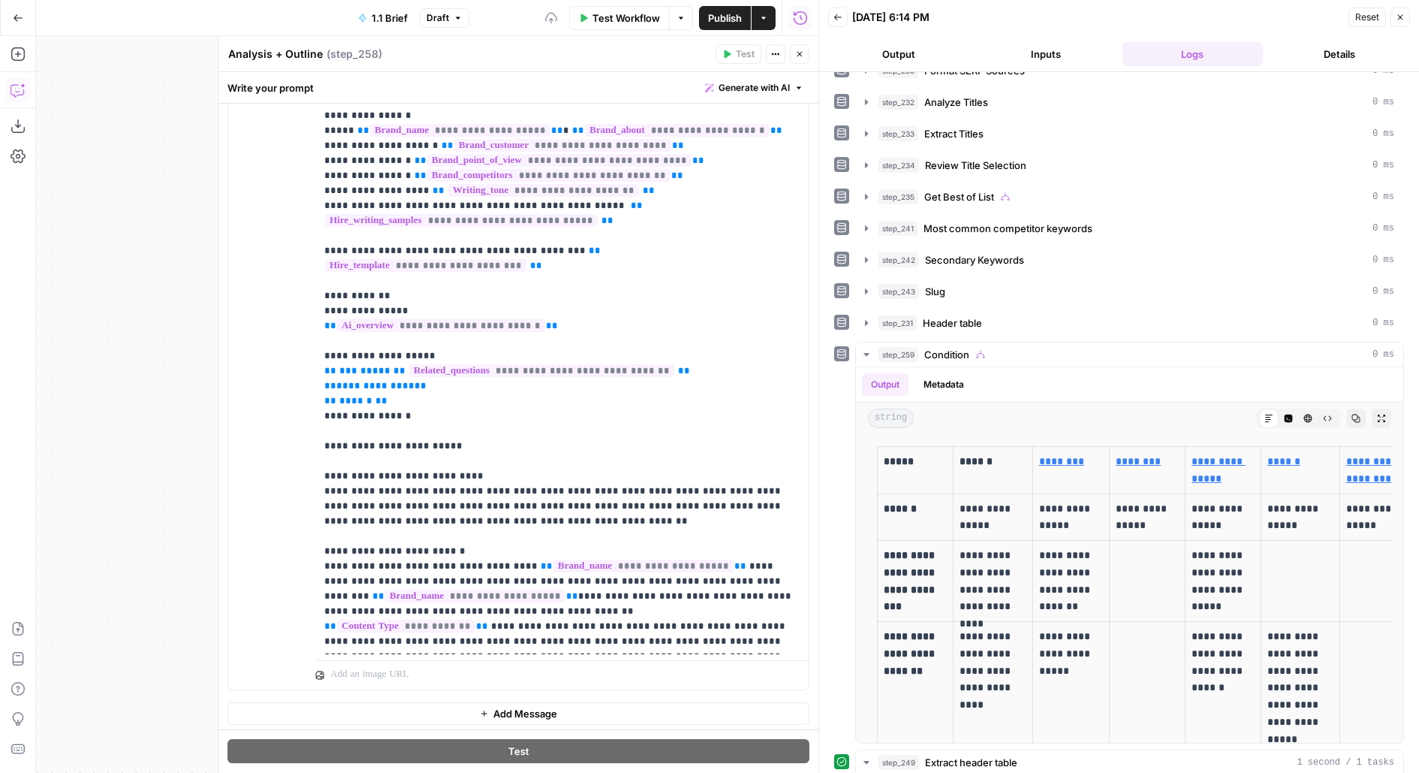
click at [802, 55] on icon "button" at bounding box center [799, 54] width 9 height 9
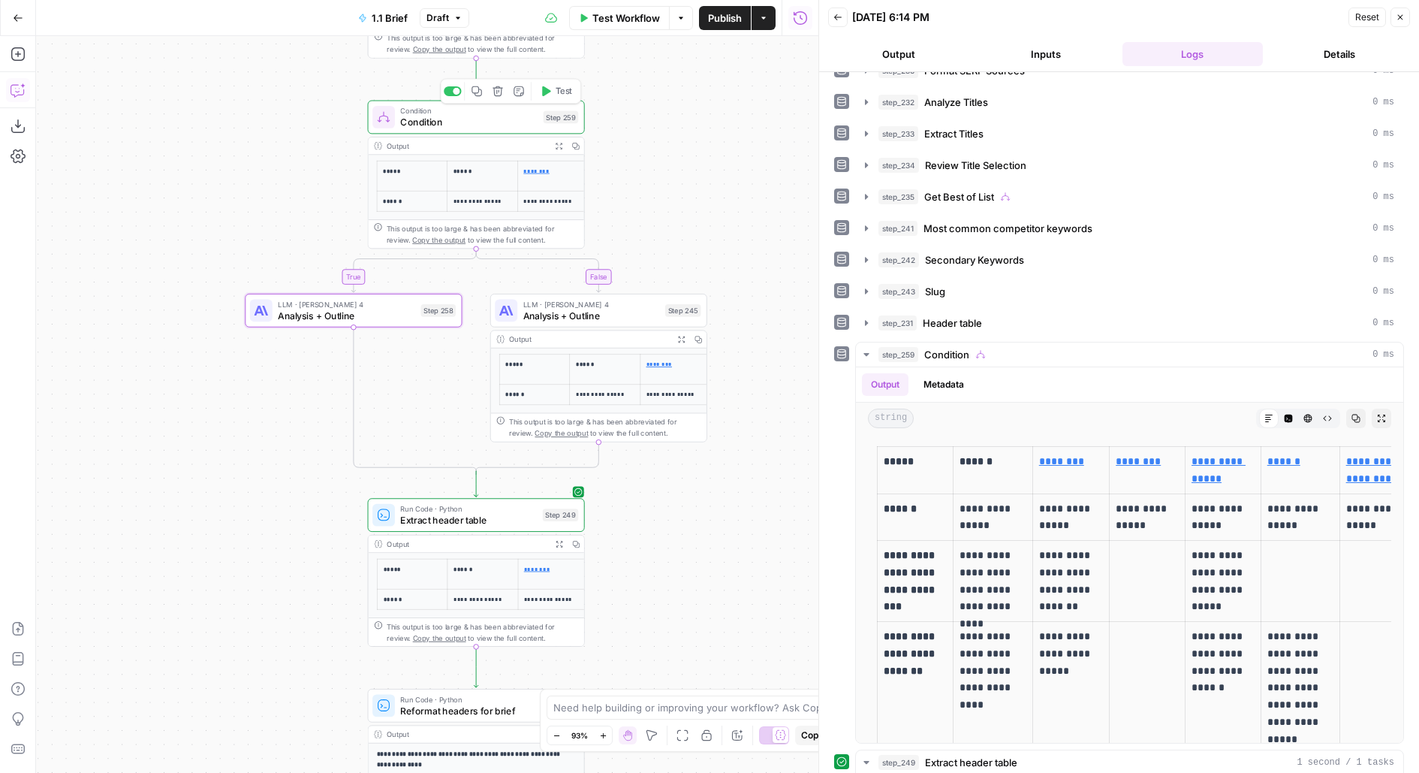
click at [567, 90] on span "Test" at bounding box center [564, 91] width 17 height 13
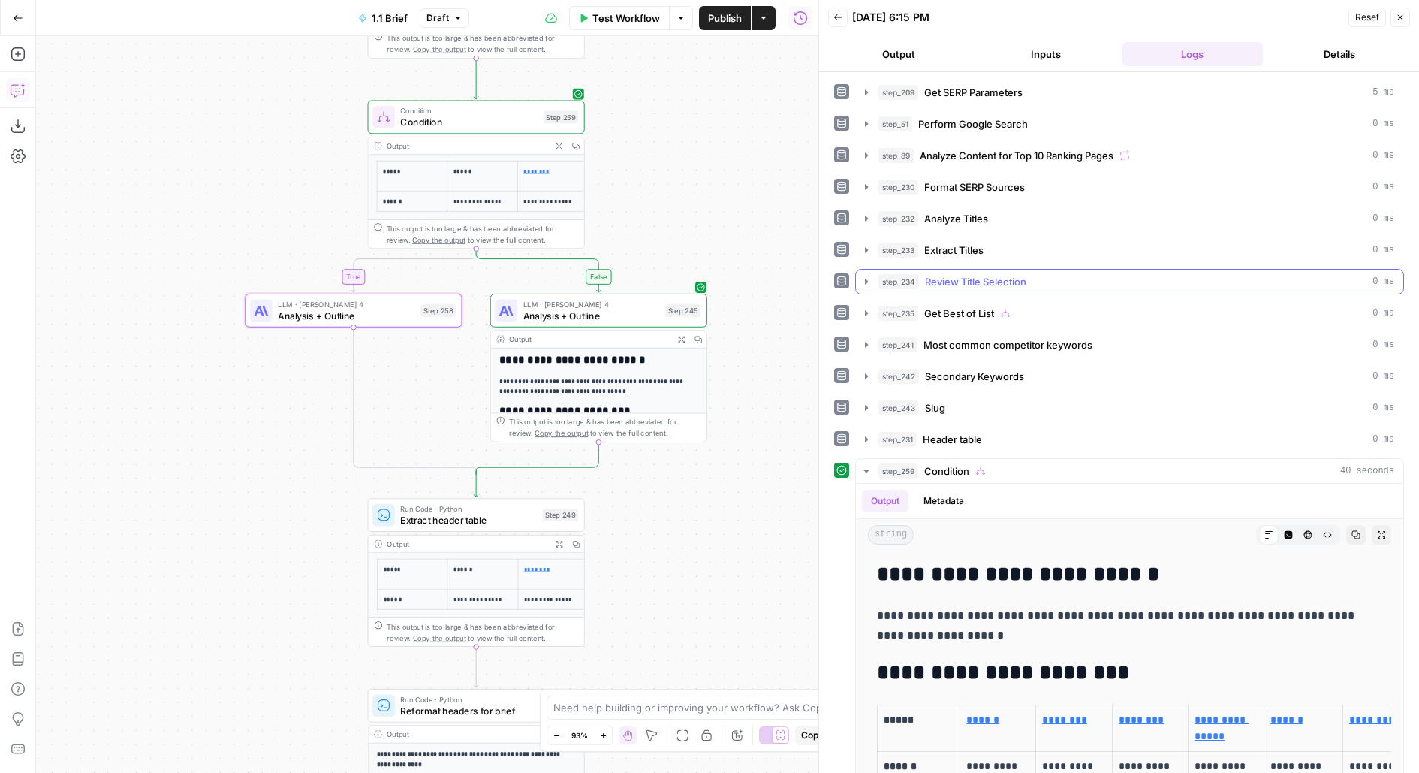
scroll to position [123, 0]
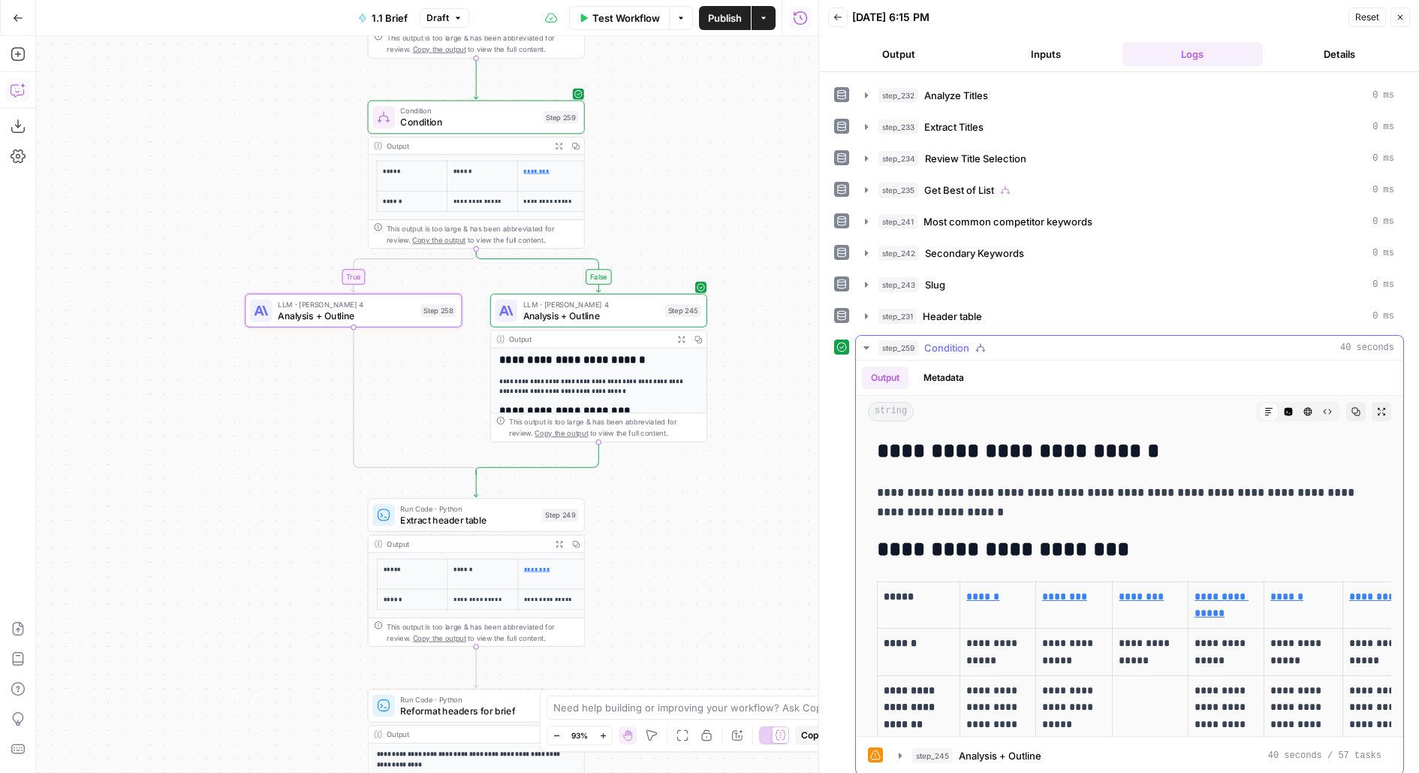
click at [1377, 407] on icon "button" at bounding box center [1381, 411] width 9 height 9
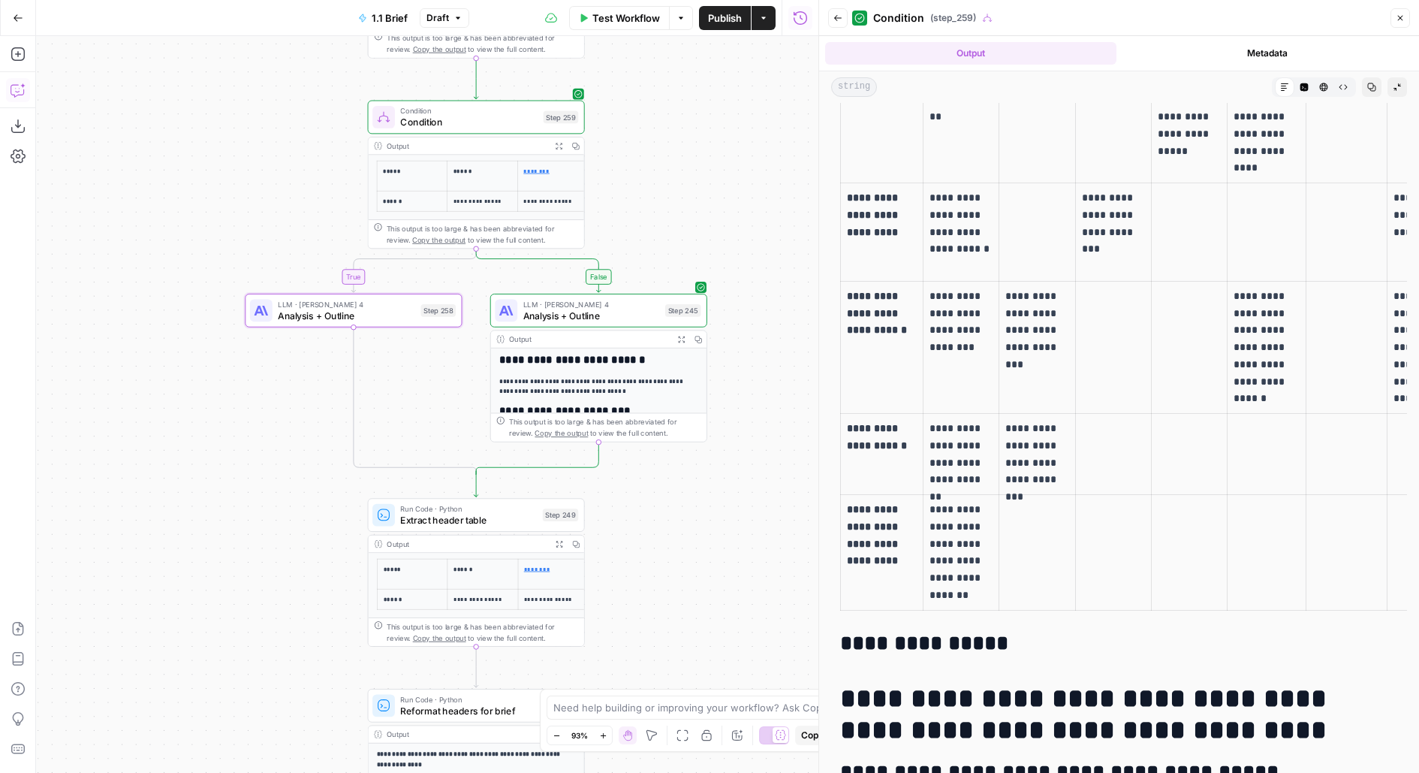
scroll to position [656, 0]
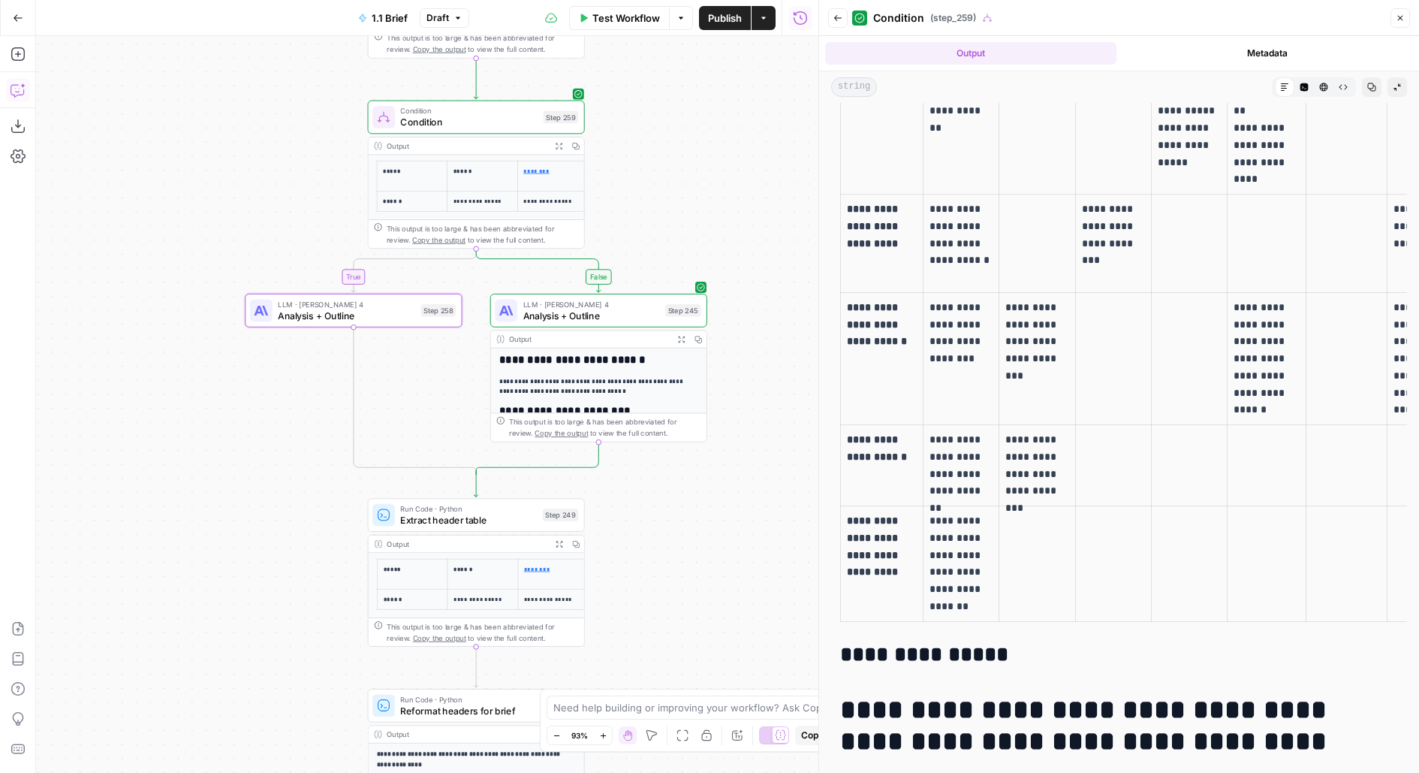
click at [629, 307] on span "LLM · [PERSON_NAME] 4" at bounding box center [591, 303] width 137 height 11
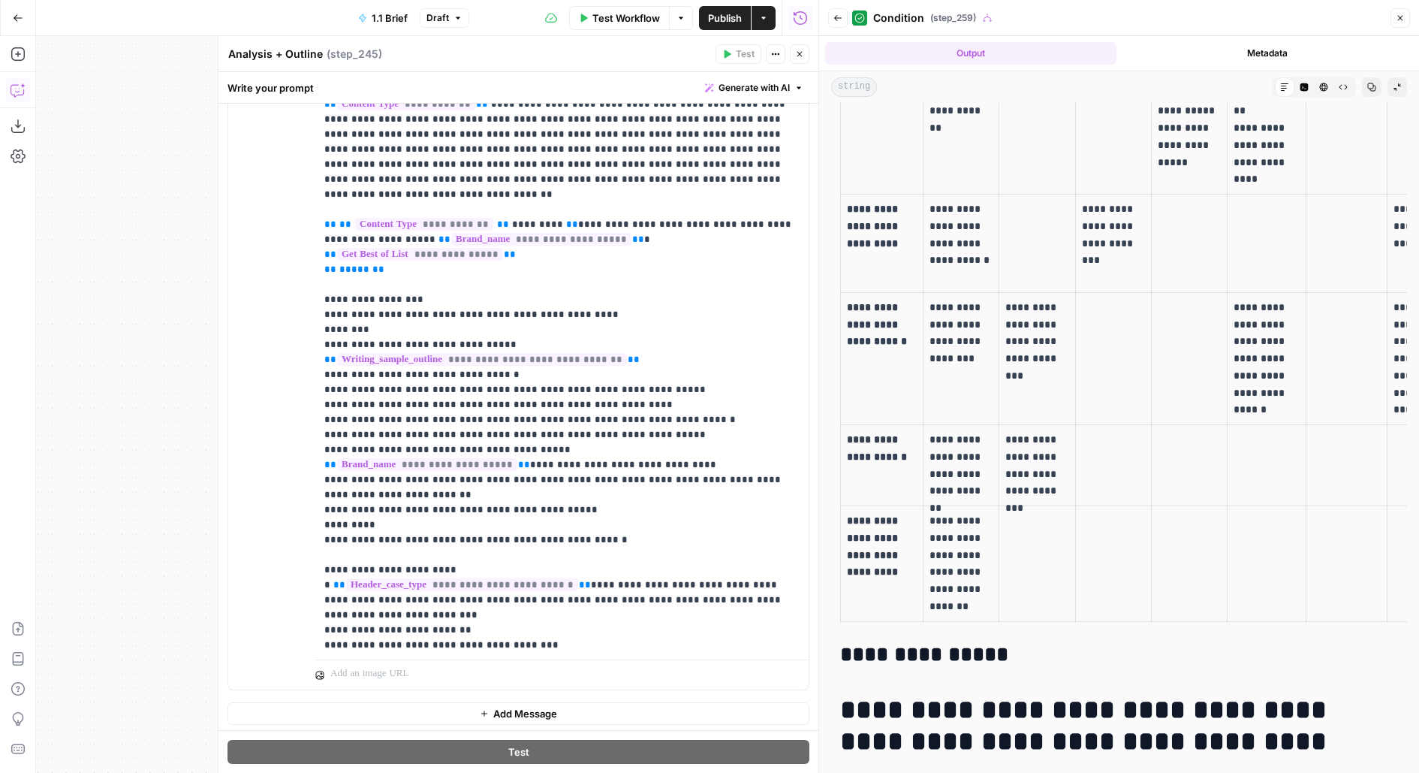
scroll to position [556, 0]
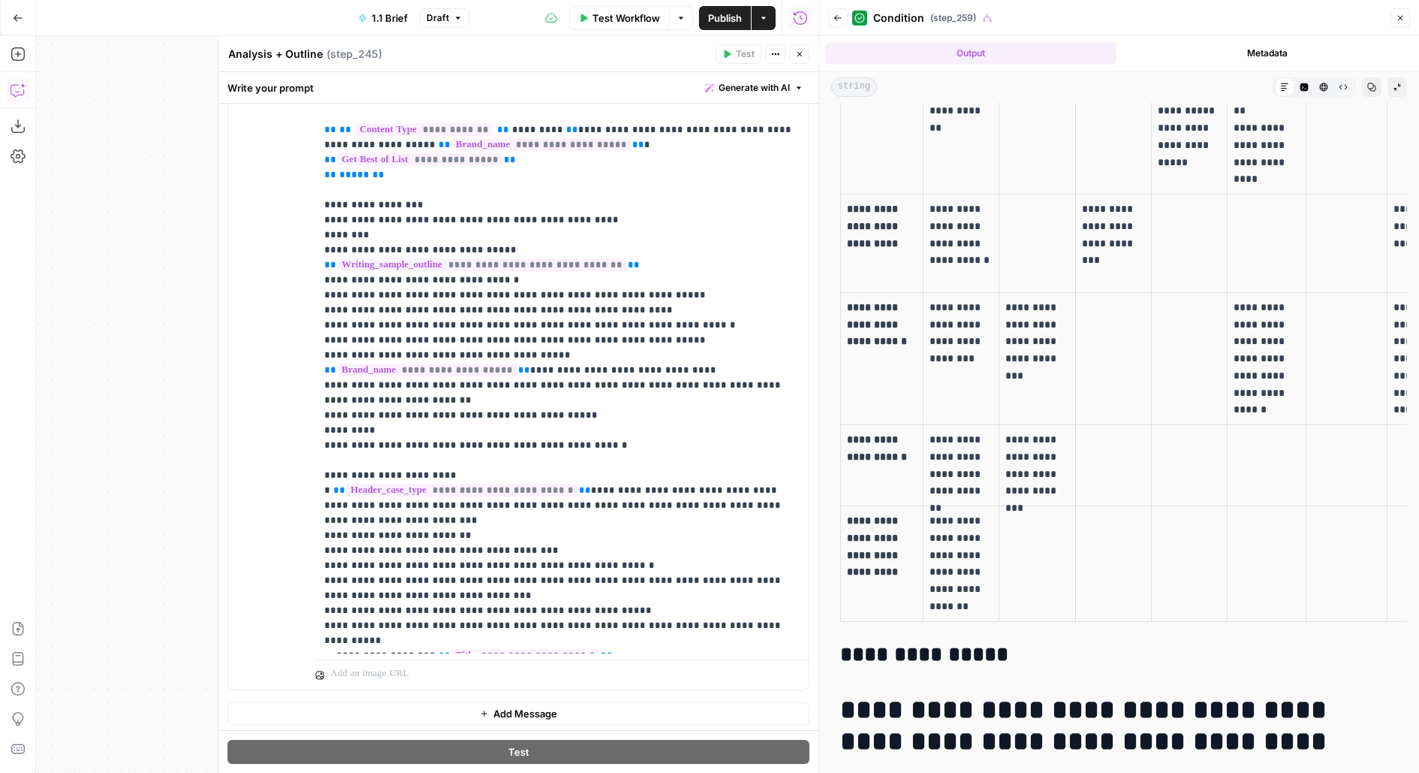
click at [838, 13] on button "Back" at bounding box center [838, 18] width 20 height 20
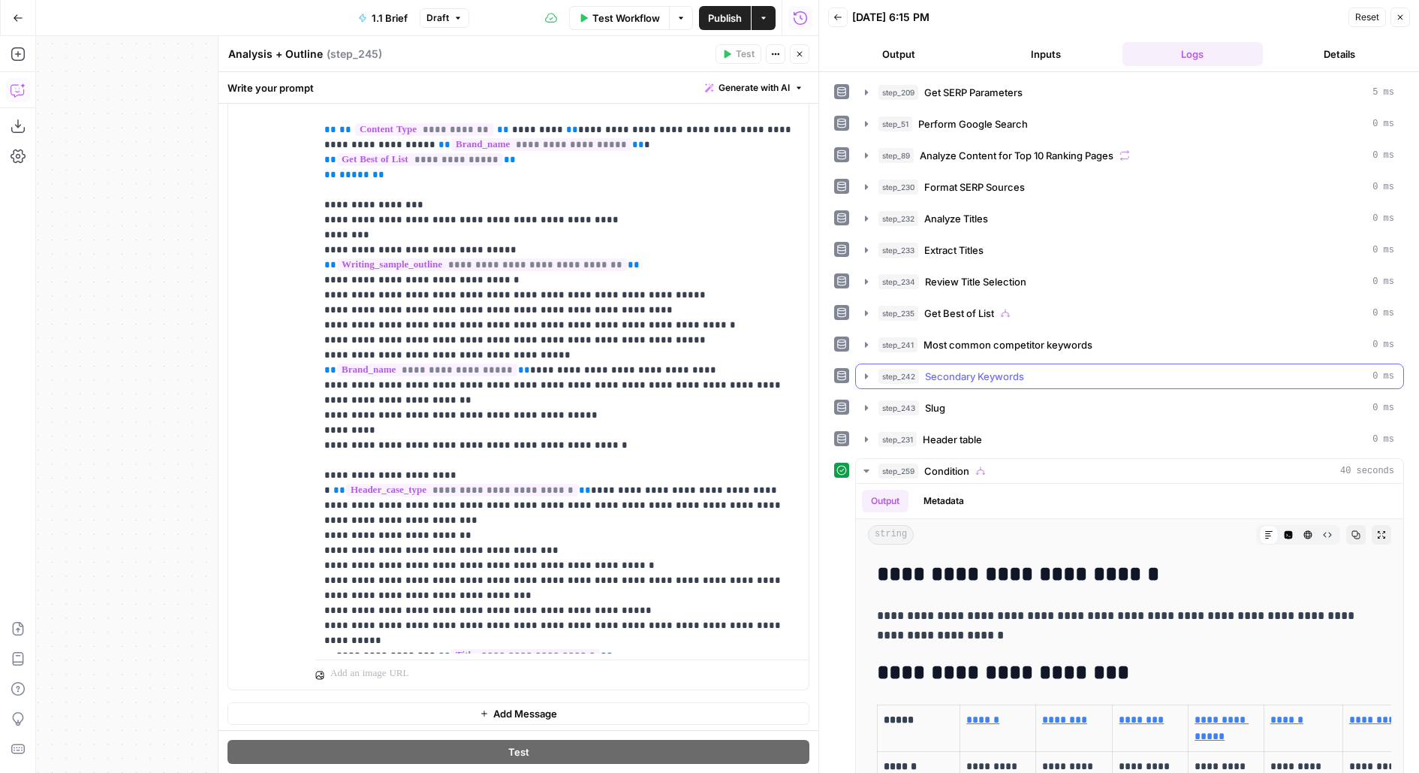
scroll to position [123, 0]
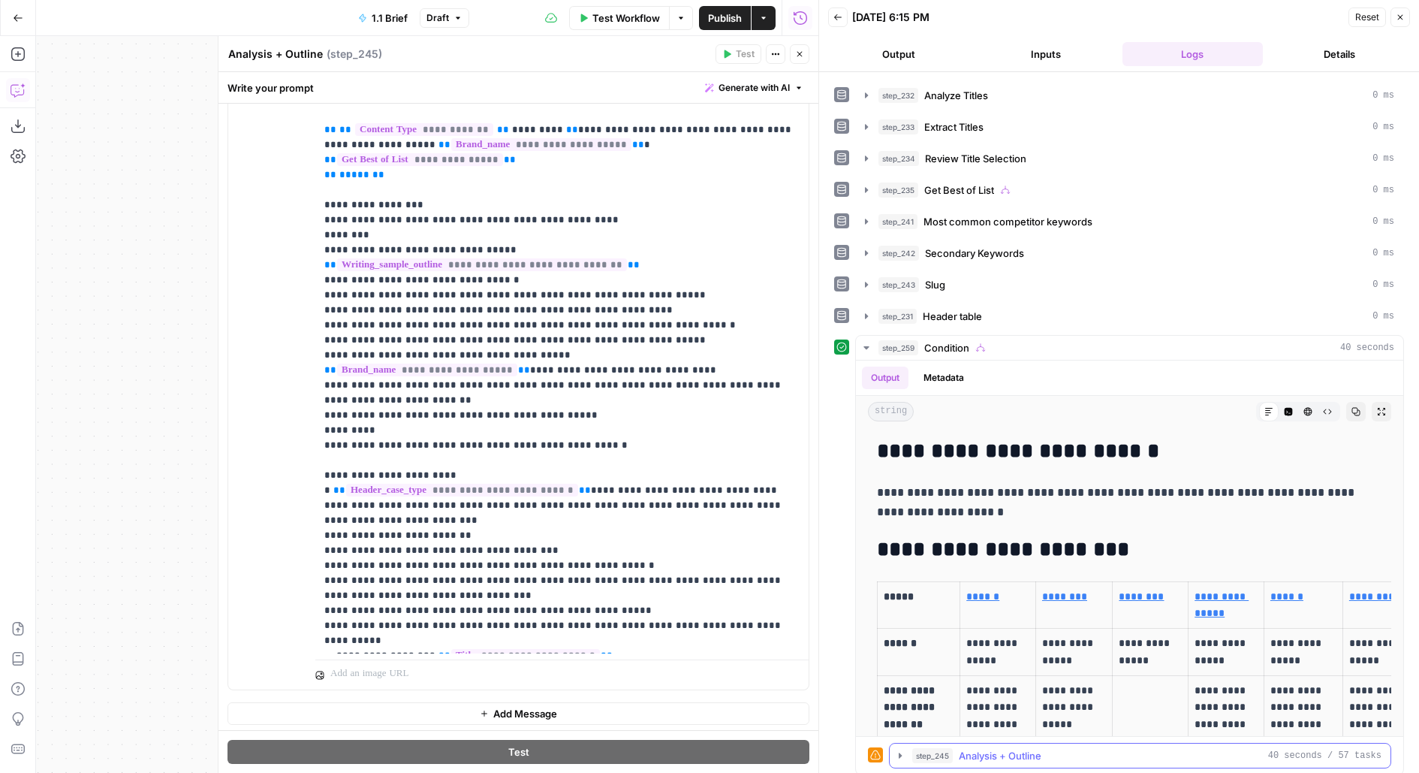
click at [1013, 750] on span "Analysis + Outline" at bounding box center [1000, 755] width 83 height 15
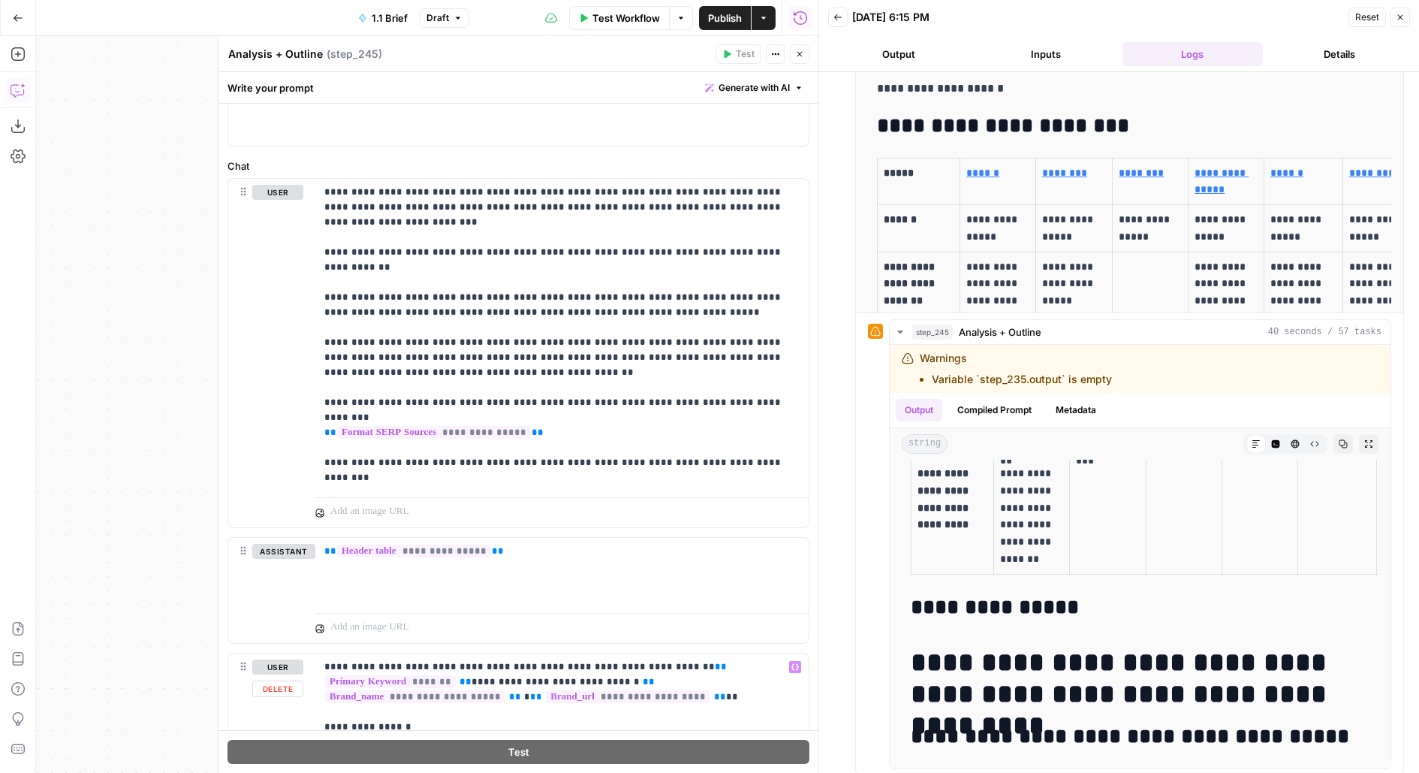
scroll to position [0, 0]
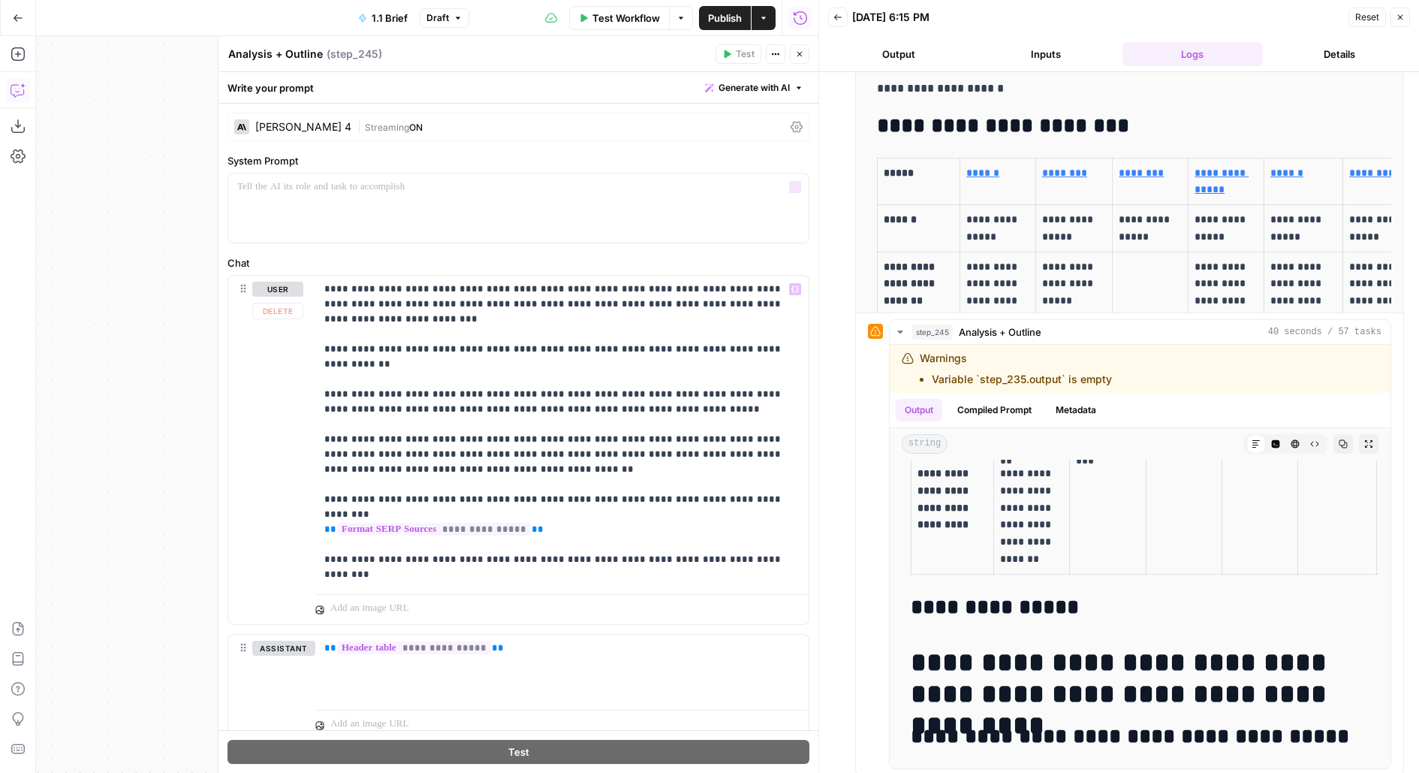
click at [440, 120] on div "| Streaming ON" at bounding box center [570, 127] width 427 height 14
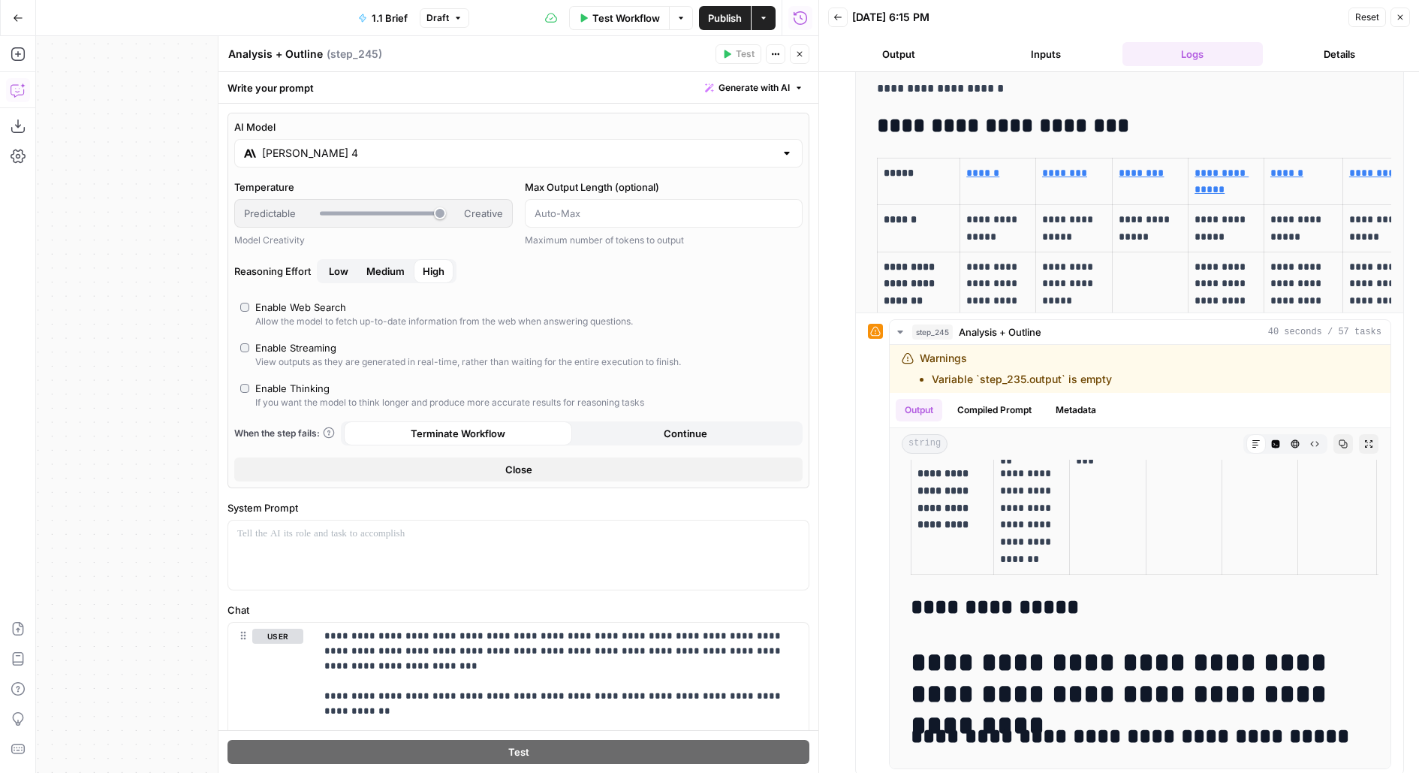
click at [278, 165] on div "[PERSON_NAME] 4" at bounding box center [518, 153] width 568 height 29
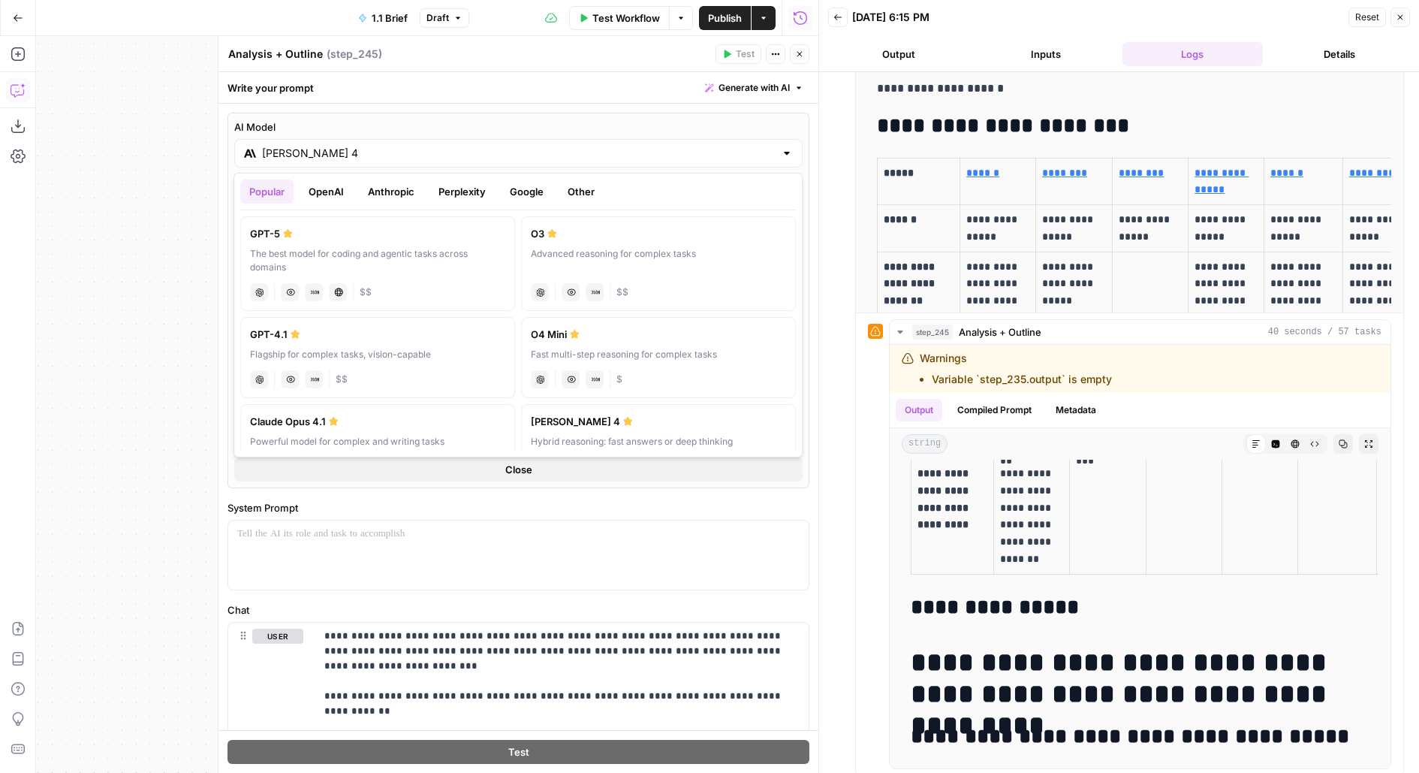
click at [321, 190] on button "OpenAI" at bounding box center [326, 191] width 53 height 24
click at [318, 261] on div "The best model for coding and agentic tasks across domains" at bounding box center [377, 260] width 255 height 27
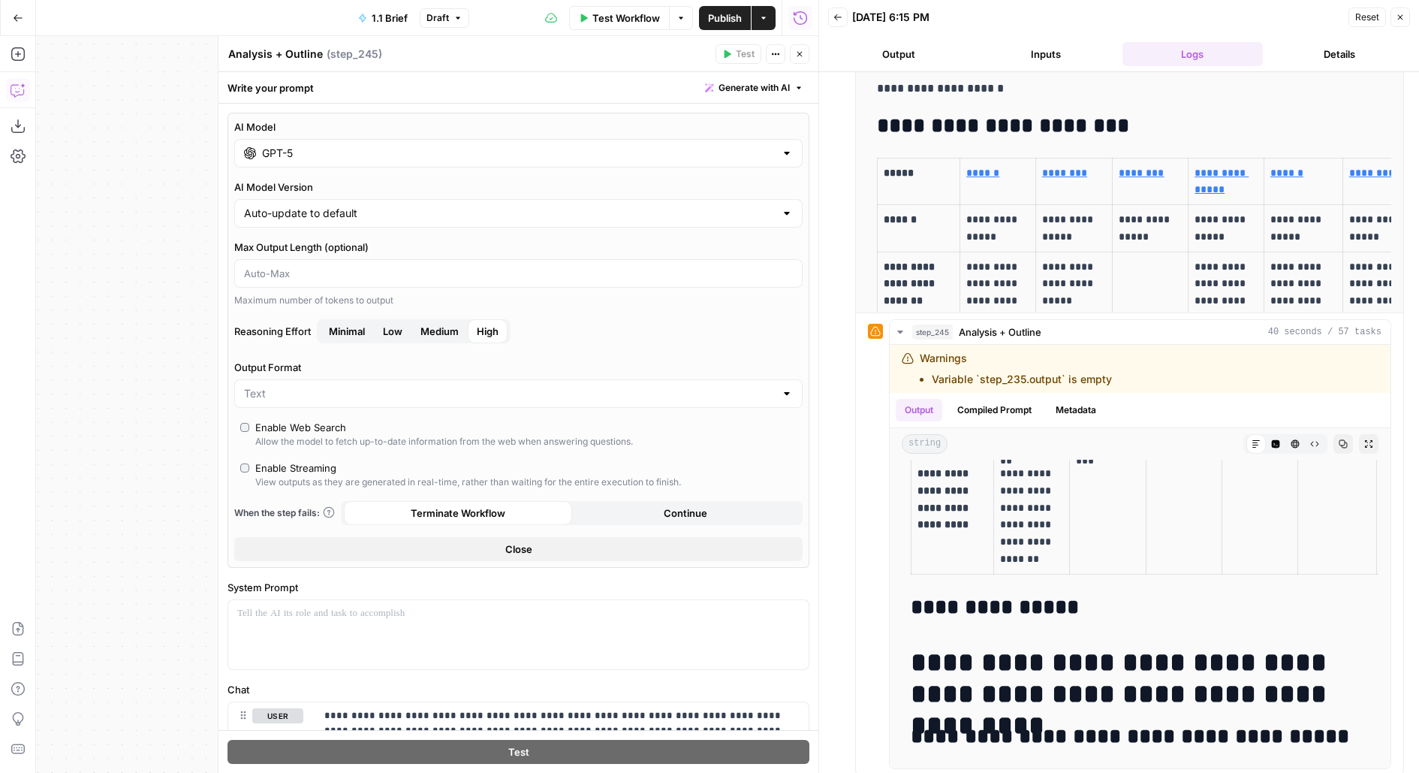
click at [304, 143] on div "GPT-5" at bounding box center [518, 153] width 568 height 29
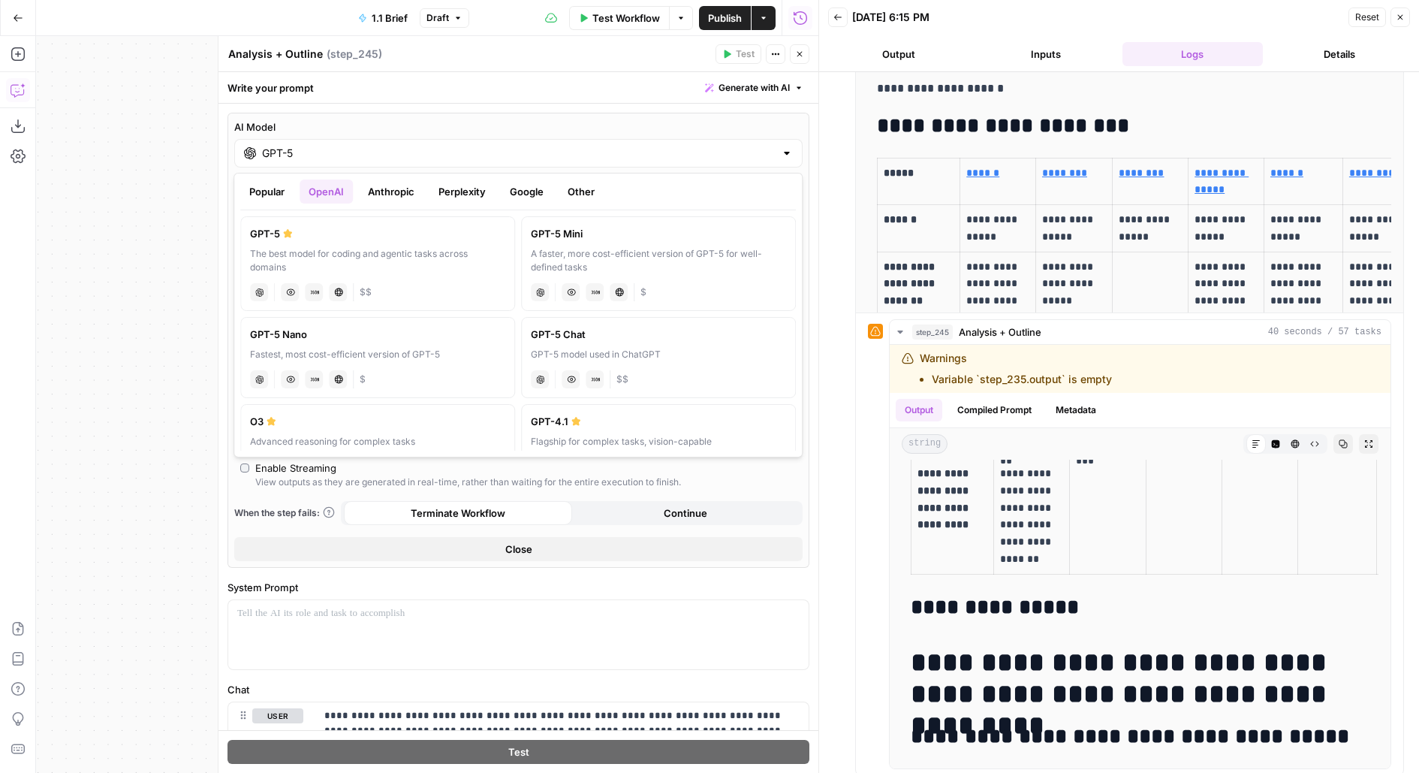
click at [386, 188] on button "Anthropic" at bounding box center [391, 191] width 65 height 24
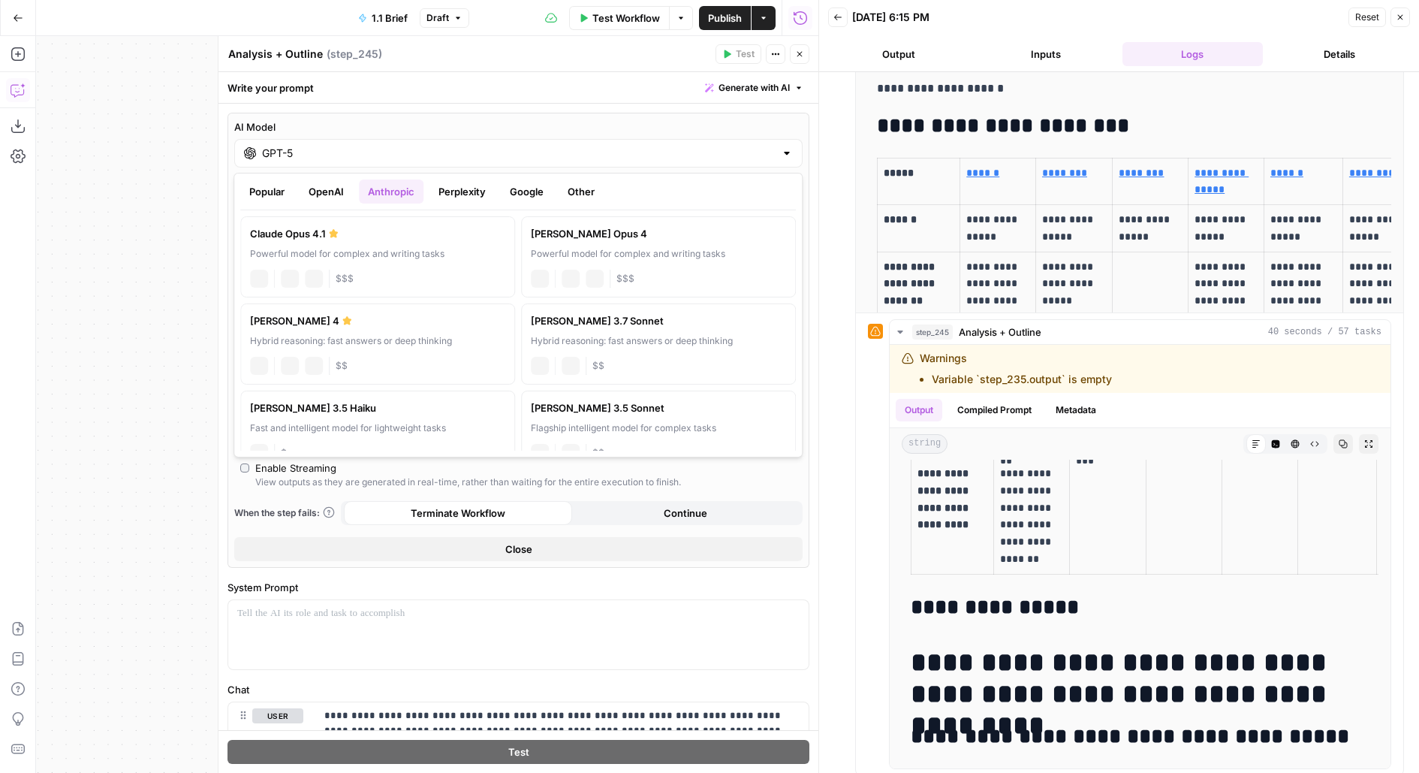
click at [363, 238] on div "Claude Opus 4.1" at bounding box center [377, 233] width 255 height 15
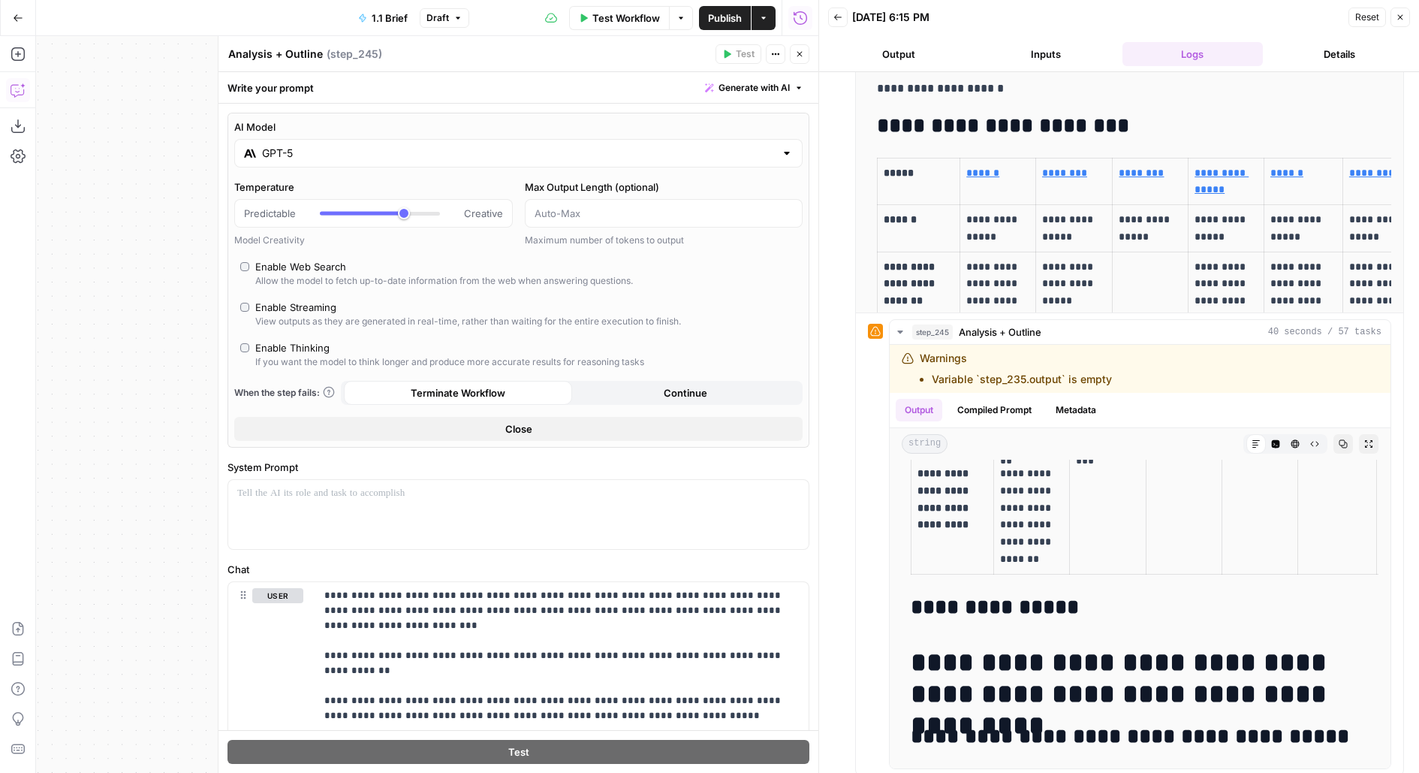
type input "Claude Opus 4.1"
click at [800, 57] on icon "button" at bounding box center [799, 54] width 9 height 9
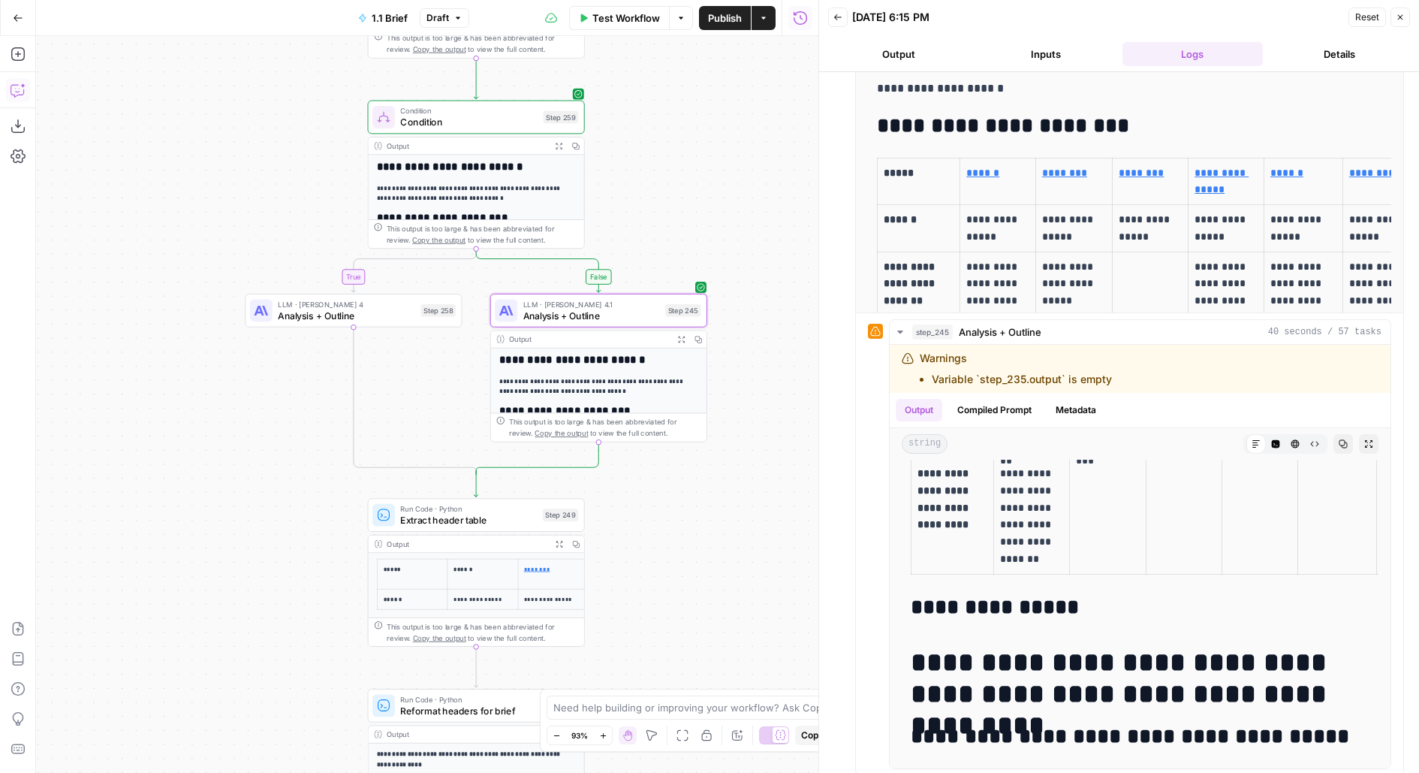
click at [551, 89] on button "Test" at bounding box center [557, 91] width 44 height 18
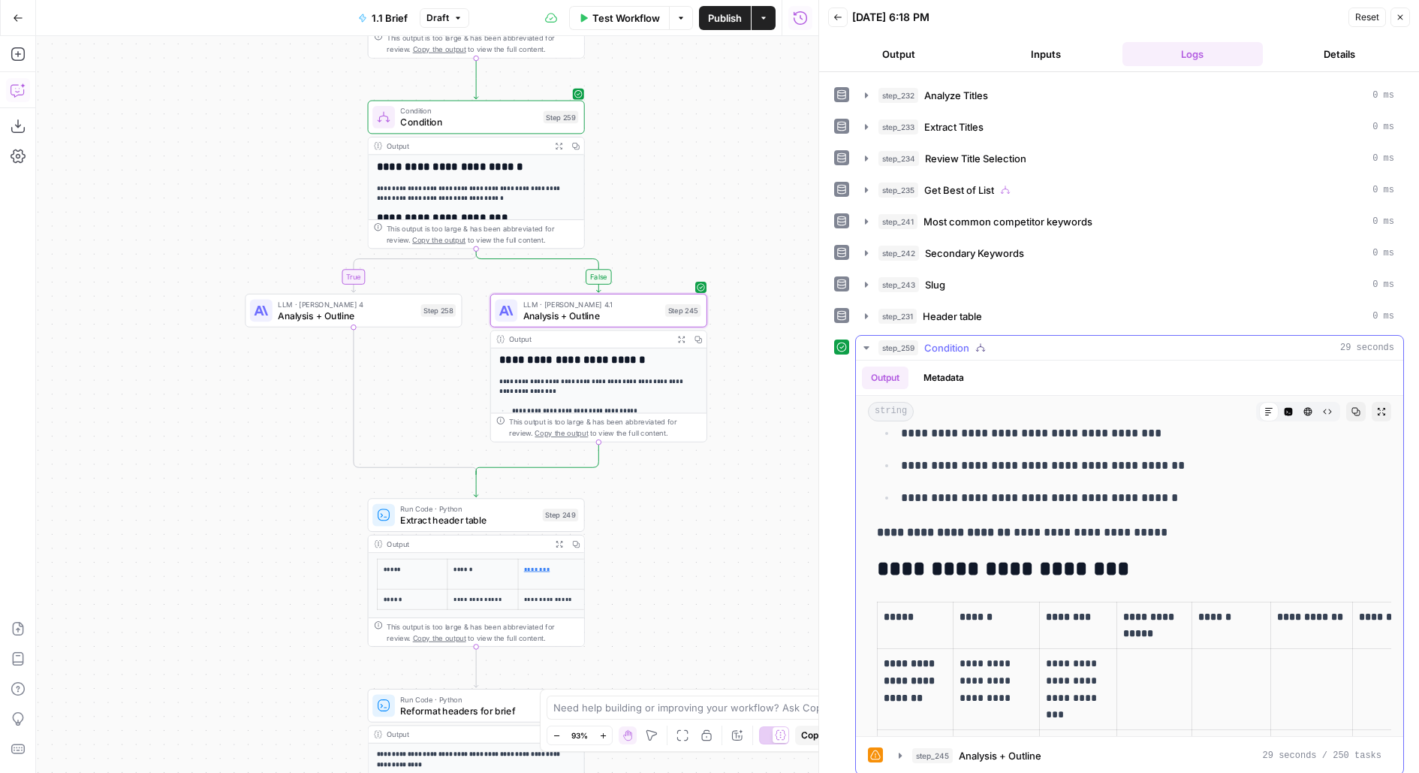
scroll to position [205, 0]
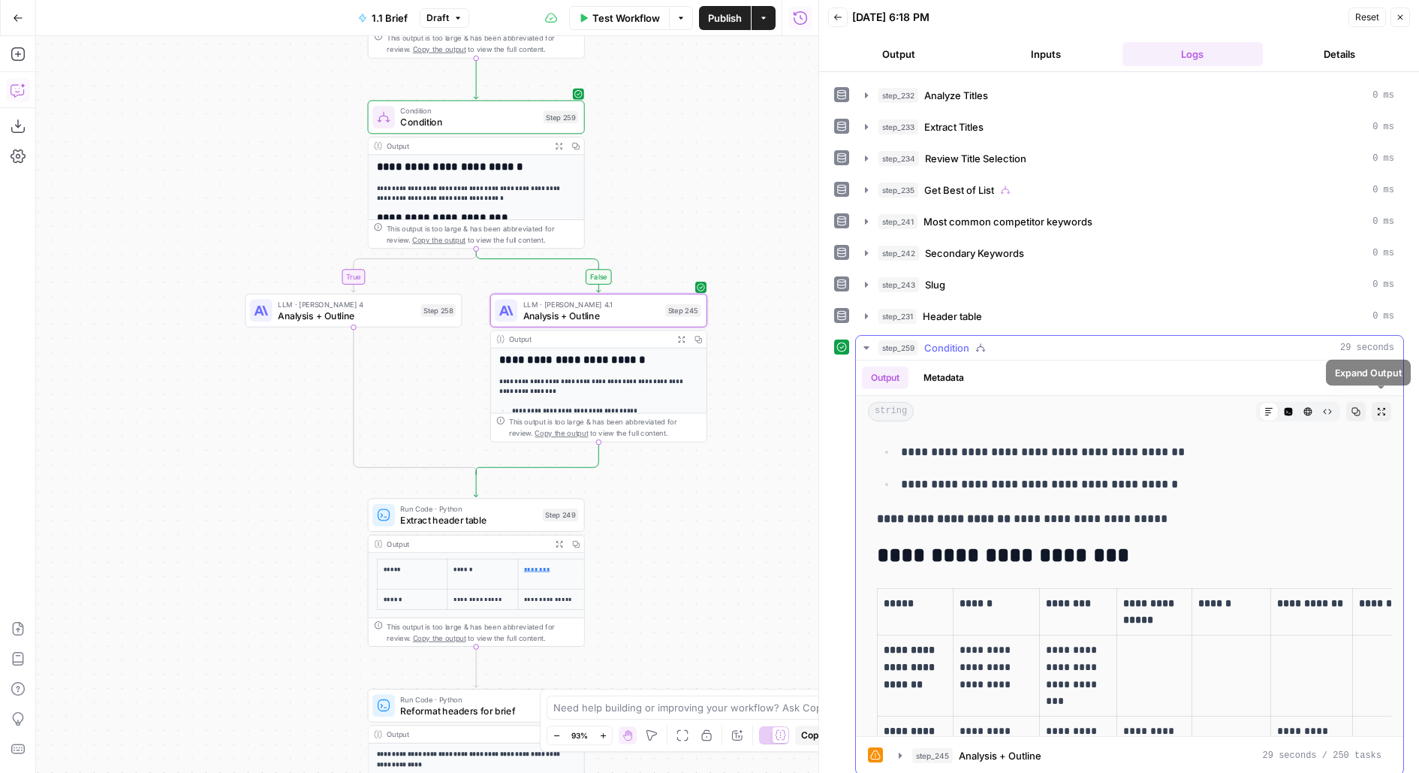
click at [1378, 408] on button "Expand Output" at bounding box center [1382, 412] width 20 height 20
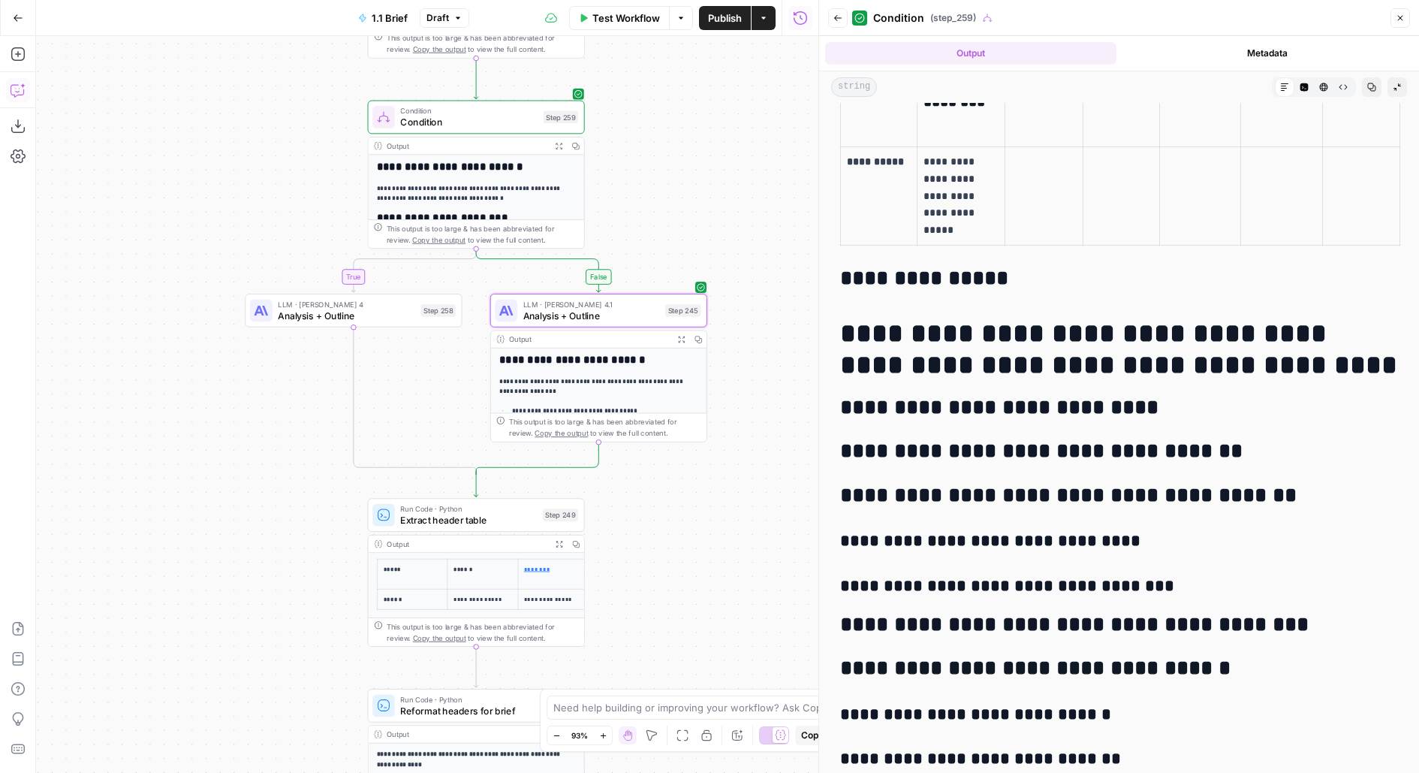
scroll to position [1234, 0]
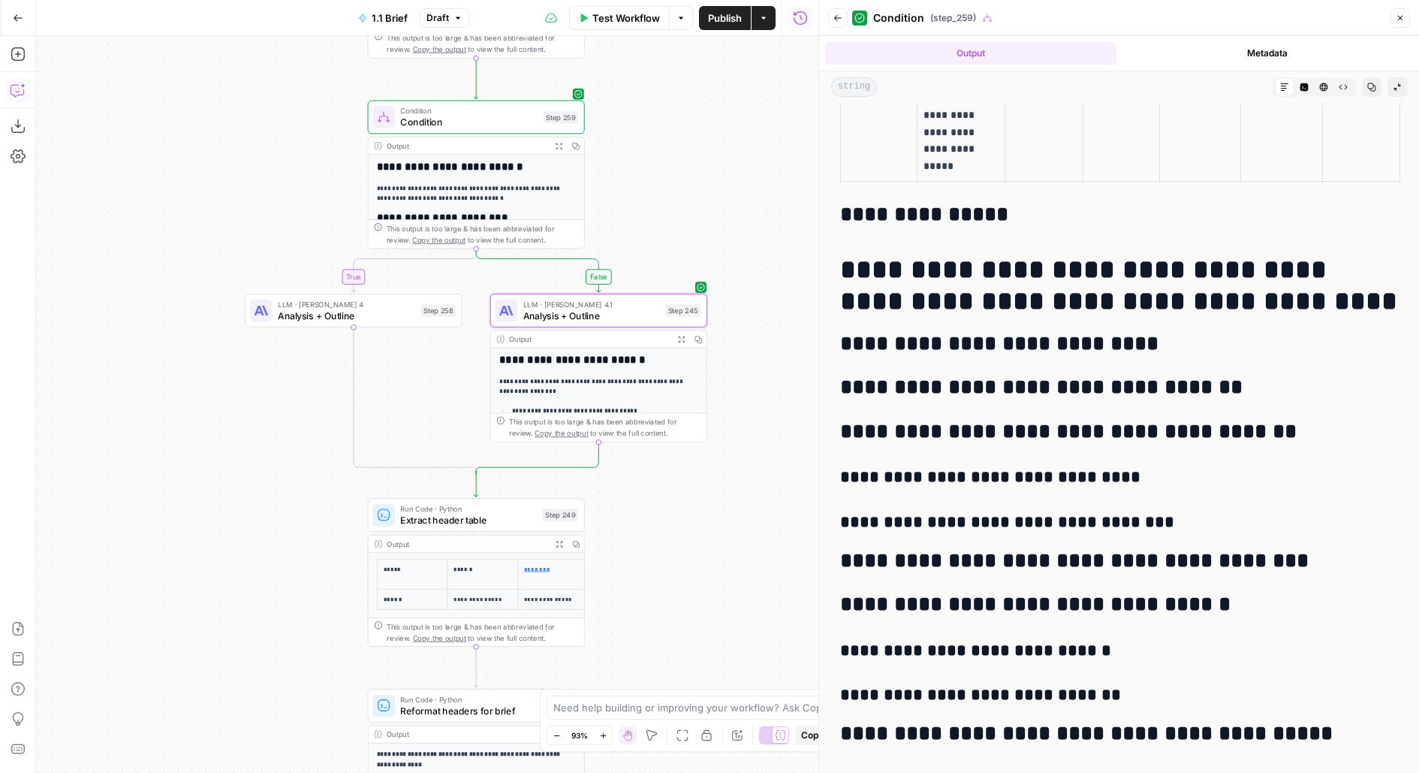
drag, startPoint x: 842, startPoint y: 477, endPoint x: 1161, endPoint y: 522, distance: 321.4
click at [1159, 521] on h3 "**********" at bounding box center [1119, 522] width 558 height 21
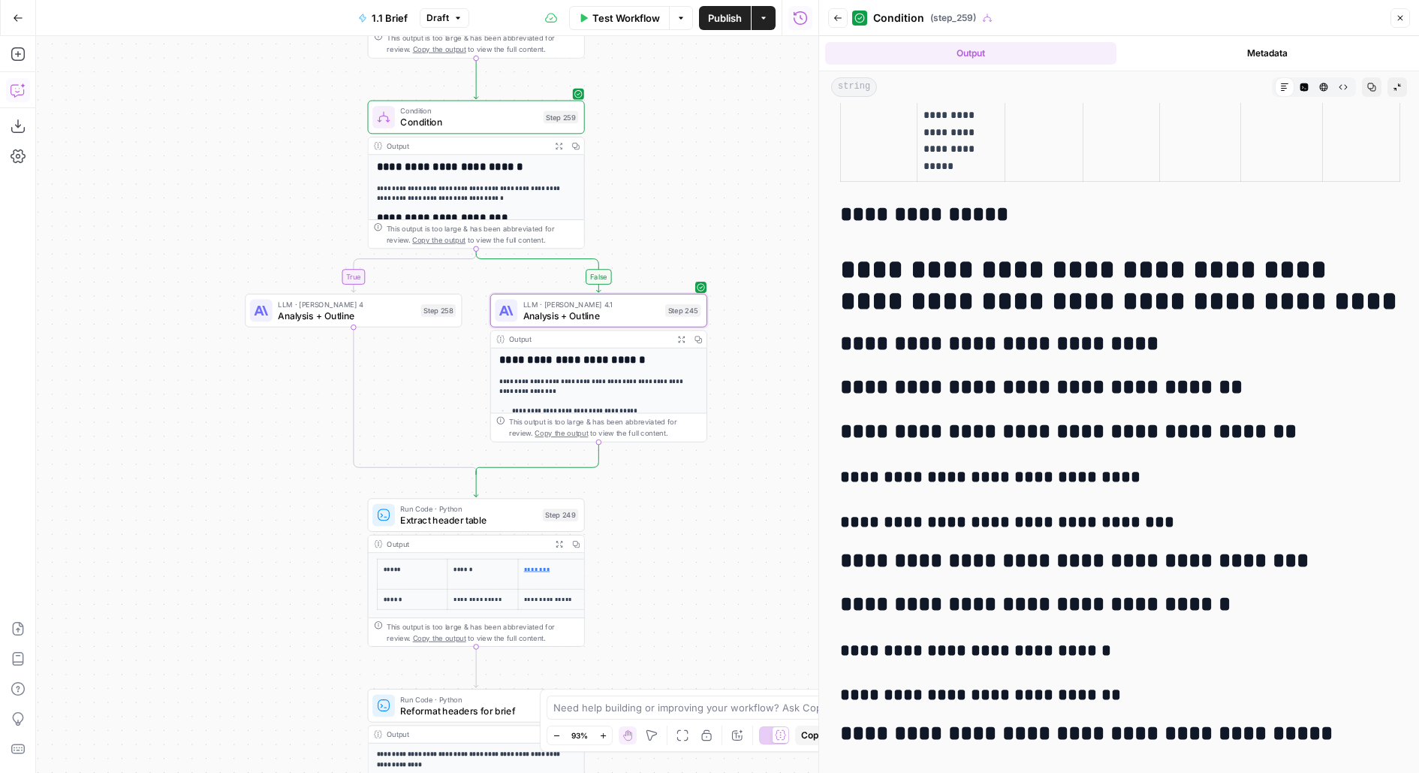
click at [1159, 521] on h3 "**********" at bounding box center [1119, 522] width 558 height 21
click at [1159, 522] on h3 "**********" at bounding box center [1119, 522] width 558 height 21
click at [1160, 523] on h3 "**********" at bounding box center [1119, 522] width 558 height 21
click at [583, 318] on span "Analysis + Outline" at bounding box center [591, 316] width 137 height 14
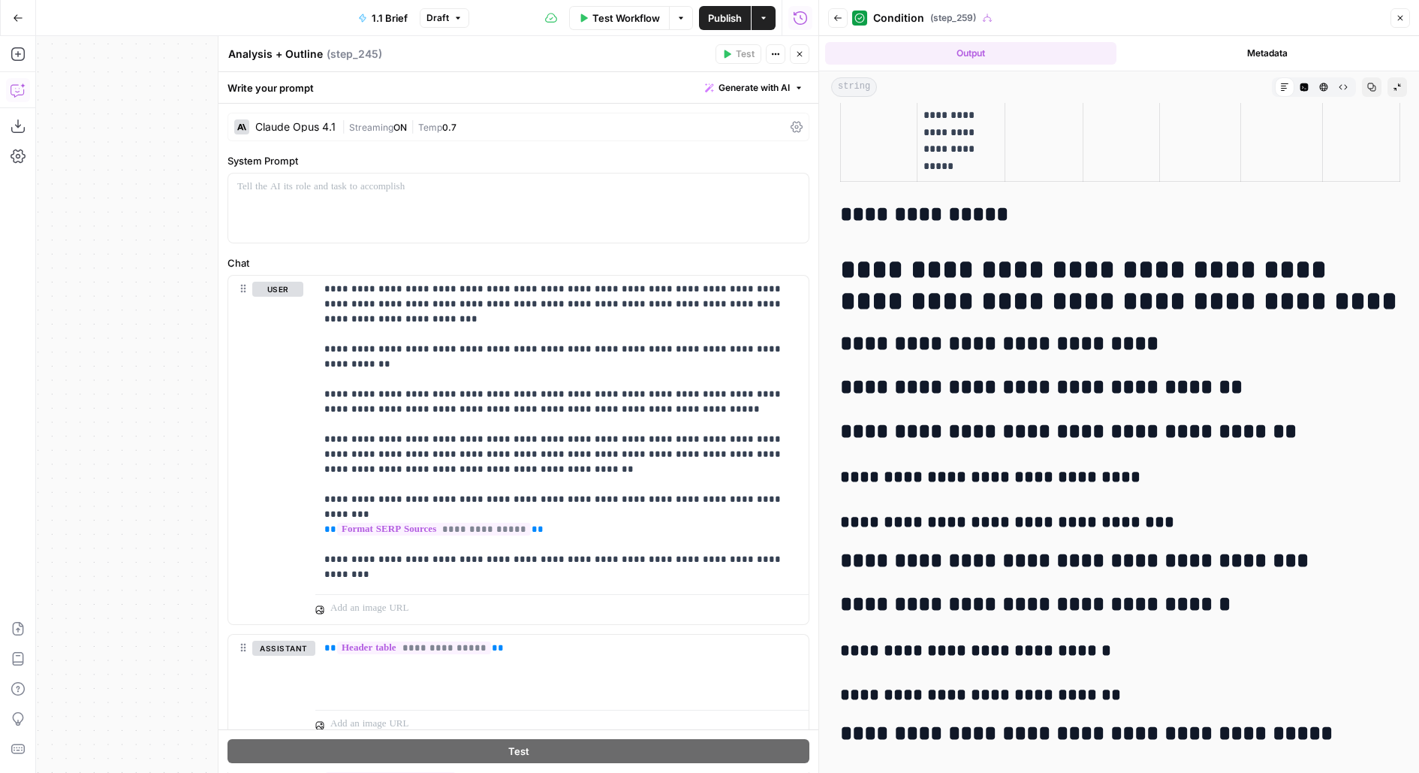
click at [483, 113] on div "[PERSON_NAME] Opus 4.1 | Streaming ON | Temp 0.7" at bounding box center [518, 127] width 582 height 29
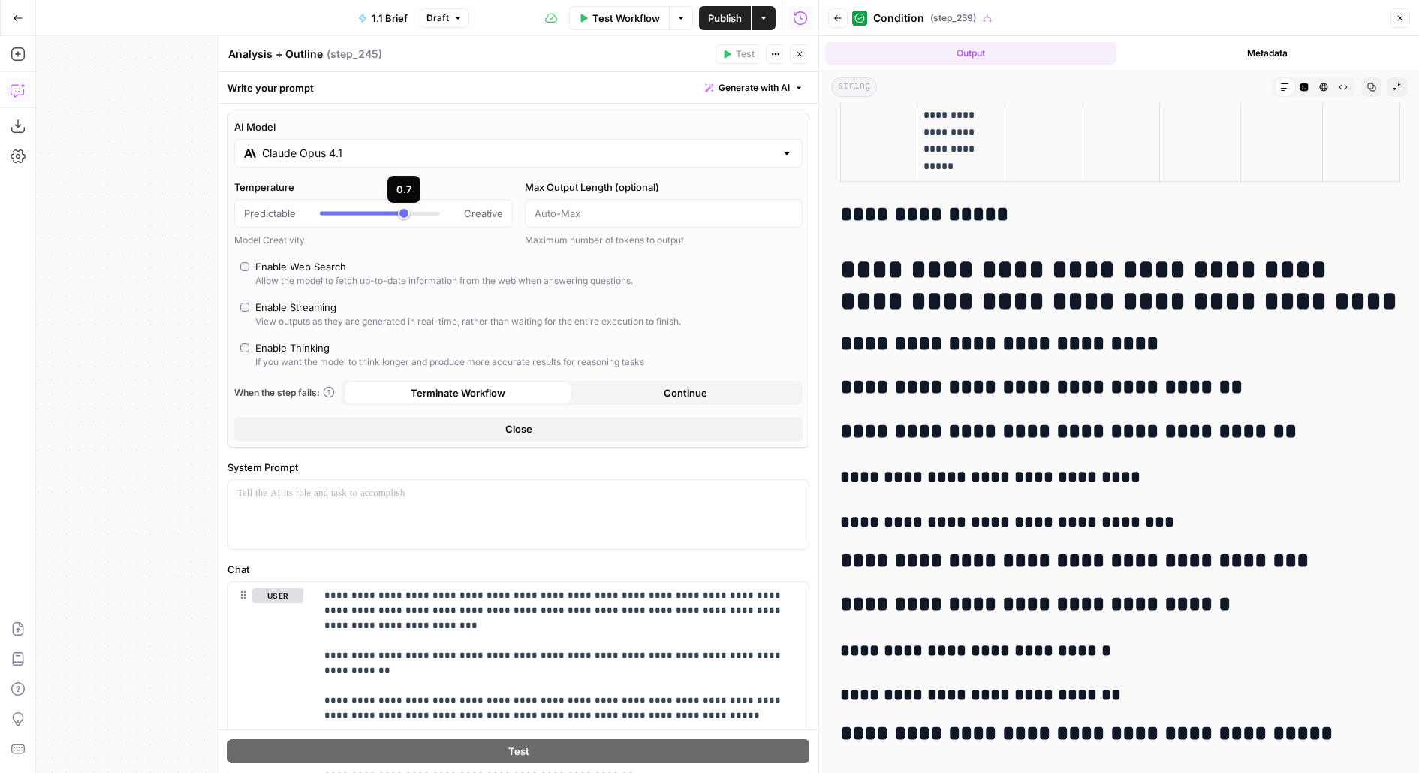
click at [387, 212] on div at bounding box center [362, 214] width 84 height 4
click at [401, 213] on div at bounding box center [380, 213] width 120 height 15
click at [245, 356] on label "Enable Thinking If you want the model to think longer and produce more accurate…" at bounding box center [518, 354] width 556 height 29
type input "*"
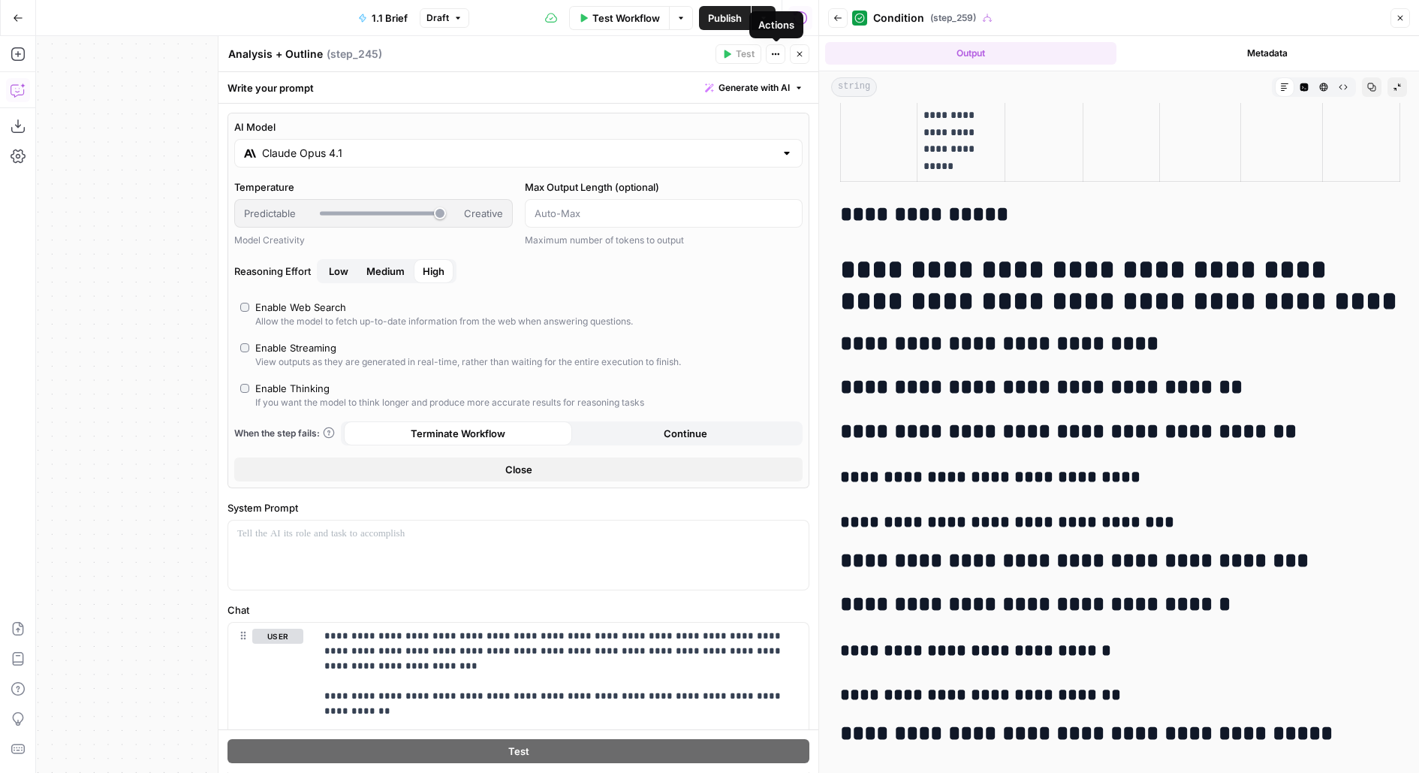
click at [804, 58] on button "Close" at bounding box center [800, 54] width 20 height 20
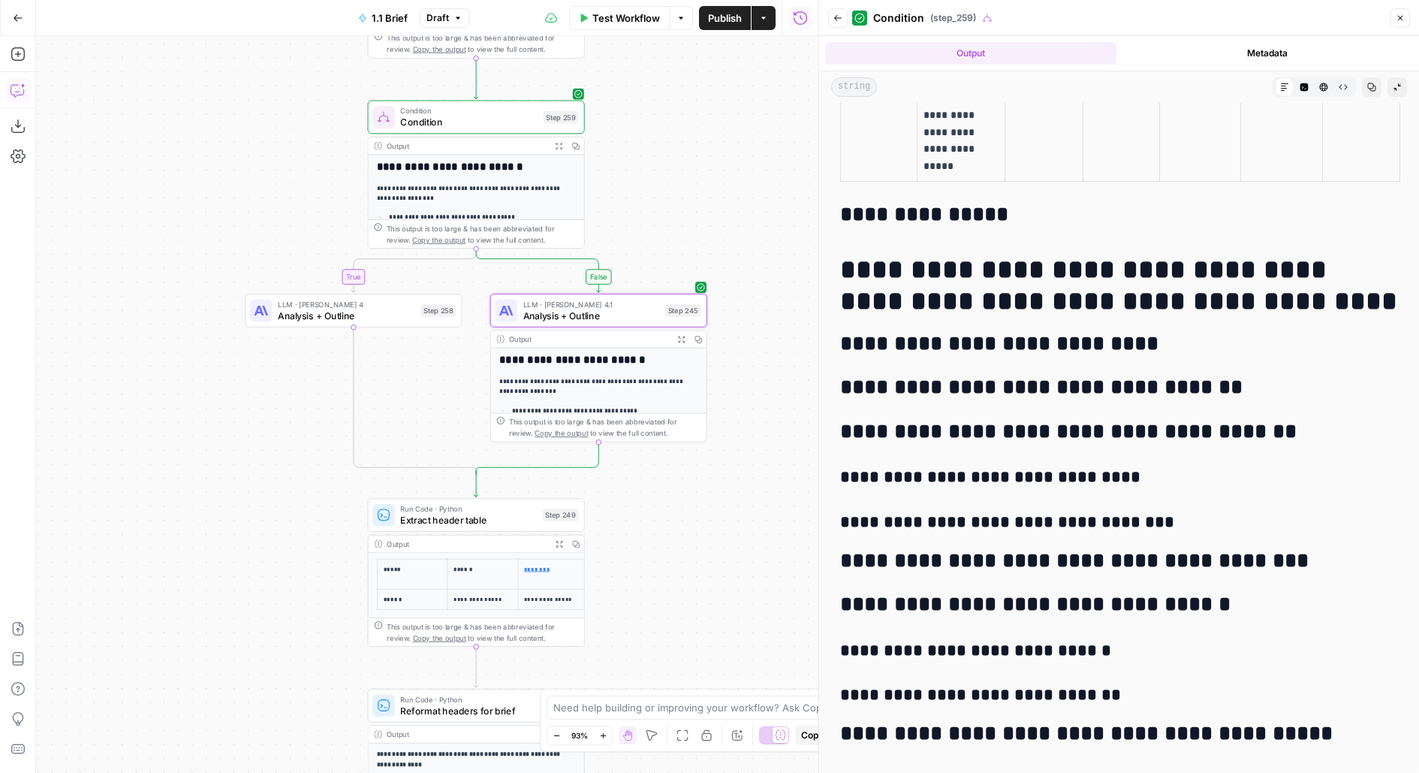
click at [563, 93] on span "Test" at bounding box center [564, 91] width 17 height 13
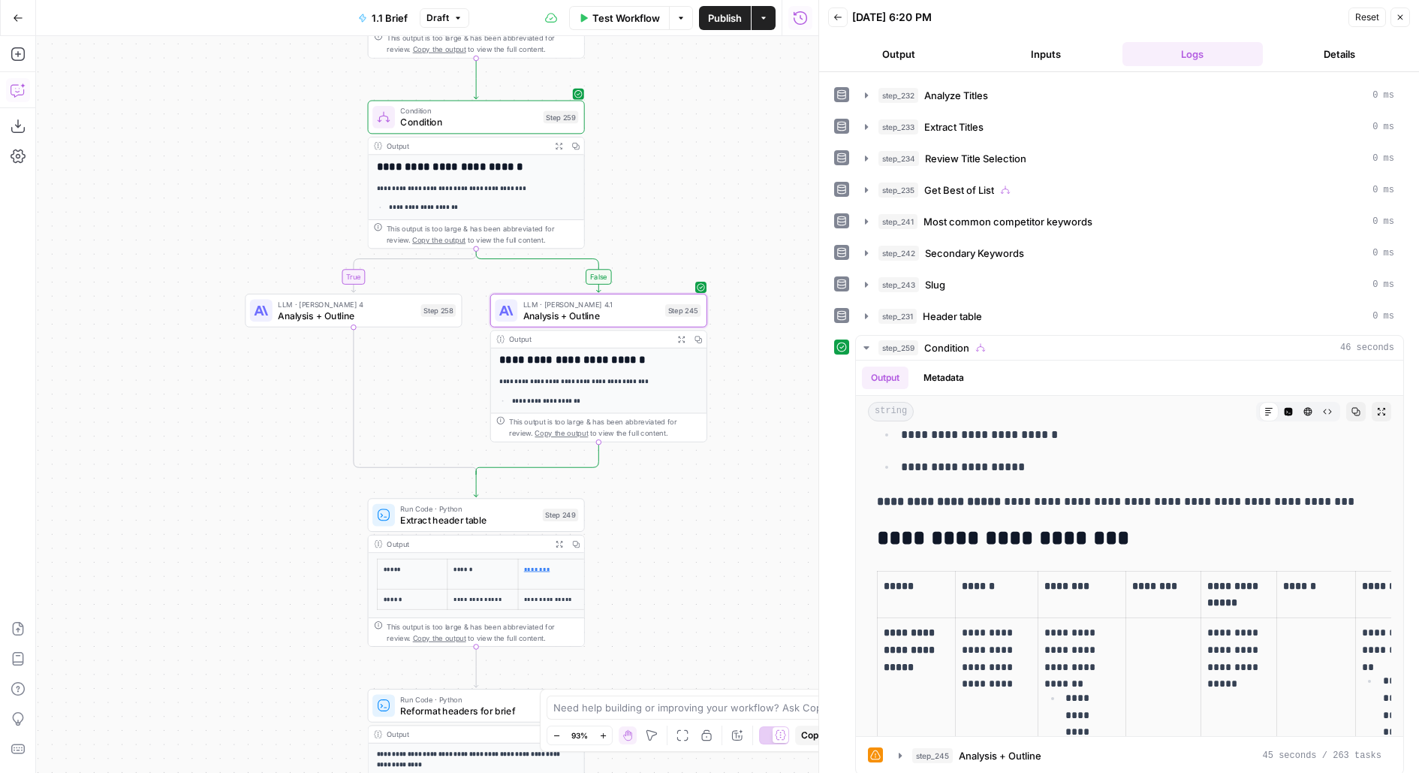
scroll to position [301, 0]
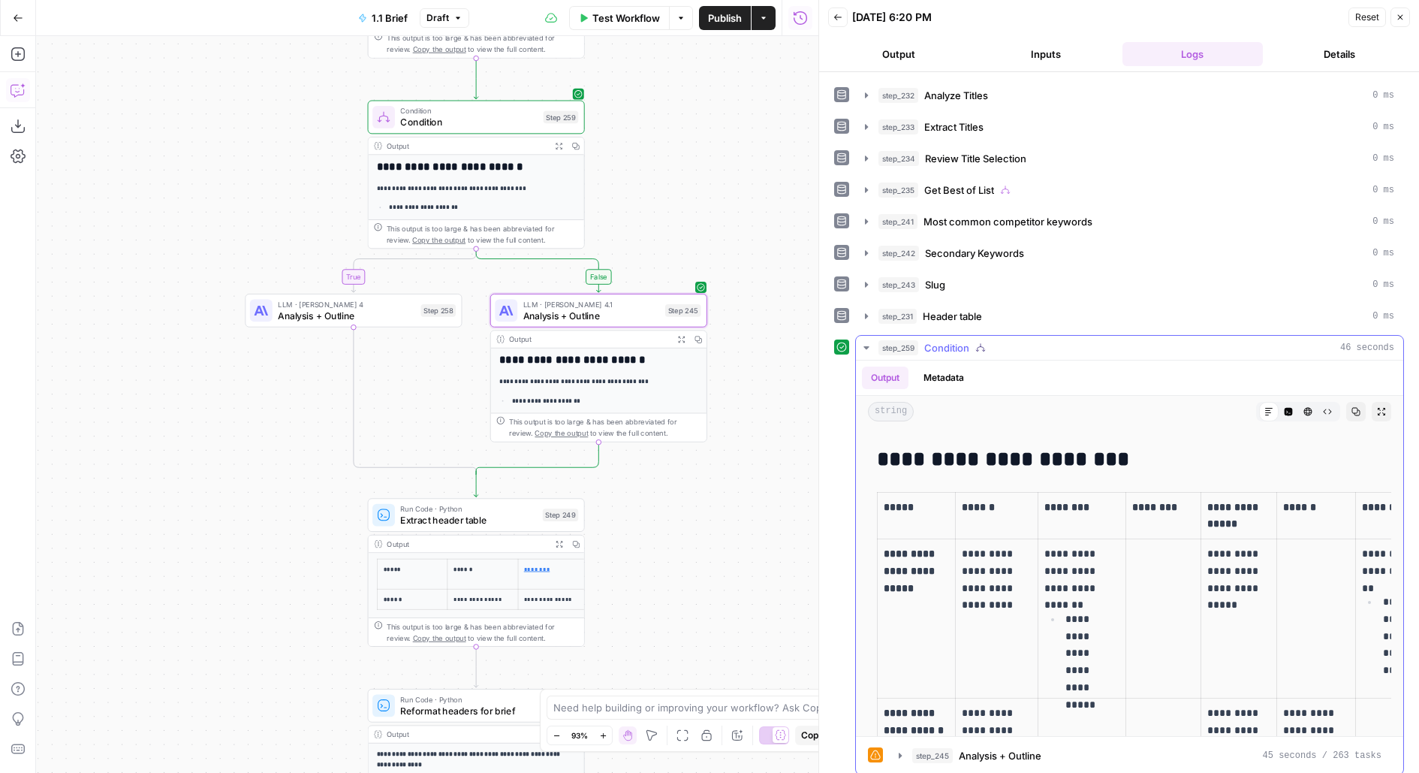
click at [1378, 407] on icon "button" at bounding box center [1381, 411] width 9 height 9
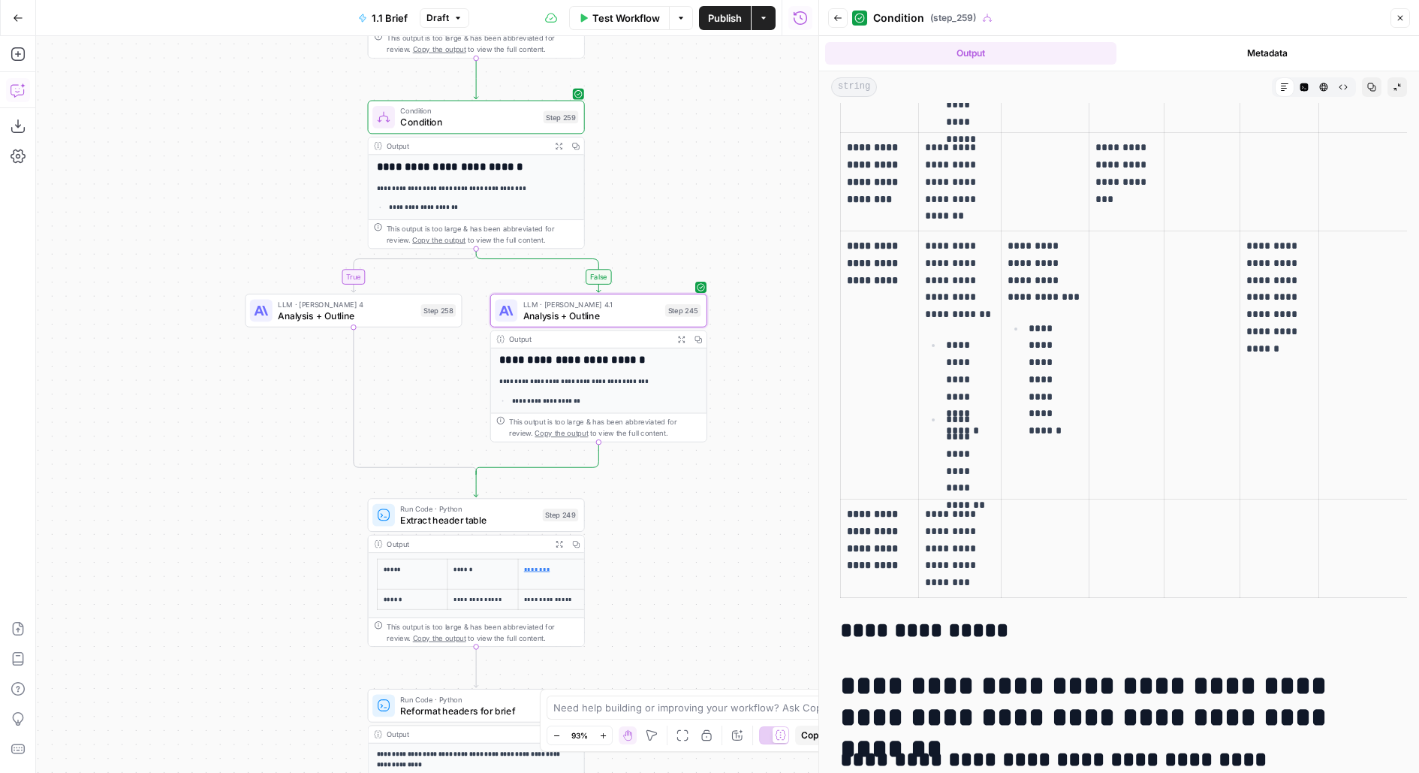
scroll to position [794, 0]
click at [835, 11] on button "Back" at bounding box center [838, 18] width 20 height 20
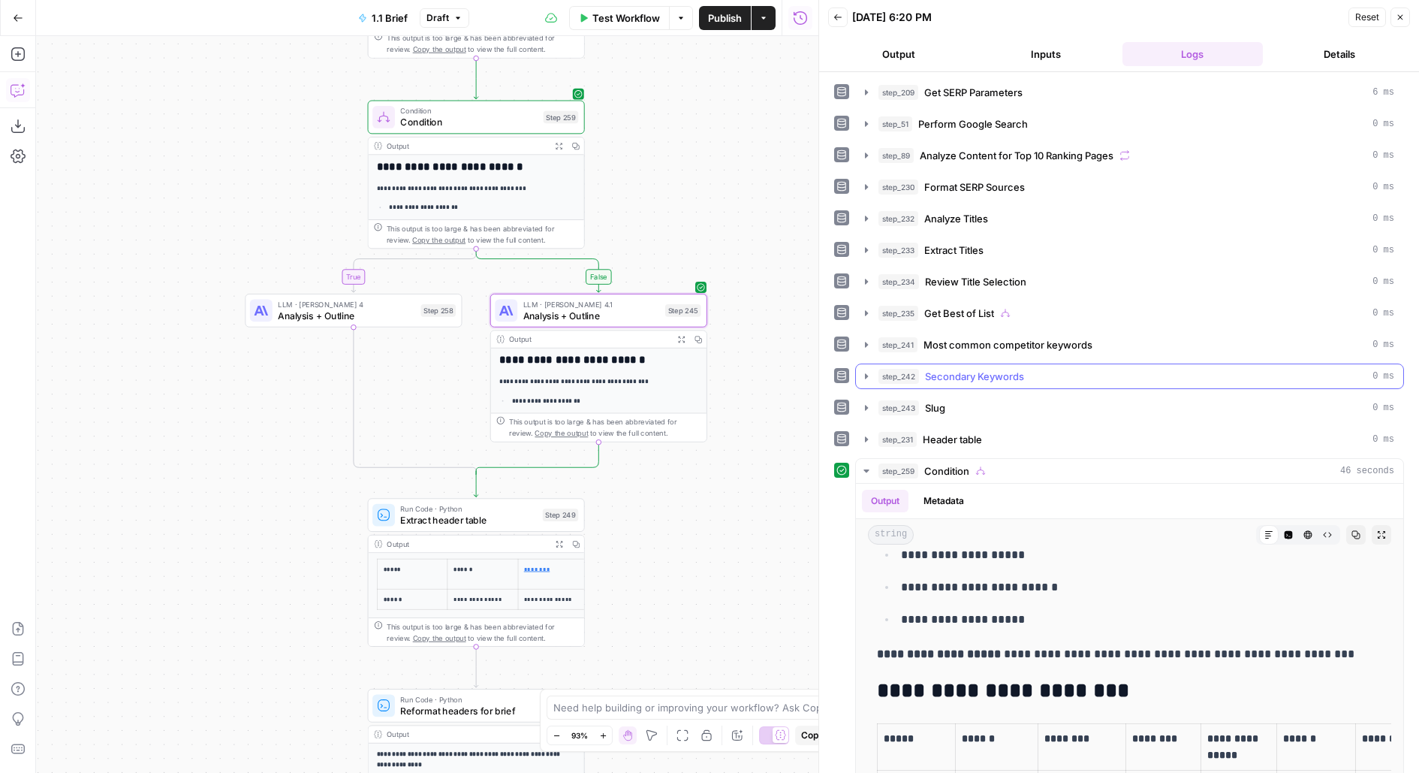
scroll to position [123, 0]
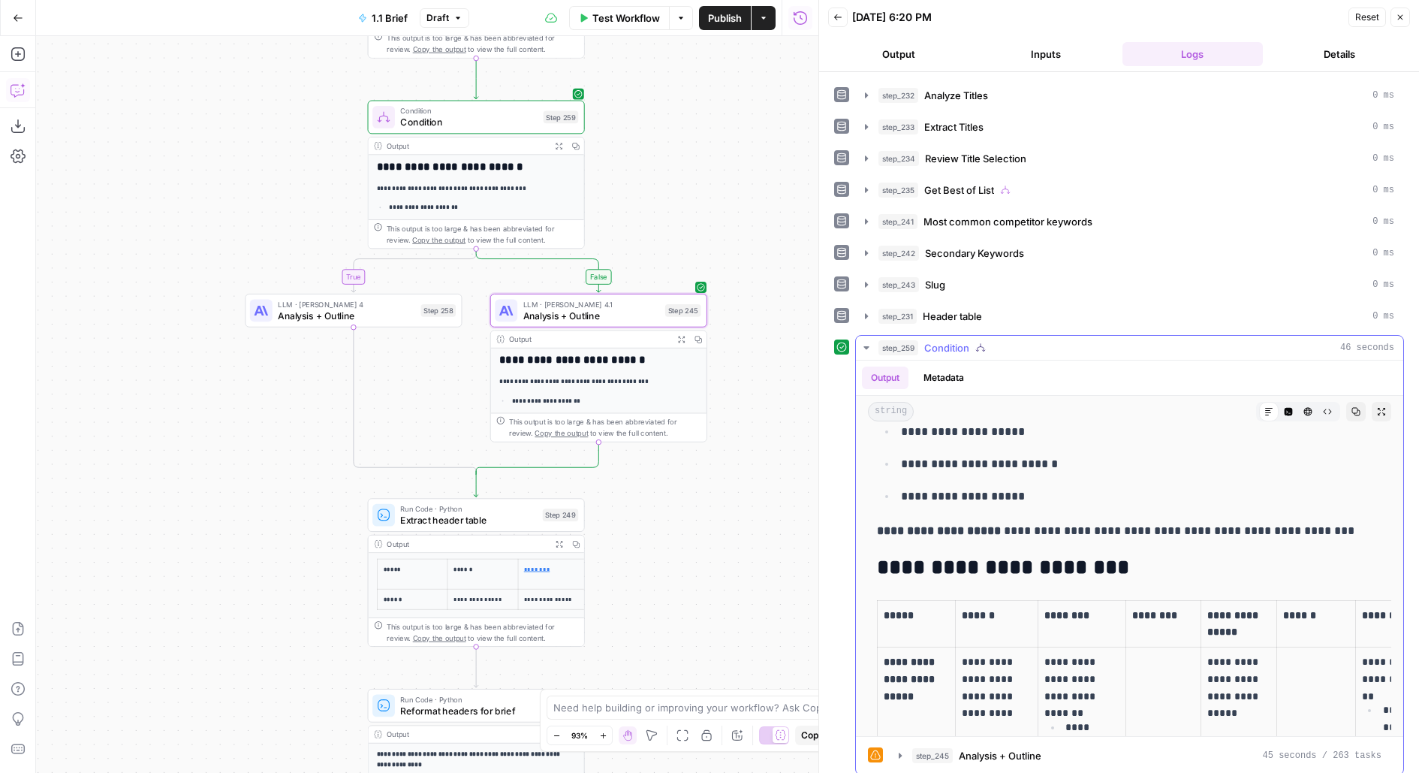
click at [1385, 411] on span "Expand Output" at bounding box center [1385, 411] width 1 height 1
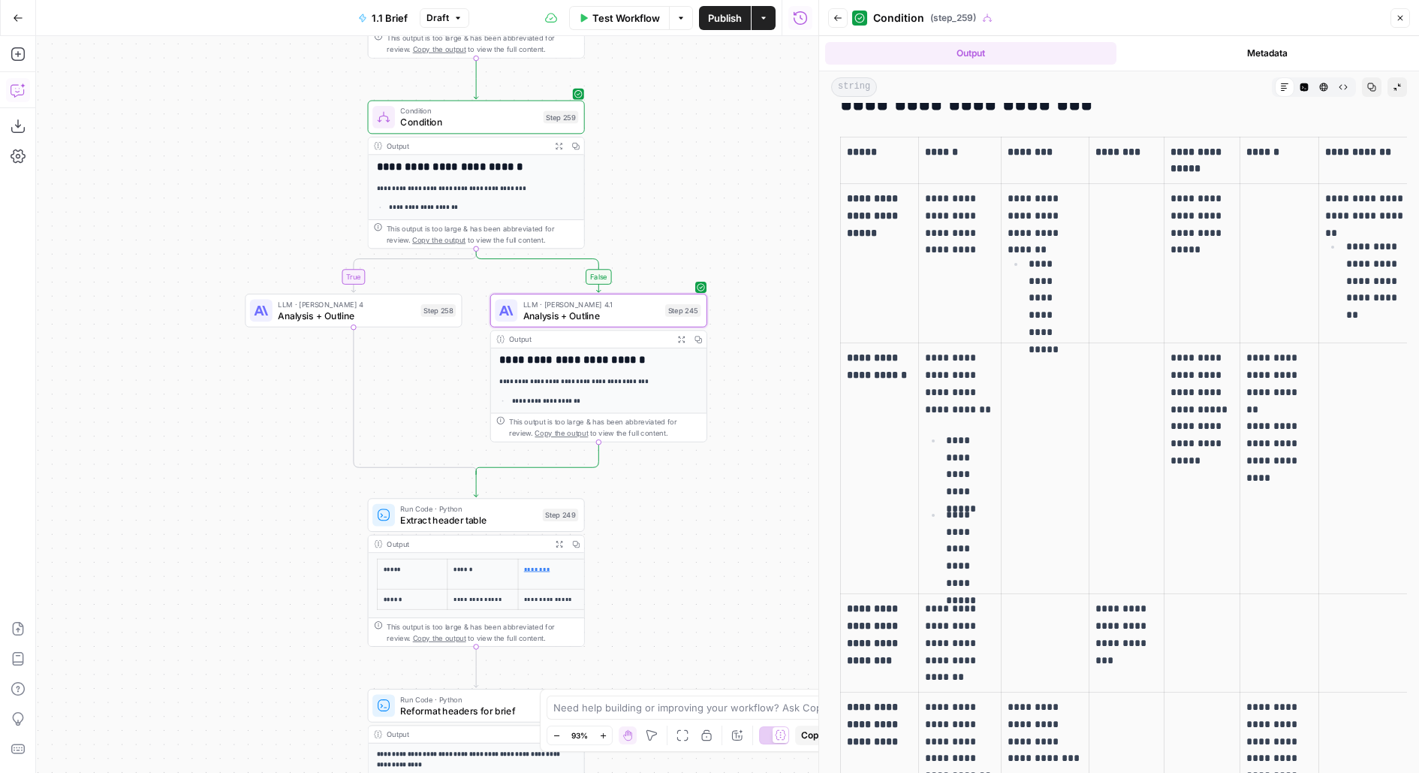
scroll to position [339, 0]
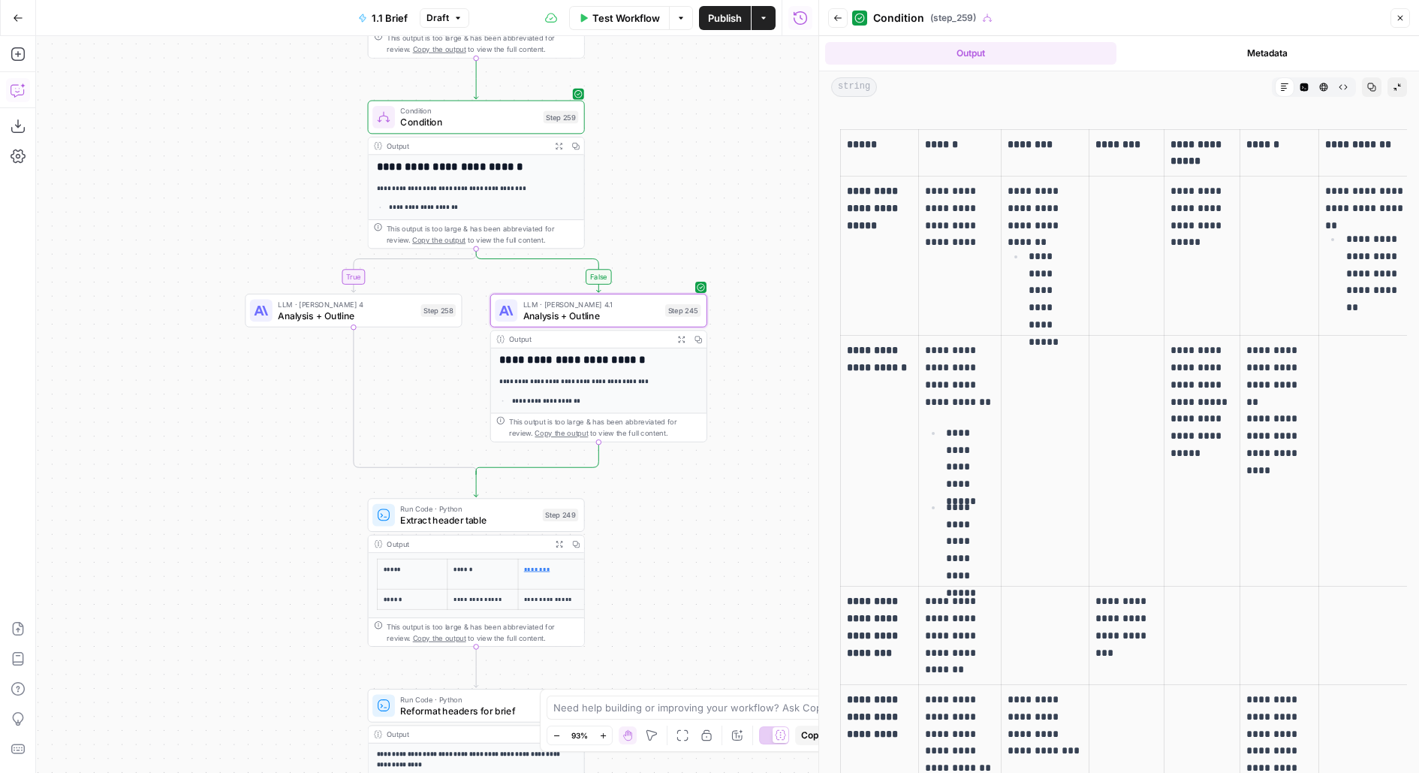
click at [985, 488] on p "**********" at bounding box center [970, 458] width 49 height 68
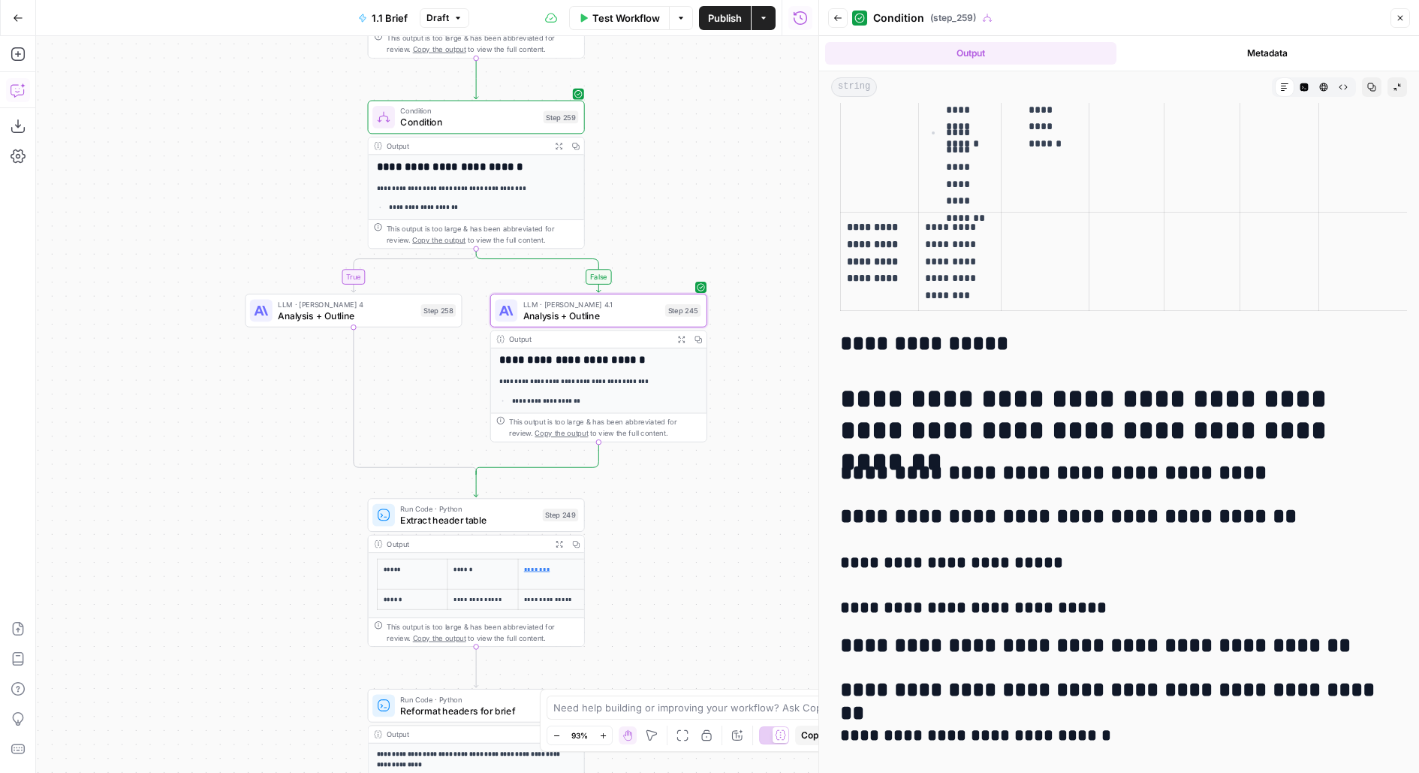
scroll to position [1097, 0]
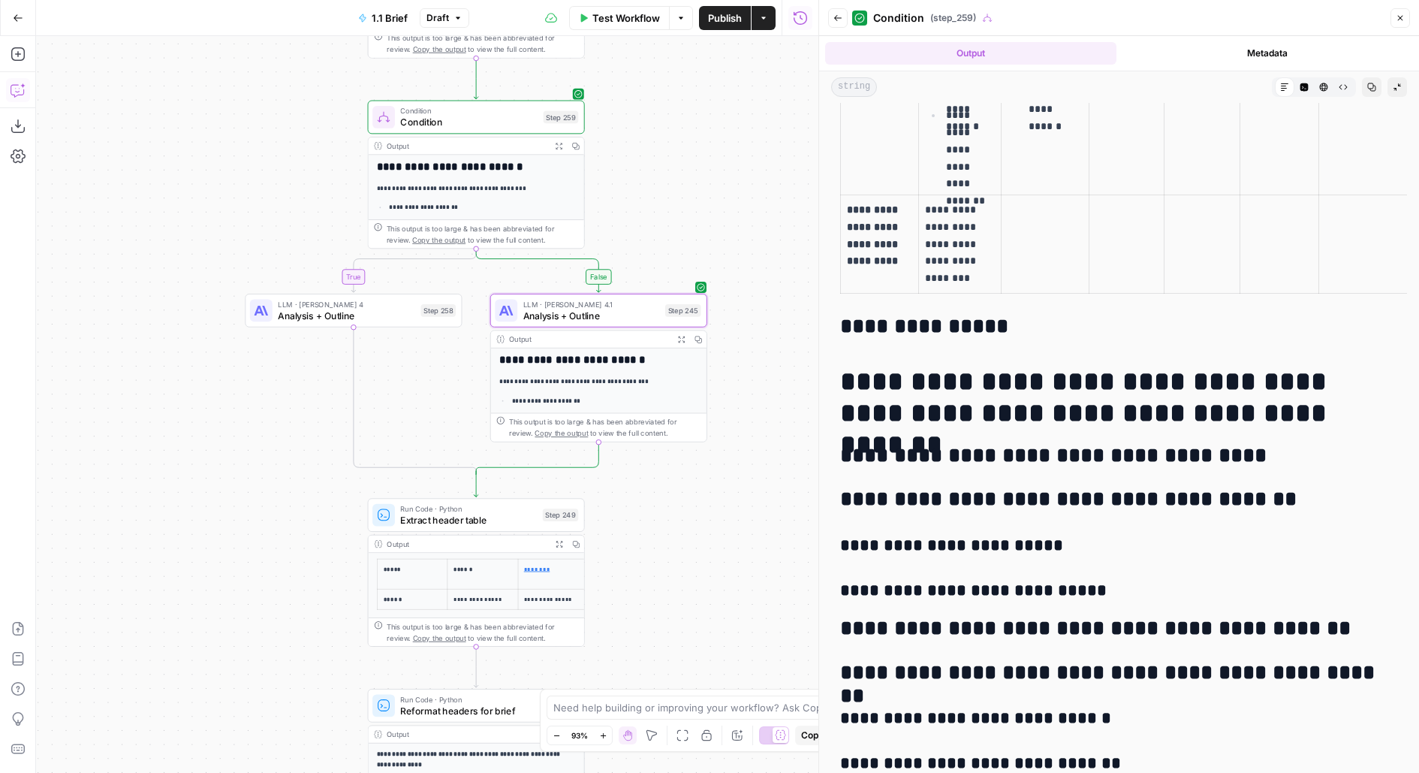
drag, startPoint x: 898, startPoint y: 454, endPoint x: 1300, endPoint y: 454, distance: 402.4
click at [1303, 454] on h2 "**********" at bounding box center [1119, 456] width 558 height 24
drag, startPoint x: 963, startPoint y: 487, endPoint x: 1393, endPoint y: 487, distance: 430.2
click at [1393, 487] on h2 "**********" at bounding box center [1119, 499] width 558 height 24
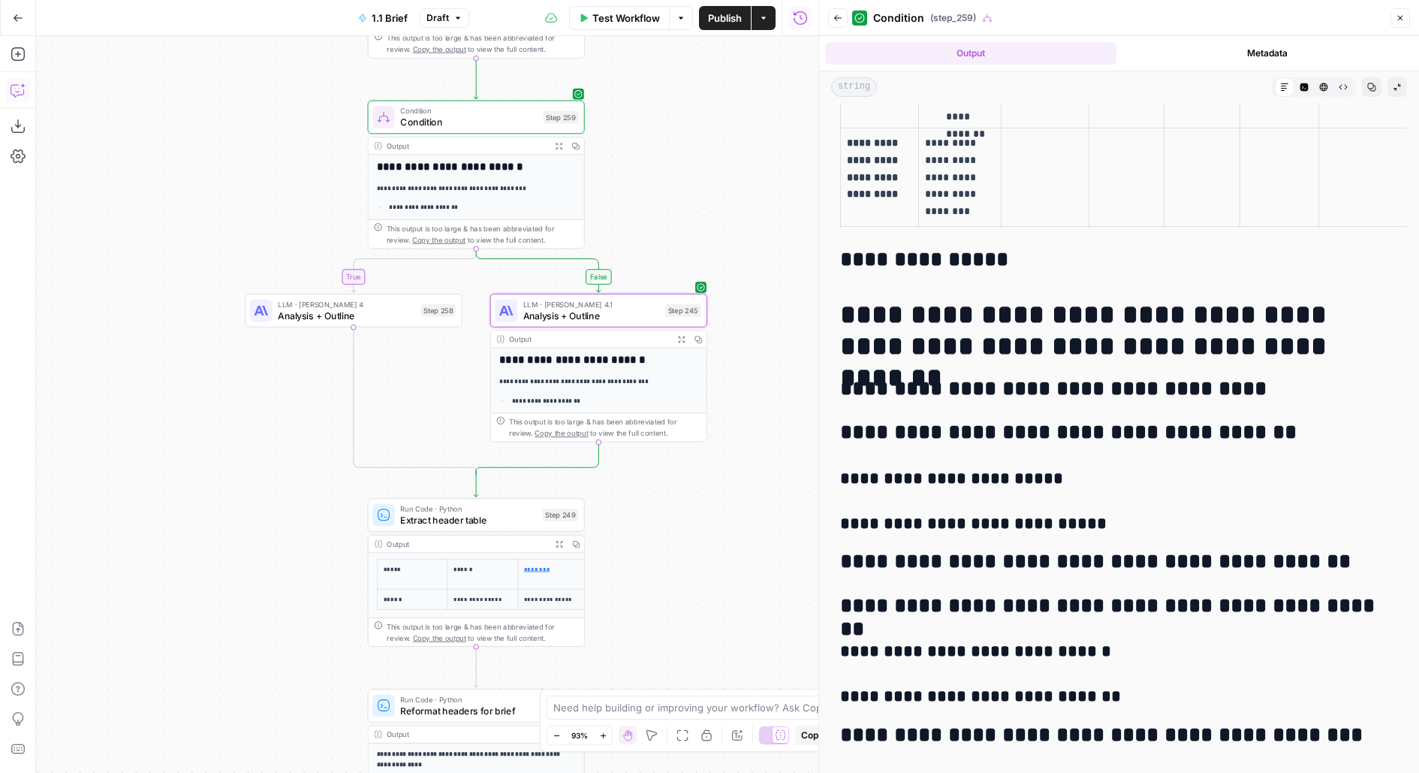
drag, startPoint x: 890, startPoint y: 550, endPoint x: 1325, endPoint y: 550, distance: 434.7
click at [1324, 550] on h2 "**********" at bounding box center [1119, 562] width 558 height 24
click at [319, 313] on span "Analysis + Outline" at bounding box center [346, 316] width 137 height 14
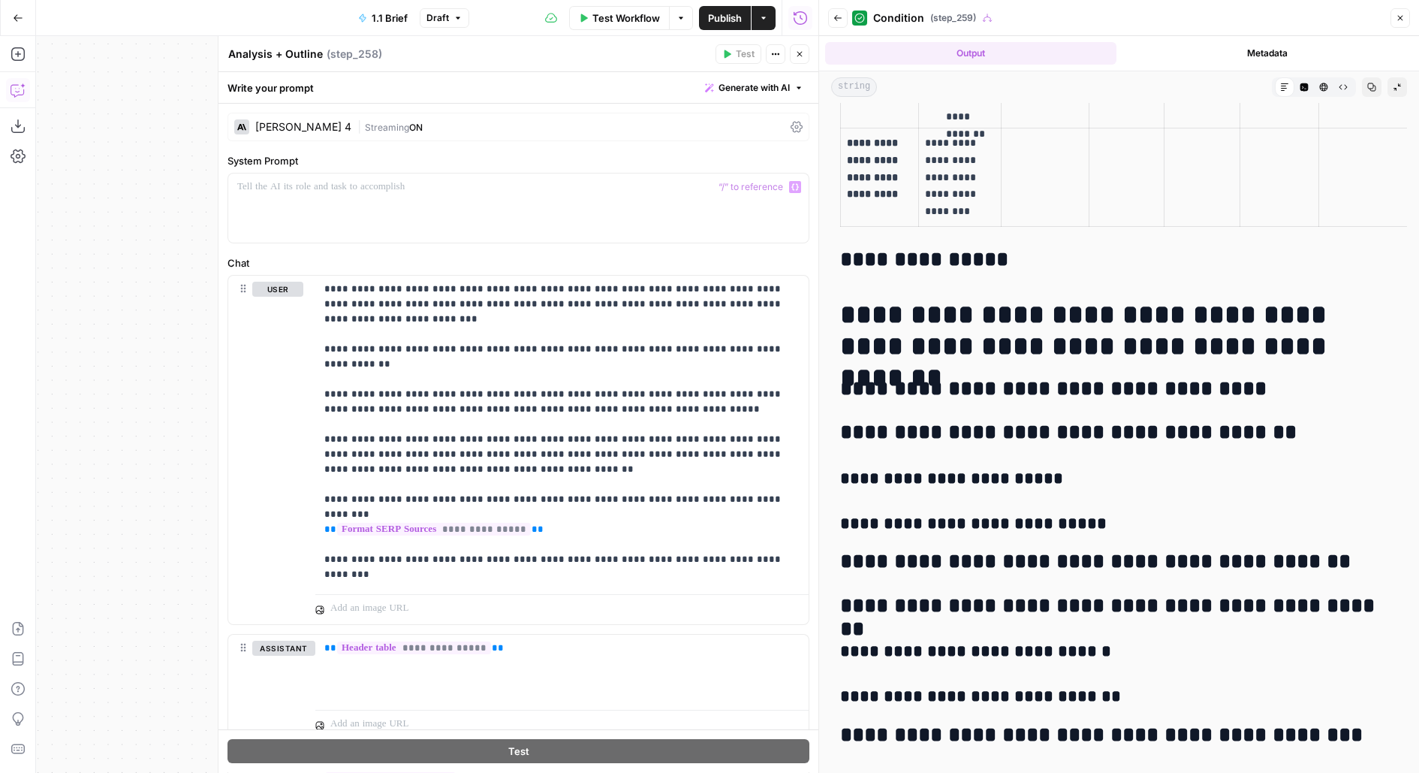
click at [365, 130] on span "Streaming" at bounding box center [387, 127] width 44 height 11
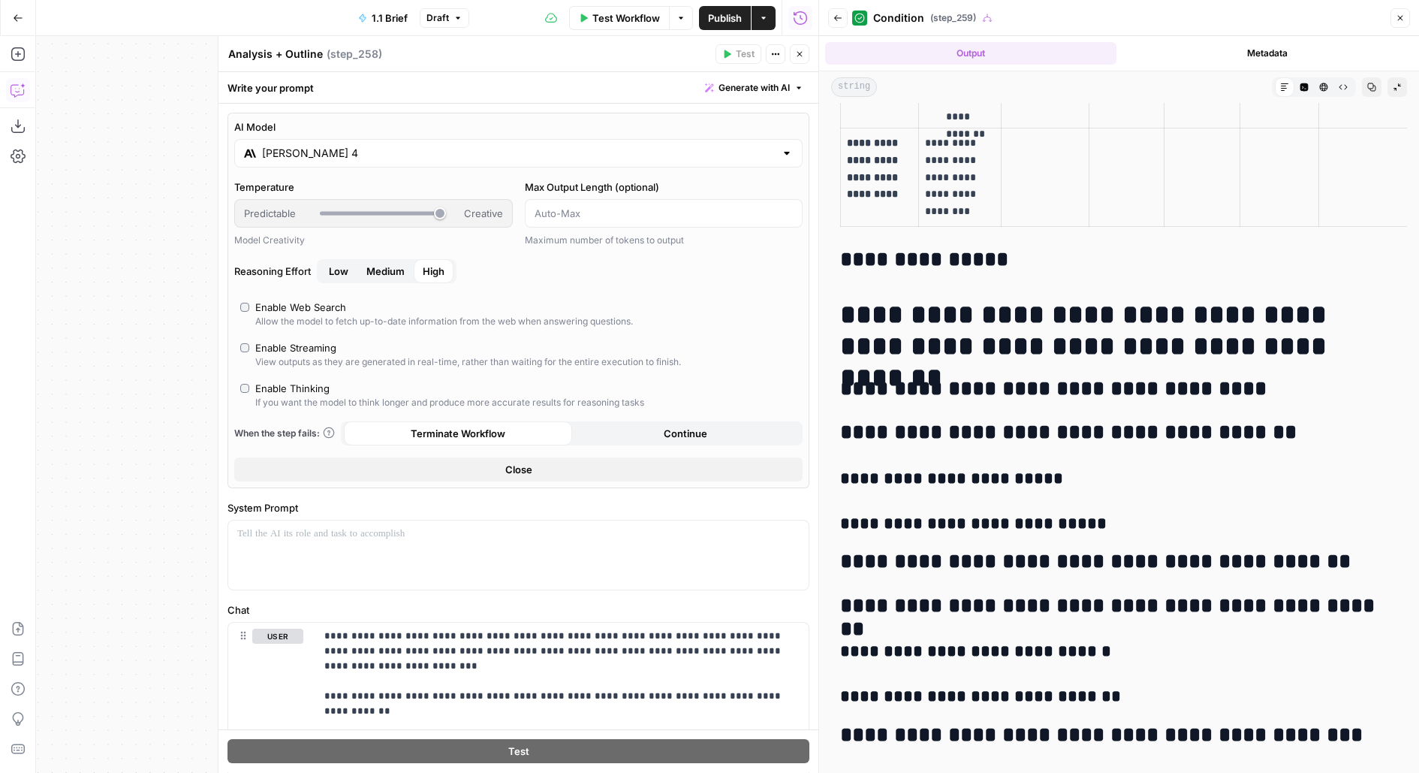
click at [317, 146] on input "[PERSON_NAME] 4" at bounding box center [518, 153] width 513 height 15
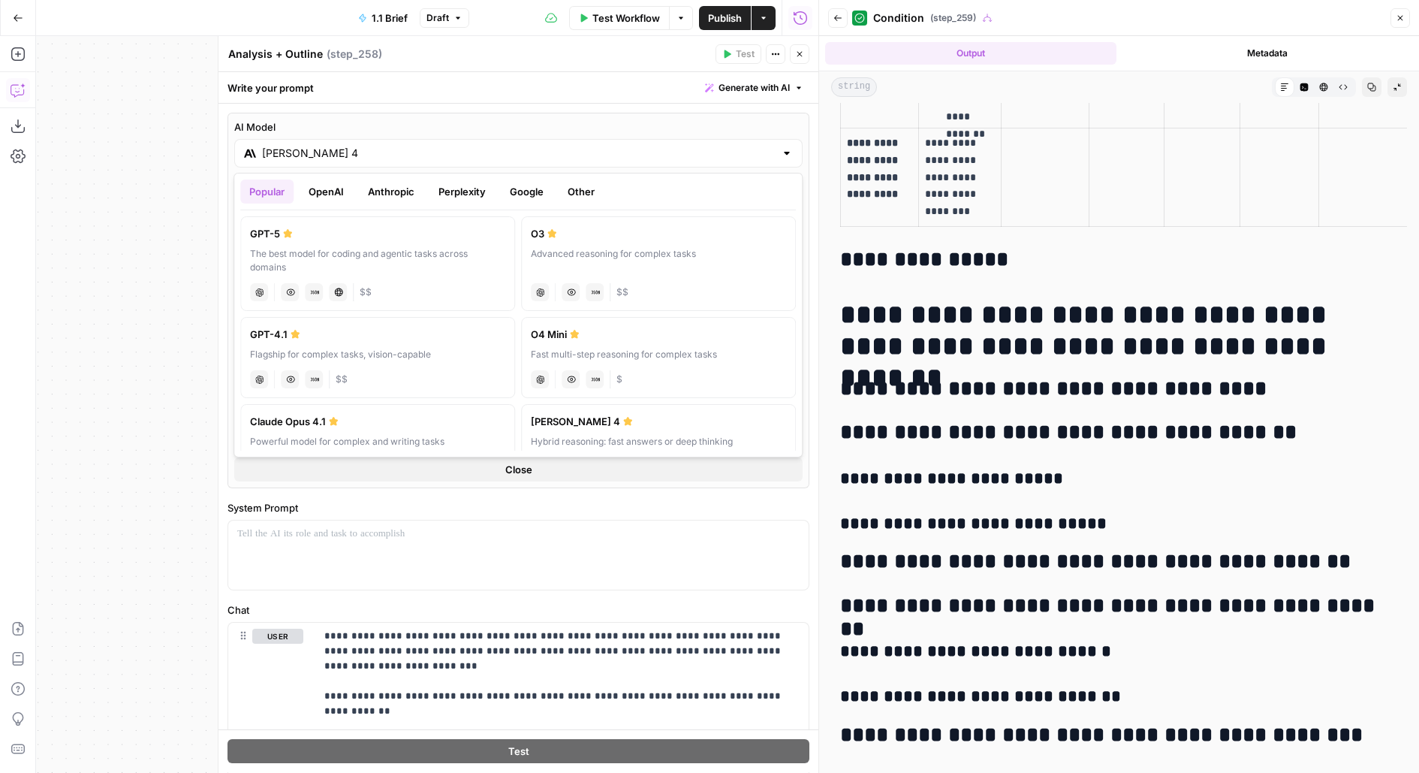
click at [320, 183] on button "OpenAI" at bounding box center [326, 191] width 53 height 24
click at [365, 201] on button "Anthropic" at bounding box center [391, 191] width 65 height 24
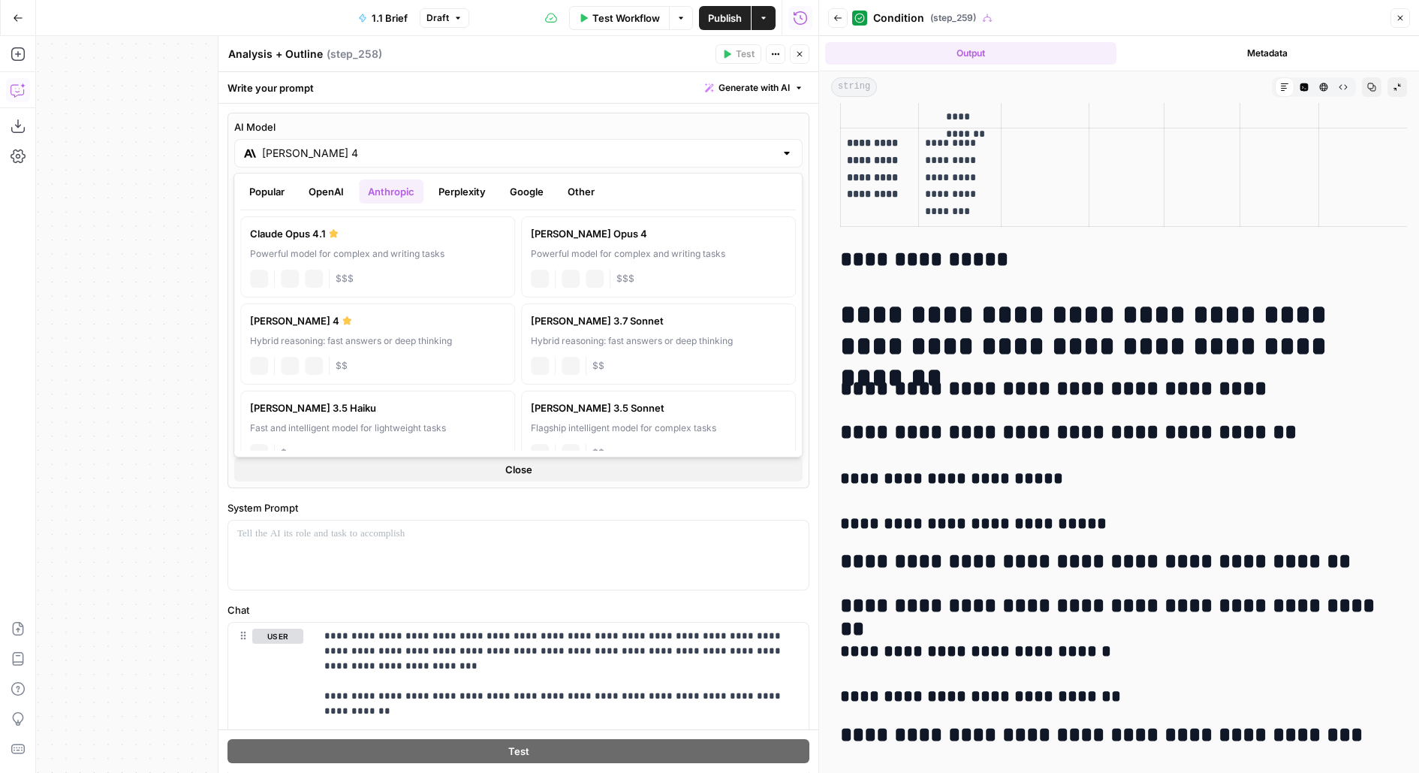
click at [333, 238] on div "Claude Opus 4.1" at bounding box center [377, 233] width 255 height 15
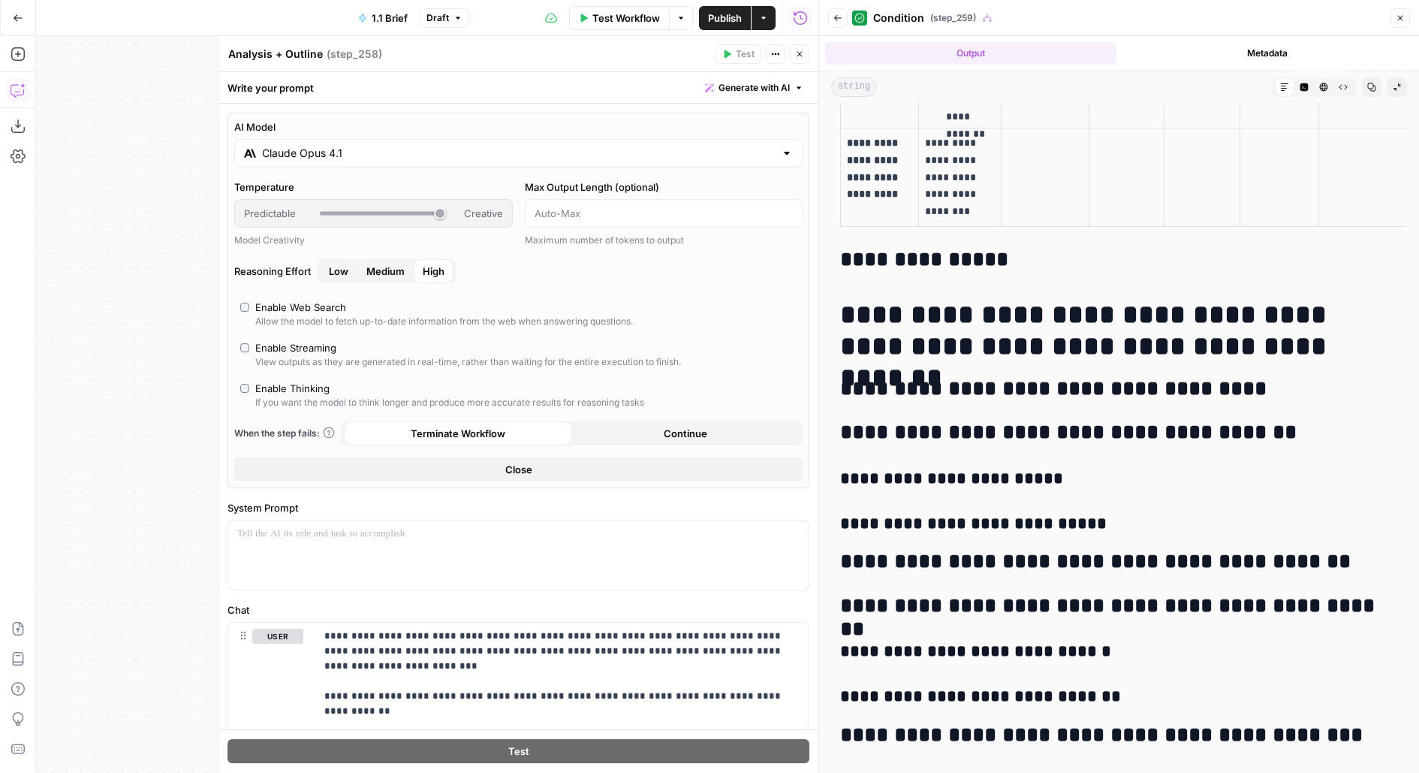
type input "Claude Opus 4.1"
click at [795, 60] on button "Close" at bounding box center [800, 54] width 20 height 20
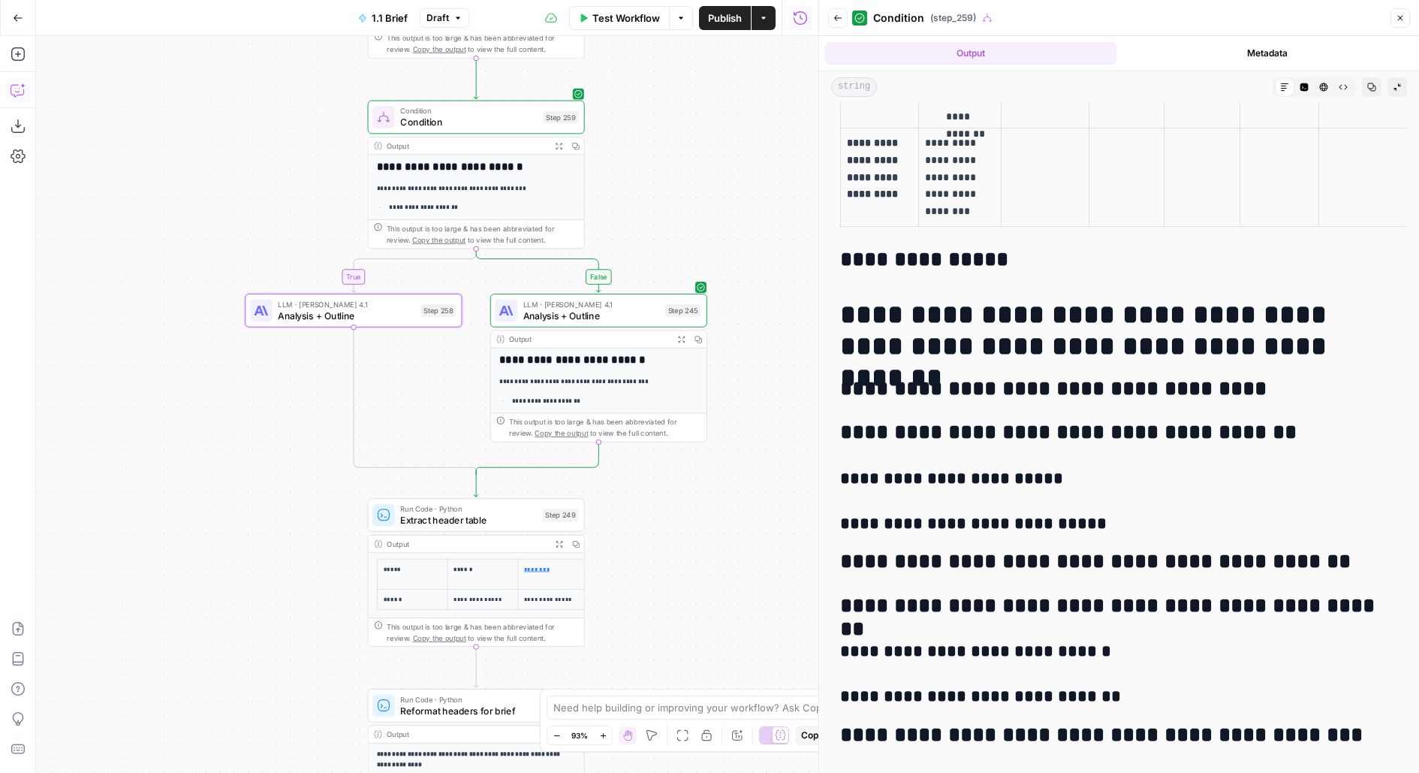
click at [710, 15] on span "Publish" at bounding box center [725, 18] width 34 height 15
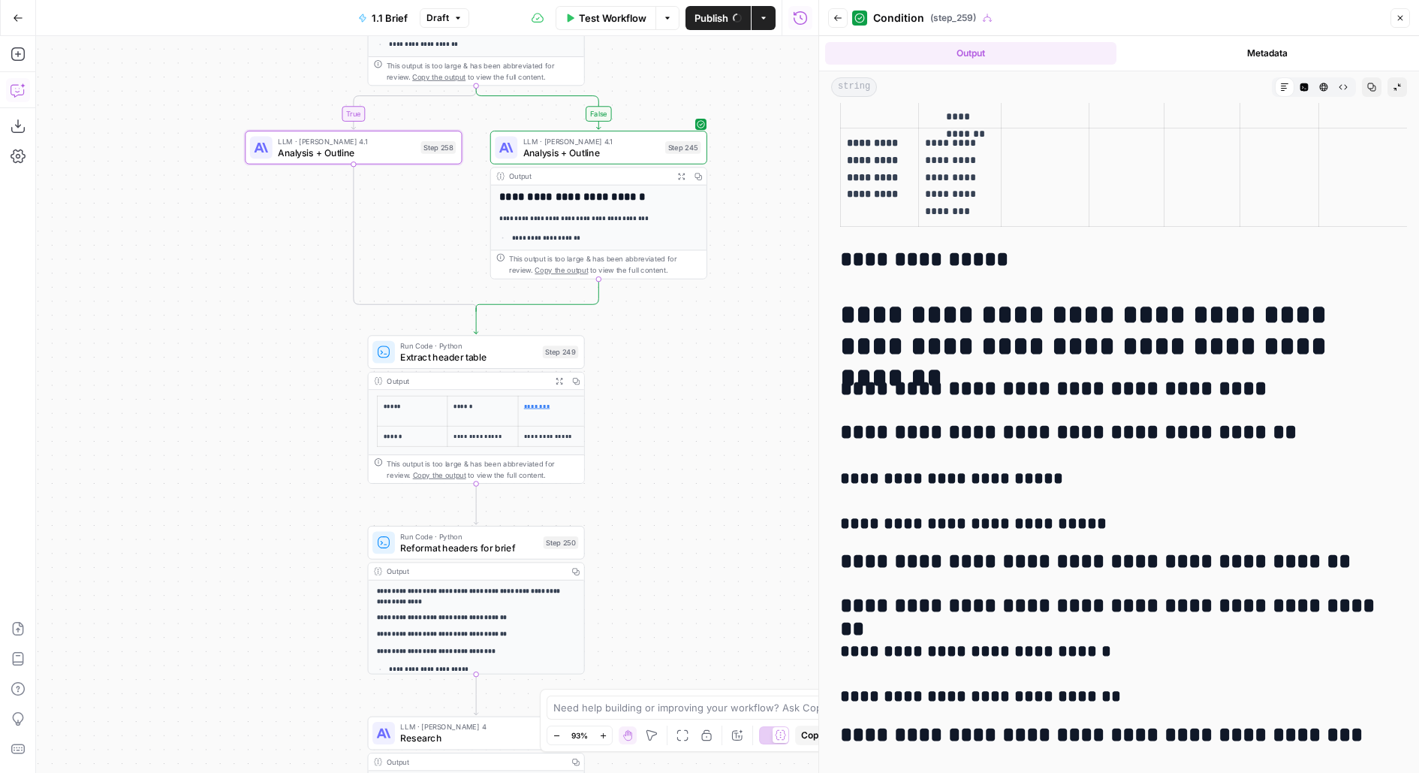
drag, startPoint x: 696, startPoint y: 321, endPoint x: 696, endPoint y: 122, distance: 199.7
click at [696, 134] on div "false true true false true false Workflow Set Inputs Inputs Run Code · Python G…" at bounding box center [427, 404] width 782 height 736
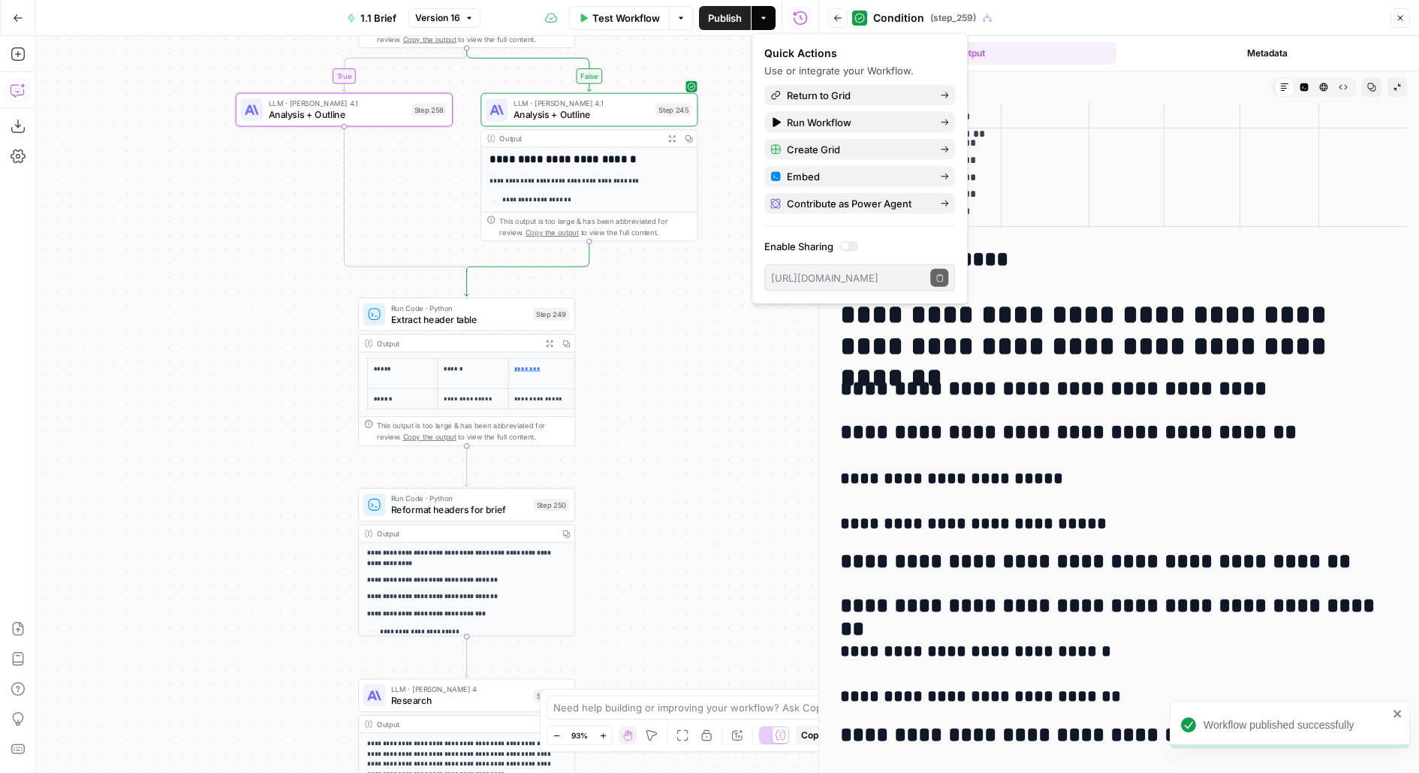
click at [559, 283] on span "Test" at bounding box center [554, 288] width 17 height 13
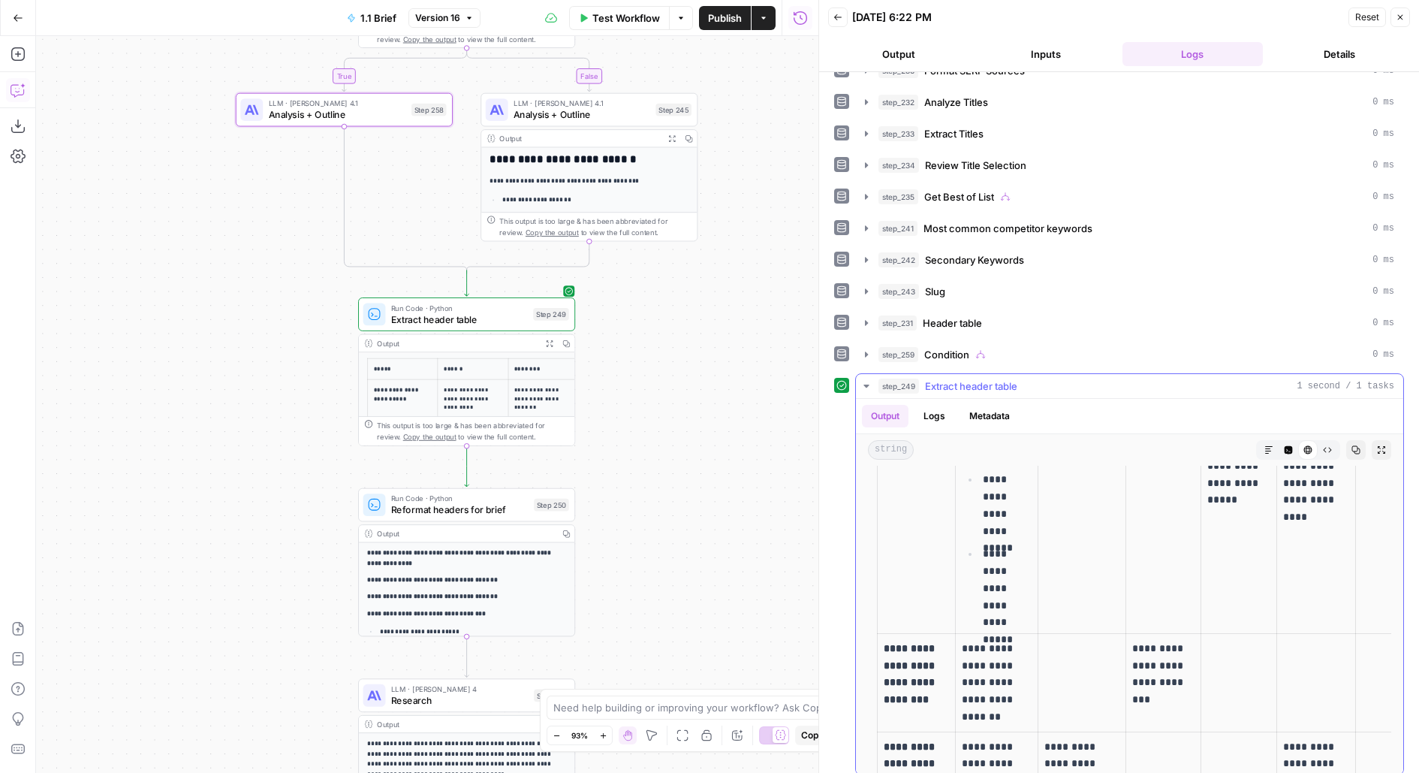
scroll to position [633, 0]
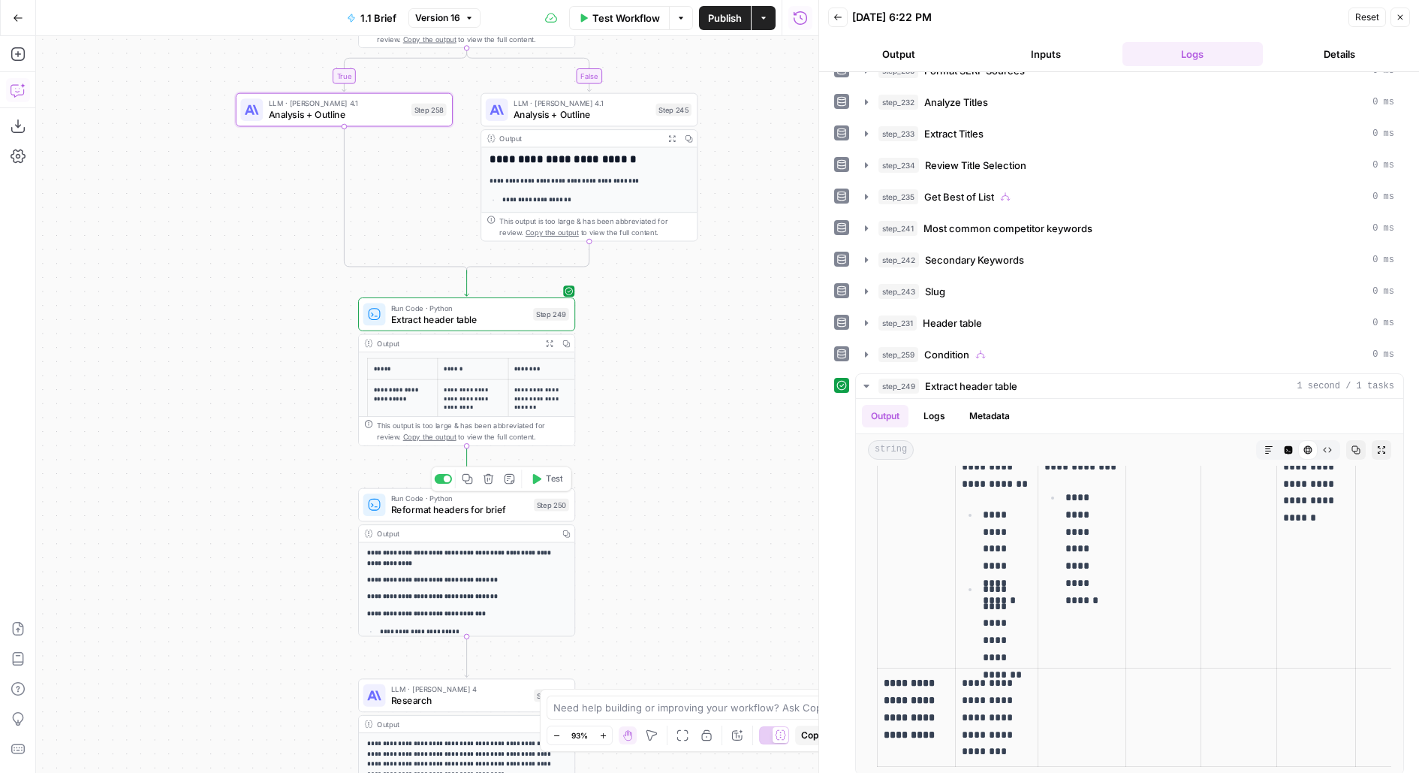
click at [540, 480] on icon "button" at bounding box center [535, 478] width 11 height 11
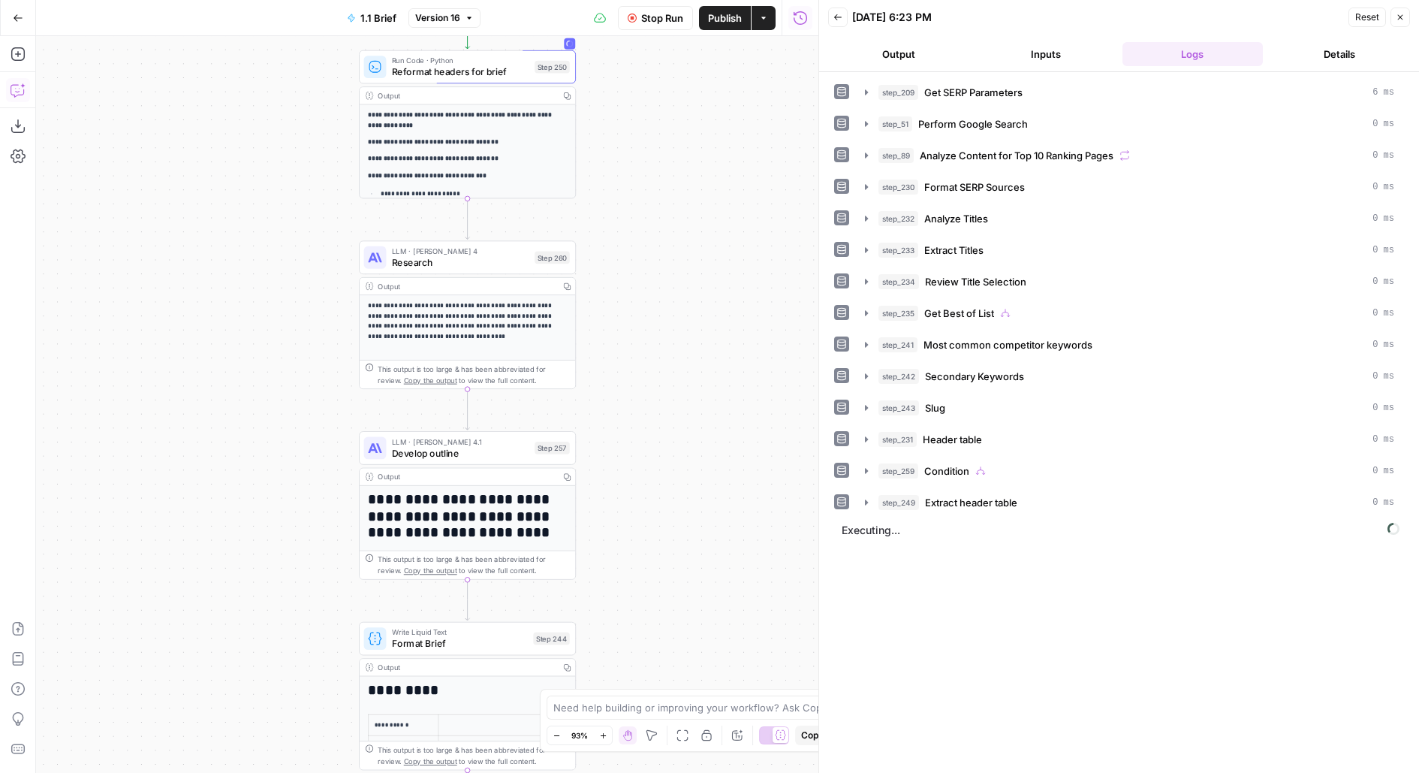
drag, startPoint x: 715, startPoint y: 205, endPoint x: 715, endPoint y: 182, distance: 23.3
click at [715, 183] on div "false true true false true false Workflow Set Inputs Inputs Run Code · Python G…" at bounding box center [427, 404] width 782 height 736
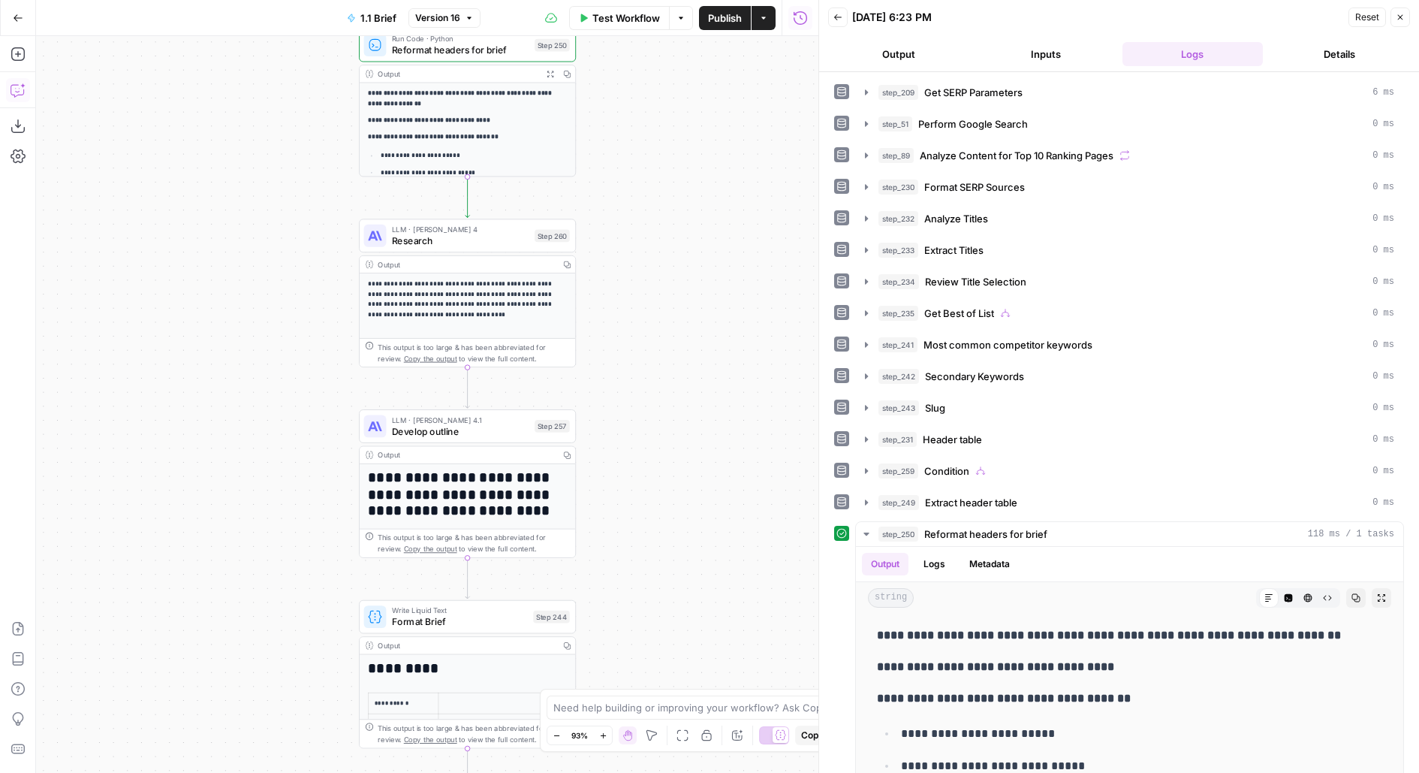
click at [548, 212] on span "Test" at bounding box center [555, 209] width 17 height 13
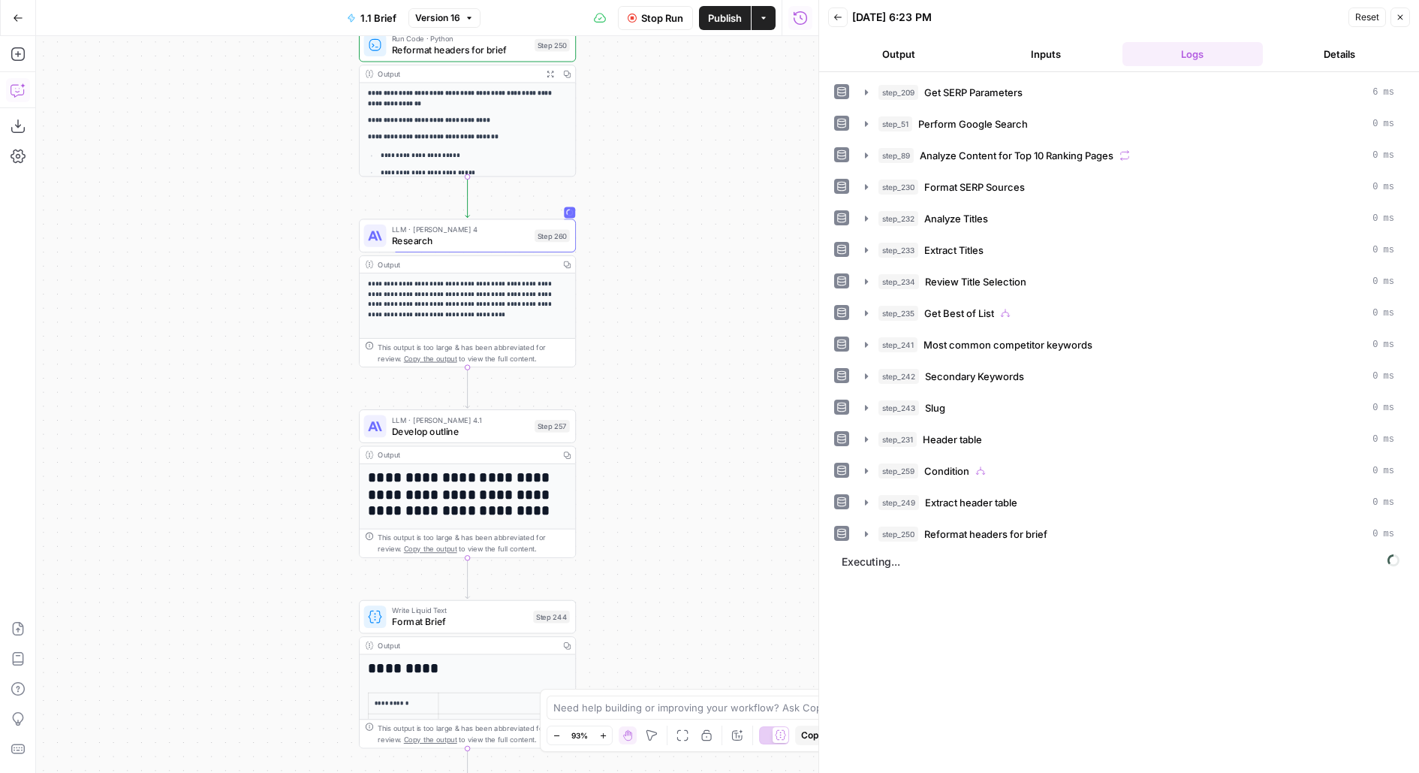
click at [553, 77] on icon "button" at bounding box center [551, 74] width 8 height 8
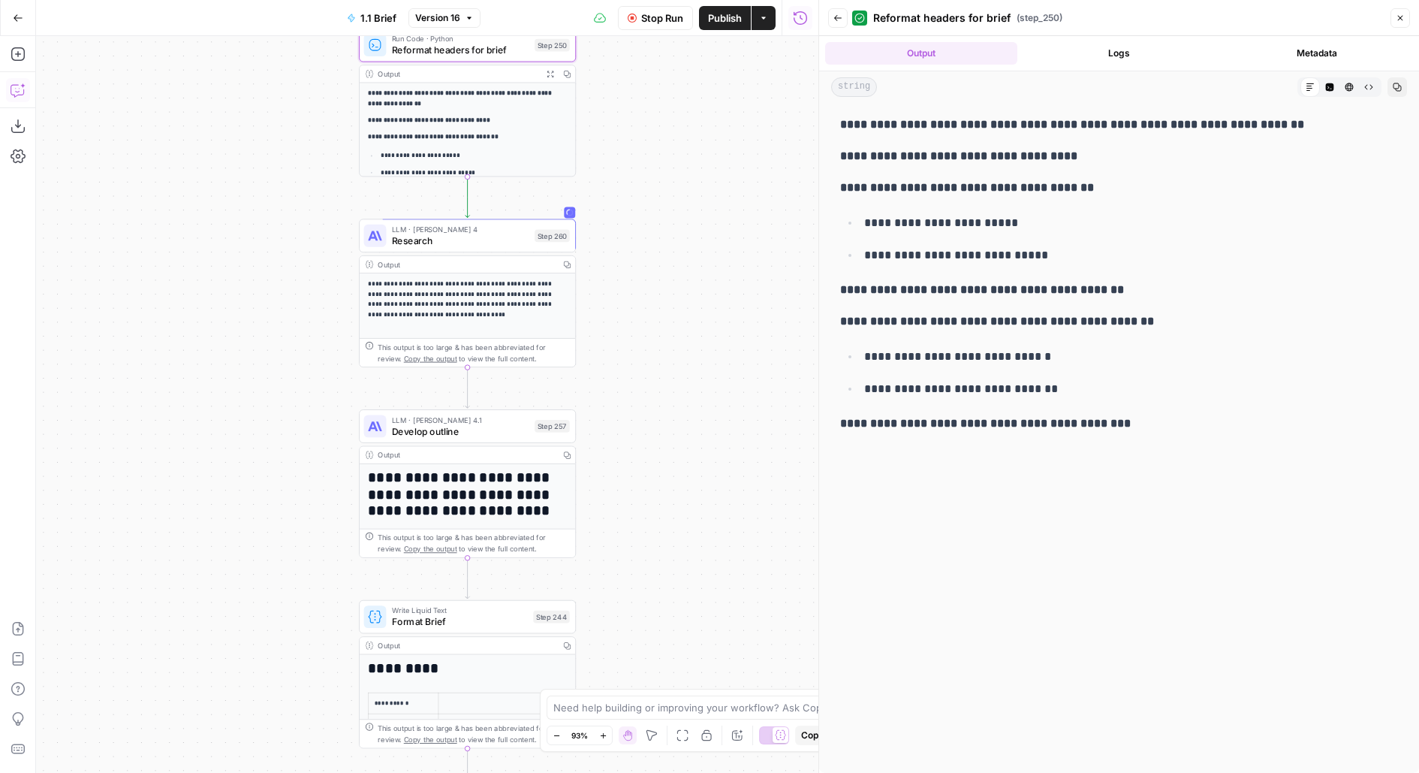
drag, startPoint x: 703, startPoint y: 406, endPoint x: 703, endPoint y: 229, distance: 177.2
click at [703, 237] on div "false true true false true false Workflow Set Inputs Inputs Run Code · Python G…" at bounding box center [427, 404] width 782 height 736
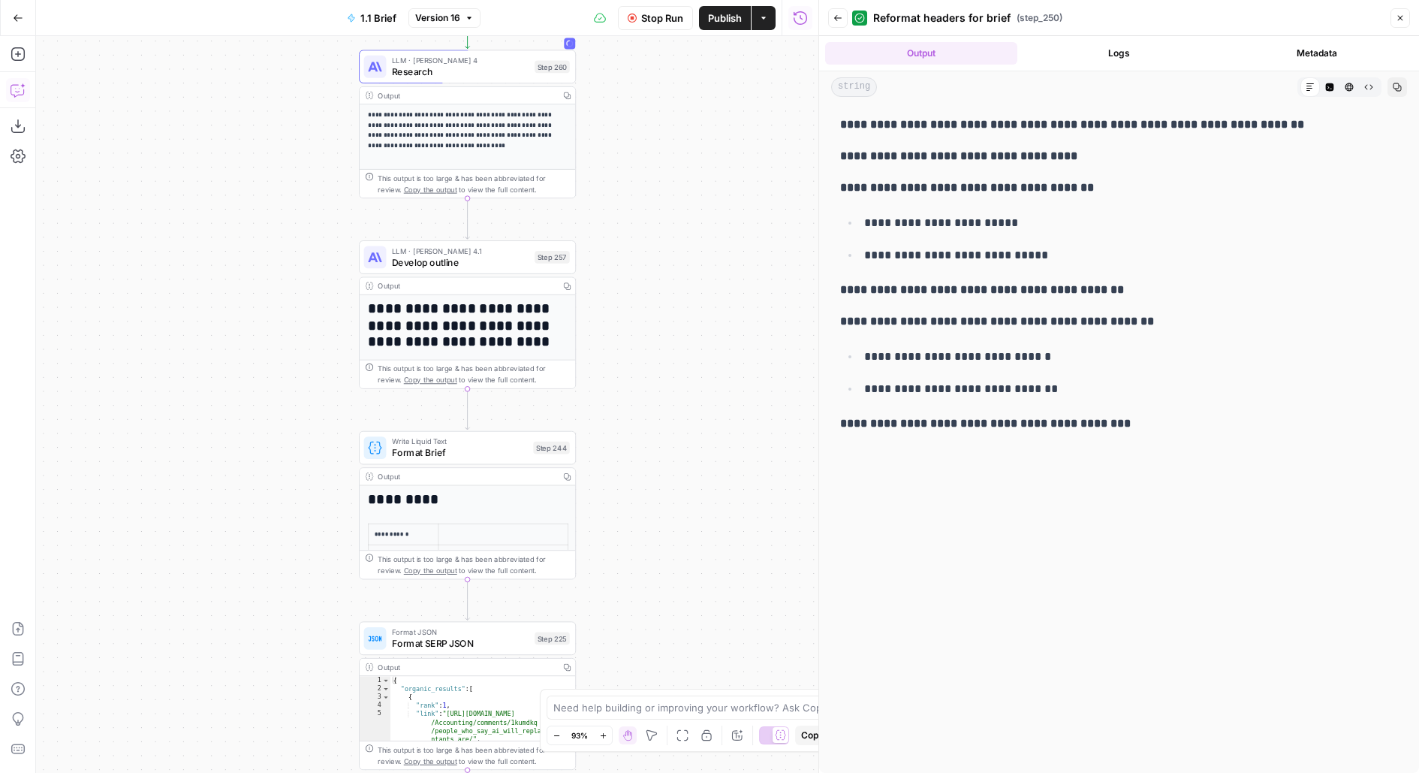
click at [665, 17] on span "Stop Run" at bounding box center [662, 18] width 42 height 15
click at [721, 20] on span "Publish" at bounding box center [725, 18] width 34 height 15
